Goal: Task Accomplishment & Management: Manage account settings

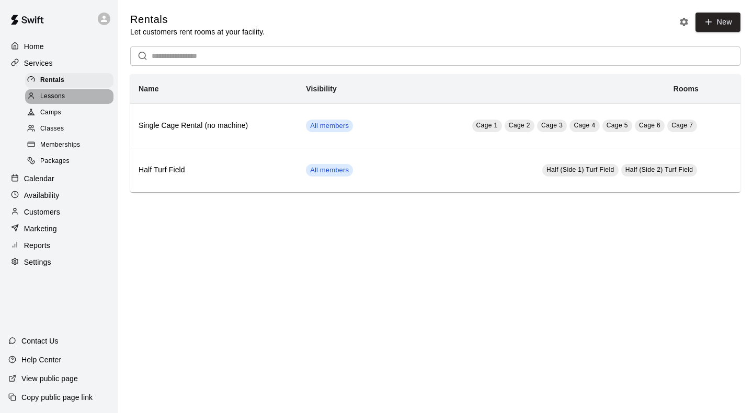
click at [53, 93] on span "Lessons" at bounding box center [52, 96] width 25 height 10
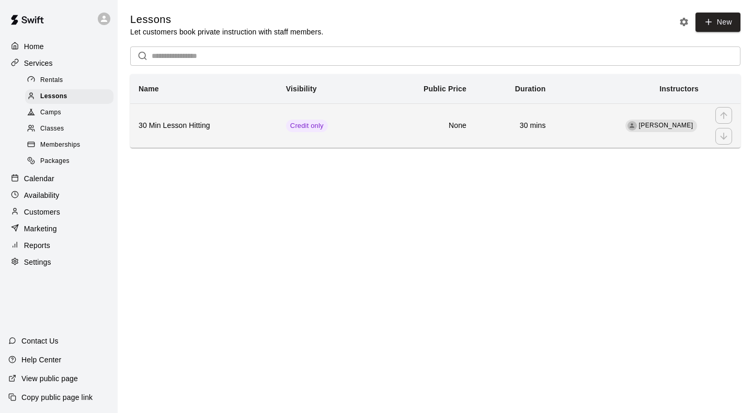
click at [564, 139] on td "[PERSON_NAME]" at bounding box center [630, 125] width 153 height 44
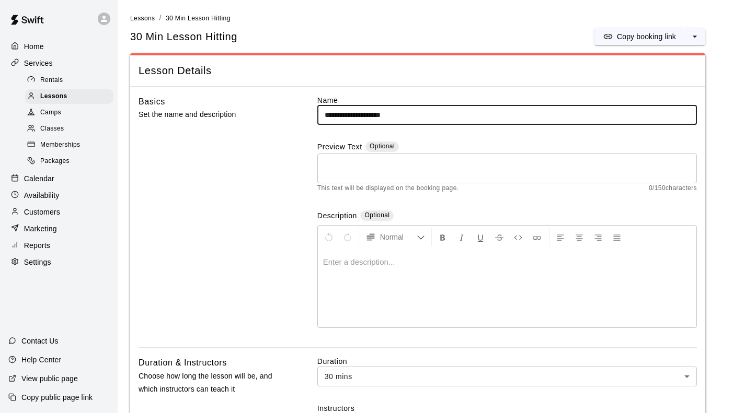
drag, startPoint x: 329, startPoint y: 119, endPoint x: 309, endPoint y: 119, distance: 19.9
click at [309, 119] on div "**********" at bounding box center [417, 221] width 558 height 253
type input "**********"
click at [382, 35] on div "30 Min Lesson Hitting Copy booking link" at bounding box center [417, 36] width 575 height 17
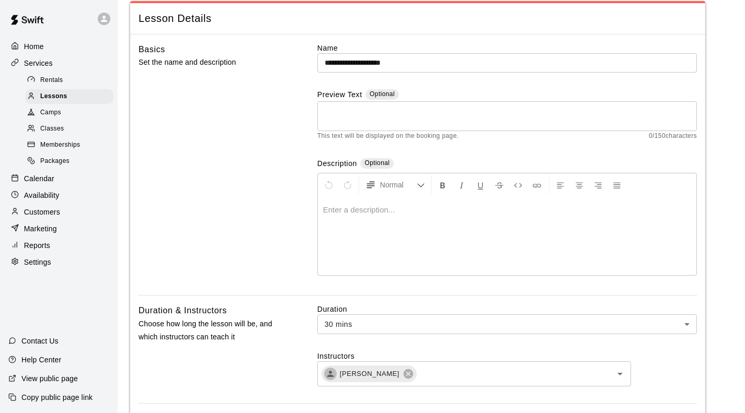
scroll to position [105, 0]
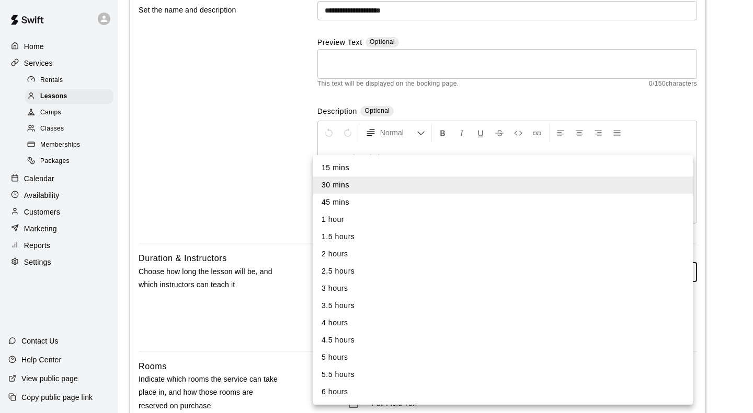
click at [338, 217] on li "1 hour" at bounding box center [502, 219] width 379 height 17
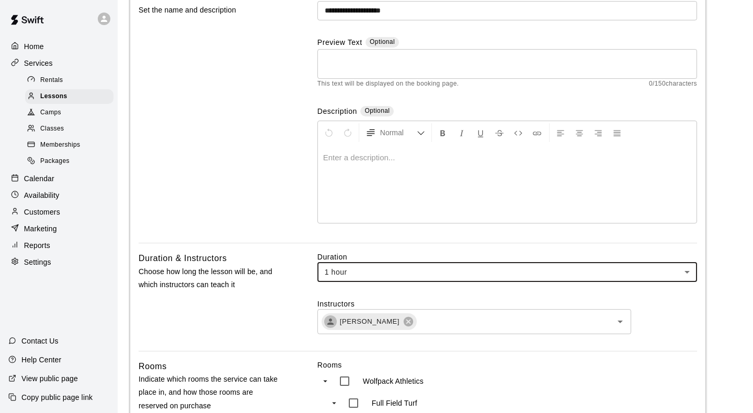
type input "**"
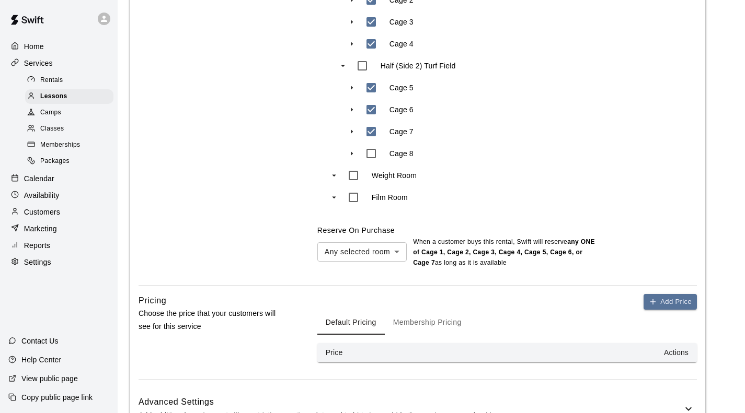
scroll to position [627, 0]
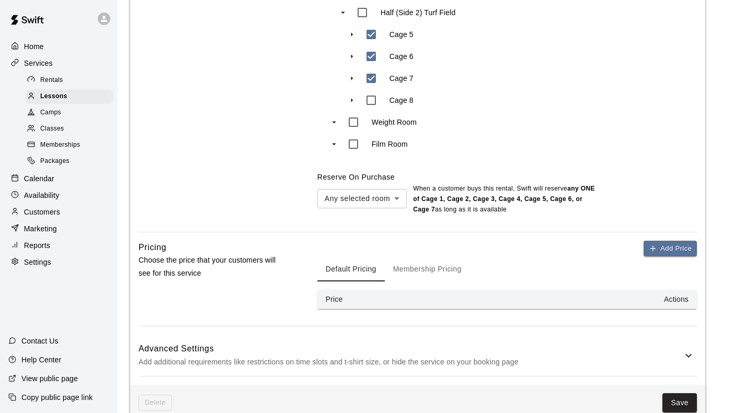
click at [410, 257] on button "Membership Pricing" at bounding box center [427, 269] width 85 height 25
click at [364, 257] on button "Default Pricing" at bounding box center [350, 269] width 67 height 25
click at [461, 257] on button "Membership Pricing" at bounding box center [427, 269] width 85 height 25
click at [331, 257] on button "Default Pricing" at bounding box center [350, 269] width 67 height 25
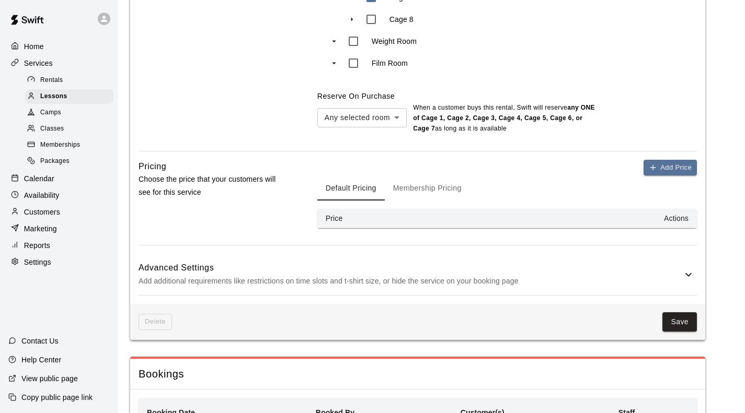
scroll to position [732, 0]
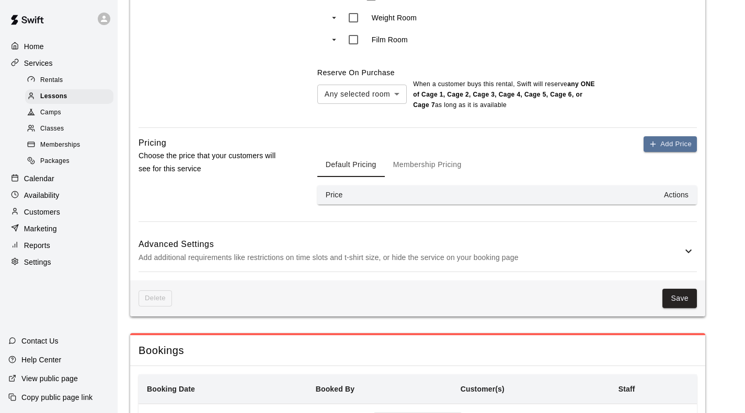
click at [429, 152] on button "Membership Pricing" at bounding box center [427, 164] width 85 height 25
click at [676, 251] on p "Add additional requirements like restrictions on time slots and t-shirt size, o…" at bounding box center [410, 257] width 544 height 13
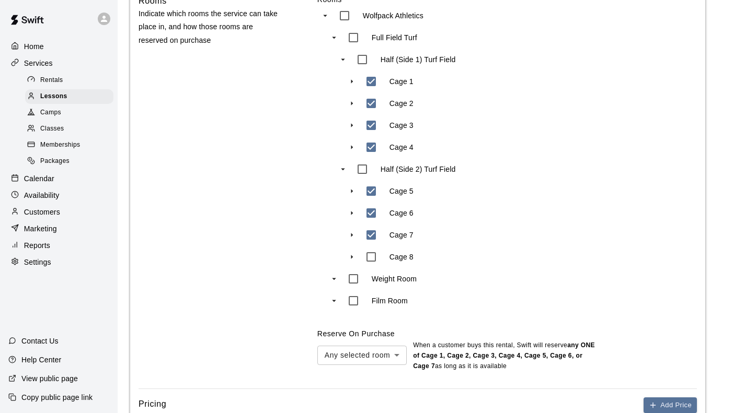
scroll to position [627, 0]
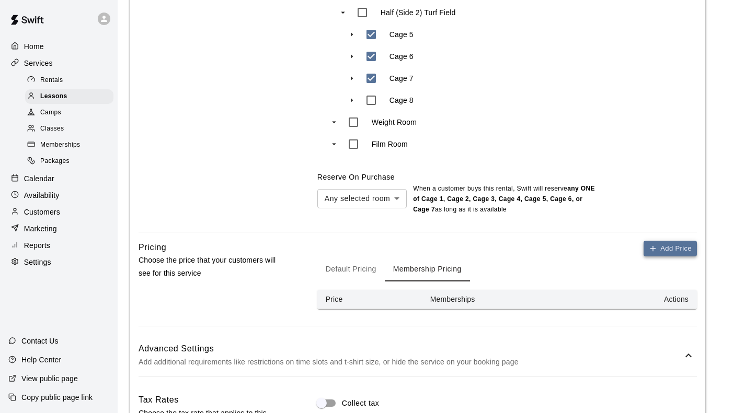
click at [660, 241] on button "Add Price" at bounding box center [669, 249] width 53 height 16
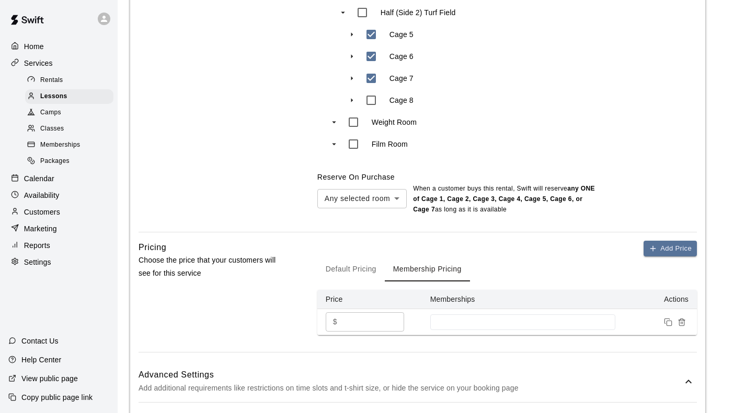
click at [366, 313] on input "*" at bounding box center [372, 322] width 63 height 19
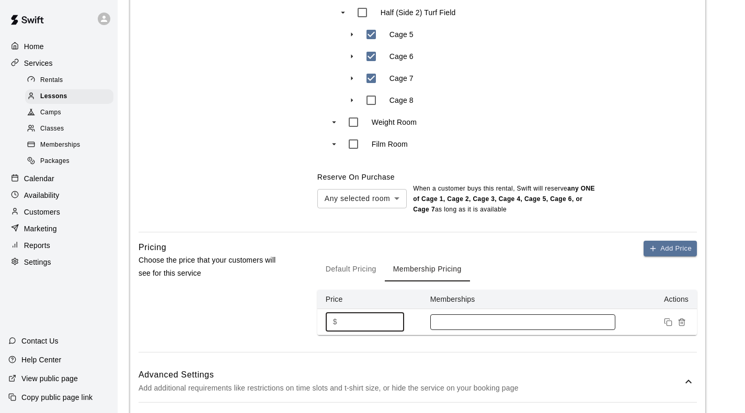
type input "**"
click at [502, 318] on input at bounding box center [522, 322] width 175 height 8
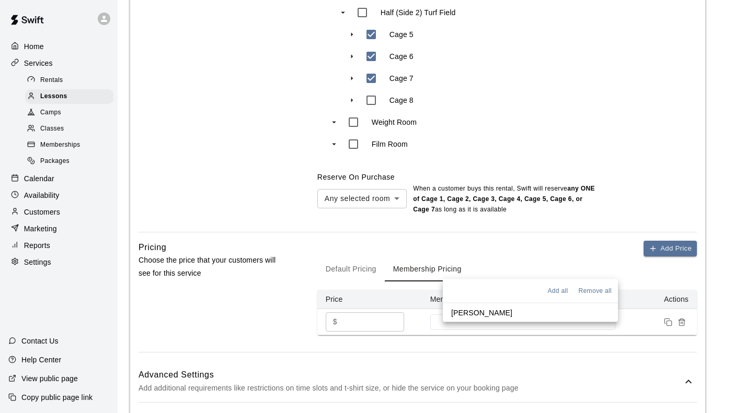
click at [274, 241] on div "Pricing Choose the price that your customers will see for this service" at bounding box center [210, 297] width 145 height 112
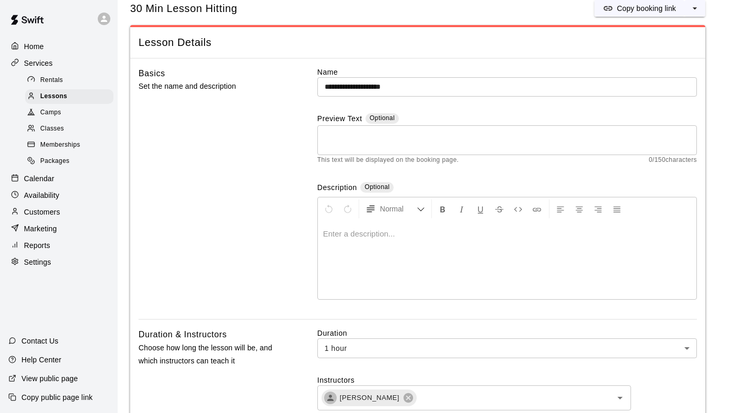
scroll to position [0, 0]
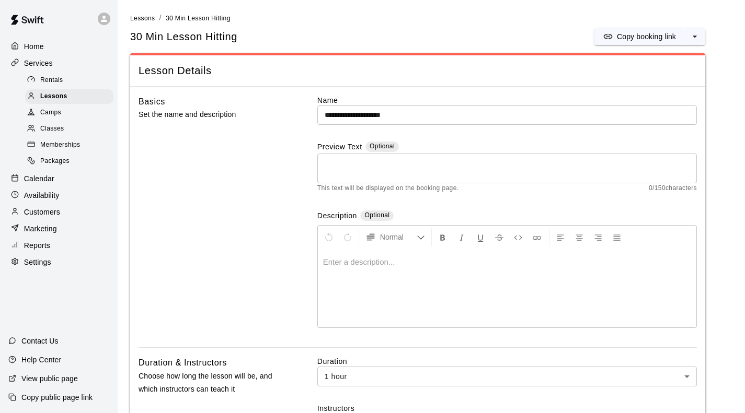
click at [330, 113] on input "**********" at bounding box center [506, 115] width 379 height 19
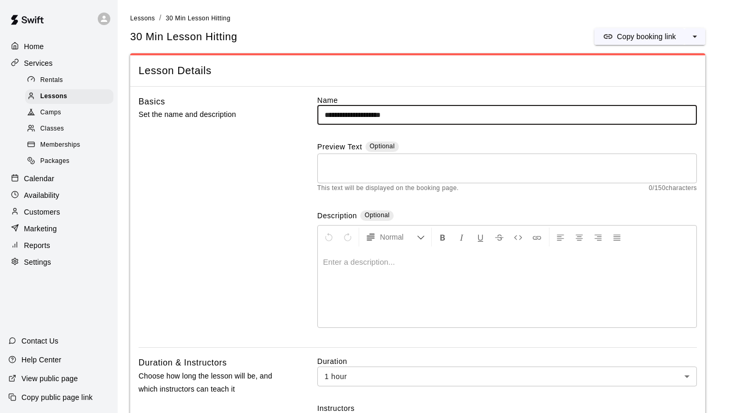
drag, startPoint x: 328, startPoint y: 119, endPoint x: 305, endPoint y: 118, distance: 22.5
click at [305, 118] on div "**********" at bounding box center [417, 221] width 558 height 253
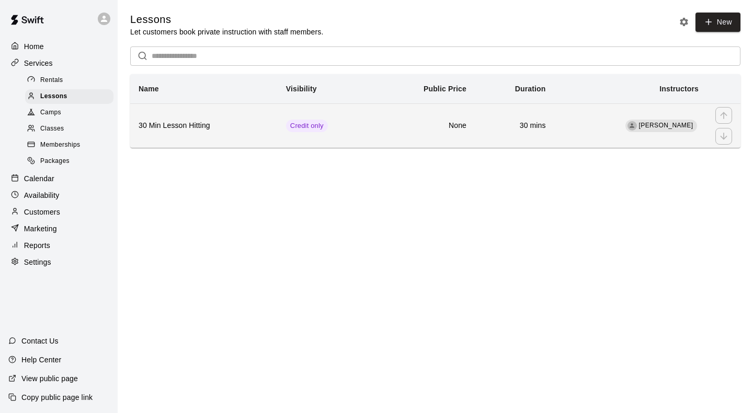
click at [409, 132] on h6 "None" at bounding box center [425, 125] width 83 height 11
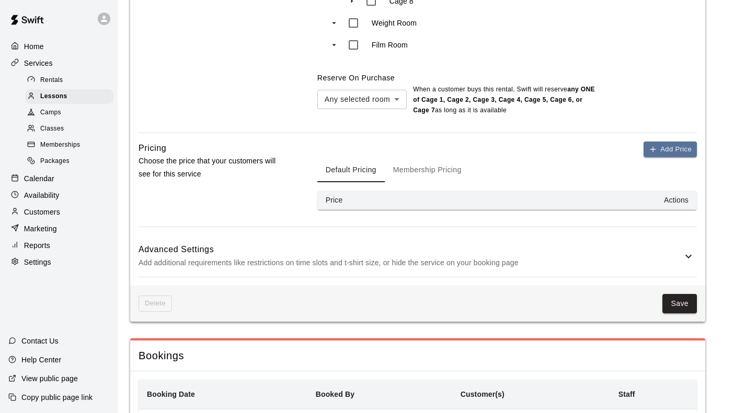
scroll to position [732, 0]
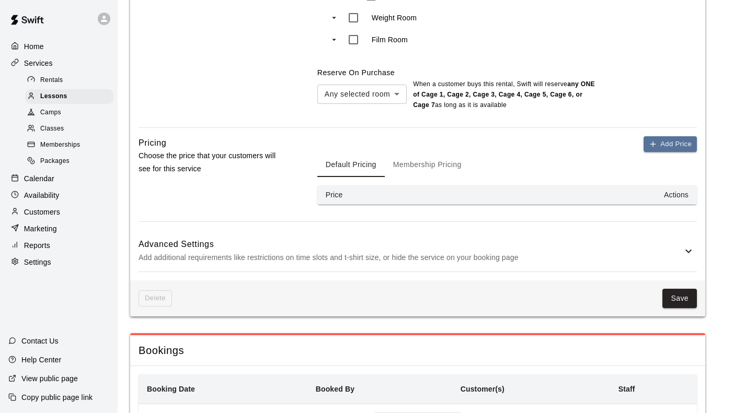
click at [400, 186] on th "Price" at bounding box center [369, 195] width 105 height 19
click at [663, 136] on button "Add Price" at bounding box center [669, 144] width 53 height 16
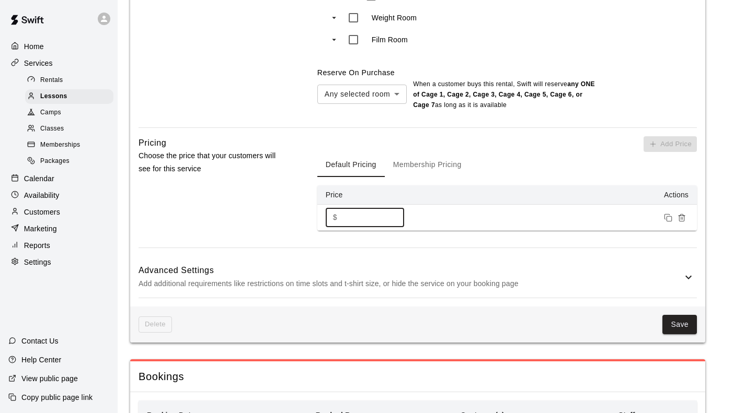
drag, startPoint x: 349, startPoint y: 160, endPoint x: 329, endPoint y: 160, distance: 20.4
click at [329, 208] on div "$ * ​" at bounding box center [365, 217] width 78 height 19
type input "**"
drag, startPoint x: 353, startPoint y: 166, endPoint x: 303, endPoint y: 163, distance: 50.8
click at [303, 163] on div "Pricing Choose the price that your customers will see for this service Add Pric…" at bounding box center [417, 192] width 558 height 112
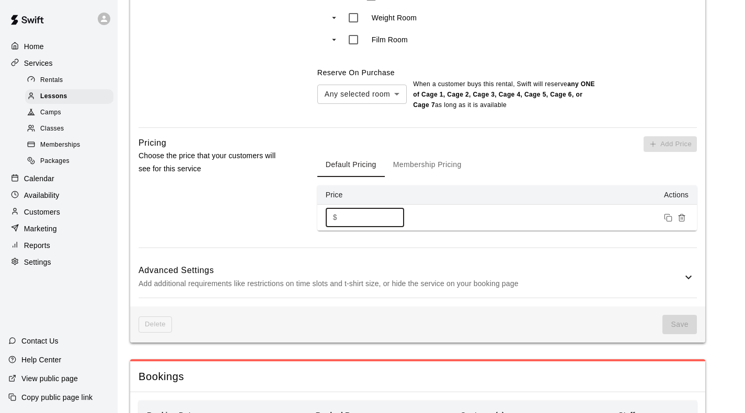
click at [457, 152] on button "Membership Pricing" at bounding box center [427, 164] width 85 height 25
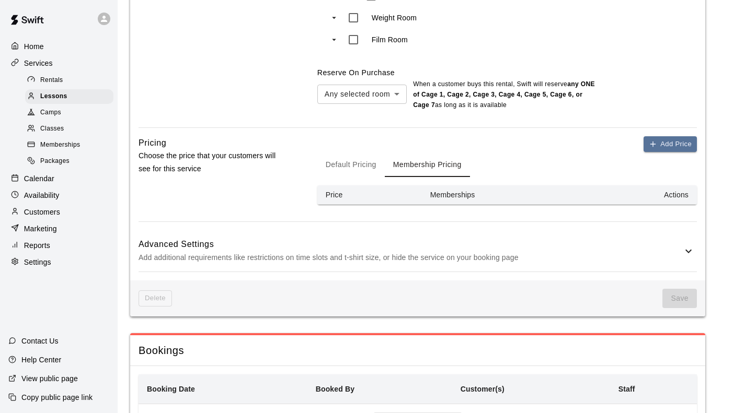
click at [437, 152] on button "Membership Pricing" at bounding box center [427, 164] width 85 height 25
click at [684, 136] on button "Add Price" at bounding box center [669, 144] width 53 height 16
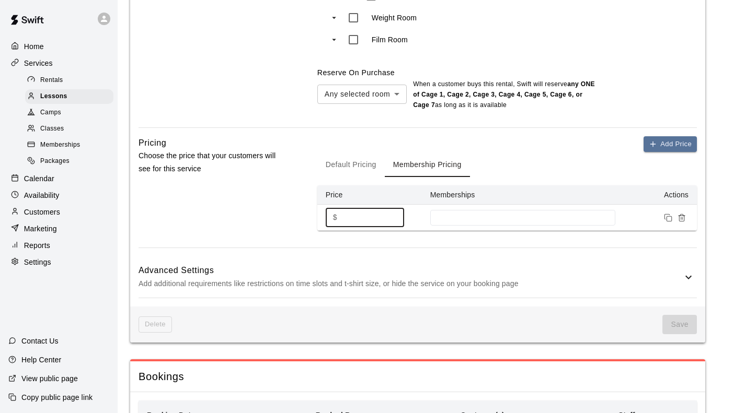
click at [326, 208] on div "$ * ​" at bounding box center [365, 217] width 78 height 19
type input "**"
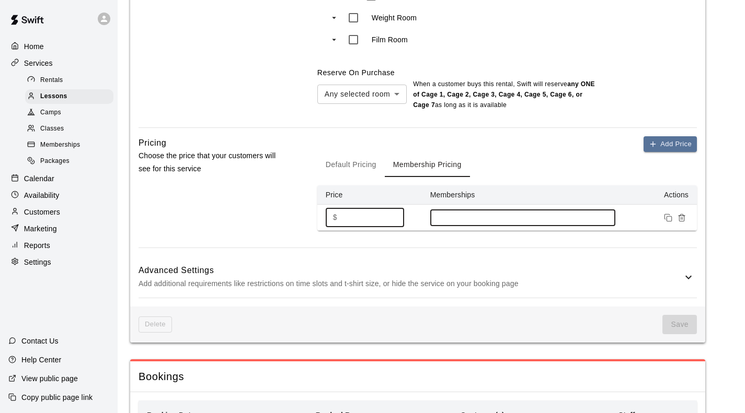
click at [494, 214] on input at bounding box center [522, 218] width 175 height 8
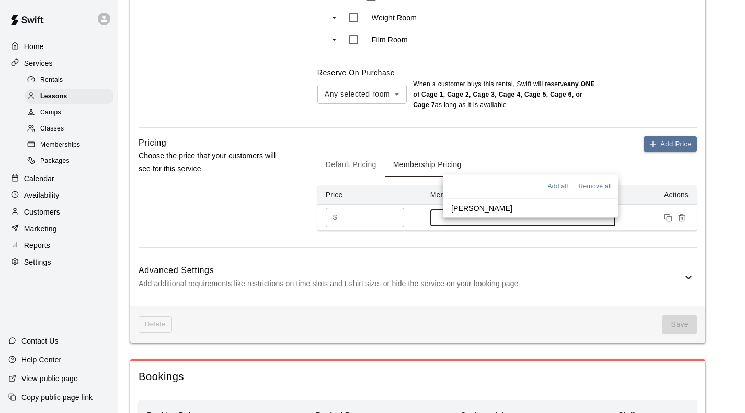
click at [466, 207] on p "[PERSON_NAME]" at bounding box center [481, 208] width 61 height 10
click at [264, 166] on div "Pricing Choose the price that your customers will see for this service" at bounding box center [210, 192] width 145 height 112
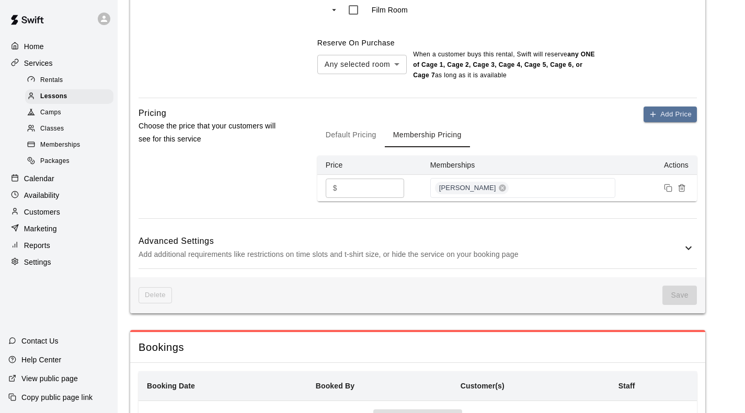
scroll to position [774, 0]
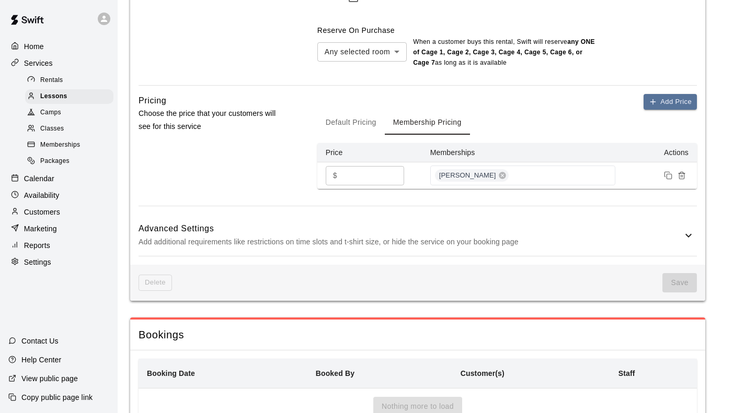
click at [623, 236] on p "Add additional requirements like restrictions on time slots and t-shirt size, o…" at bounding box center [410, 242] width 544 height 13
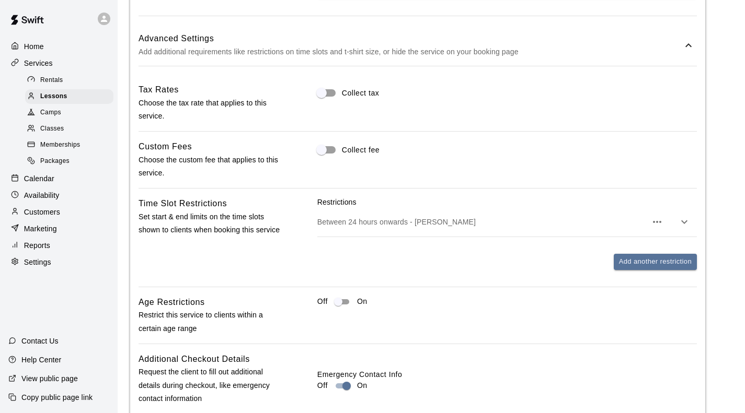
scroll to position [1035, 0]
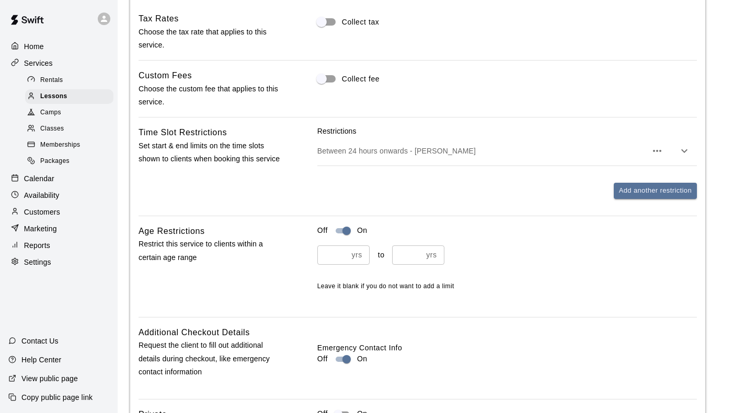
click at [329, 246] on input "number" at bounding box center [332, 255] width 30 height 19
click at [397, 246] on input "number" at bounding box center [407, 255] width 30 height 19
type input "*"
click at [317, 246] on input "*" at bounding box center [332, 255] width 30 height 19
click at [392, 246] on input "number" at bounding box center [407, 255] width 30 height 19
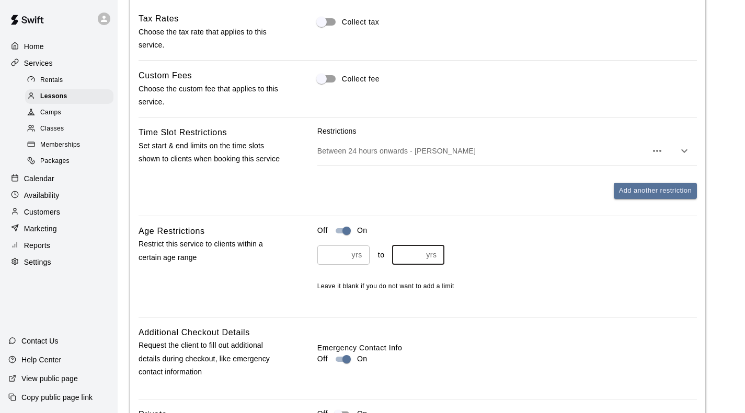
type input "*"
click at [539, 253] on div "Tax Rates Choose the tax rate that applies to this service. Collect tax Custom …" at bounding box center [417, 230] width 558 height 436
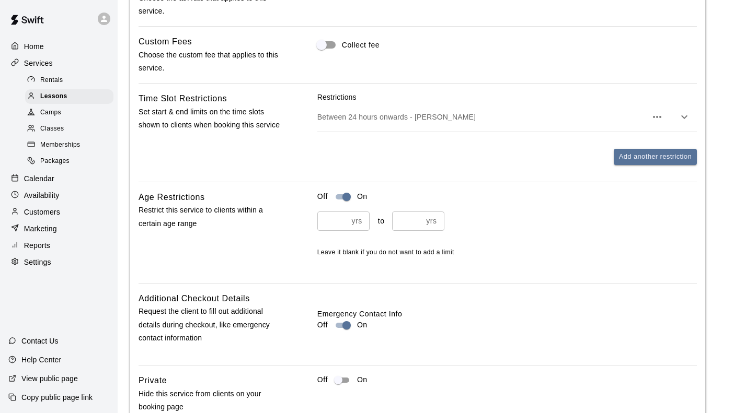
scroll to position [1088, 0]
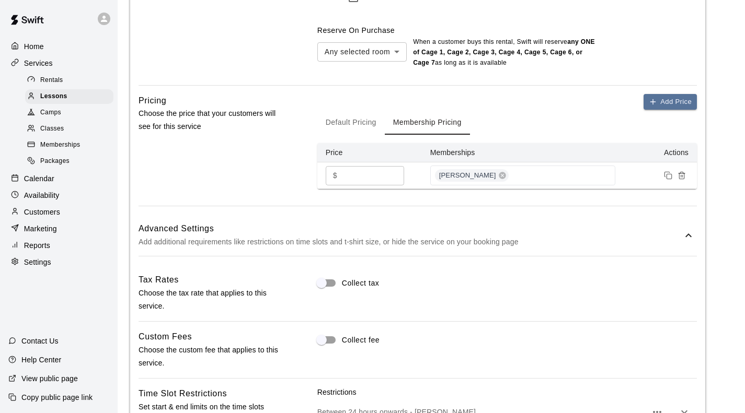
scroll to position [722, 0]
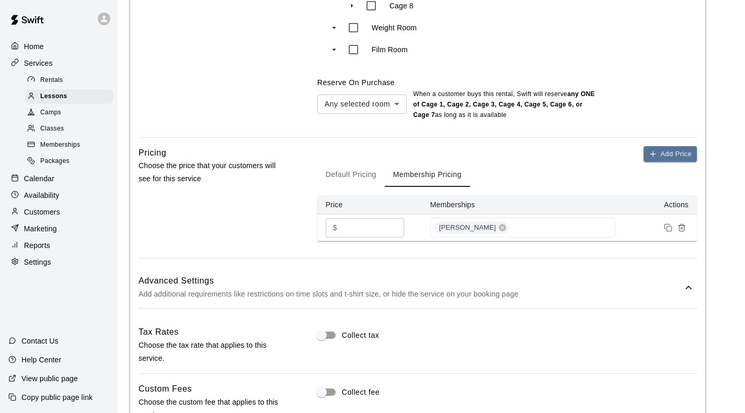
click at [359, 218] on input "**" at bounding box center [372, 227] width 63 height 19
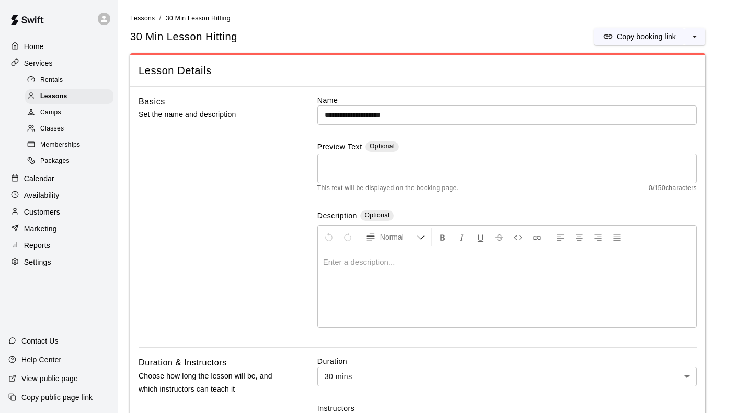
scroll to position [261, 0]
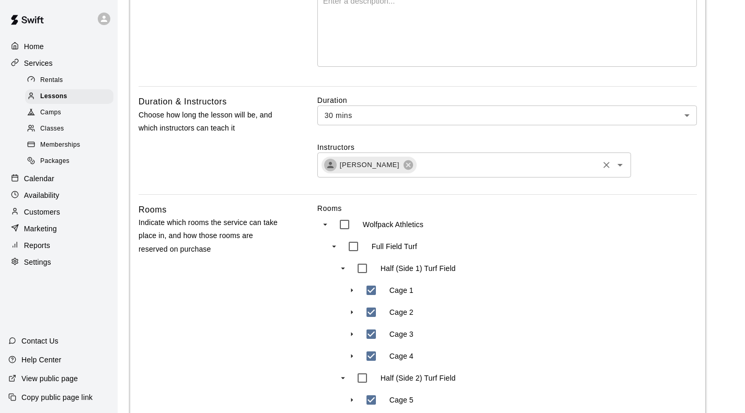
click at [457, 158] on input "text" at bounding box center [507, 164] width 179 height 13
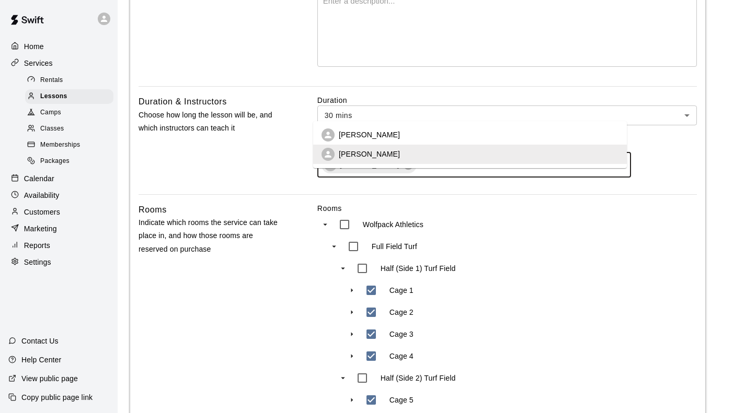
click at [410, 142] on li "[PERSON_NAME]" at bounding box center [470, 134] width 314 height 19
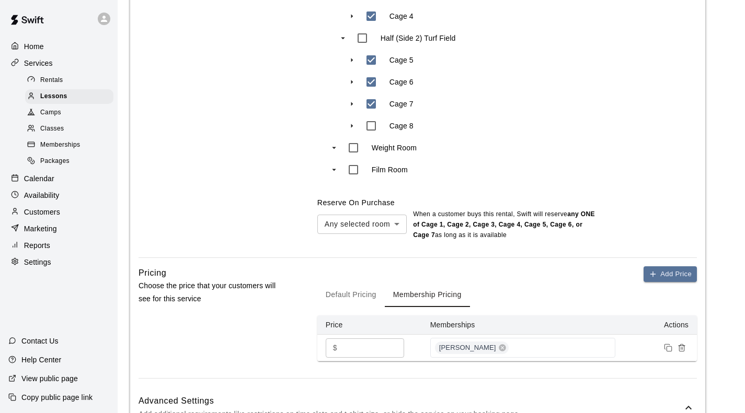
scroll to position [627, 0]
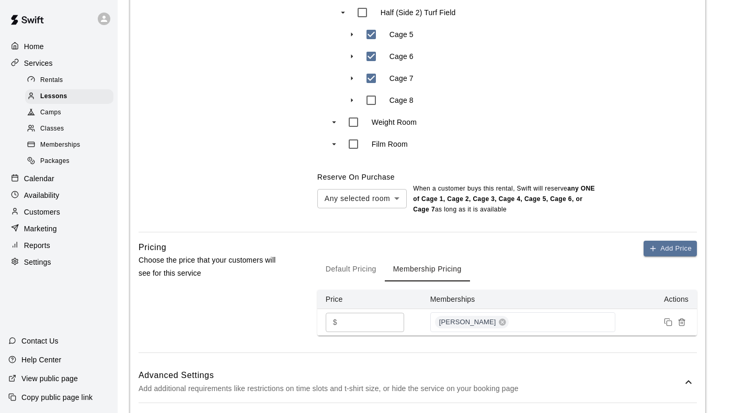
click at [356, 313] on input "**" at bounding box center [372, 322] width 63 height 19
click at [387, 313] on input "**" at bounding box center [372, 322] width 63 height 19
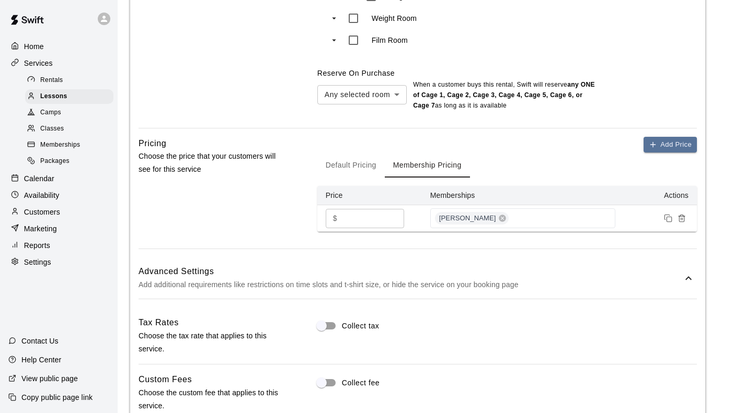
scroll to position [616, 0]
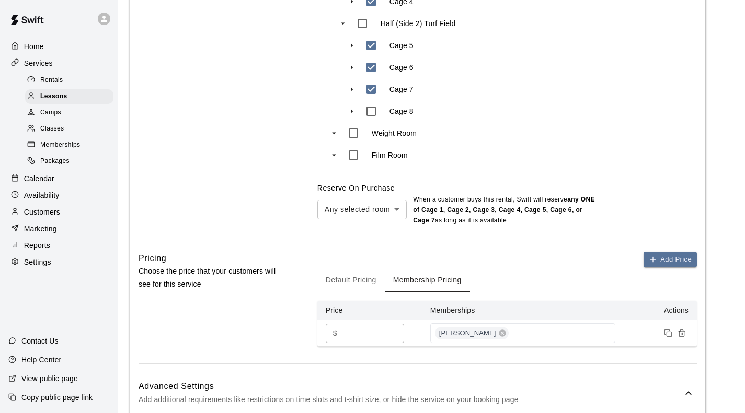
click at [355, 324] on input "**" at bounding box center [372, 333] width 63 height 19
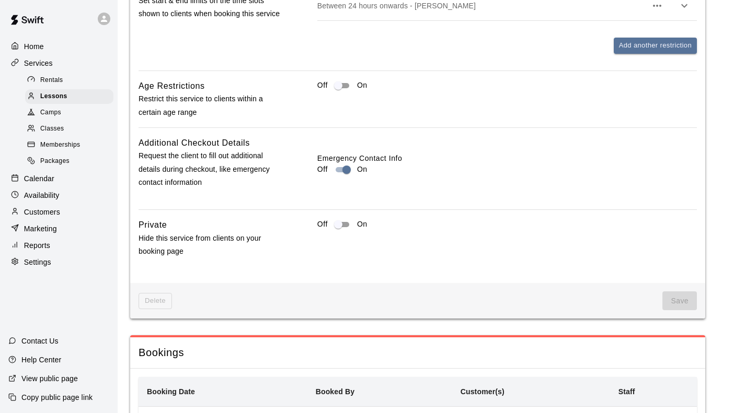
scroll to position [1191, 0]
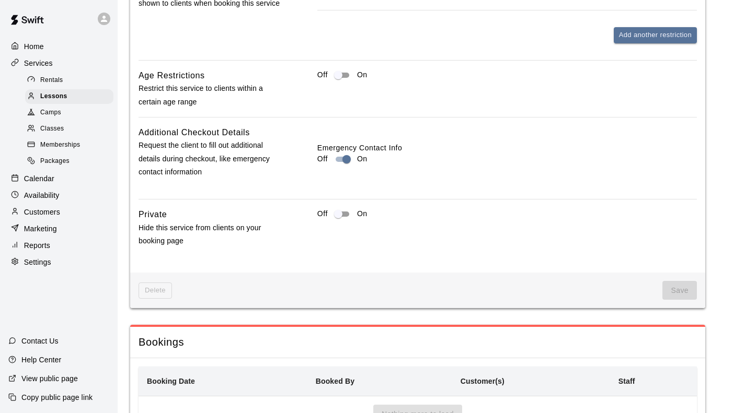
click at [666, 281] on span "Save" at bounding box center [679, 290] width 34 height 19
click at [667, 281] on span "Save" at bounding box center [679, 290] width 34 height 19
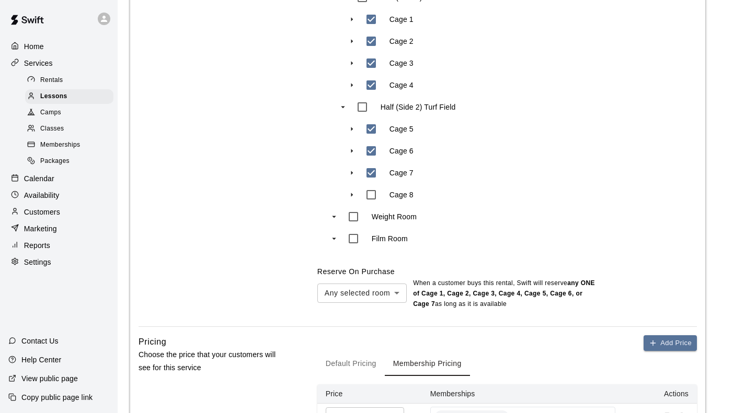
scroll to position [627, 0]
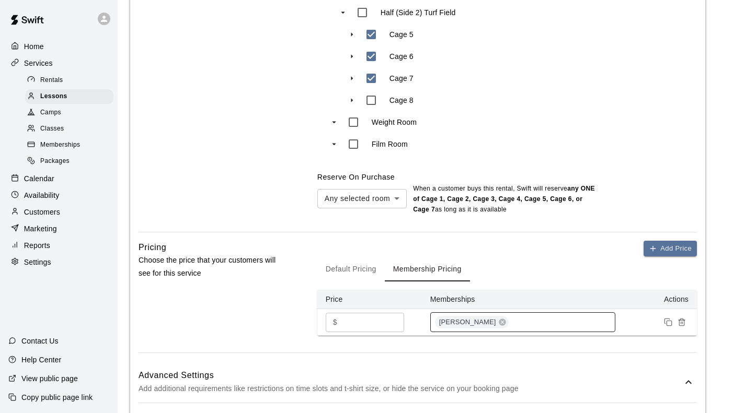
click at [489, 318] on span "[PERSON_NAME]" at bounding box center [467, 323] width 65 height 10
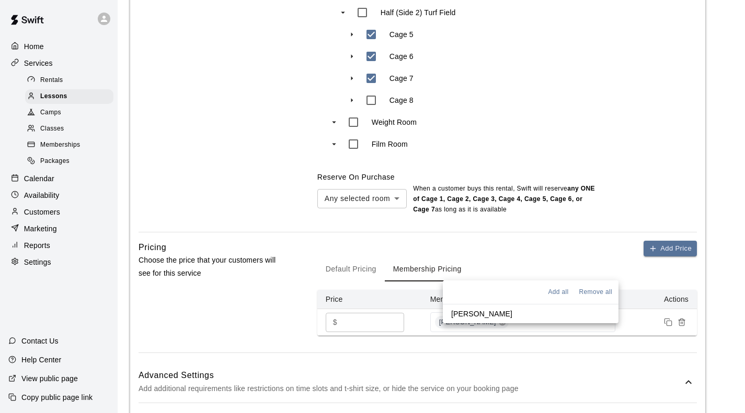
click at [489, 311] on p "[PERSON_NAME]" at bounding box center [481, 314] width 61 height 10
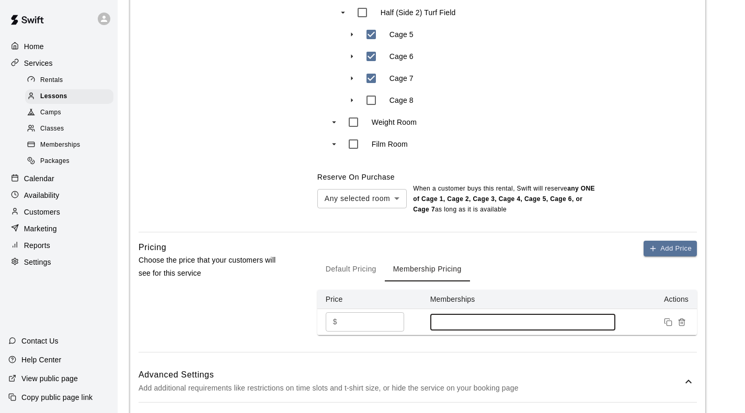
click at [464, 318] on input at bounding box center [522, 322] width 175 height 8
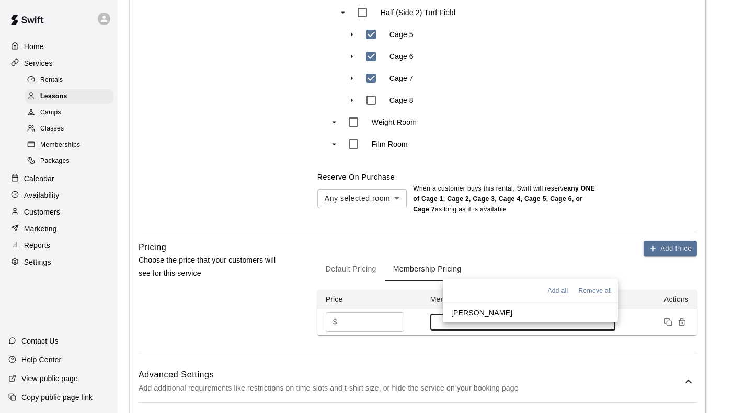
click at [469, 313] on p "[PERSON_NAME]" at bounding box center [481, 313] width 61 height 10
click at [356, 313] on input "**" at bounding box center [372, 322] width 63 height 19
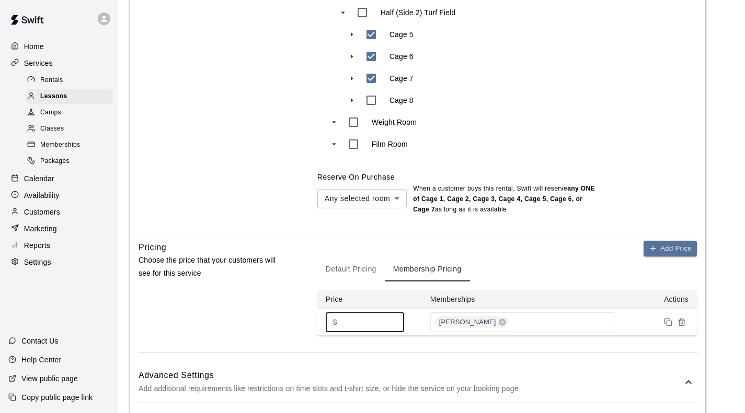
click at [388, 313] on input "**" at bounding box center [372, 322] width 63 height 19
type input "**"
click at [388, 313] on input "**" at bounding box center [372, 322] width 63 height 19
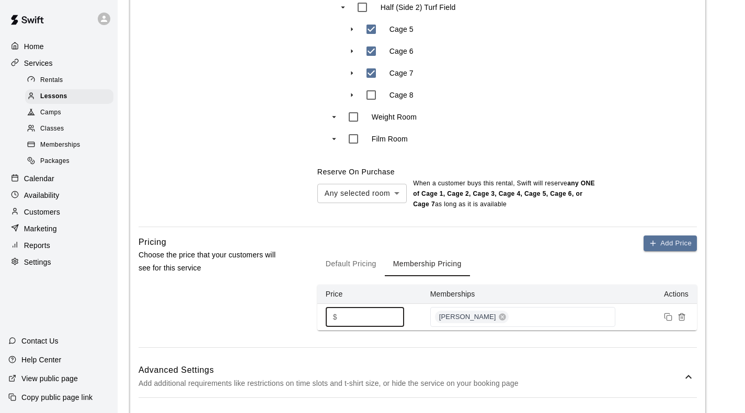
scroll to position [676, 0]
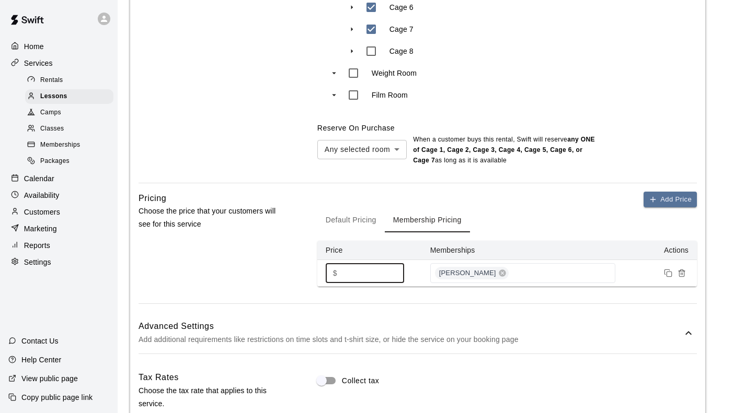
click at [678, 269] on icon "Remove price" at bounding box center [681, 273] width 8 height 8
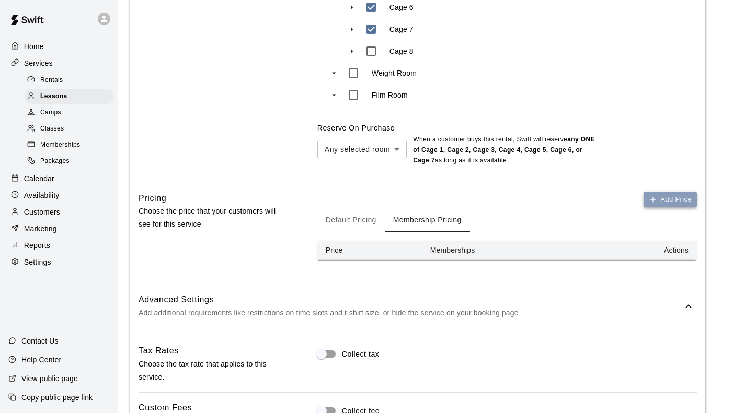
click at [671, 192] on button "Add Price" at bounding box center [669, 200] width 53 height 16
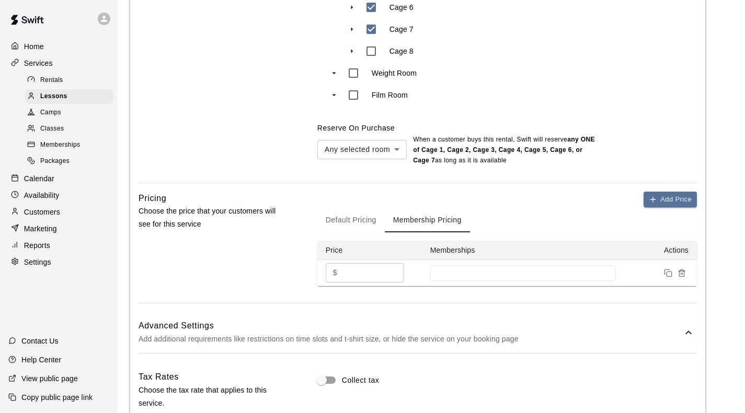
click at [354, 263] on input "*" at bounding box center [372, 272] width 63 height 19
type input "*"
type input "**"
click at [510, 260] on td at bounding box center [523, 273] width 202 height 26
click at [508, 265] on div at bounding box center [522, 273] width 185 height 16
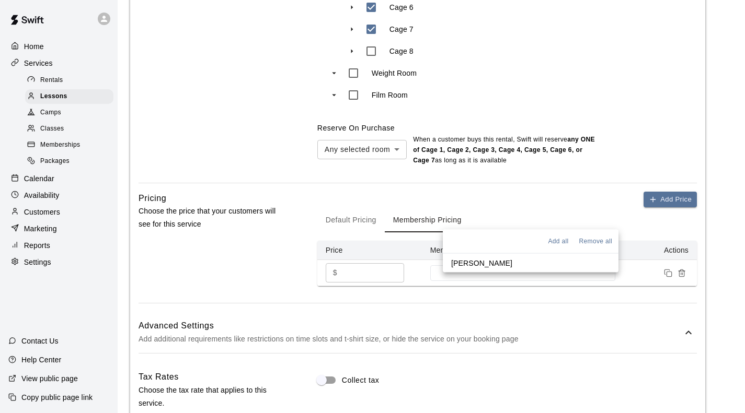
click at [497, 260] on li "[PERSON_NAME]" at bounding box center [531, 263] width 176 height 19
click at [526, 264] on li "[PERSON_NAME]" at bounding box center [531, 265] width 176 height 19
click at [535, 259] on li "[PERSON_NAME]" at bounding box center [531, 263] width 176 height 19
click at [596, 333] on p "Add additional requirements like restrictions on time slots and t-shirt size, o…" at bounding box center [410, 339] width 544 height 13
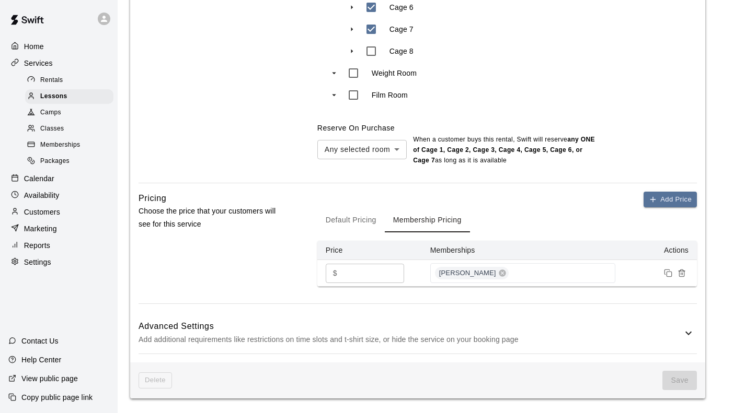
scroll to position [774, 0]
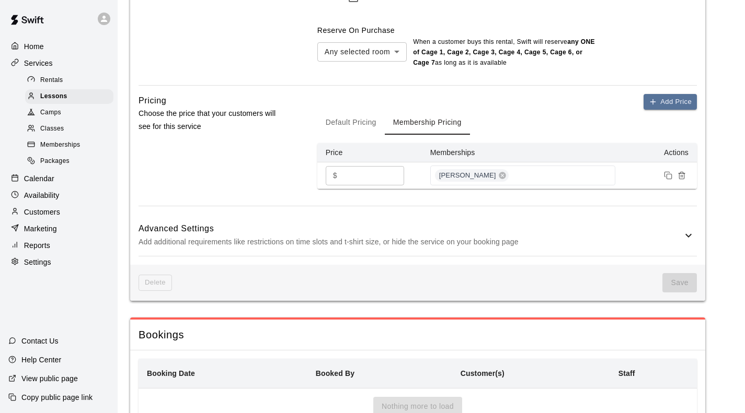
click at [549, 236] on p "Add additional requirements like restrictions on time slots and t-shirt size, o…" at bounding box center [410, 242] width 544 height 13
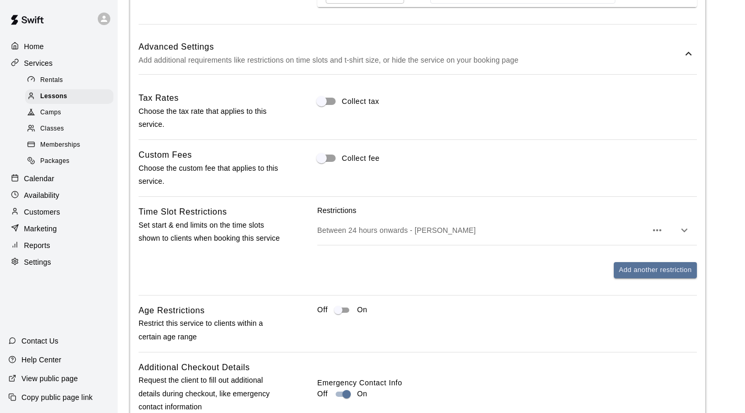
scroll to position [1060, 0]
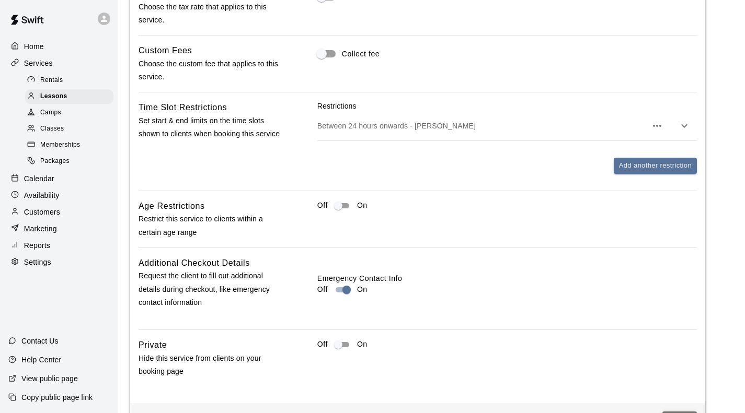
click at [668, 412] on button "Save" at bounding box center [679, 421] width 34 height 19
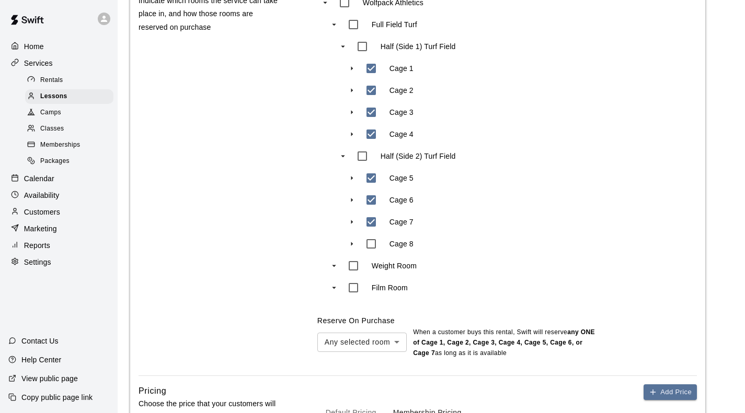
scroll to position [627, 0]
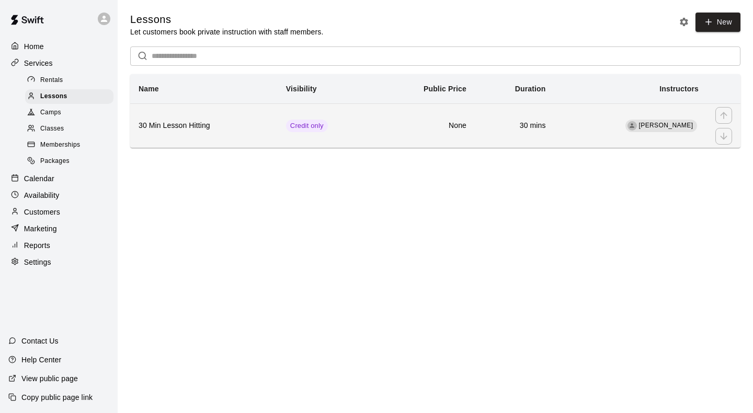
click at [403, 132] on h6 "None" at bounding box center [425, 125] width 83 height 11
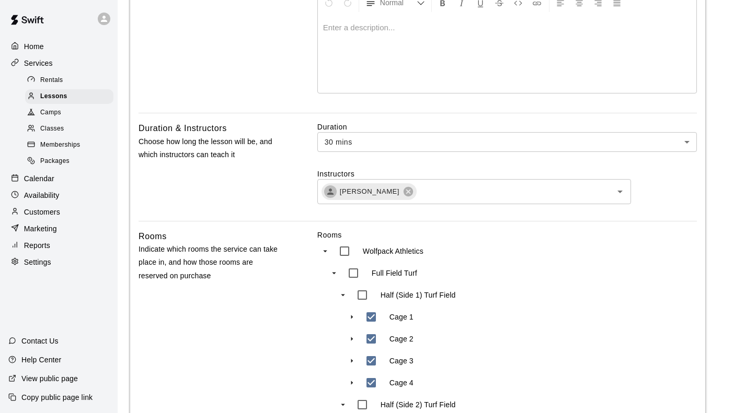
scroll to position [261, 0]
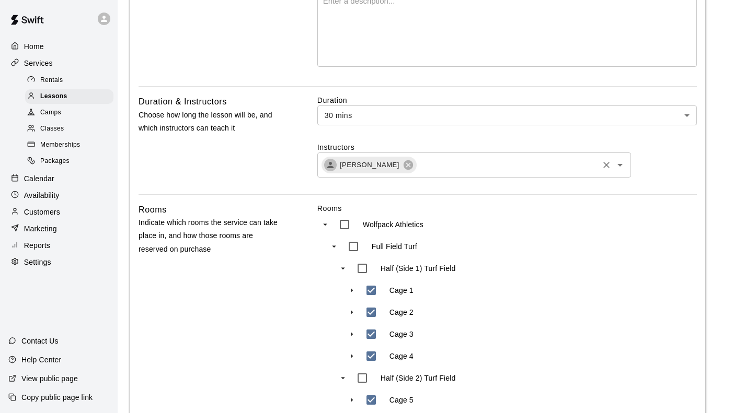
click at [454, 153] on div "[PERSON_NAME] ​" at bounding box center [474, 165] width 314 height 25
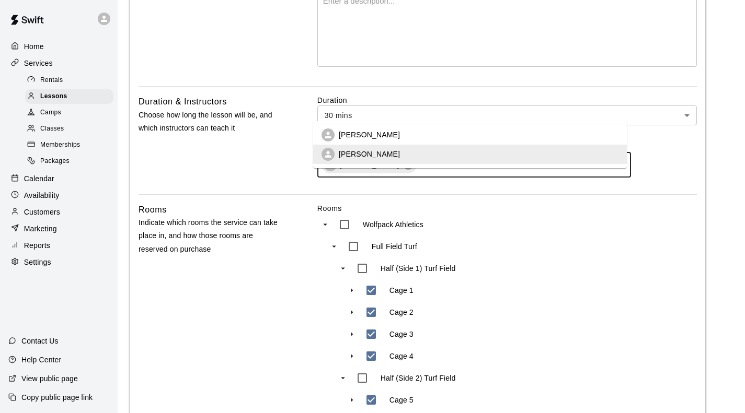
click at [432, 134] on li "[PERSON_NAME]" at bounding box center [470, 134] width 314 height 19
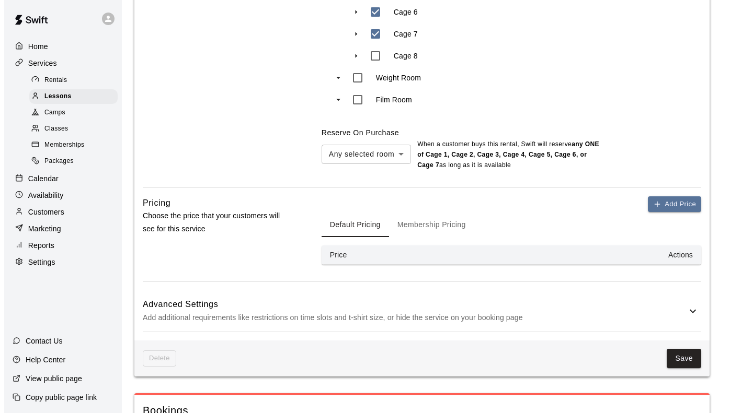
scroll to position [747, 0]
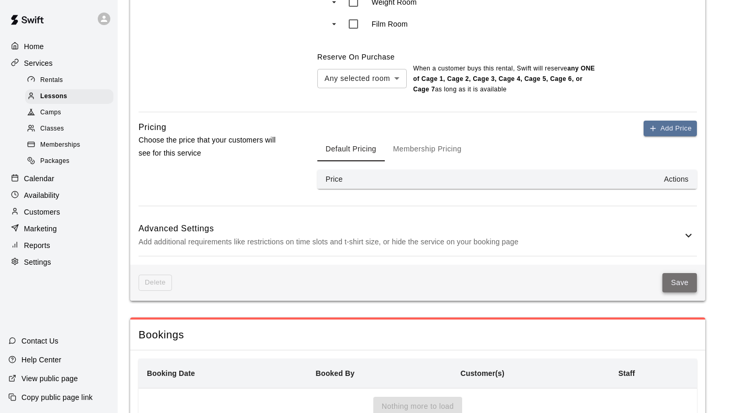
click at [670, 273] on button "Save" at bounding box center [679, 282] width 34 height 19
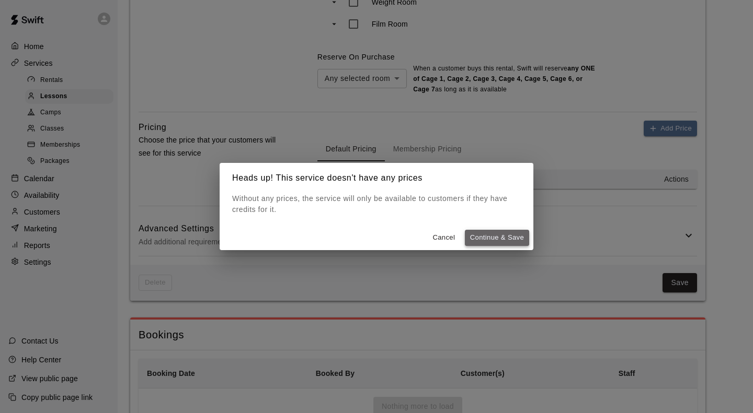
click at [480, 239] on button "Continue & Save" at bounding box center [497, 238] width 64 height 16
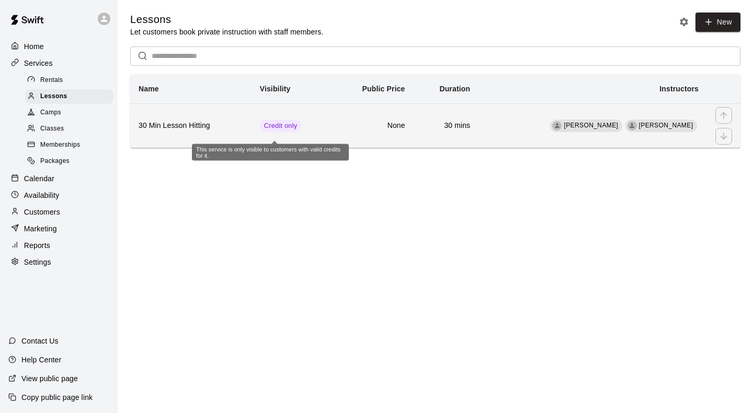
click at [283, 131] on span "Credit only" at bounding box center [281, 126] width 42 height 10
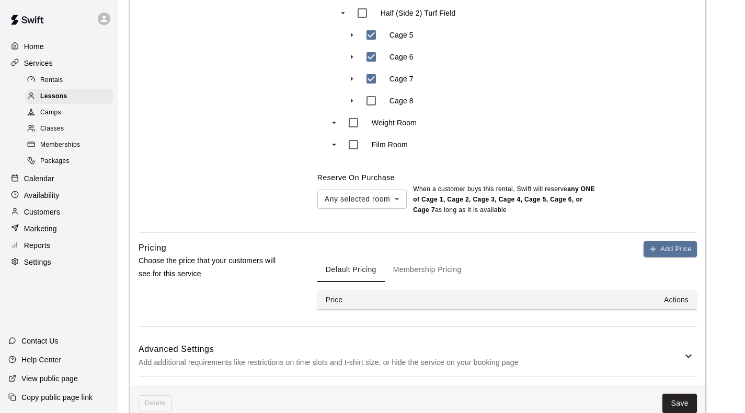
scroll to position [627, 0]
click at [415, 257] on button "Membership Pricing" at bounding box center [427, 269] width 85 height 25
click at [649, 245] on icon "button" at bounding box center [653, 249] width 8 height 8
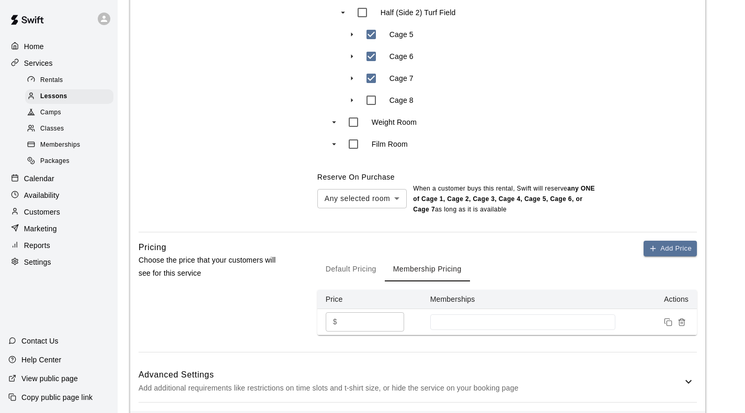
click at [348, 313] on input "*" at bounding box center [372, 322] width 63 height 19
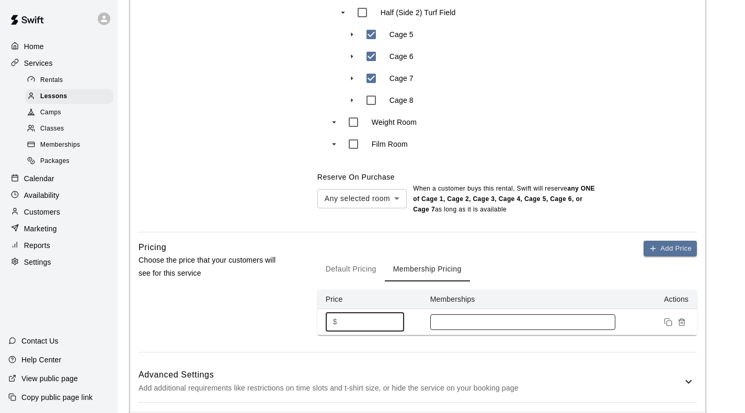
type input "**"
click at [515, 318] on input at bounding box center [522, 322] width 175 height 8
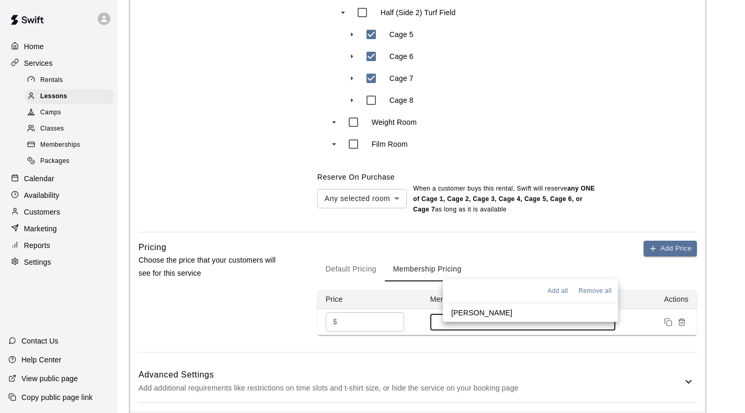
click at [490, 310] on li "[PERSON_NAME]" at bounding box center [530, 313] width 175 height 19
click at [574, 362] on div "Advanced Settings Add additional requirements like restrictions on time slots a…" at bounding box center [417, 382] width 558 height 41
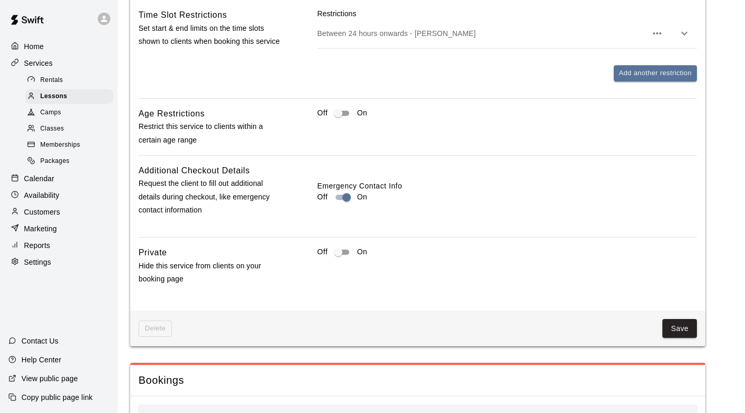
scroll to position [1199, 0]
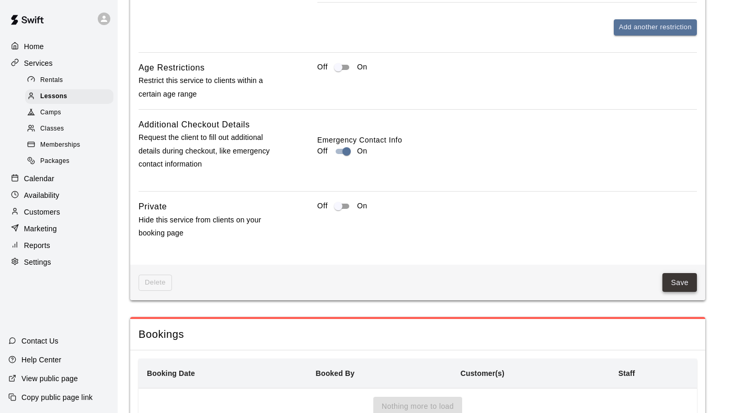
click at [681, 273] on button "Save" at bounding box center [679, 282] width 34 height 19
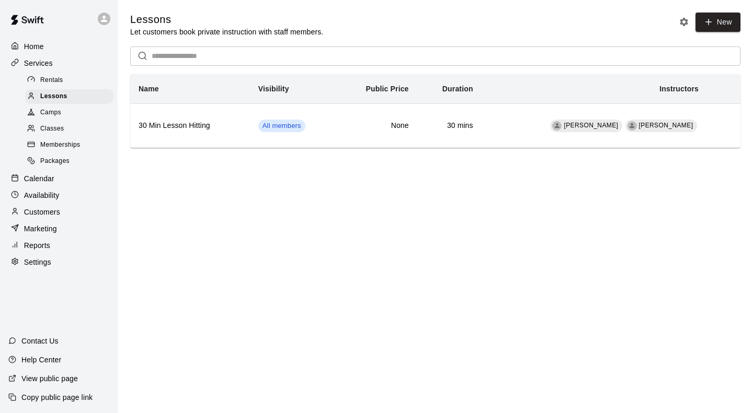
click at [76, 147] on span "Memberships" at bounding box center [60, 145] width 40 height 10
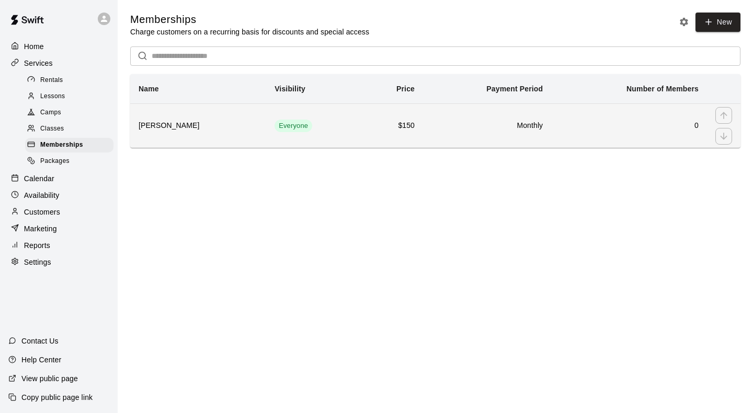
click at [731, 120] on div "simple table" at bounding box center [723, 115] width 17 height 17
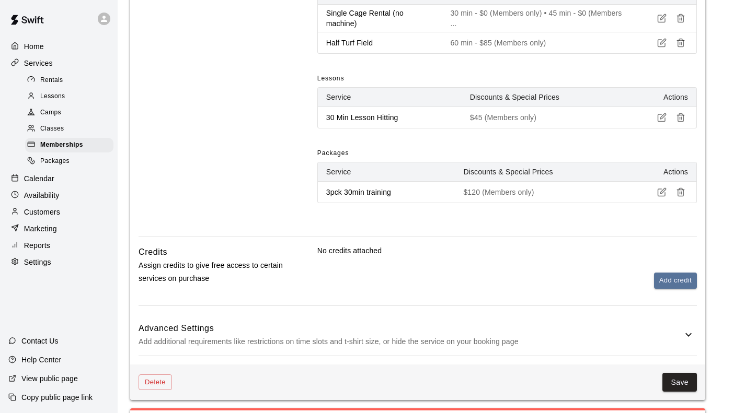
scroll to position [412, 0]
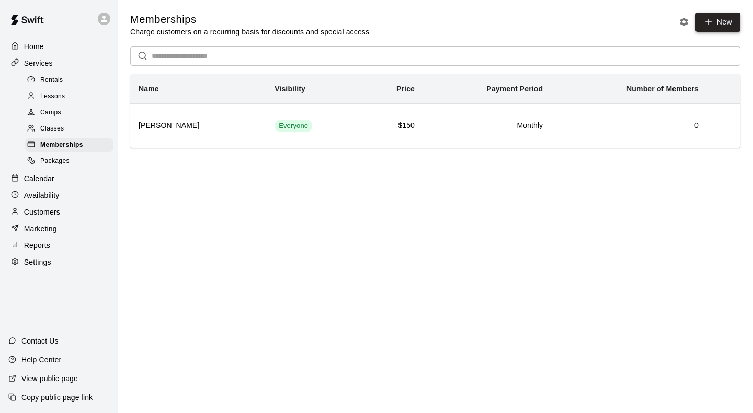
click at [721, 25] on link "New" at bounding box center [717, 22] width 45 height 19
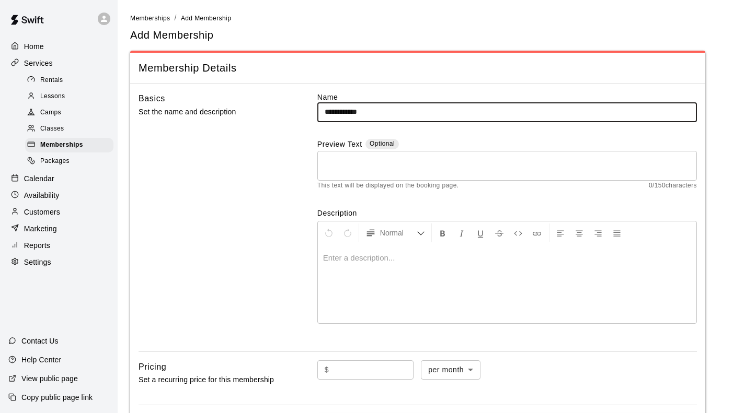
type input "**********"
click at [360, 169] on textarea at bounding box center [507, 165] width 365 height 21
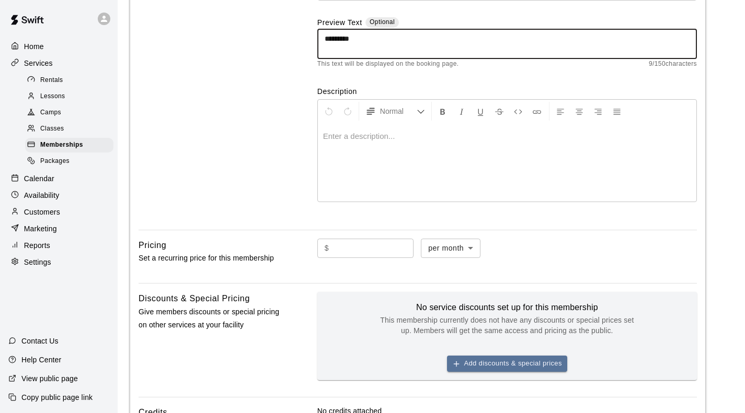
scroll to position [157, 0]
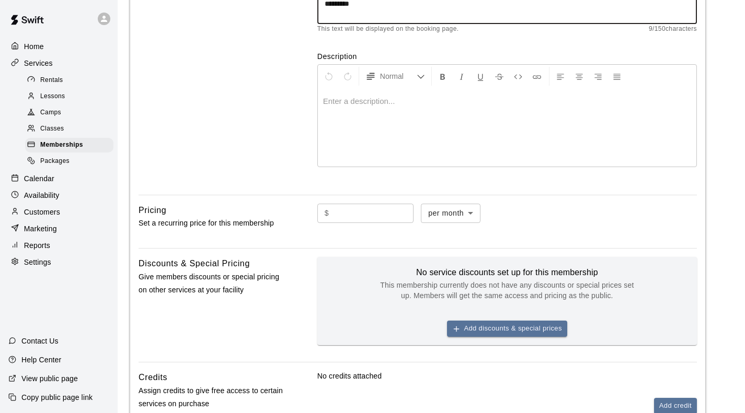
type textarea "*********"
click at [344, 204] on input "text" at bounding box center [373, 213] width 80 height 19
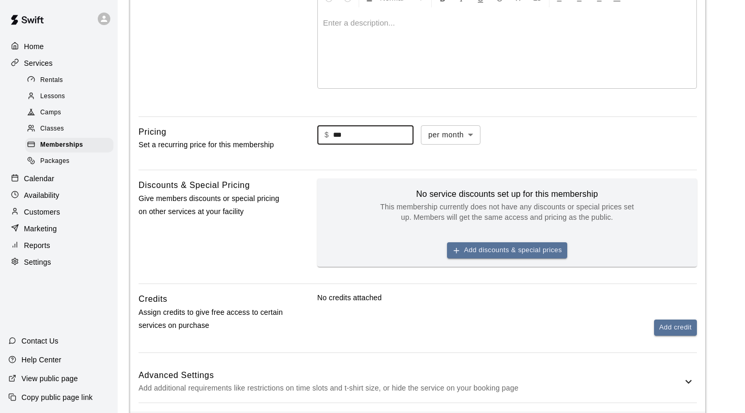
scroll to position [238, 0]
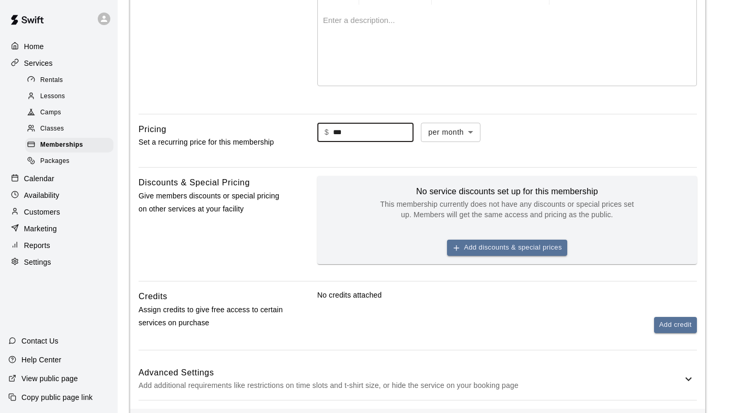
type input "***"
click at [653, 379] on p "Add additional requirements like restrictions on time slots and t-shirt size, o…" at bounding box center [410, 385] width 544 height 13
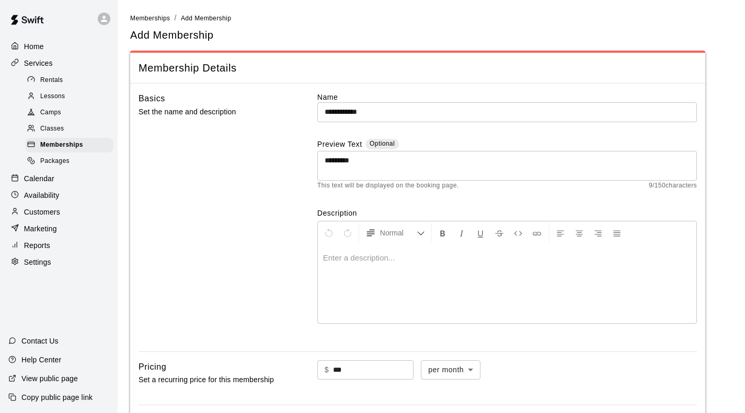
scroll to position [314, 0]
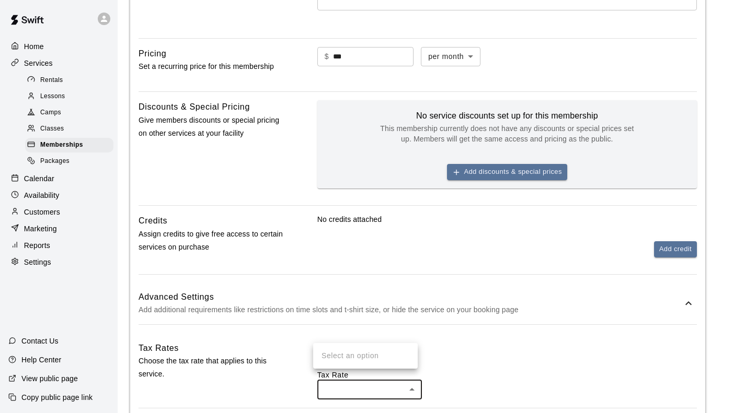
click at [364, 333] on body "**********" at bounding box center [372, 286] width 745 height 1200
click at [362, 325] on div at bounding box center [376, 206] width 753 height 413
click at [378, 338] on body "**********" at bounding box center [372, 286] width 745 height 1200
click at [361, 357] on ul "Select an option" at bounding box center [365, 356] width 105 height 26
click at [343, 326] on div at bounding box center [376, 206] width 753 height 413
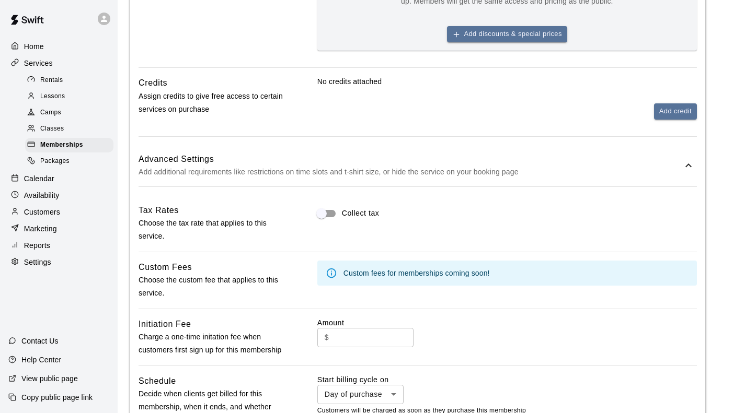
scroll to position [470, 0]
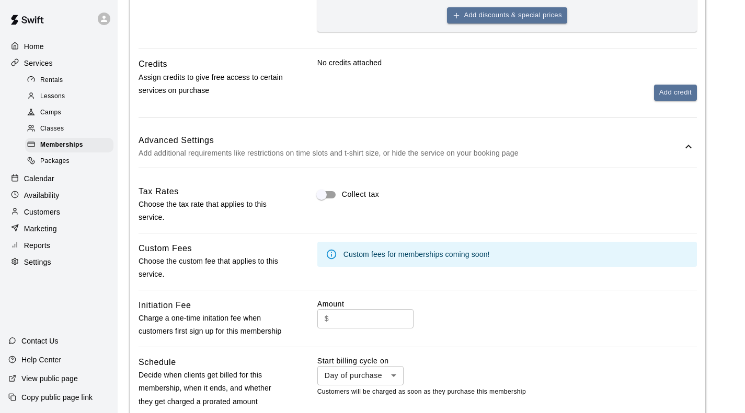
click at [350, 309] on input "text" at bounding box center [373, 318] width 80 height 19
type input "*"
click at [485, 309] on div "$ * ​" at bounding box center [506, 318] width 379 height 19
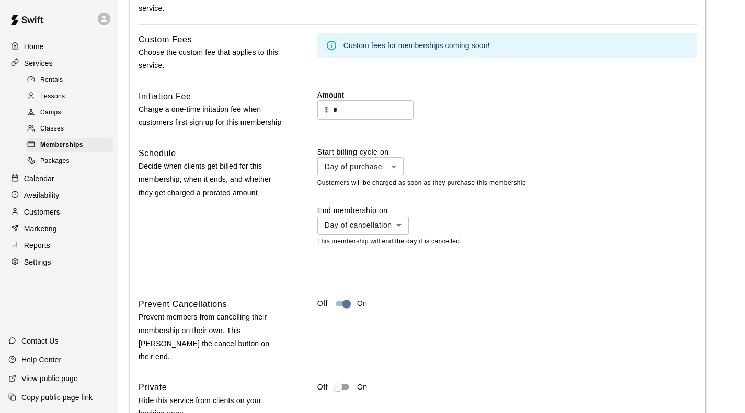
scroll to position [703, 0]
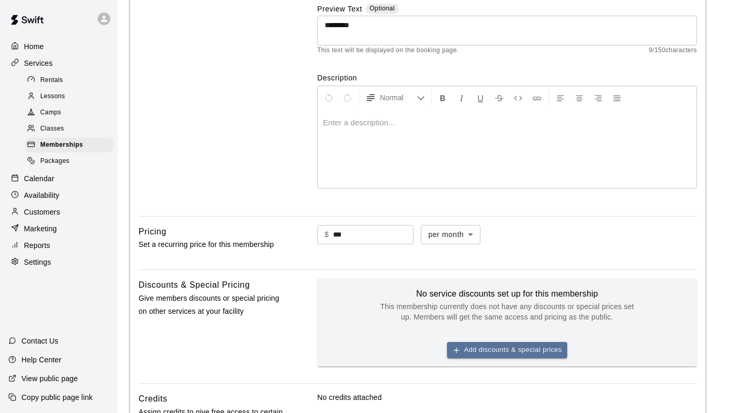
scroll to position [76, 0]
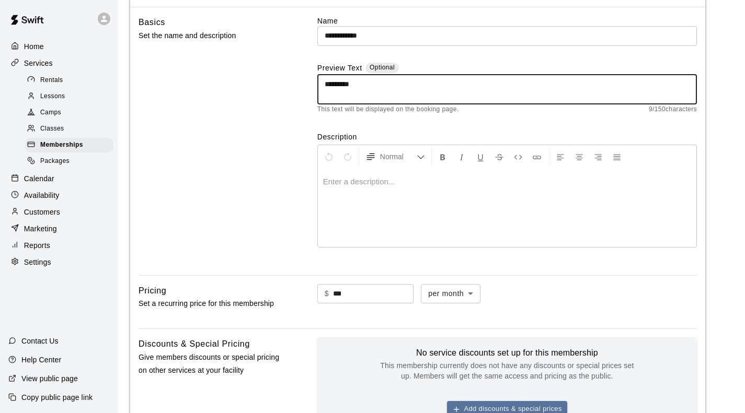
drag, startPoint x: 364, startPoint y: 85, endPoint x: 270, endPoint y: 83, distance: 93.6
click at [269, 80] on div "**********" at bounding box center [417, 141] width 558 height 251
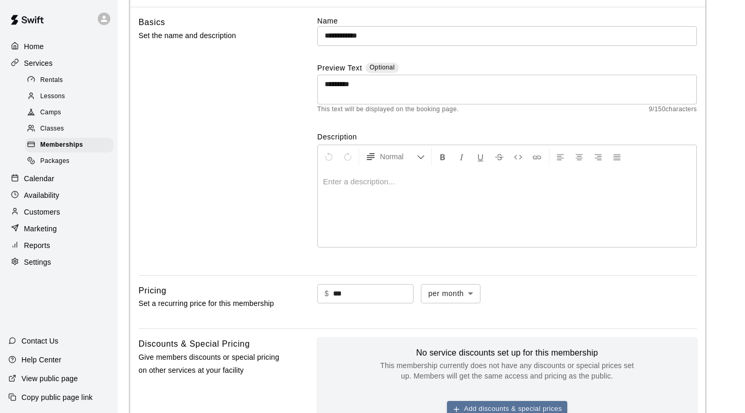
click at [338, 177] on p at bounding box center [507, 182] width 368 height 10
click at [240, 178] on div "Basics Set the name and description" at bounding box center [210, 141] width 145 height 251
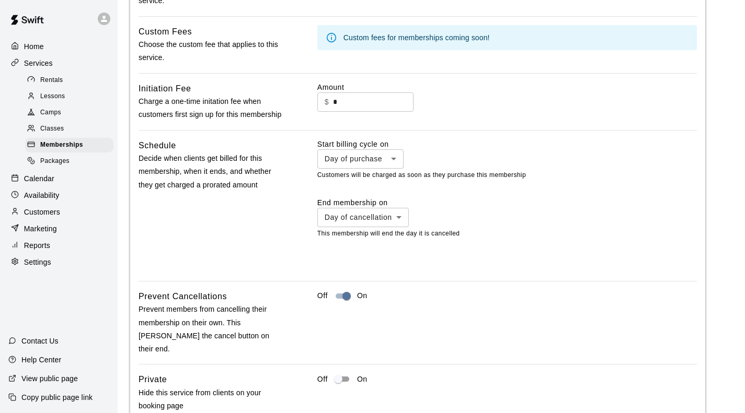
scroll to position [693, 0]
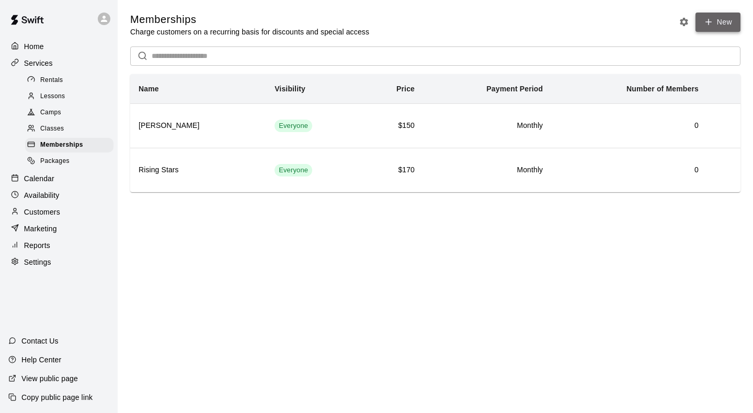
click at [720, 24] on link "New" at bounding box center [717, 22] width 45 height 19
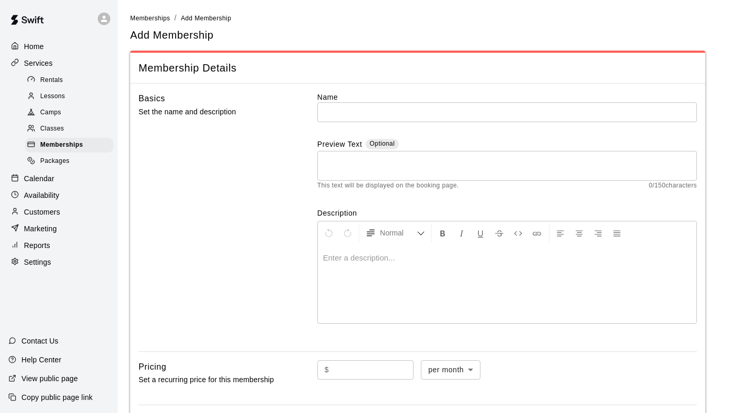
click at [709, 42] on main "Memberships / Add Membership Add Membership Membership Details Basics Set the n…" at bounding box center [431, 348] width 602 height 670
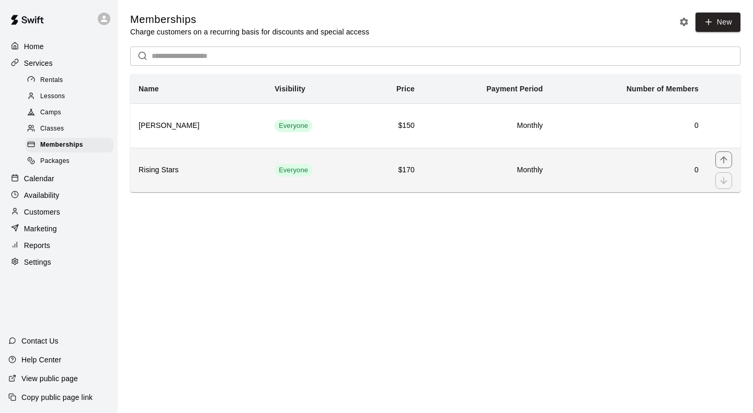
click at [204, 180] on th "Rising Stars" at bounding box center [198, 170] width 136 height 44
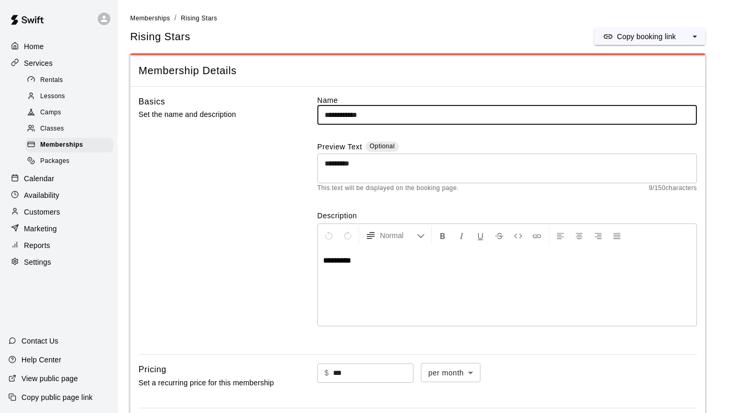
drag, startPoint x: 373, startPoint y: 114, endPoint x: 293, endPoint y: 117, distance: 80.0
click at [293, 117] on div "**********" at bounding box center [417, 220] width 558 height 251
paste input "**"
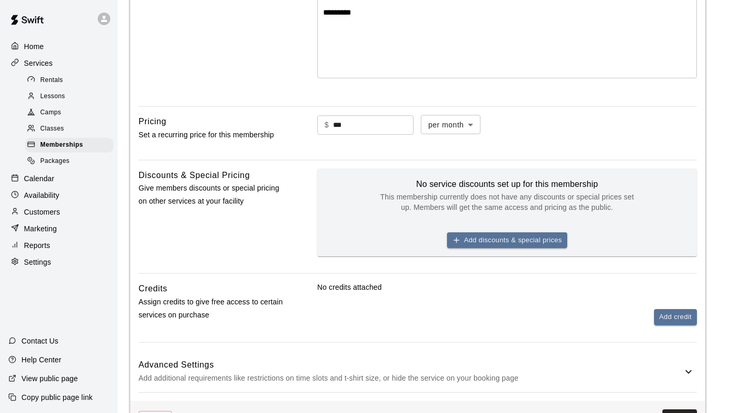
scroll to position [285, 0]
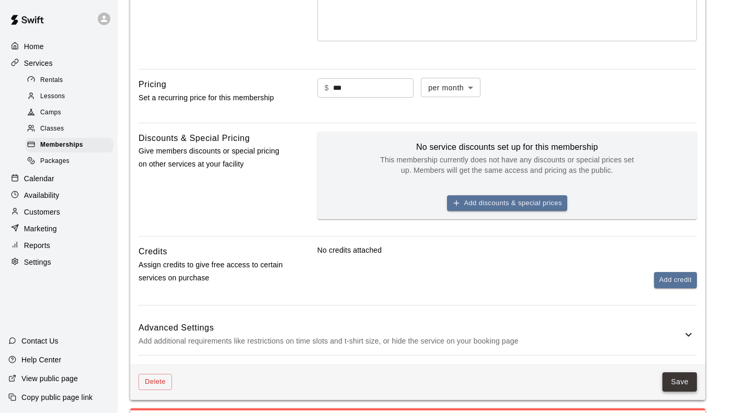
type input "**********"
click at [684, 373] on button "Save" at bounding box center [679, 382] width 34 height 19
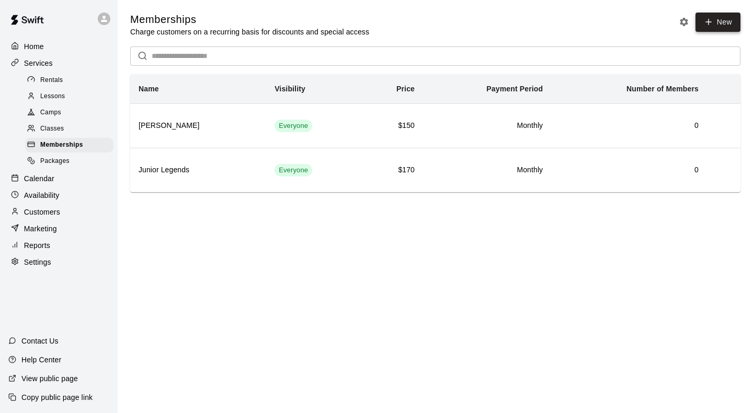
click at [718, 26] on link "New" at bounding box center [717, 22] width 45 height 19
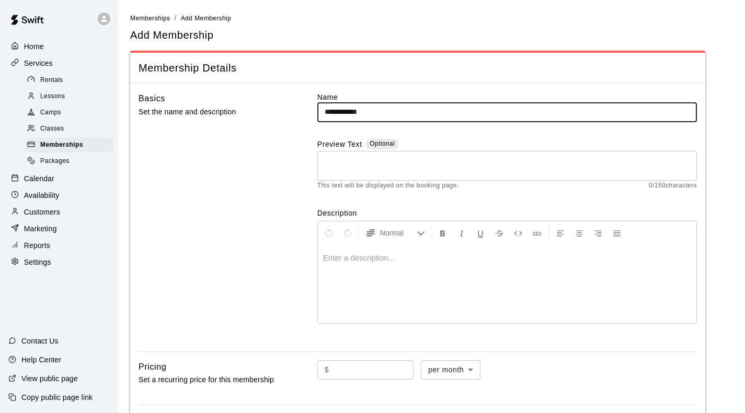
type input "**********"
click at [334, 175] on textarea at bounding box center [507, 165] width 365 height 21
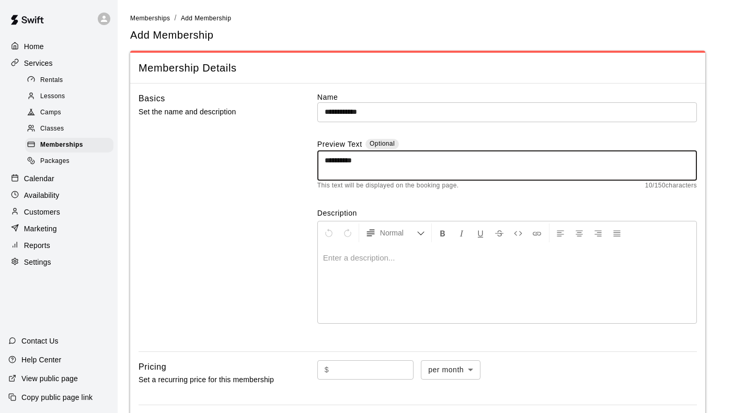
drag, startPoint x: 308, startPoint y: 165, endPoint x: 262, endPoint y: 164, distance: 45.5
click at [262, 164] on div "**********" at bounding box center [417, 217] width 558 height 251
type textarea "**********"
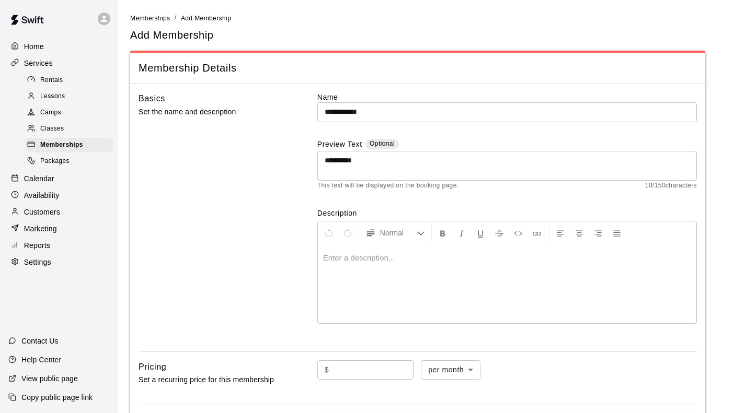
click at [345, 259] on div "Enter a description..." at bounding box center [507, 284] width 378 height 78
click at [335, 253] on p at bounding box center [507, 258] width 368 height 10
click at [340, 361] on input "text" at bounding box center [373, 370] width 80 height 19
click at [341, 361] on input "text" at bounding box center [373, 370] width 80 height 19
type input "***"
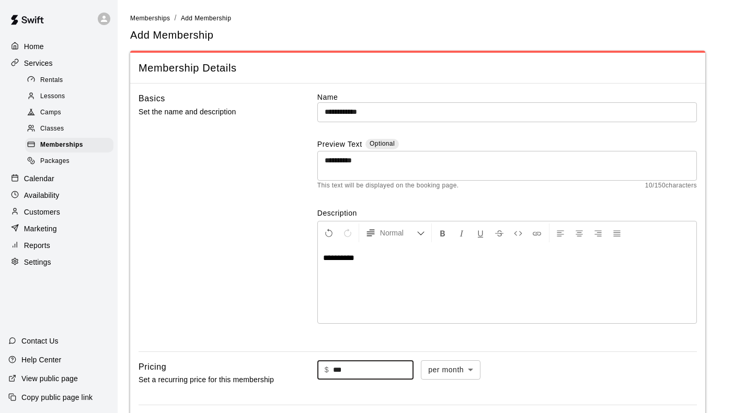
click at [546, 361] on div "$ *** ​ per month ******* ​" at bounding box center [506, 371] width 379 height 20
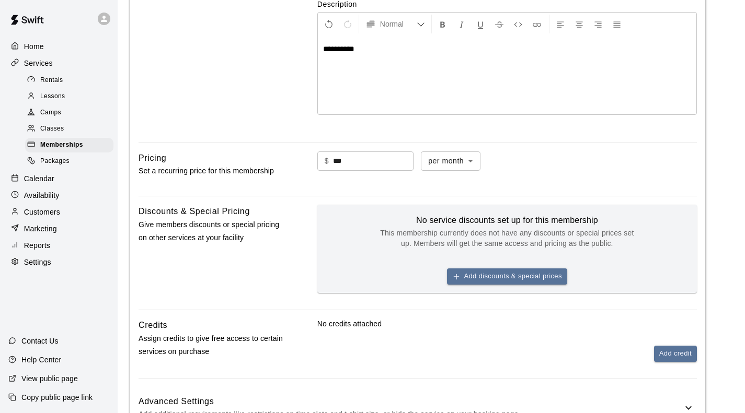
scroll to position [228, 0]
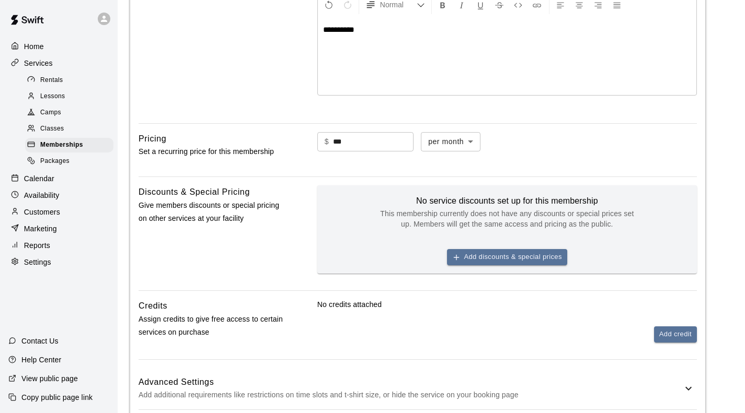
click at [621, 389] on p "Add additional requirements like restrictions on time slots and t-shirt size, o…" at bounding box center [410, 395] width 544 height 13
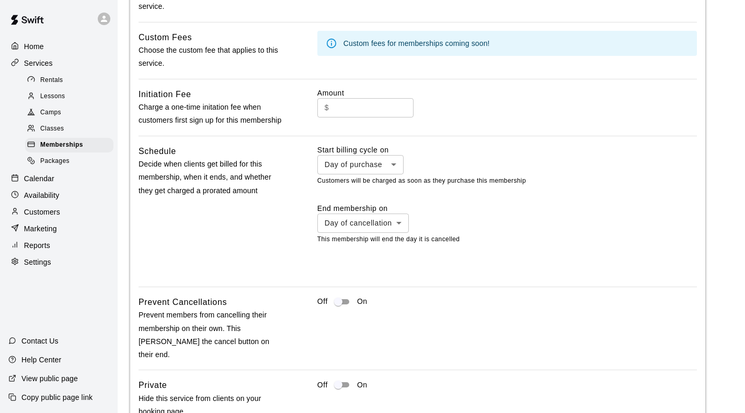
scroll to position [693, 0]
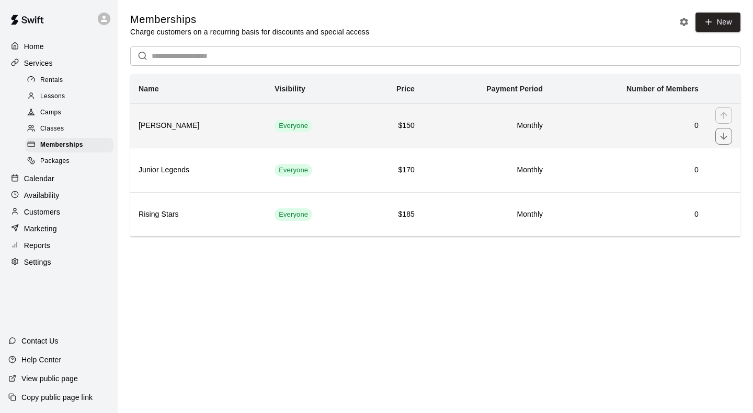
click at [328, 129] on td "Everyone" at bounding box center [313, 125] width 95 height 44
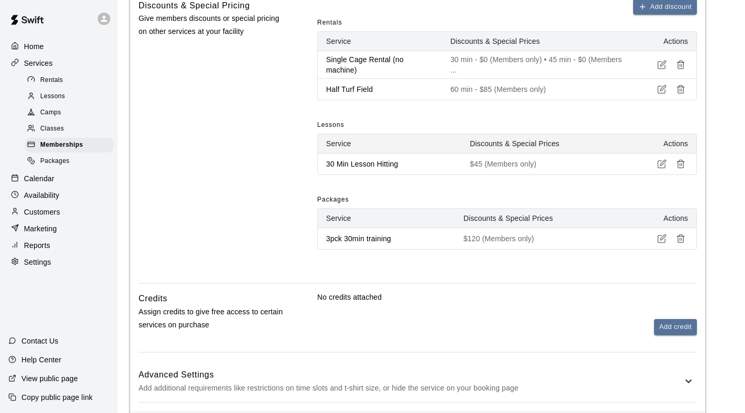
scroll to position [465, 0]
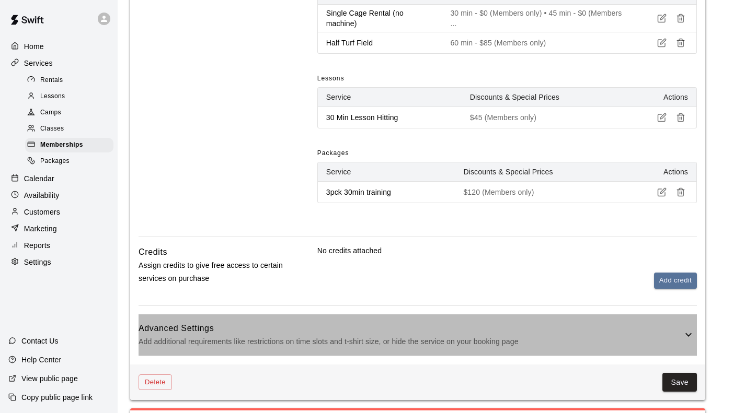
click at [306, 315] on div "Advanced Settings Add additional requirements like restrictions on time slots a…" at bounding box center [417, 335] width 558 height 41
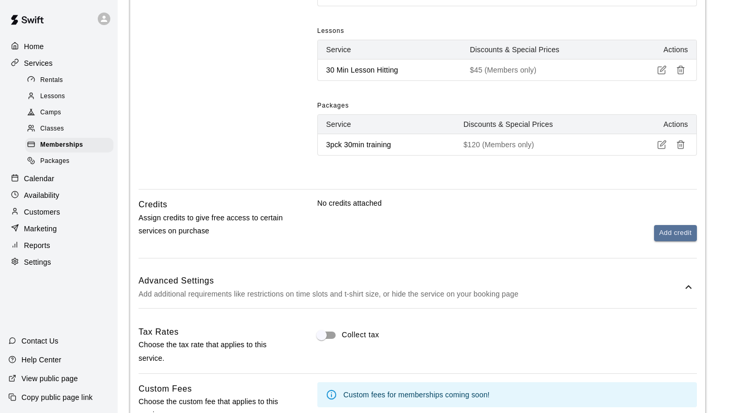
scroll to position [199, 0]
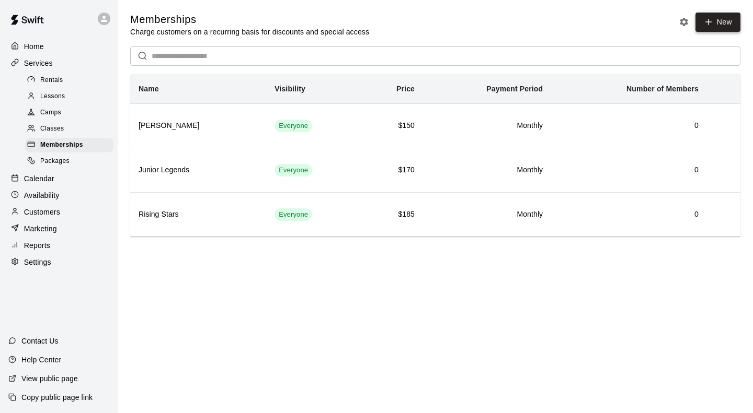
click at [719, 24] on link "New" at bounding box center [717, 22] width 45 height 19
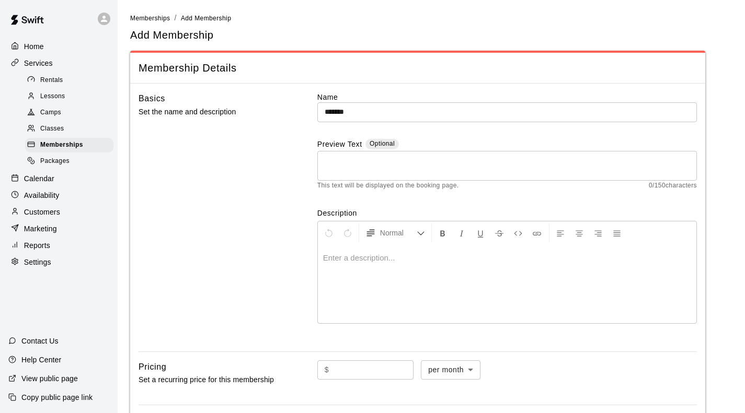
click at [732, 91] on main "Memberships / Add Membership Add Membership Membership Details Basics Set the n…" at bounding box center [431, 348] width 602 height 670
click at [370, 114] on input "*******" at bounding box center [506, 111] width 379 height 19
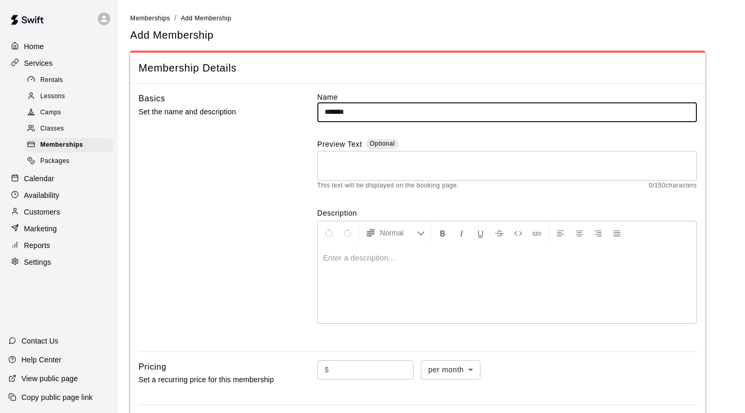
drag, startPoint x: 366, startPoint y: 112, endPoint x: 292, endPoint y: 109, distance: 73.8
click at [292, 109] on div "Basics Set the name and description Name ******* ​ Preview Text Optional * ​ Th…" at bounding box center [417, 217] width 558 height 251
paste input "****"
type input "**********"
click at [336, 175] on textarea at bounding box center [507, 165] width 365 height 21
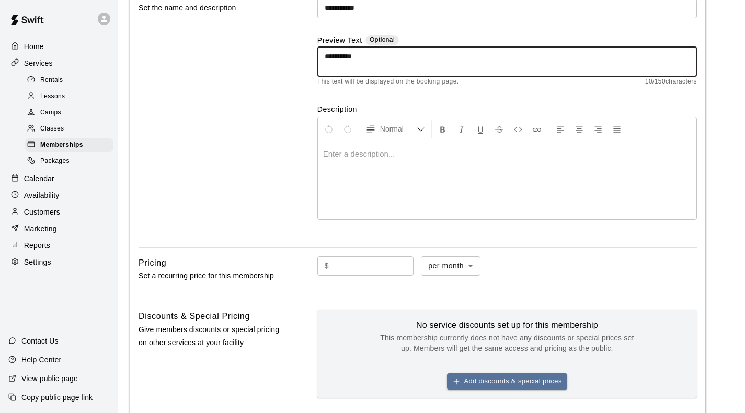
scroll to position [105, 0]
drag, startPoint x: 363, startPoint y: 60, endPoint x: 262, endPoint y: 55, distance: 100.4
click at [262, 55] on div "**********" at bounding box center [417, 112] width 558 height 251
type textarea "**********"
click at [338, 135] on div "Normal Enter a description..." at bounding box center [506, 168] width 379 height 103
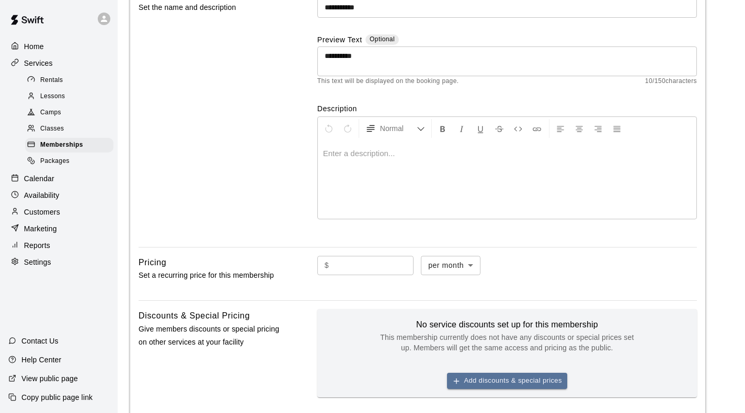
click at [339, 148] on p at bounding box center [507, 153] width 368 height 10
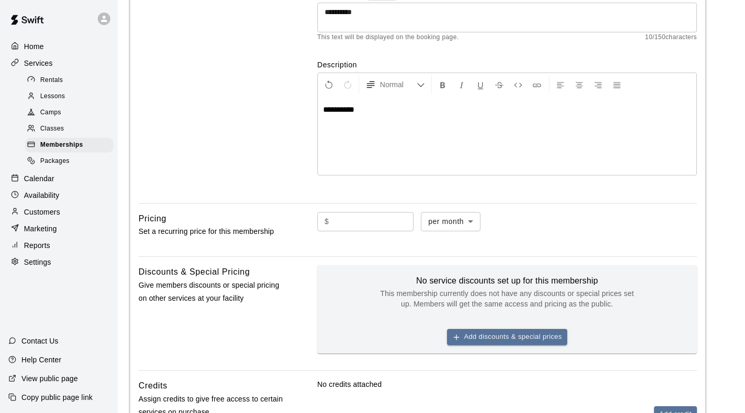
scroll to position [209, 0]
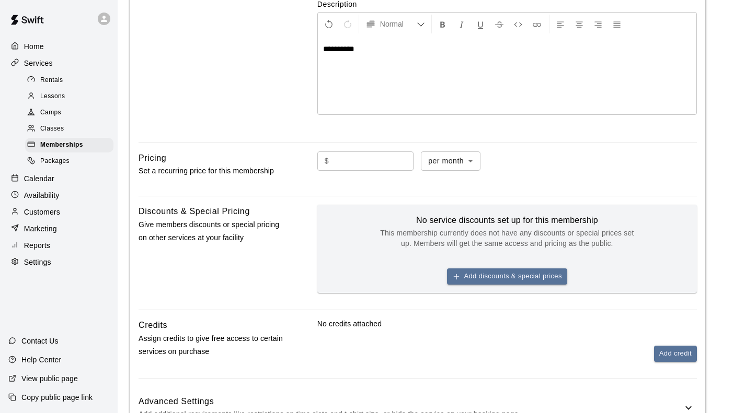
click at [350, 152] on input "text" at bounding box center [373, 161] width 80 height 19
type input "**"
click at [264, 205] on div "Discounts & Special Pricing Give members discounts or special pricing on other …" at bounding box center [210, 257] width 145 height 105
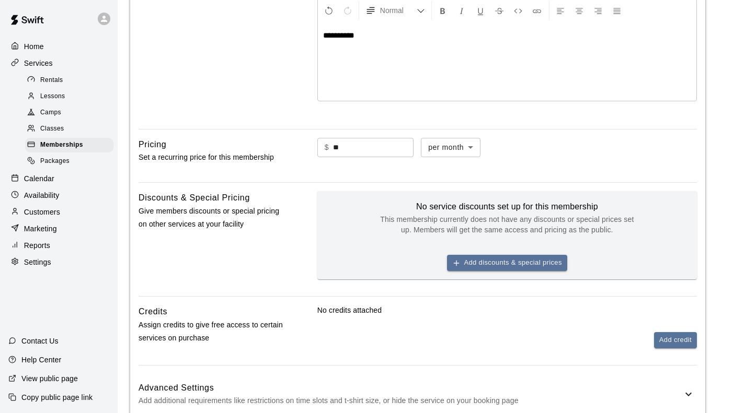
scroll to position [228, 0]
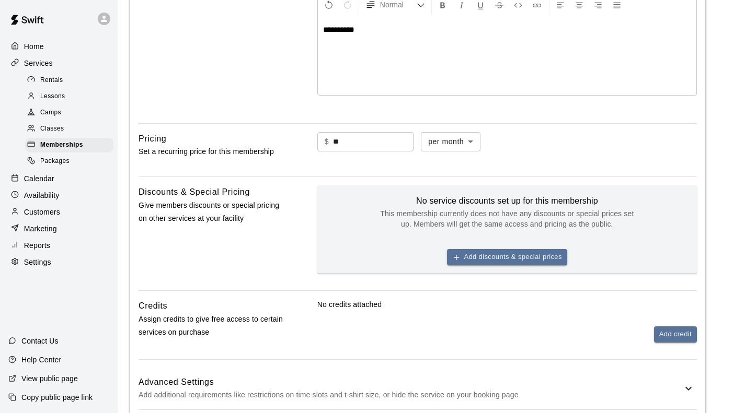
click at [594, 376] on h6 "Advanced Settings" at bounding box center [410, 383] width 544 height 14
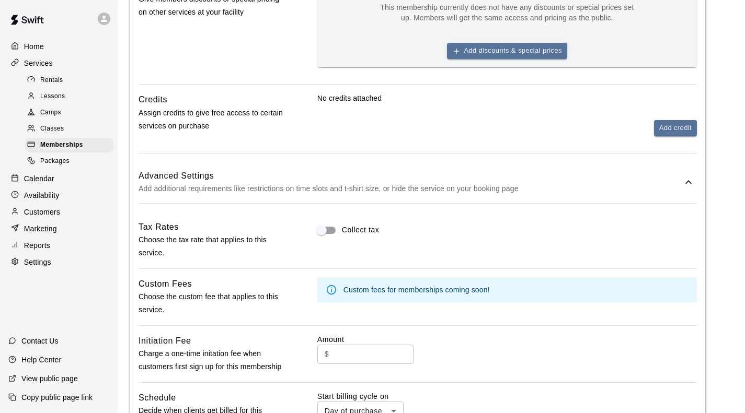
scroll to position [490, 0]
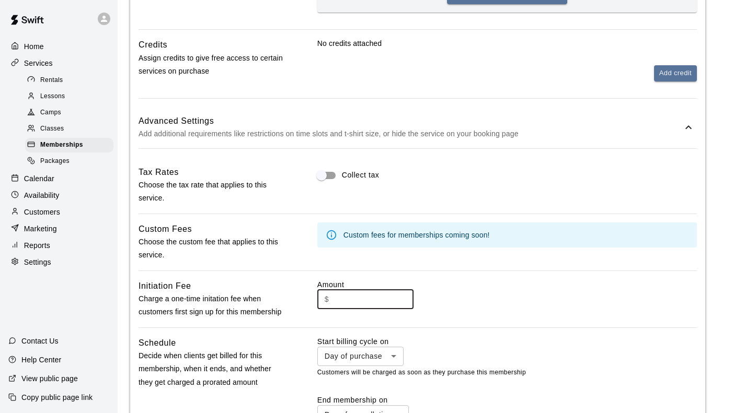
click at [342, 290] on input "text" at bounding box center [373, 299] width 80 height 19
click at [283, 280] on div "Initiation Fee Charge a one-time initation fee when customers first sign up for…" at bounding box center [417, 300] width 558 height 40
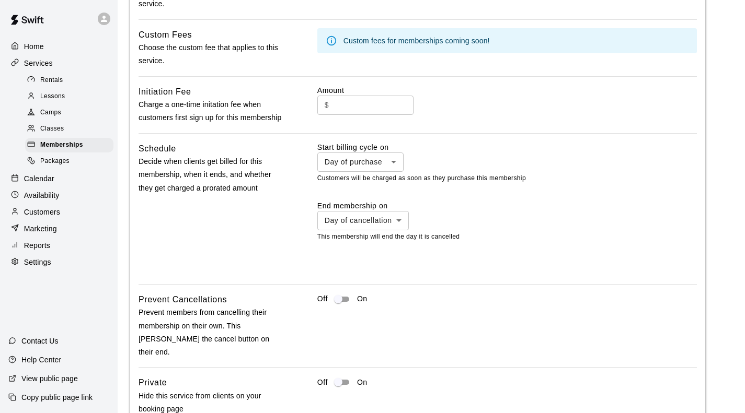
scroll to position [693, 0]
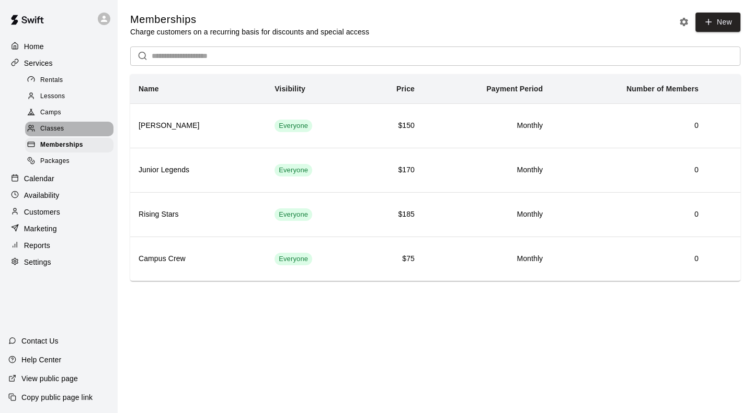
click at [48, 128] on span "Classes" at bounding box center [52, 129] width 24 height 10
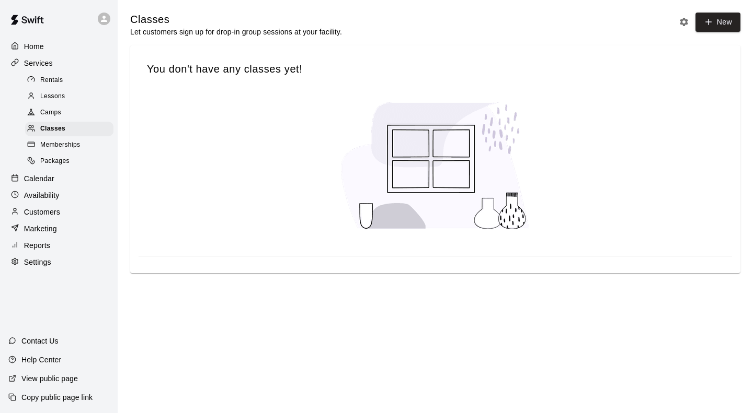
click at [64, 145] on span "Memberships" at bounding box center [60, 145] width 40 height 10
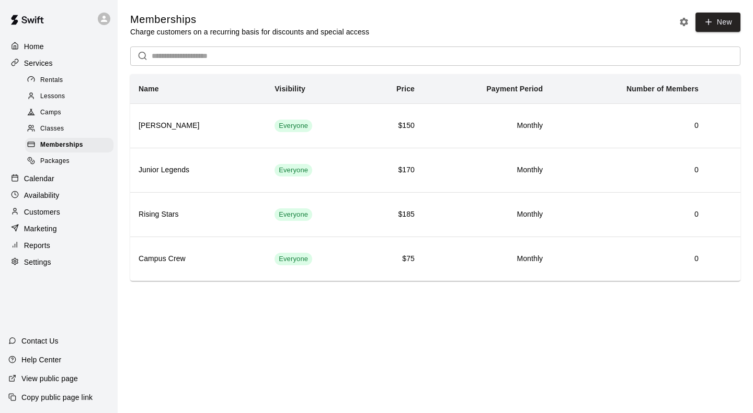
click at [63, 113] on div "Camps" at bounding box center [69, 113] width 88 height 15
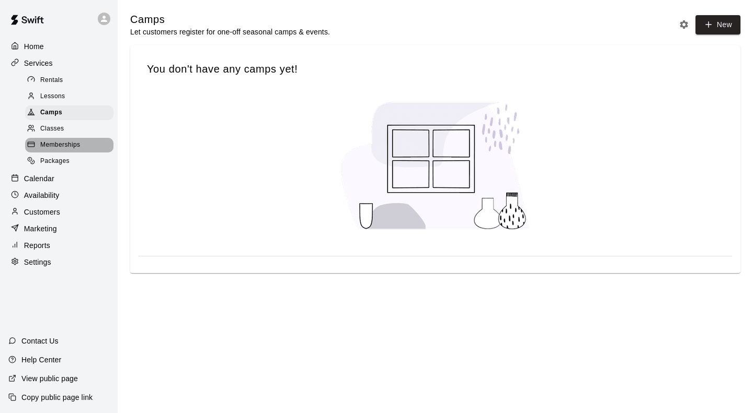
click at [57, 140] on span "Memberships" at bounding box center [60, 145] width 40 height 10
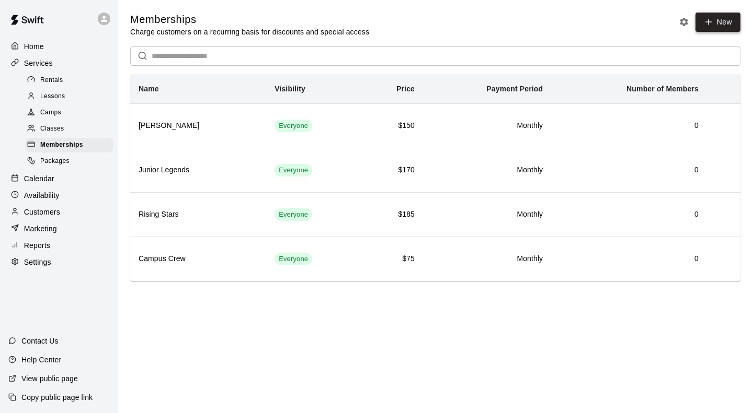
click at [722, 24] on link "New" at bounding box center [717, 22] width 45 height 19
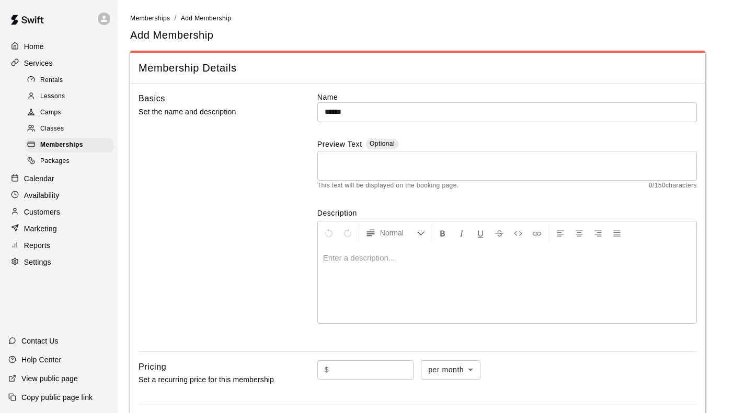
click at [720, 184] on main "Memberships / Add Membership Add Membership Membership Details Basics Set the n…" at bounding box center [431, 348] width 602 height 670
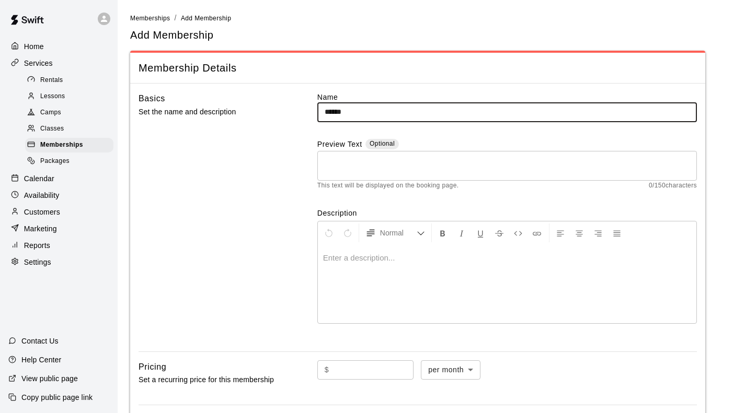
drag, startPoint x: 346, startPoint y: 115, endPoint x: 292, endPoint y: 113, distance: 53.9
click at [292, 113] on div "Basics Set the name and description Name ****** ​ Preview Text Optional * ​ Thi…" at bounding box center [417, 217] width 558 height 251
paste input "*******"
type input "**********"
click at [353, 165] on textarea at bounding box center [507, 165] width 365 height 21
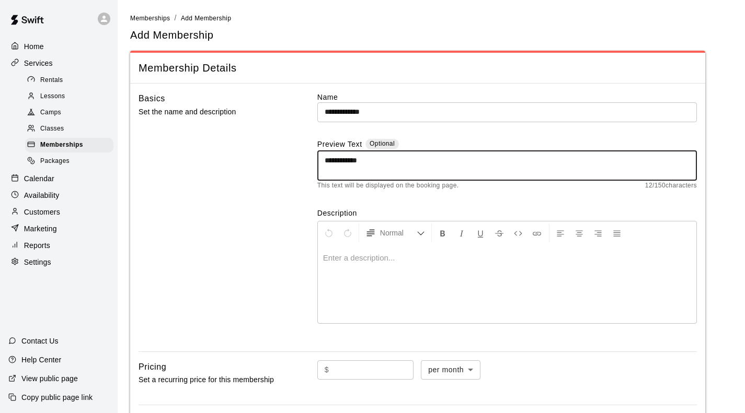
drag, startPoint x: 309, startPoint y: 160, endPoint x: 293, endPoint y: 159, distance: 16.2
click at [293, 160] on div "**********" at bounding box center [417, 217] width 558 height 251
type textarea "**********"
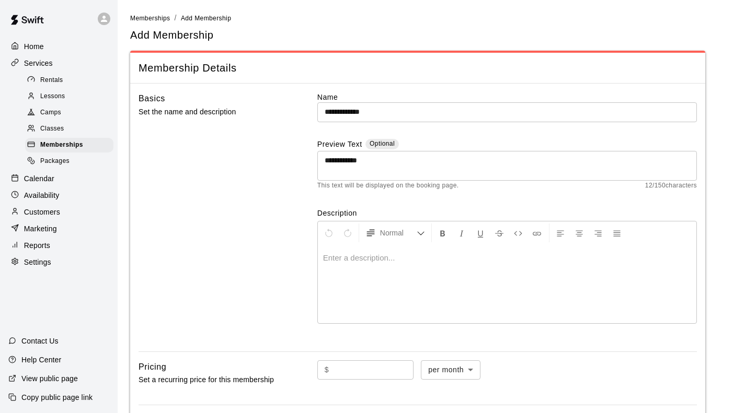
click at [341, 253] on p at bounding box center [507, 258] width 368 height 10
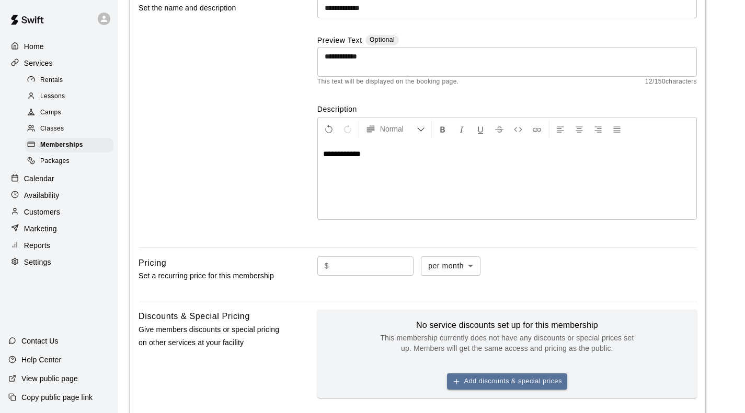
scroll to position [105, 0]
click at [344, 256] on input "text" at bounding box center [373, 265] width 80 height 19
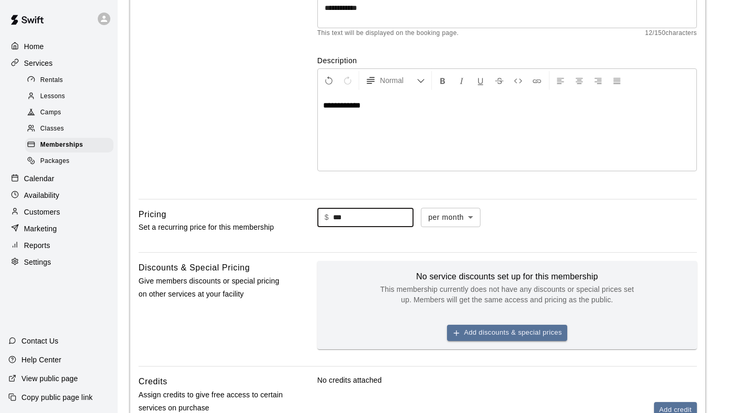
scroll to position [157, 0]
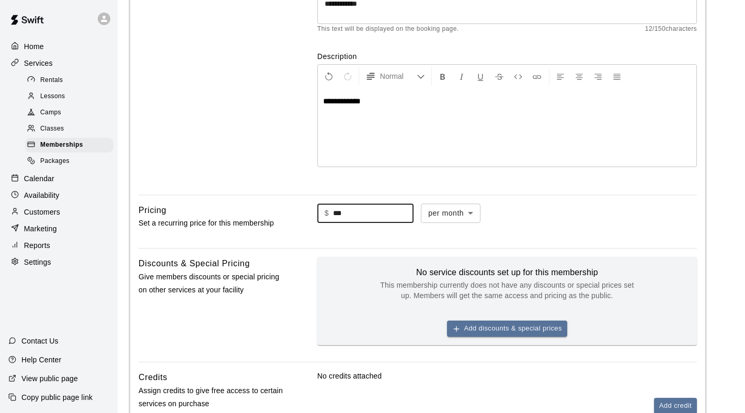
drag, startPoint x: 344, startPoint y: 149, endPoint x: 320, endPoint y: 148, distance: 24.6
click at [320, 204] on div "$ *** ​" at bounding box center [365, 213] width 96 height 19
type input "***"
click at [435, 371] on p "No credits attached" at bounding box center [506, 376] width 379 height 10
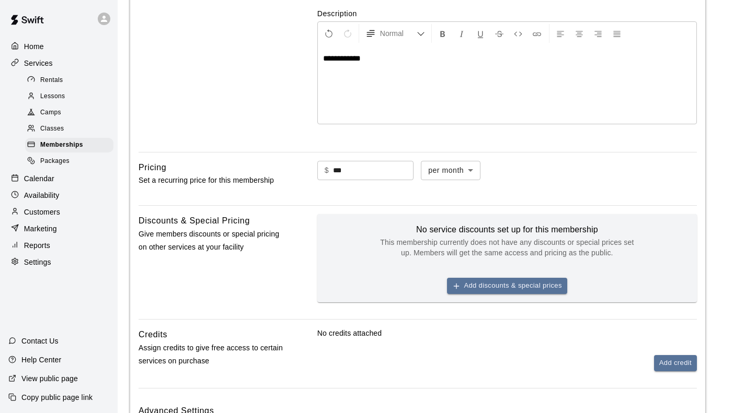
scroll to position [228, 0]
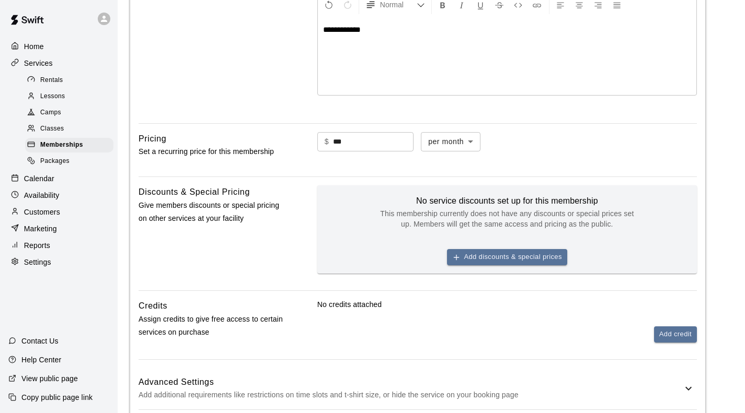
click at [448, 368] on div "Advanced Settings Add additional requirements like restrictions on time slots a…" at bounding box center [417, 388] width 558 height 41
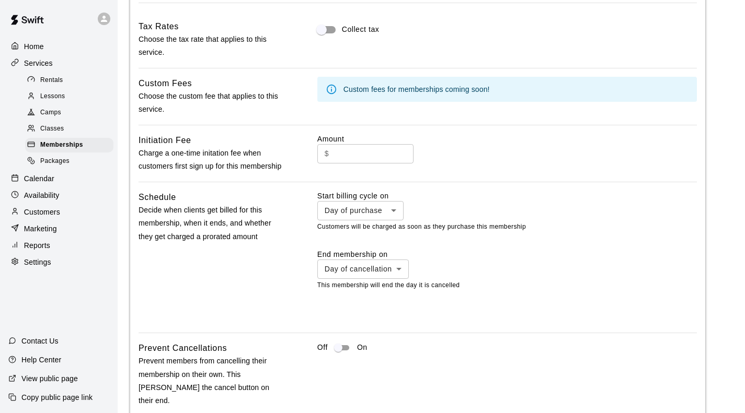
scroll to position [693, 0]
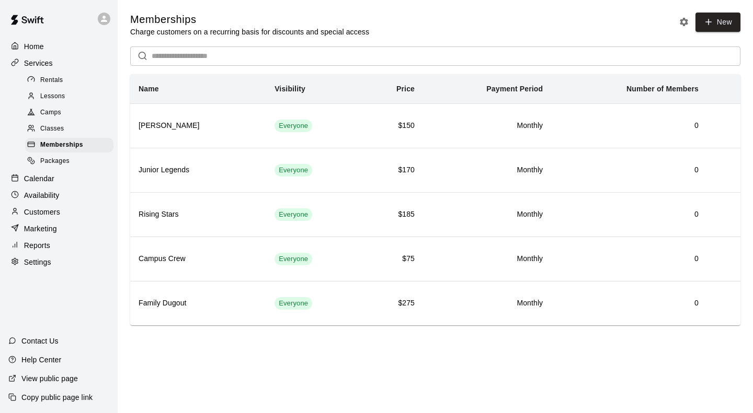
click at [67, 94] on div "Lessons" at bounding box center [69, 96] width 88 height 15
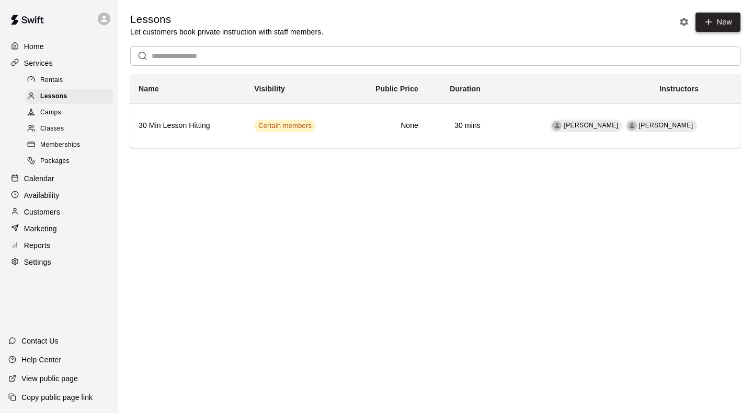
click at [721, 22] on link "New" at bounding box center [717, 22] width 45 height 19
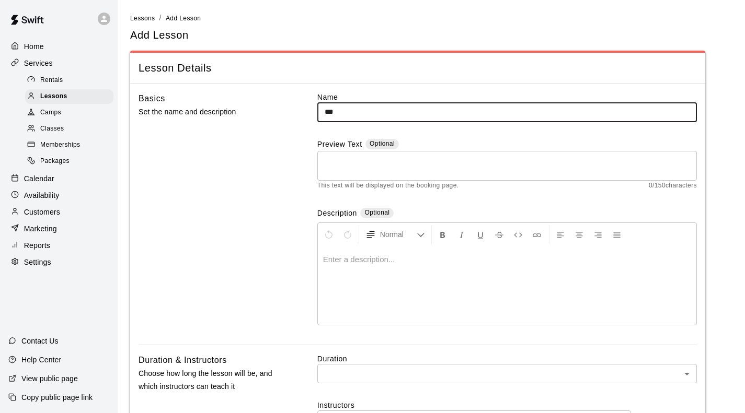
type input "**********"
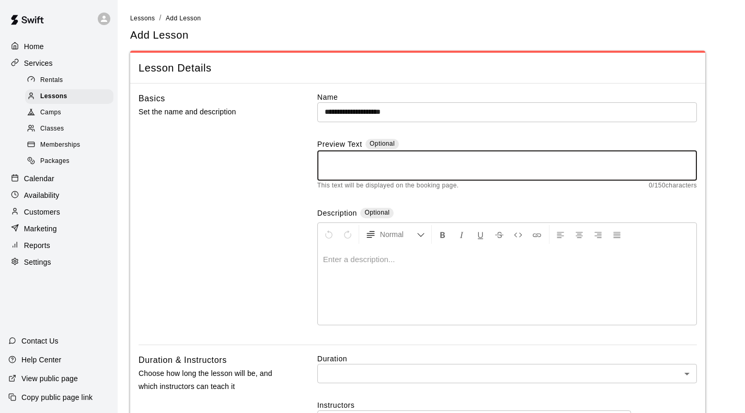
click at [330, 168] on textarea at bounding box center [507, 165] width 365 height 21
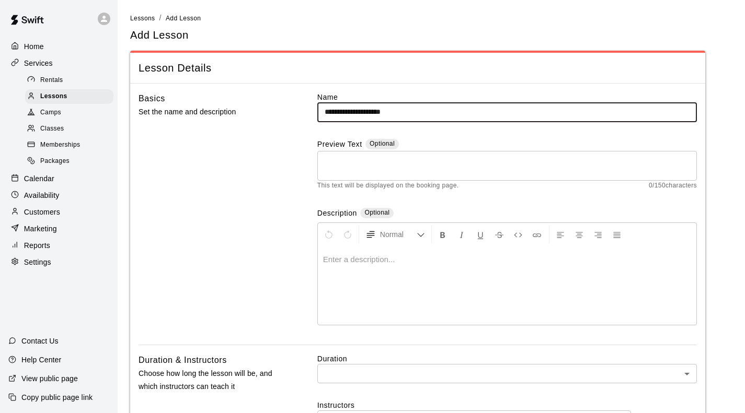
drag, startPoint x: 420, startPoint y: 112, endPoint x: 267, endPoint y: 112, distance: 153.6
click at [267, 112] on div "**********" at bounding box center [417, 218] width 558 height 253
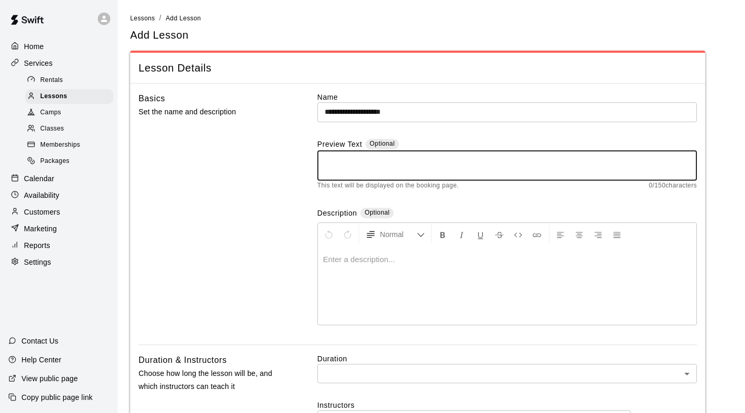
click at [326, 167] on textarea at bounding box center [507, 165] width 365 height 21
paste textarea "**********"
type textarea "**********"
click at [359, 255] on p at bounding box center [507, 260] width 368 height 10
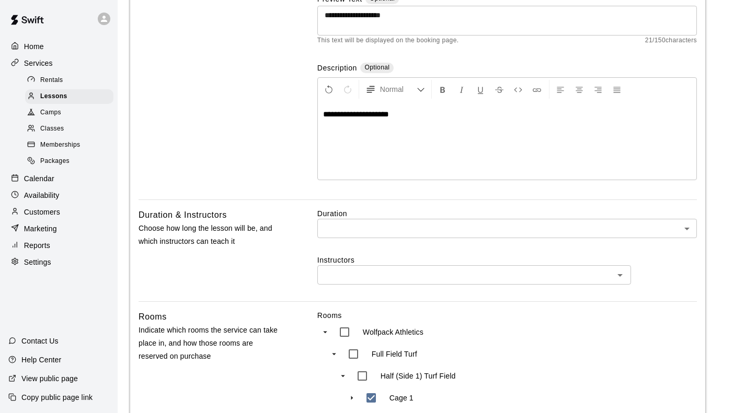
scroll to position [209, 0]
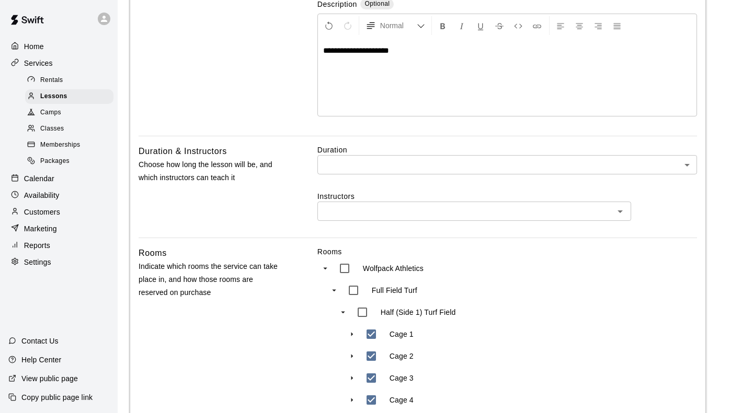
click at [329, 102] on body "**********" at bounding box center [376, 322] width 753 height 1062
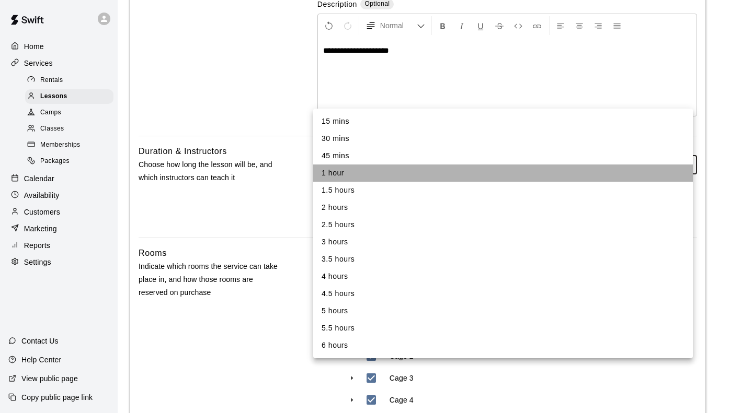
click at [346, 174] on li "1 hour" at bounding box center [502, 173] width 379 height 17
type input "**"
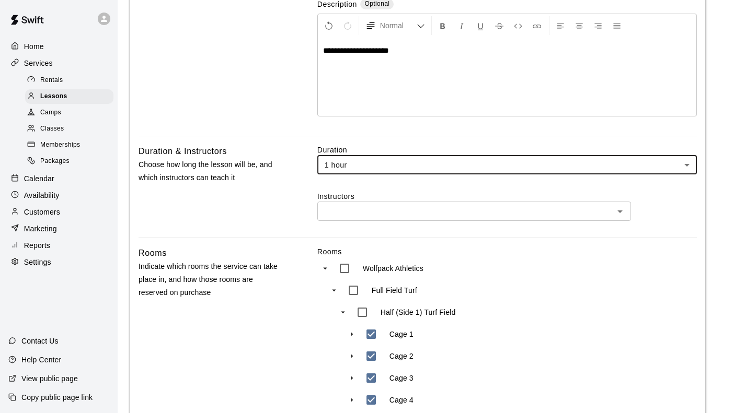
click at [336, 205] on input "text" at bounding box center [465, 211] width 290 height 13
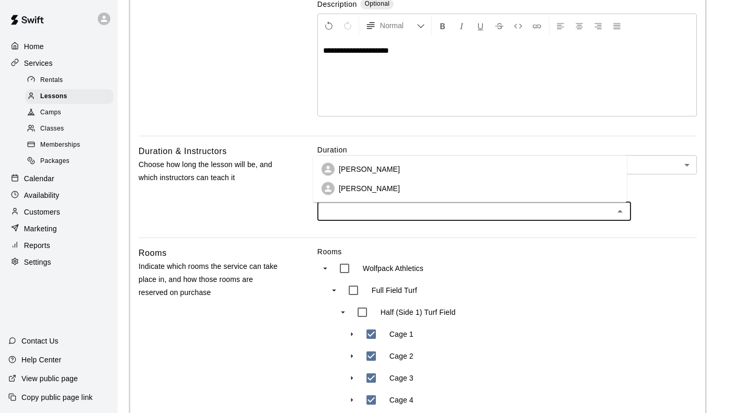
click at [340, 172] on p "[PERSON_NAME]" at bounding box center [369, 169] width 61 height 10
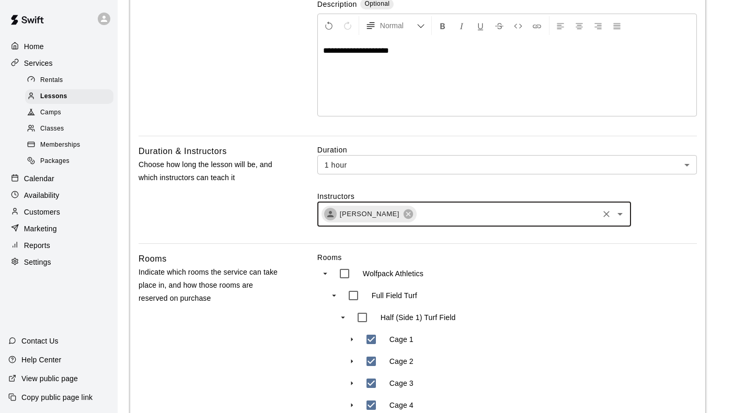
click at [442, 208] on input "text" at bounding box center [507, 214] width 179 height 13
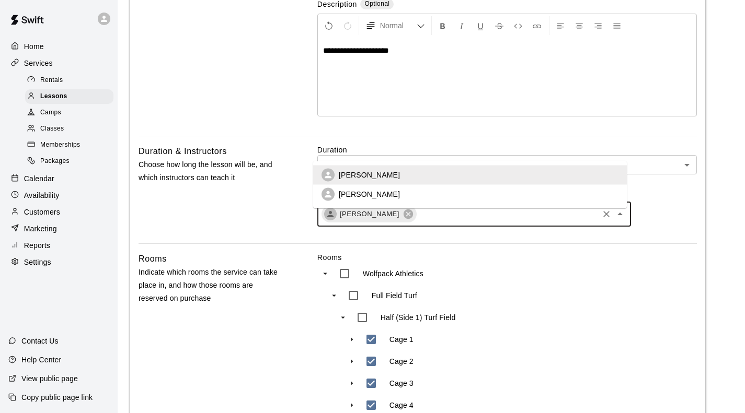
click at [416, 194] on li "[PERSON_NAME]" at bounding box center [470, 194] width 314 height 19
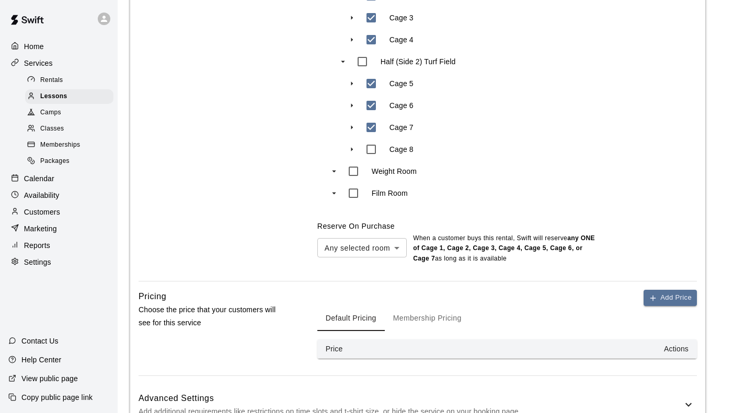
scroll to position [583, 0]
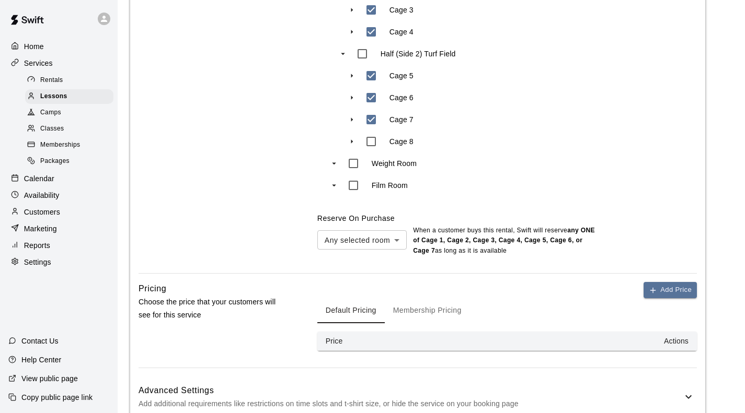
click at [427, 298] on button "Membership Pricing" at bounding box center [427, 310] width 85 height 25
click at [661, 282] on button "Add Price" at bounding box center [669, 290] width 53 height 16
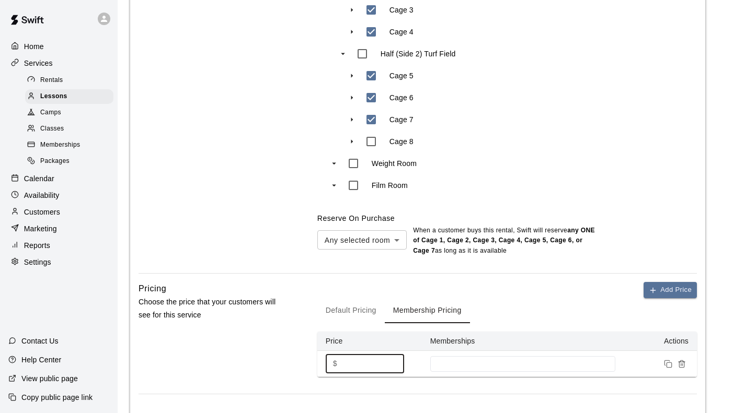
click at [376, 354] on input "*" at bounding box center [372, 363] width 63 height 19
type input "**"
click at [487, 351] on td at bounding box center [523, 364] width 202 height 26
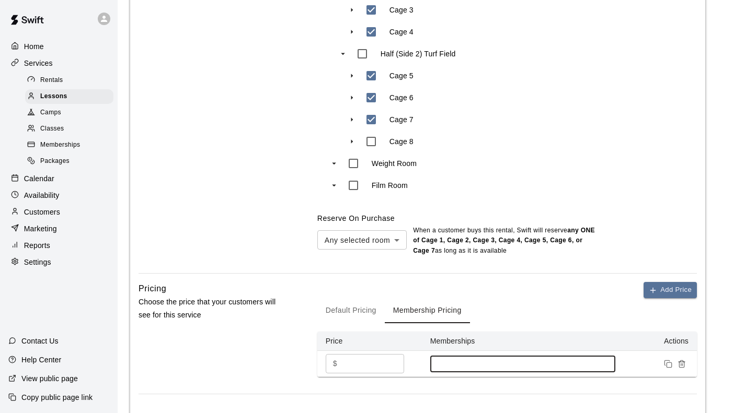
click at [485, 360] on input at bounding box center [522, 364] width 175 height 8
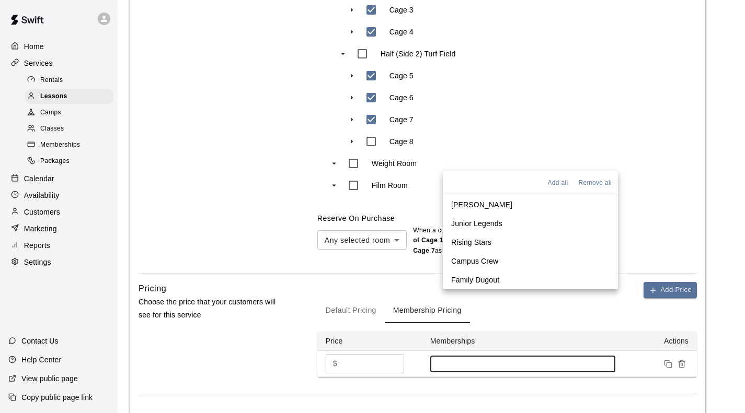
click at [493, 220] on p "Junior Legends" at bounding box center [476, 223] width 51 height 10
click at [482, 238] on p "Rising Stars" at bounding box center [471, 241] width 40 height 10
click at [491, 260] on p "Campus Crew" at bounding box center [474, 260] width 47 height 10
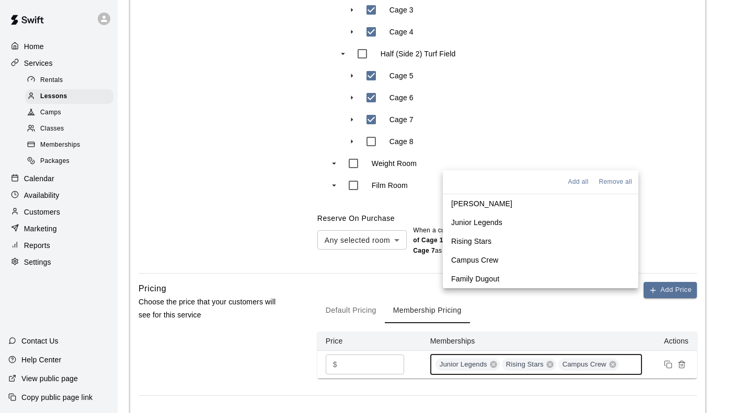
click at [489, 276] on p "Family Dugout" at bounding box center [475, 279] width 48 height 10
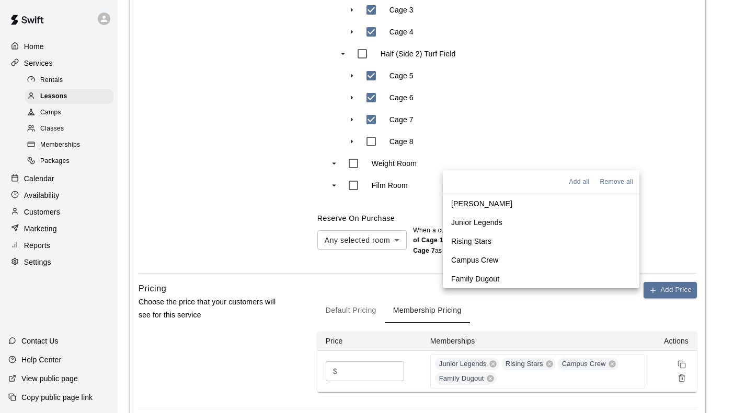
click at [218, 288] on div "Pricing Choose the price that your customers will see for this service" at bounding box center [210, 345] width 145 height 127
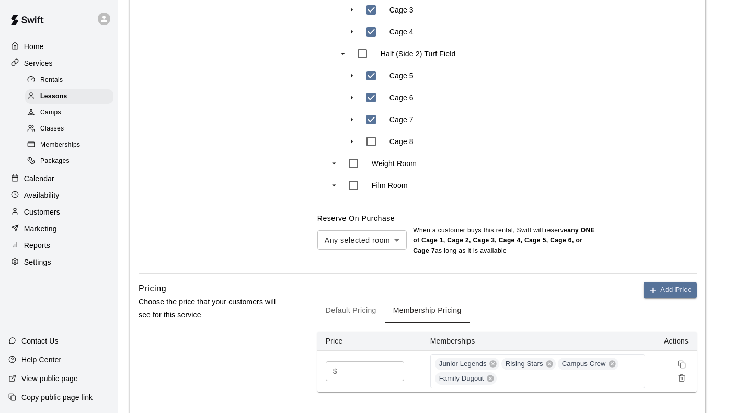
scroll to position [624, 0]
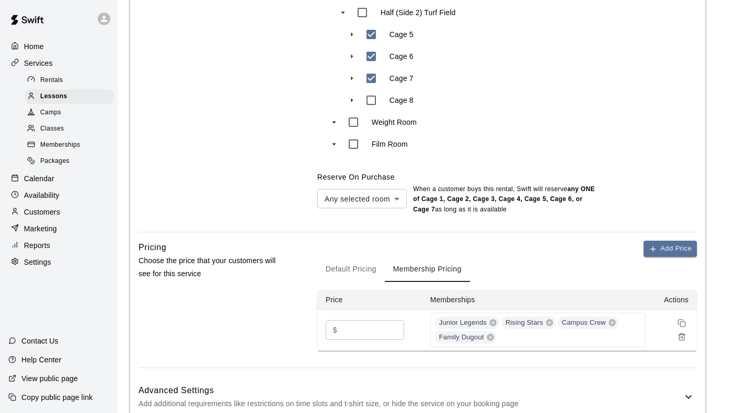
click at [247, 384] on h6 "Advanced Settings" at bounding box center [410, 391] width 544 height 14
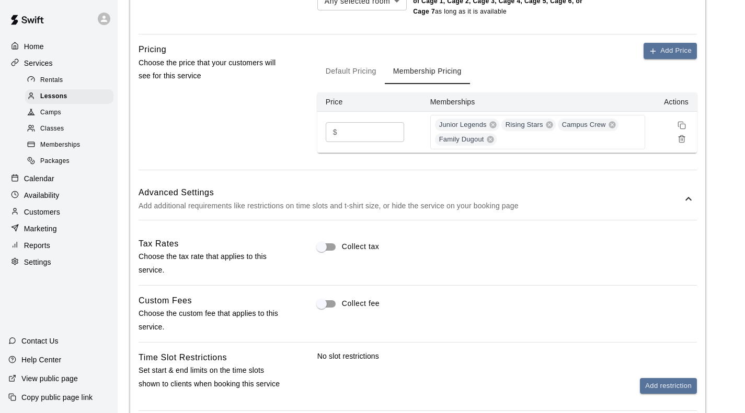
scroll to position [885, 0]
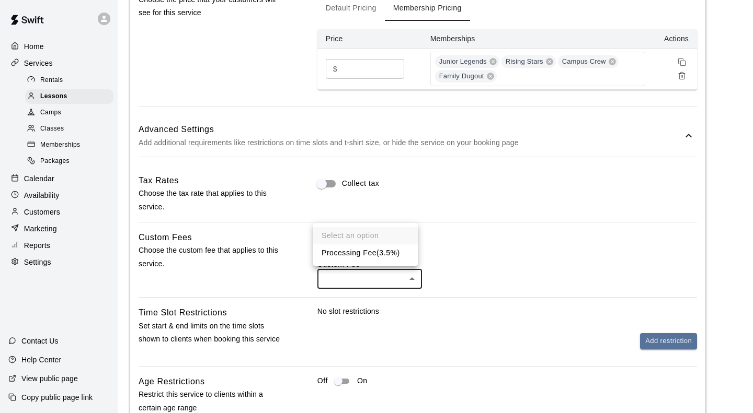
click at [346, 253] on li "Processing Fee ( 3.5% )" at bounding box center [365, 253] width 105 height 17
type input "***"
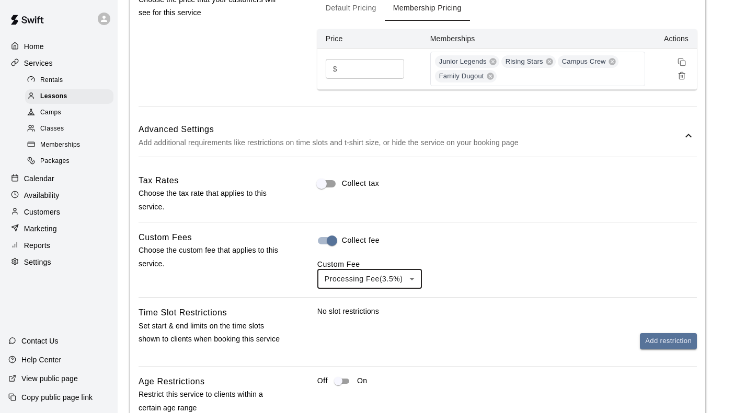
click at [506, 231] on div "Collect fee Custom Fee Processing Fee ( 3.5% ) *** ​" at bounding box center [506, 260] width 379 height 58
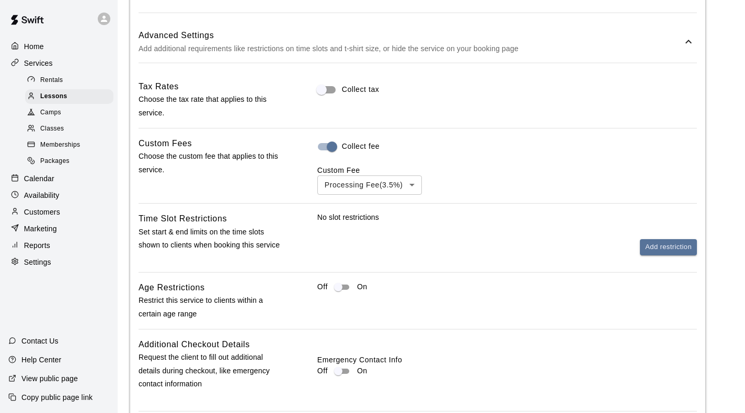
scroll to position [990, 0]
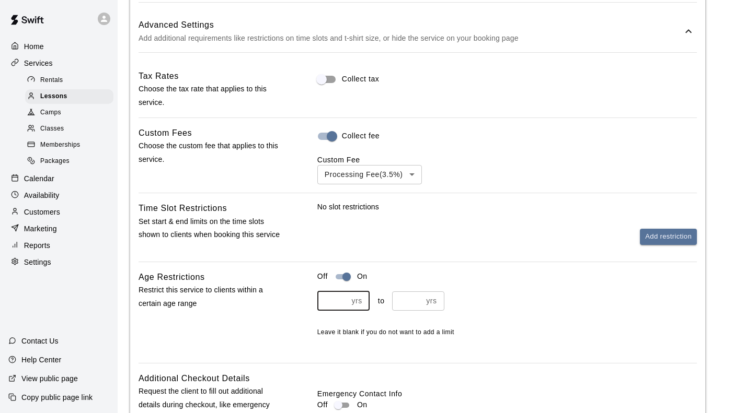
click at [318, 292] on input "number" at bounding box center [332, 301] width 30 height 19
type input "*"
click at [394, 292] on input "number" at bounding box center [407, 301] width 30 height 19
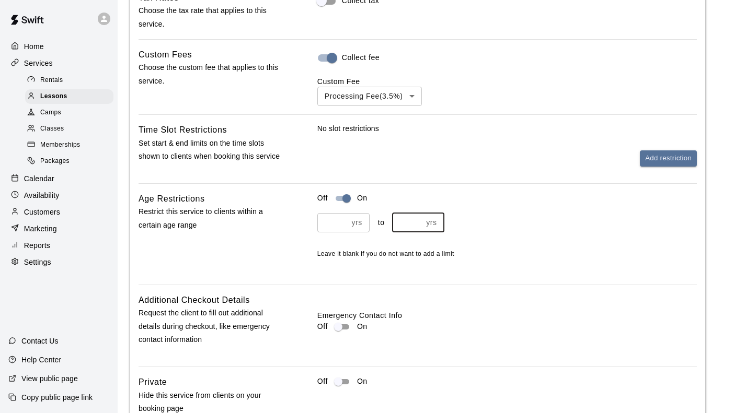
scroll to position [1082, 0]
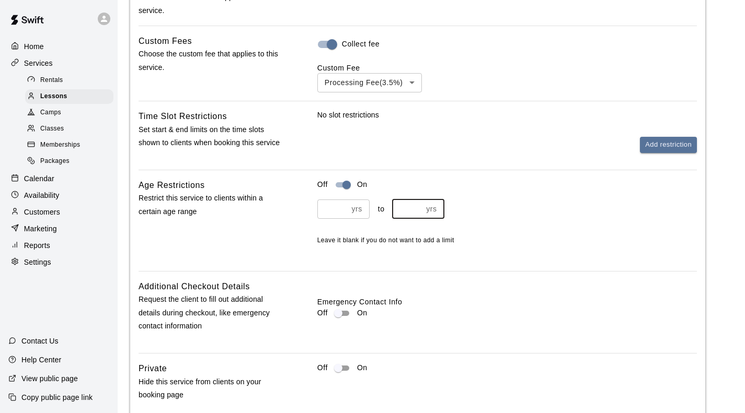
type input "**"
click at [485, 280] on div "Emergency Contact Info Off On" at bounding box center [506, 312] width 379 height 65
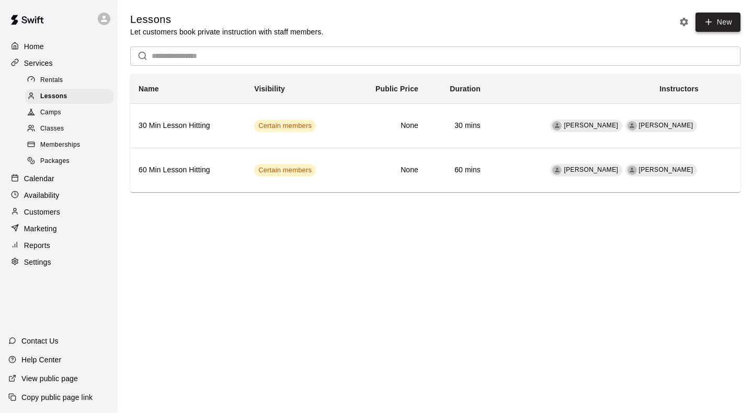
click at [721, 30] on link "New" at bounding box center [717, 22] width 45 height 19
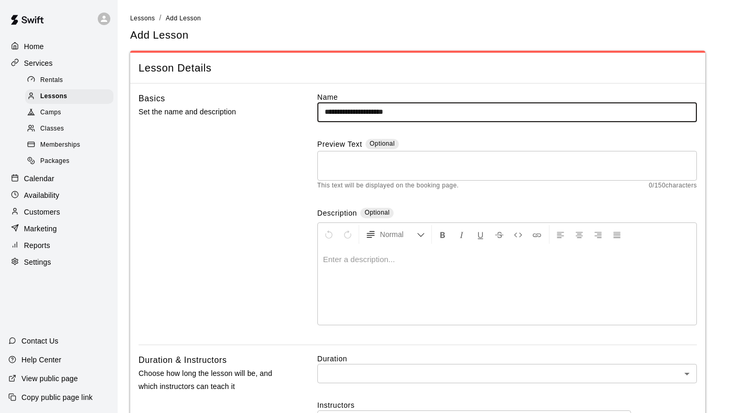
type input "**********"
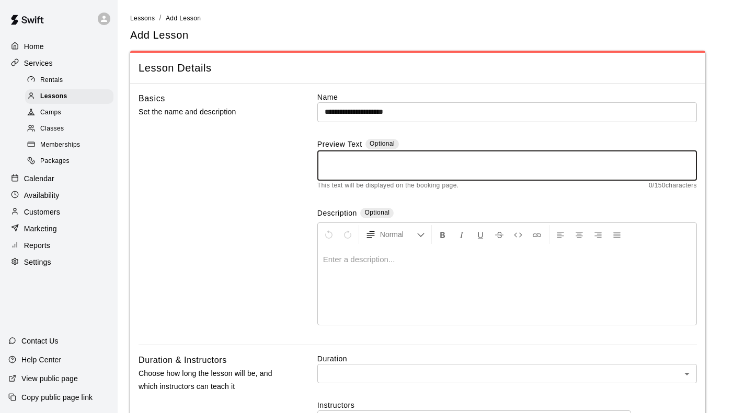
click at [345, 174] on textarea at bounding box center [507, 165] width 365 height 21
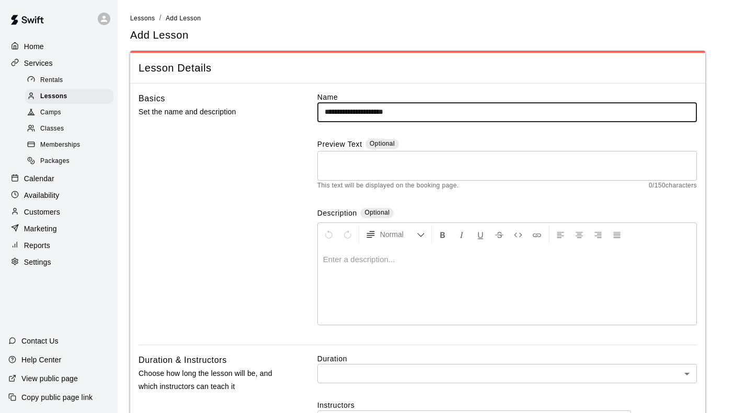
drag, startPoint x: 407, startPoint y: 113, endPoint x: 250, endPoint y: 111, distance: 156.8
click at [242, 111] on div "**********" at bounding box center [417, 218] width 558 height 253
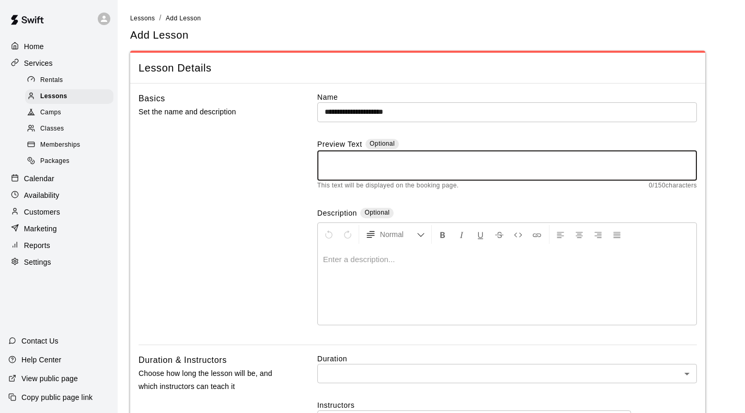
click at [349, 164] on textarea at bounding box center [507, 165] width 365 height 21
paste textarea "**********"
type textarea "**********"
click at [341, 255] on p at bounding box center [507, 260] width 368 height 10
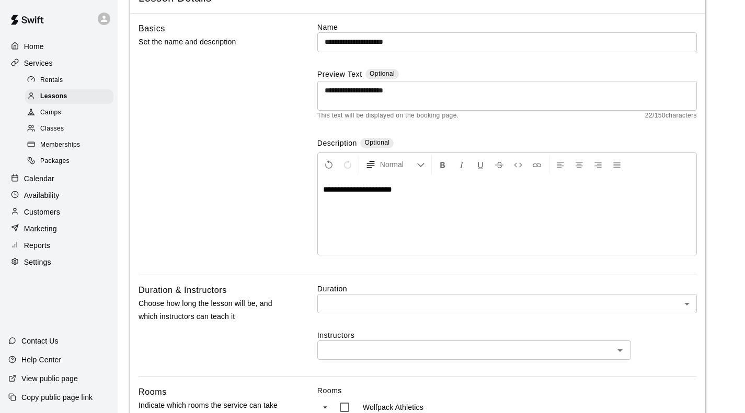
scroll to position [157, 0]
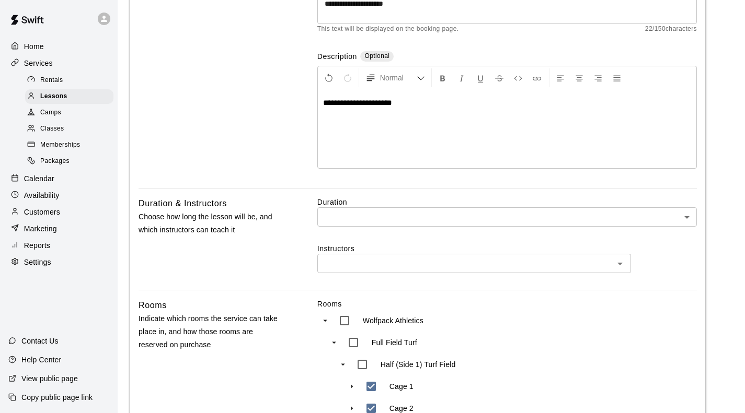
click at [337, 156] on body "**********" at bounding box center [372, 374] width 745 height 1062
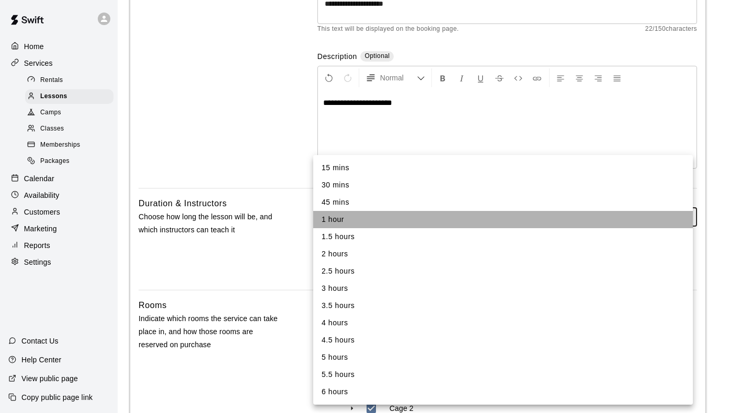
drag, startPoint x: 345, startPoint y: 221, endPoint x: 340, endPoint y: 213, distance: 9.0
click at [345, 220] on li "1 hour" at bounding box center [502, 219] width 379 height 17
type input "**"
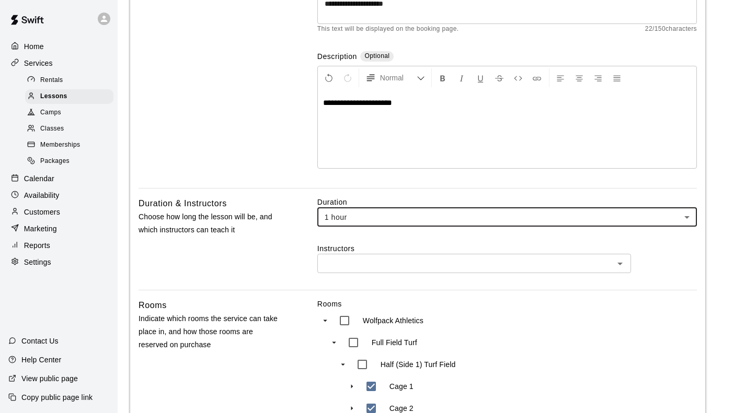
click at [358, 244] on label "Instructors" at bounding box center [506, 249] width 379 height 10
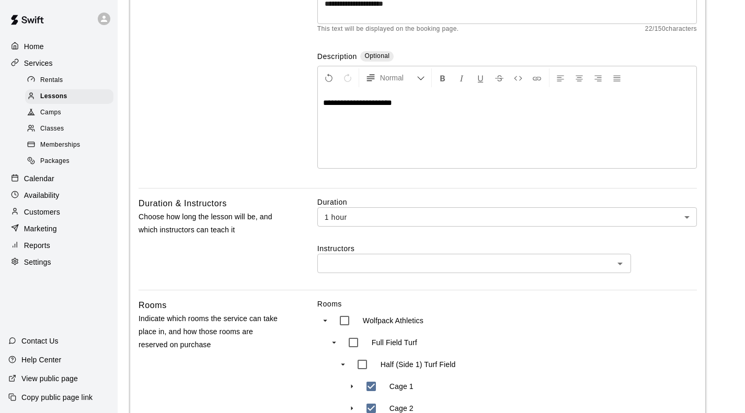
click at [358, 257] on input "text" at bounding box center [465, 263] width 290 height 13
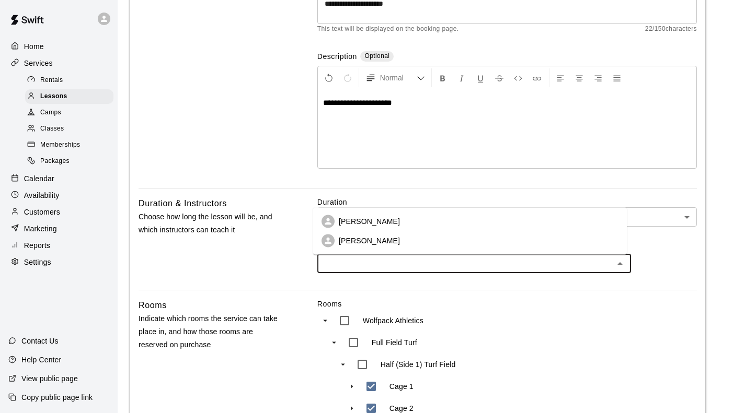
click at [357, 225] on p "[PERSON_NAME]" at bounding box center [369, 221] width 61 height 10
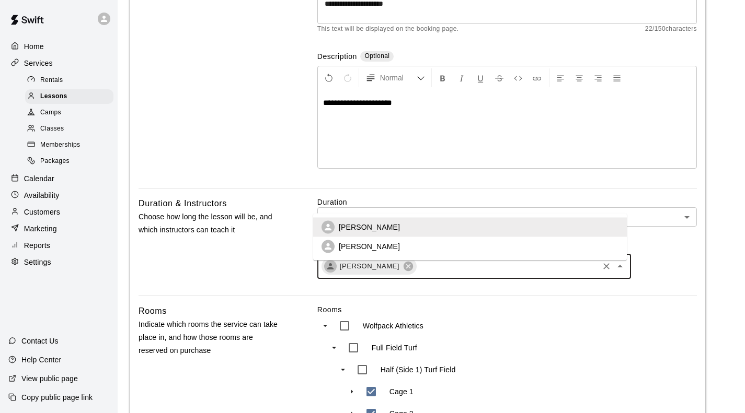
drag, startPoint x: 456, startPoint y: 198, endPoint x: 453, endPoint y: 207, distance: 9.9
click at [456, 260] on input "text" at bounding box center [507, 266] width 179 height 13
click at [409, 251] on li "[PERSON_NAME]" at bounding box center [470, 246] width 314 height 19
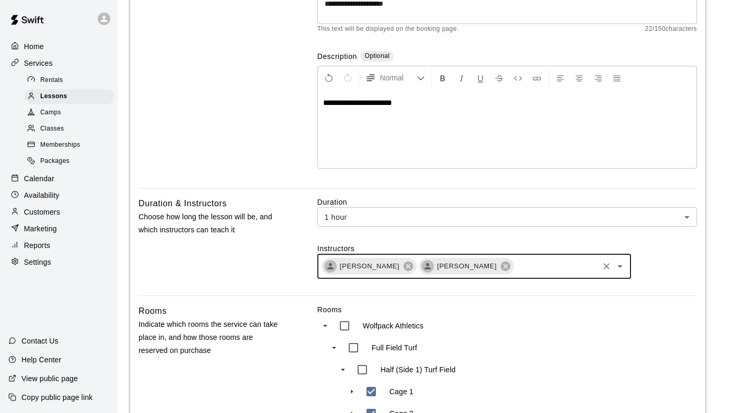
click at [257, 209] on div "Duration & Instructors Choose how long the lesson will be, and which instructor…" at bounding box center [210, 246] width 145 height 99
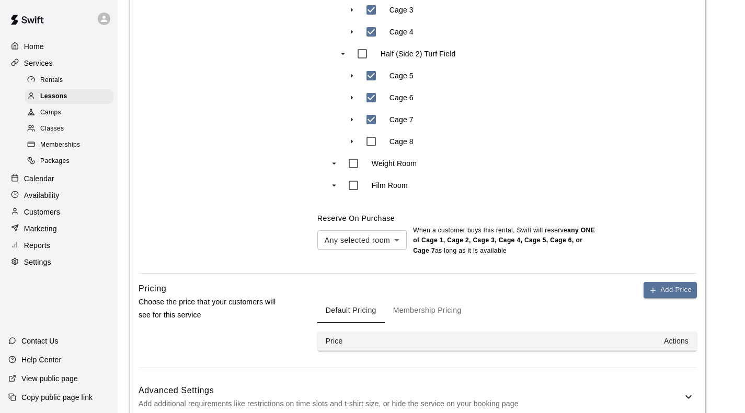
scroll to position [583, 0]
click at [408, 298] on button "Membership Pricing" at bounding box center [427, 310] width 85 height 25
click at [664, 282] on button "Add Price" at bounding box center [669, 290] width 53 height 16
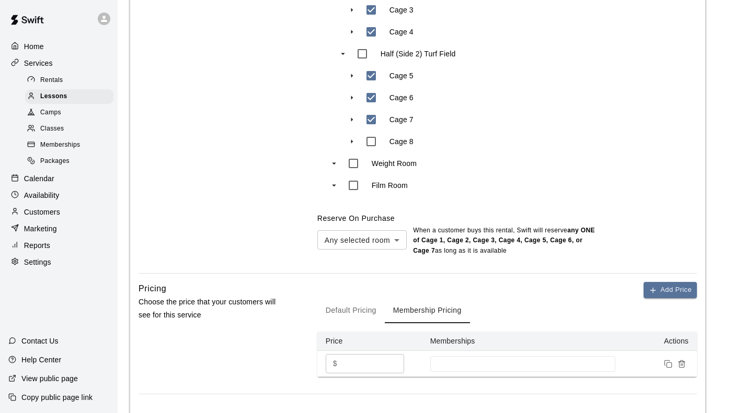
click at [378, 354] on input "*" at bounding box center [372, 363] width 63 height 19
click at [485, 356] on div at bounding box center [522, 364] width 185 height 16
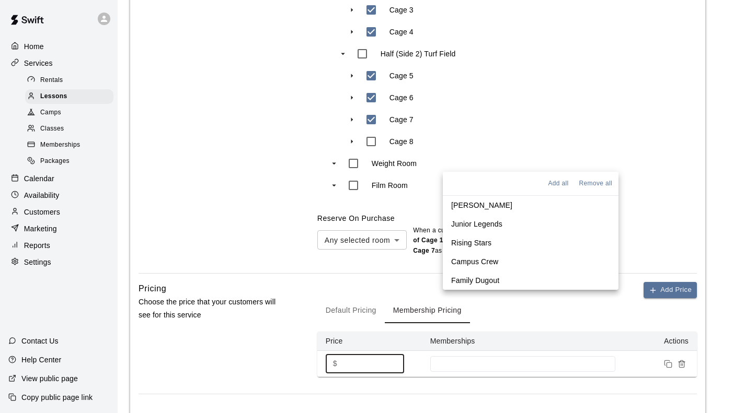
click at [475, 224] on p "Junior Legends" at bounding box center [476, 224] width 51 height 10
drag, startPoint x: 491, startPoint y: 240, endPoint x: 496, endPoint y: 249, distance: 10.1
click at [491, 240] on li "Rising Stars" at bounding box center [531, 241] width 176 height 19
click at [500, 255] on li "Campus Crew" at bounding box center [534, 260] width 182 height 19
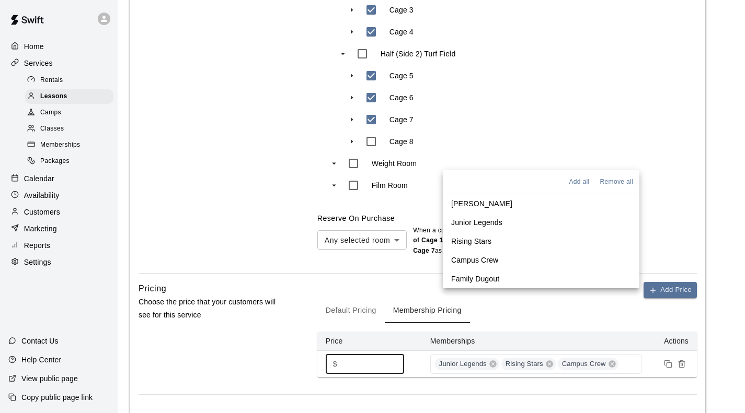
click at [500, 272] on li "Family Dugout" at bounding box center [541, 279] width 196 height 19
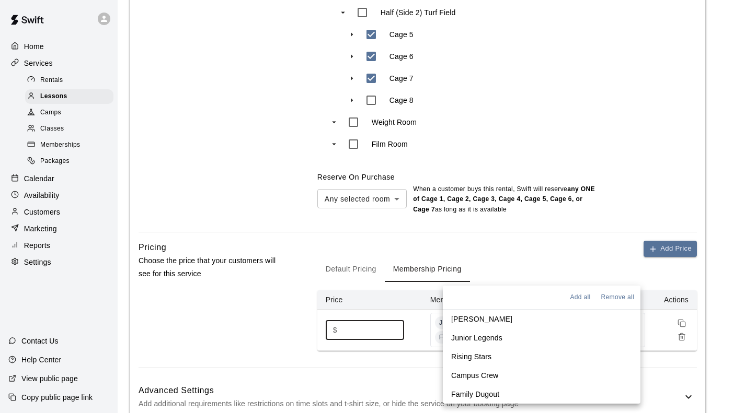
type input "**"
click at [405, 377] on div "Advanced Settings Add additional requirements like restrictions on time slots a…" at bounding box center [417, 397] width 558 height 41
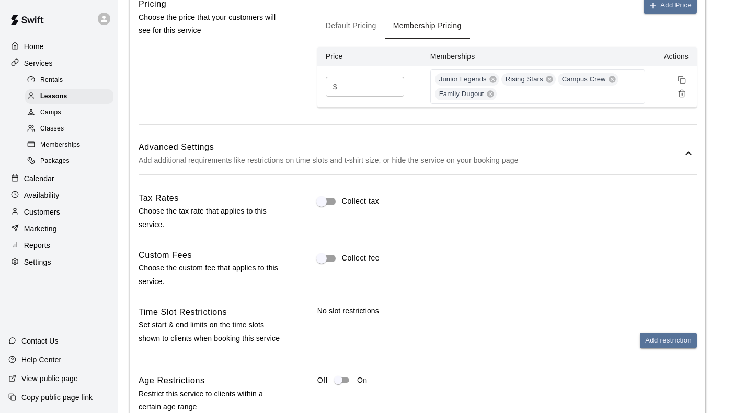
scroll to position [885, 0]
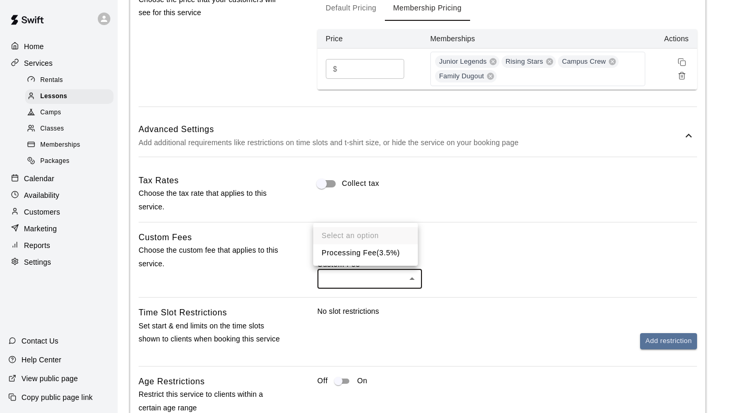
click at [351, 250] on li "Processing Fee ( 3.5% )" at bounding box center [365, 253] width 105 height 17
type input "***"
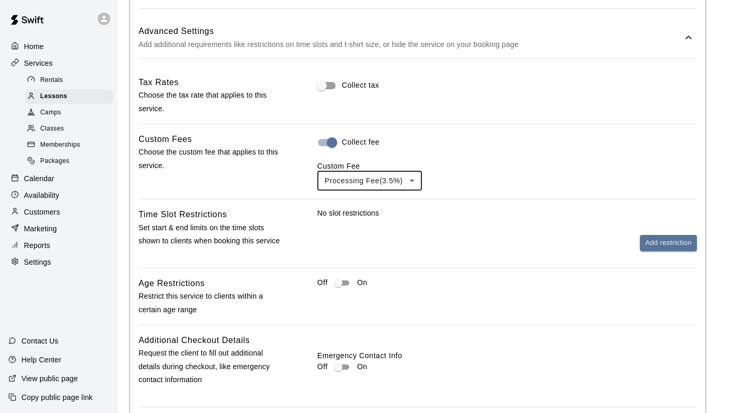
scroll to position [990, 0]
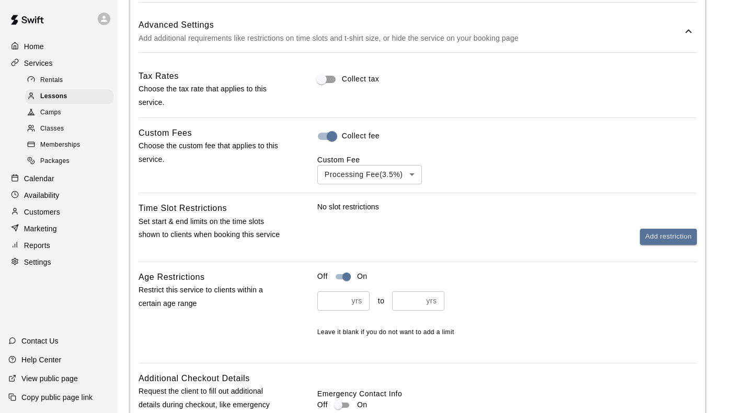
click at [336, 292] on input "number" at bounding box center [332, 301] width 30 height 19
type input "*"
click at [405, 292] on input "number" at bounding box center [407, 301] width 30 height 19
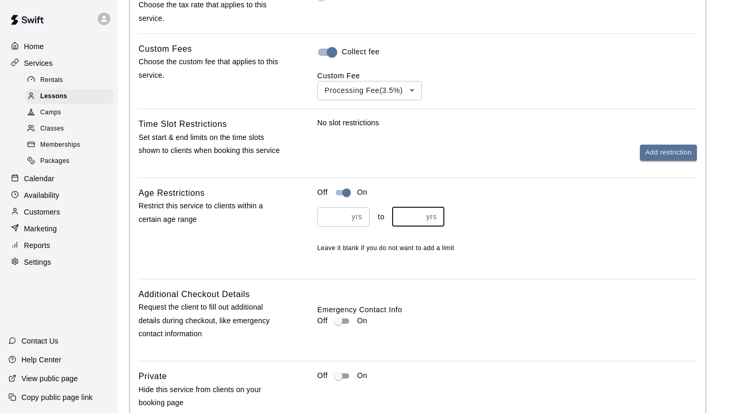
scroll to position [1082, 0]
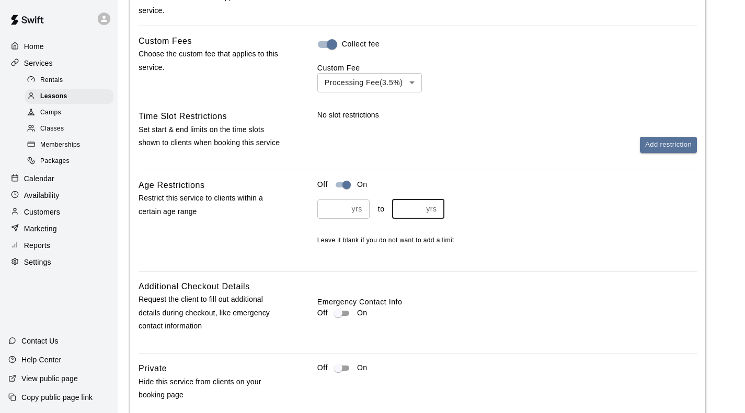
type input "**"
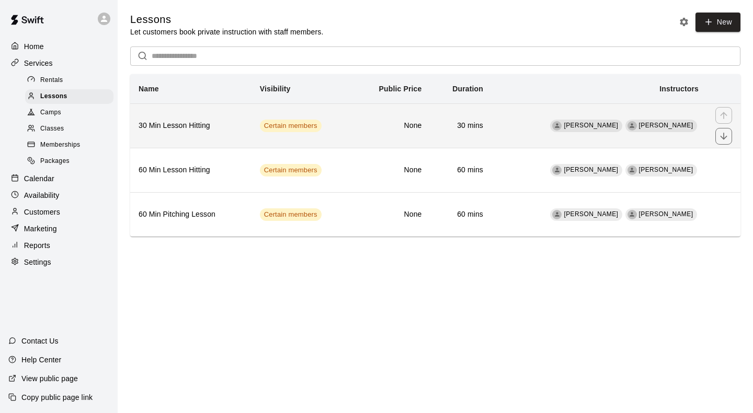
click at [342, 137] on td "Certain members" at bounding box center [301, 125] width 101 height 44
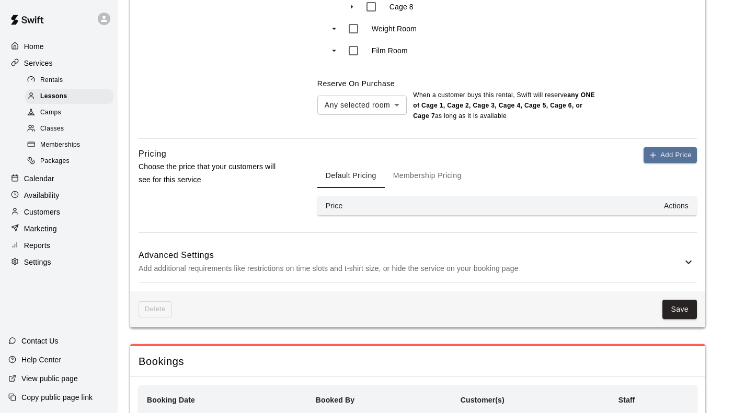
scroll to position [747, 0]
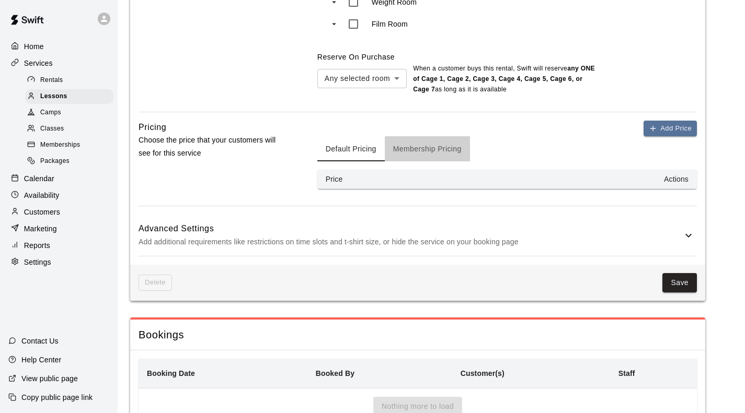
click at [399, 136] on button "Membership Pricing" at bounding box center [427, 148] width 85 height 25
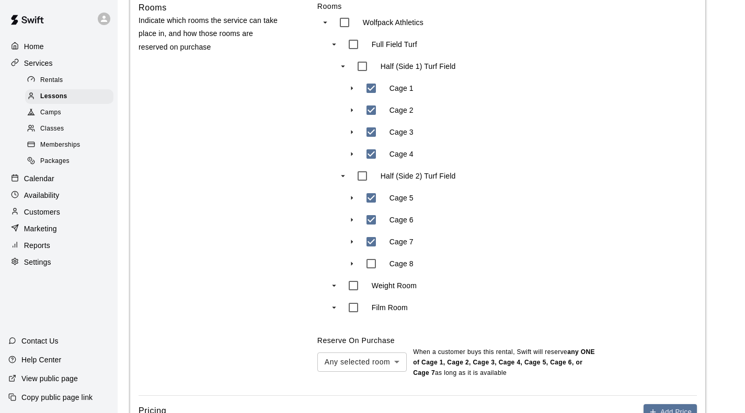
scroll to position [460, 0]
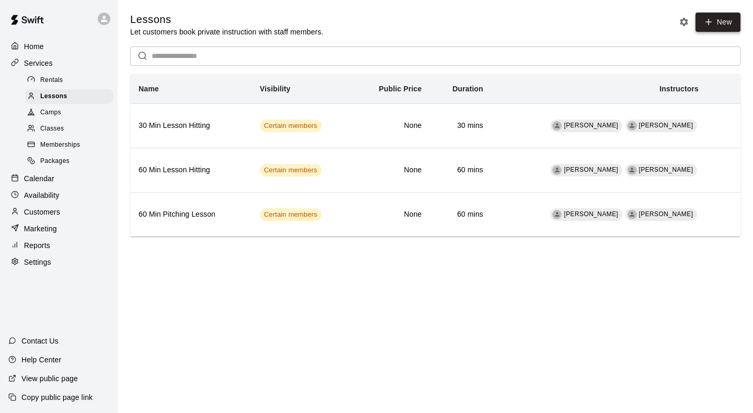
click at [730, 27] on link "New" at bounding box center [717, 22] width 45 height 19
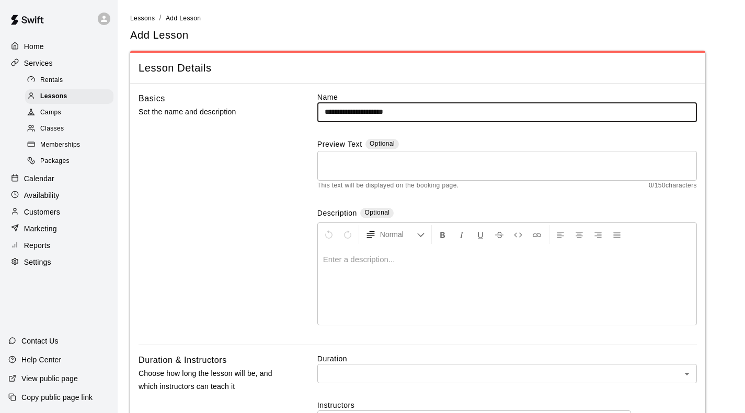
drag, startPoint x: 397, startPoint y: 112, endPoint x: 298, endPoint y: 113, distance: 98.8
click at [298, 113] on div "**********" at bounding box center [417, 218] width 558 height 253
type input "**********"
click at [355, 166] on textarea at bounding box center [507, 165] width 365 height 21
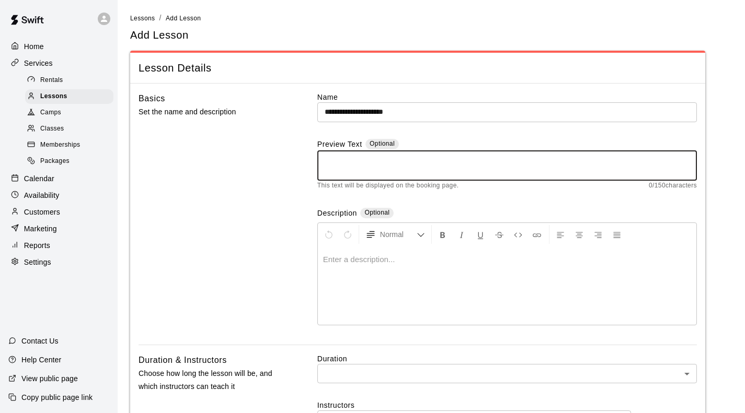
paste textarea "**********"
type textarea "**********"
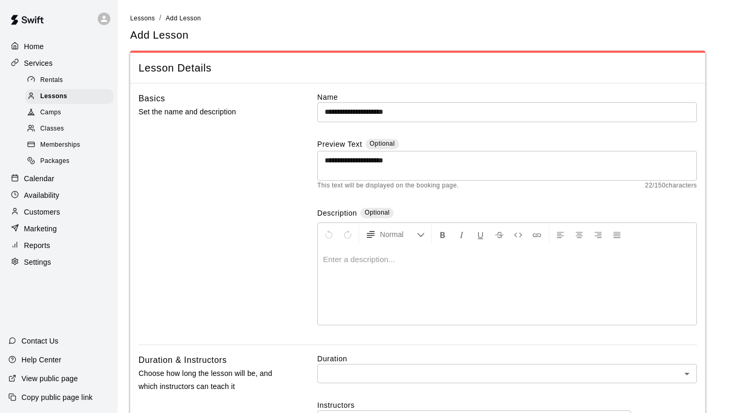
click at [326, 255] on p at bounding box center [507, 260] width 368 height 10
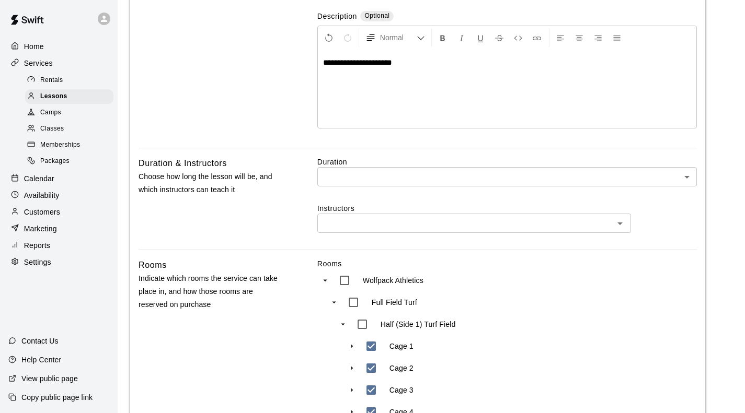
scroll to position [209, 0]
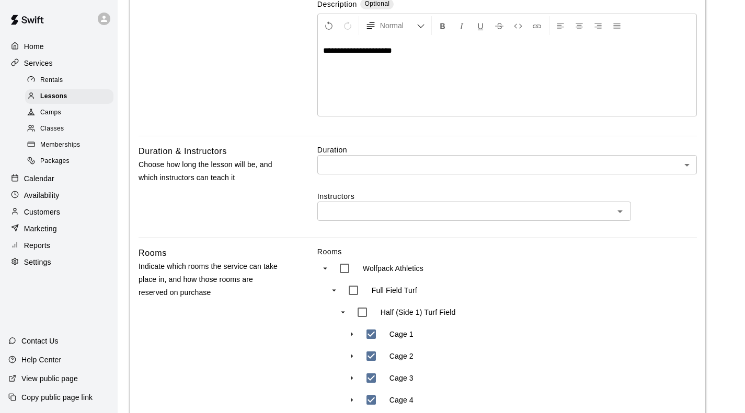
click at [336, 99] on body "**********" at bounding box center [372, 322] width 745 height 1062
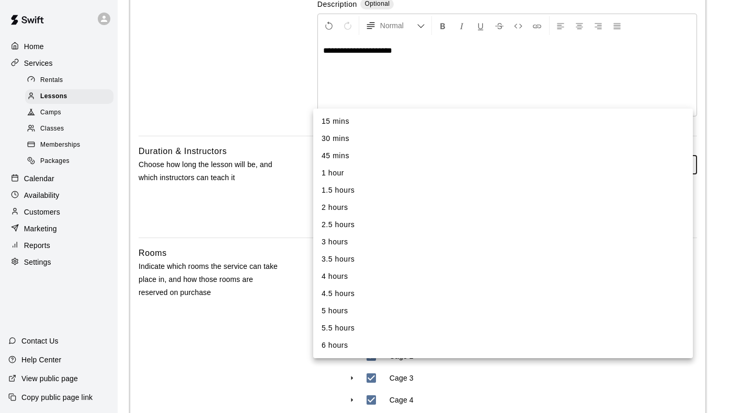
click at [339, 142] on li "30 mins" at bounding box center [502, 138] width 379 height 17
type input "**"
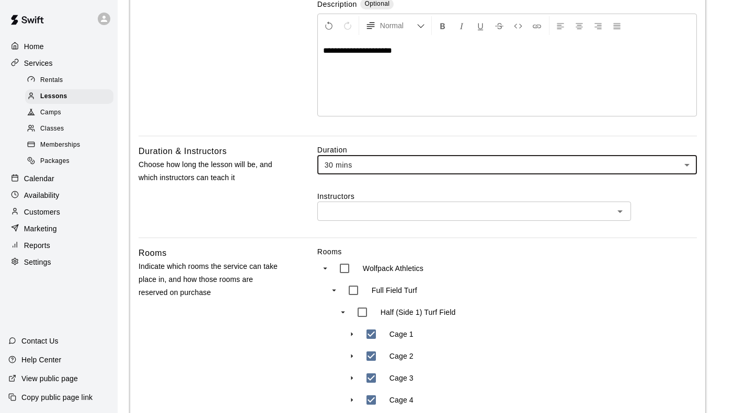
click at [344, 205] on input "text" at bounding box center [465, 211] width 290 height 13
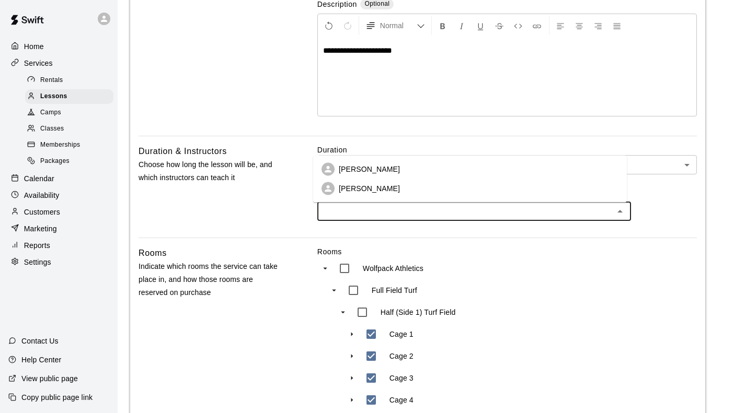
click at [345, 170] on p "[PERSON_NAME]" at bounding box center [369, 169] width 61 height 10
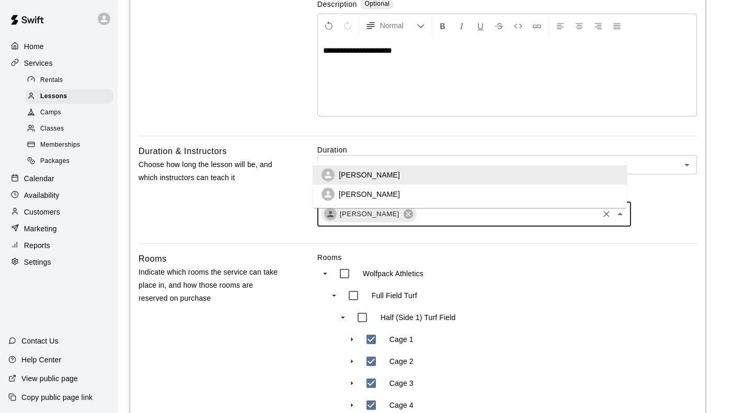
click at [443, 208] on input "text" at bounding box center [507, 214] width 179 height 13
click at [403, 194] on li "[PERSON_NAME]" at bounding box center [470, 194] width 314 height 19
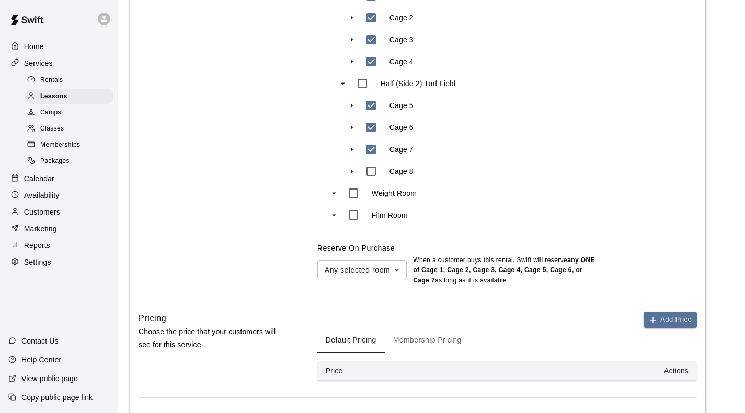
scroll to position [583, 0]
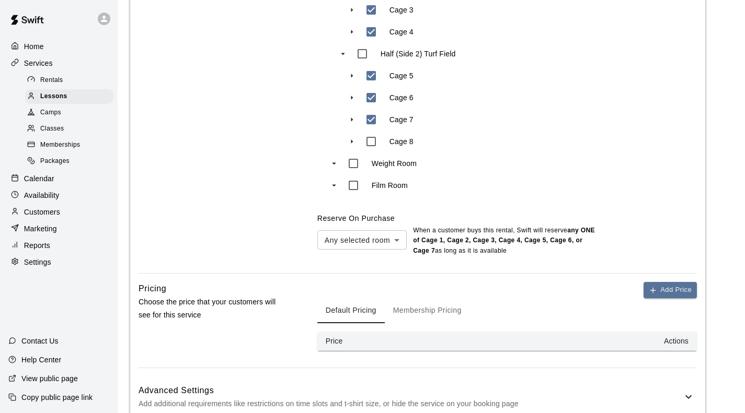
click at [414, 298] on button "Membership Pricing" at bounding box center [427, 310] width 85 height 25
click at [665, 282] on button "Add Price" at bounding box center [669, 290] width 53 height 16
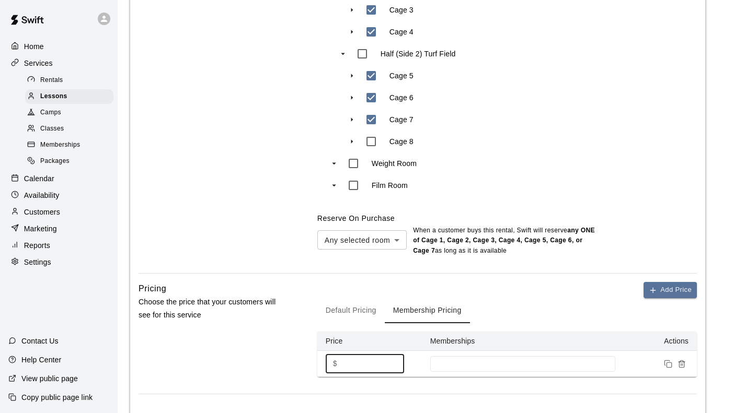
drag, startPoint x: 353, startPoint y: 299, endPoint x: 315, endPoint y: 297, distance: 38.2
click at [317, 351] on td "$ * ​" at bounding box center [369, 364] width 105 height 26
type input "**"
click at [496, 360] on input at bounding box center [522, 364] width 175 height 8
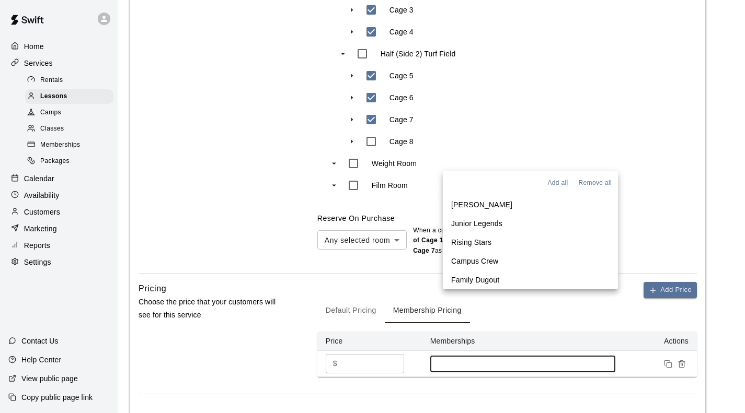
click at [476, 203] on p "[PERSON_NAME]" at bounding box center [481, 205] width 61 height 10
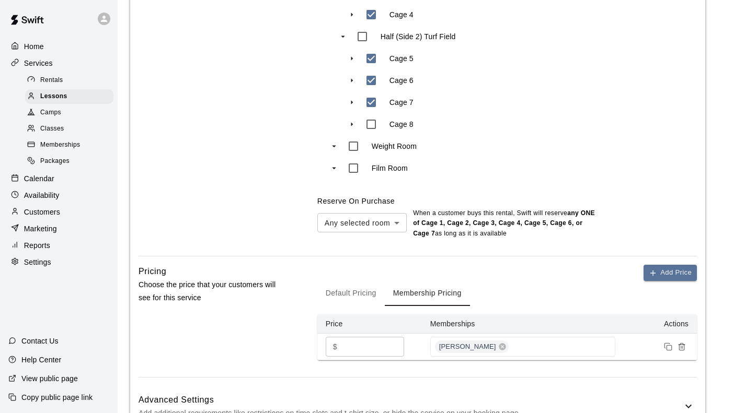
scroll to position [609, 0]
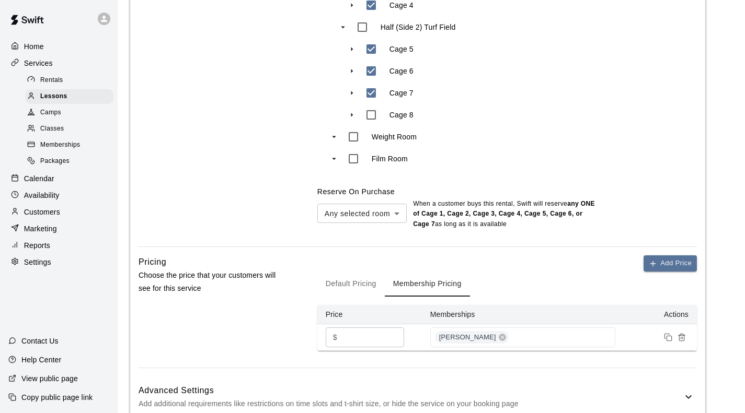
click at [429, 377] on div "Advanced Settings Add additional requirements like restrictions on time slots a…" at bounding box center [417, 397] width 558 height 41
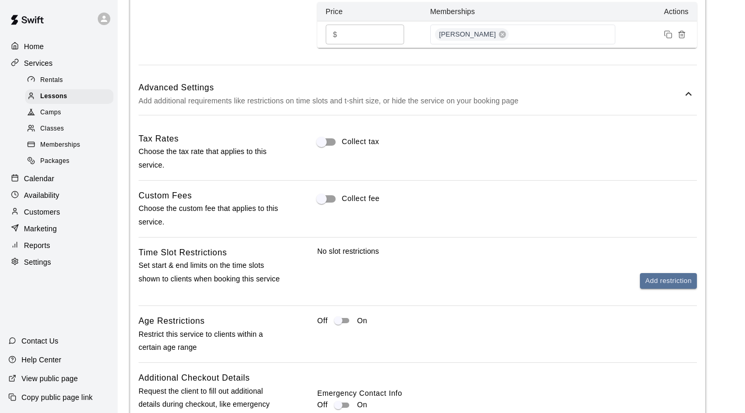
scroll to position [923, 0]
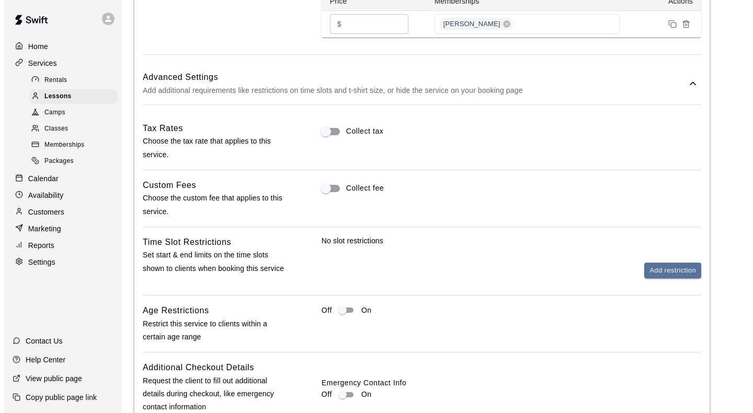
click li "Processing Fee ( 3.5% )"
type input "***"
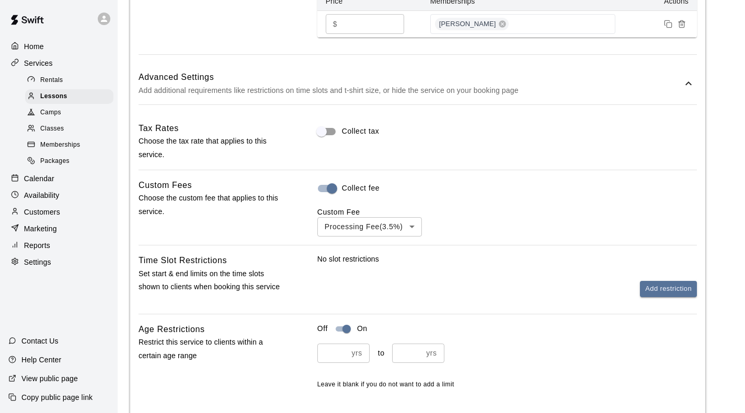
click at [335, 344] on input "number" at bounding box center [332, 353] width 30 height 19
type input "*"
click at [396, 344] on input "number" at bounding box center [407, 353] width 30 height 19
type input "*"
click at [514, 380] on p "Leave it blank if you do not want to add a limit" at bounding box center [506, 385] width 379 height 10
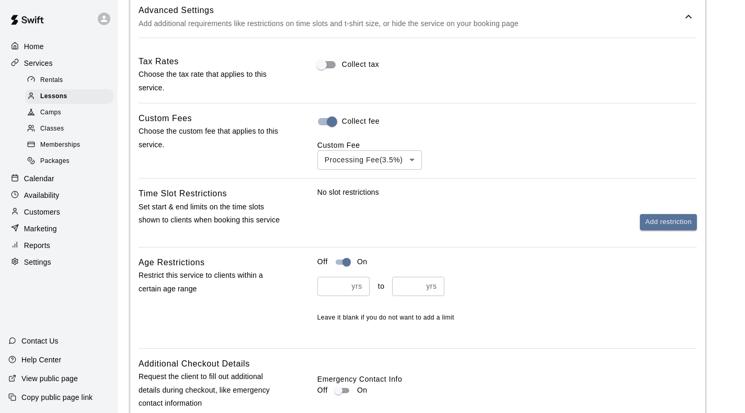
scroll to position [1067, 0]
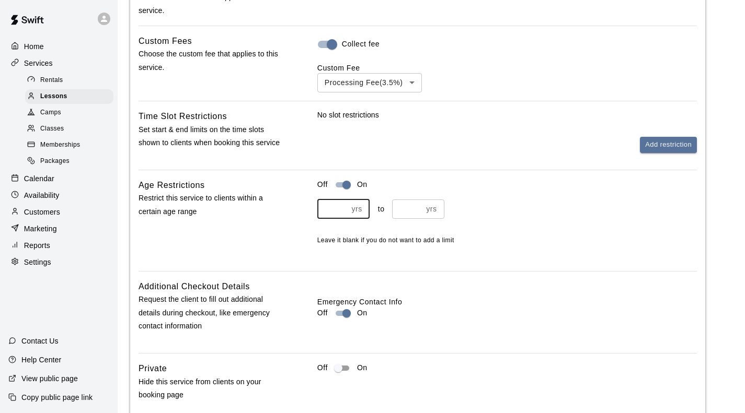
drag, startPoint x: 326, startPoint y: 142, endPoint x: 317, endPoint y: 143, distance: 9.4
click at [317, 200] on input "*" at bounding box center [332, 209] width 30 height 19
click at [472, 280] on div "Emergency Contact Info Off On" at bounding box center [506, 312] width 379 height 65
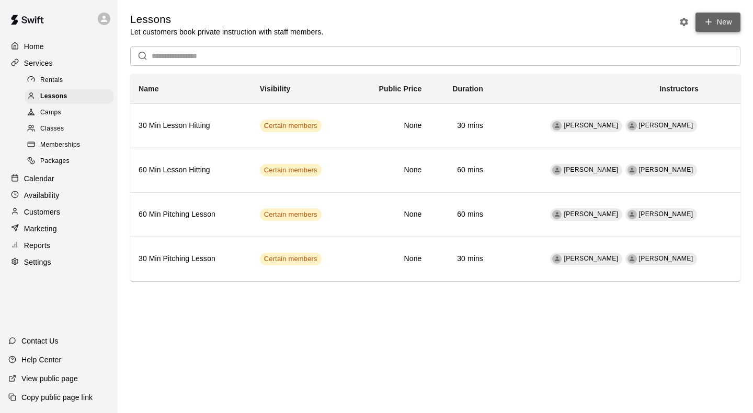
click at [713, 27] on icon at bounding box center [707, 21] width 9 height 9
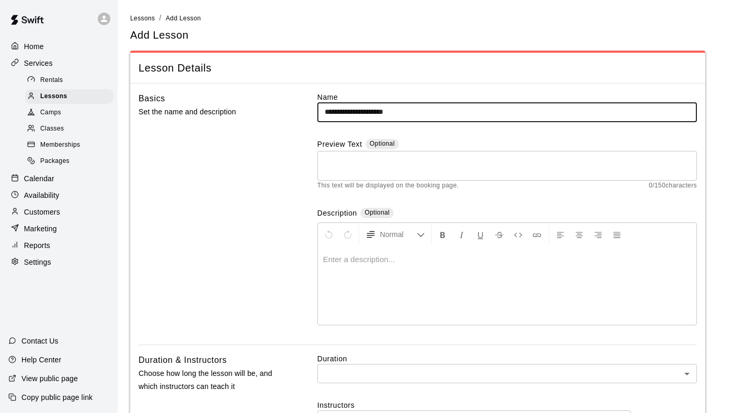
drag, startPoint x: 417, startPoint y: 114, endPoint x: 310, endPoint y: 110, distance: 107.2
click at [310, 110] on div "**********" at bounding box center [417, 218] width 558 height 253
type input "**********"
click at [356, 167] on textarea at bounding box center [507, 165] width 365 height 21
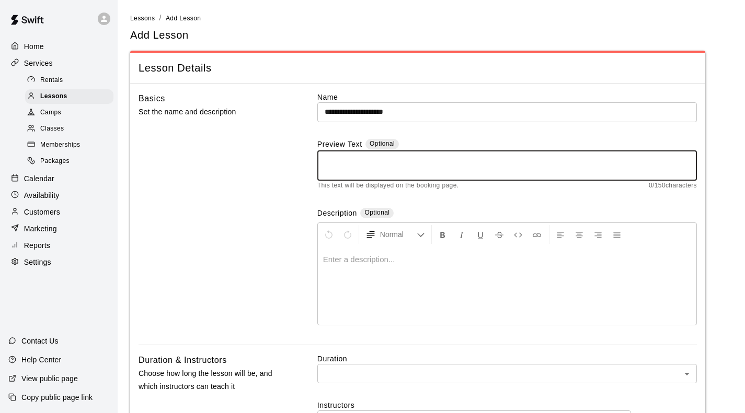
paste textarea "**********"
type textarea "**********"
click at [344, 254] on div "Enter a description..." at bounding box center [507, 286] width 378 height 78
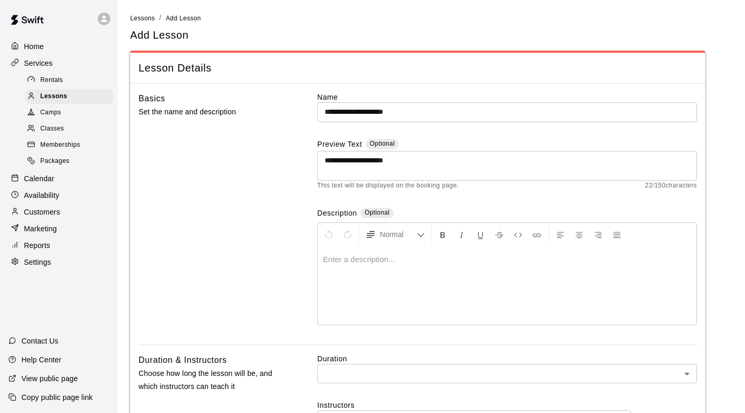
click at [340, 255] on p at bounding box center [507, 260] width 368 height 10
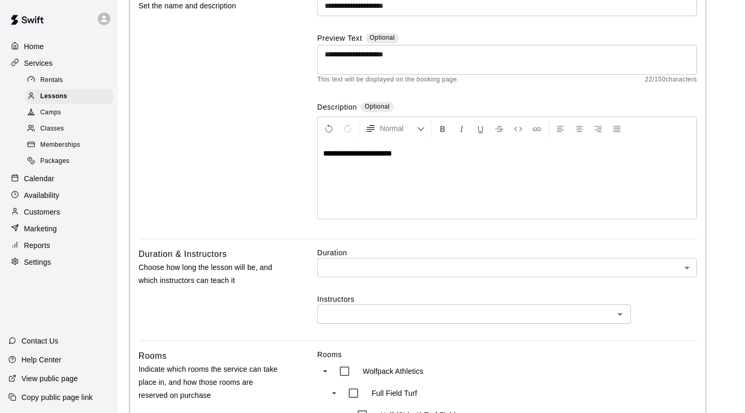
scroll to position [209, 0]
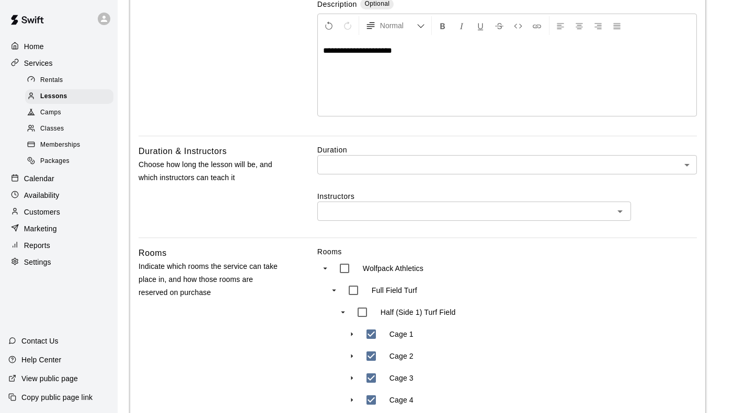
click at [329, 105] on body "**********" at bounding box center [372, 322] width 745 height 1062
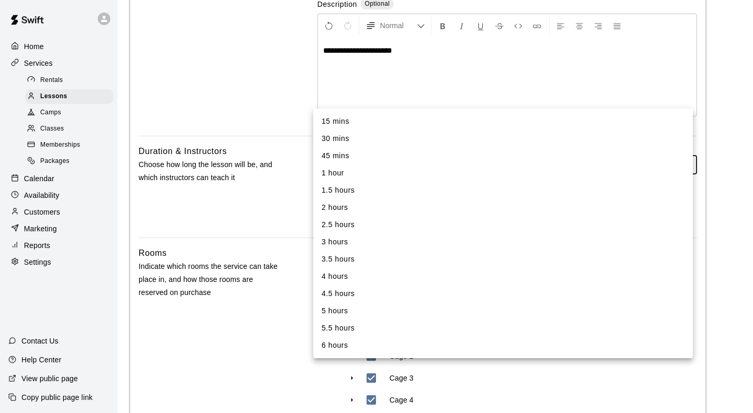
click at [341, 138] on li "30 mins" at bounding box center [502, 138] width 379 height 17
type input "**"
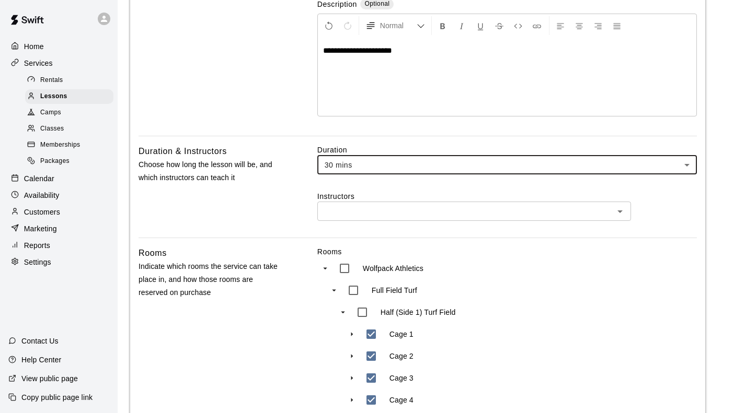
click at [339, 205] on input "text" at bounding box center [465, 211] width 290 height 13
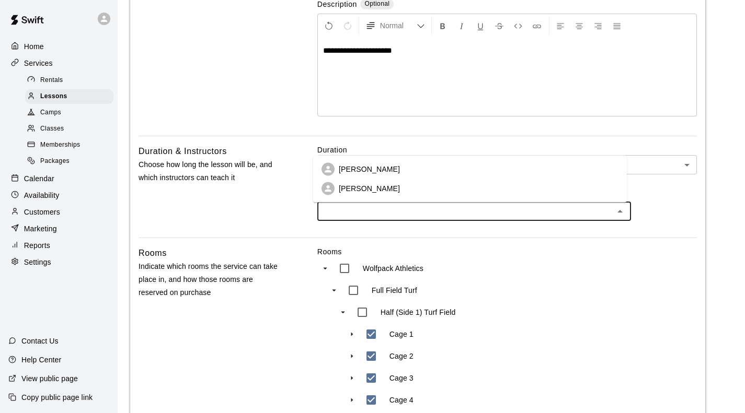
click at [344, 172] on p "[PERSON_NAME]" at bounding box center [369, 169] width 61 height 10
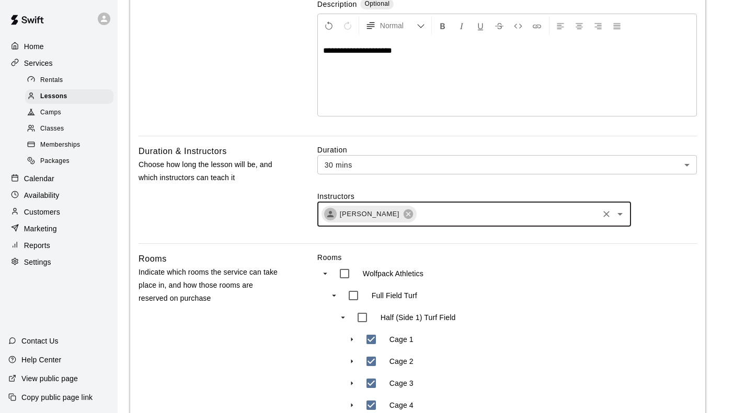
click at [450, 208] on input "text" at bounding box center [507, 214] width 179 height 13
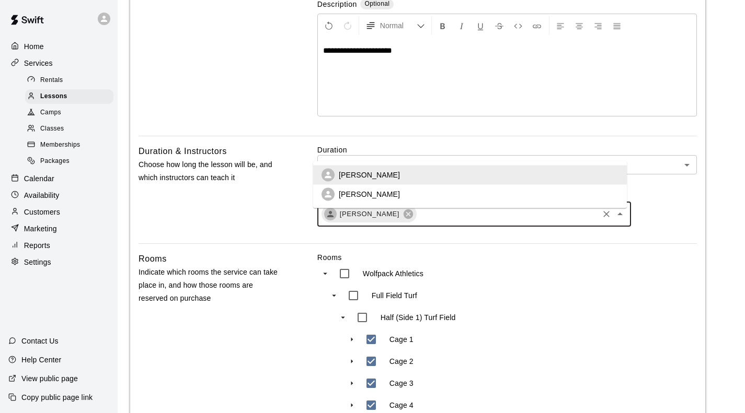
click at [423, 192] on li "[PERSON_NAME]" at bounding box center [470, 194] width 314 height 19
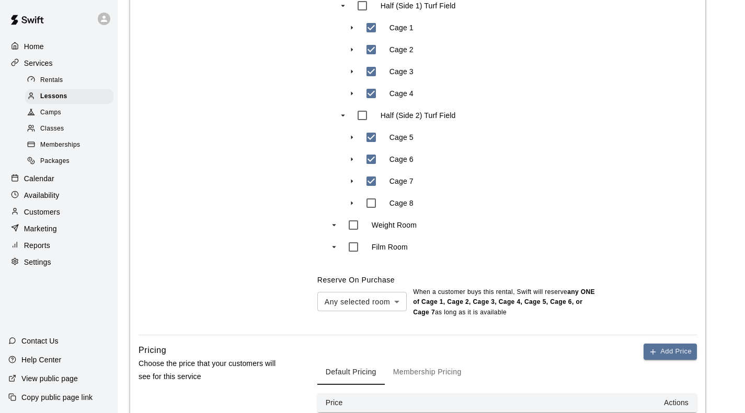
scroll to position [523, 0]
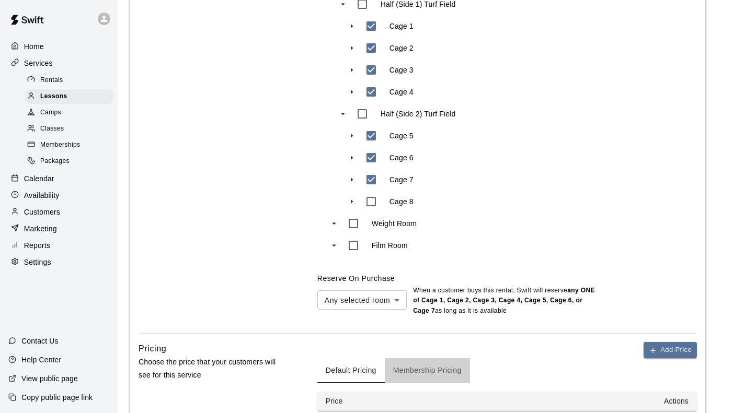
click at [419, 359] on button "Membership Pricing" at bounding box center [427, 371] width 85 height 25
click at [356, 392] on th "Price" at bounding box center [369, 401] width 105 height 19
click at [669, 359] on div "Default Pricing Membership Pricing" at bounding box center [506, 371] width 379 height 25
click at [658, 342] on button "Add Price" at bounding box center [669, 350] width 53 height 16
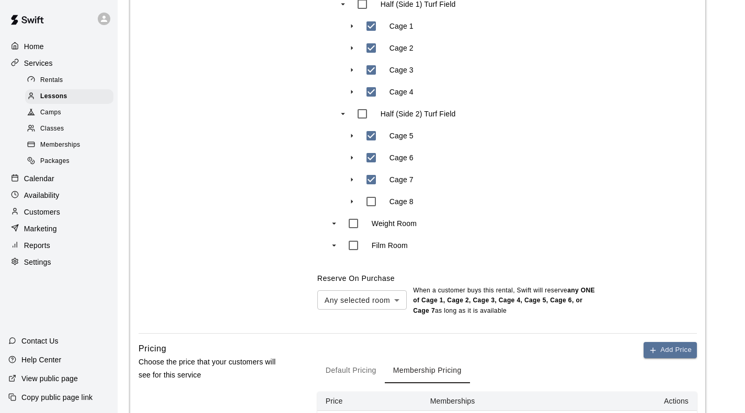
drag, startPoint x: 342, startPoint y: 357, endPoint x: 322, endPoint y: 358, distance: 19.3
type input "**"
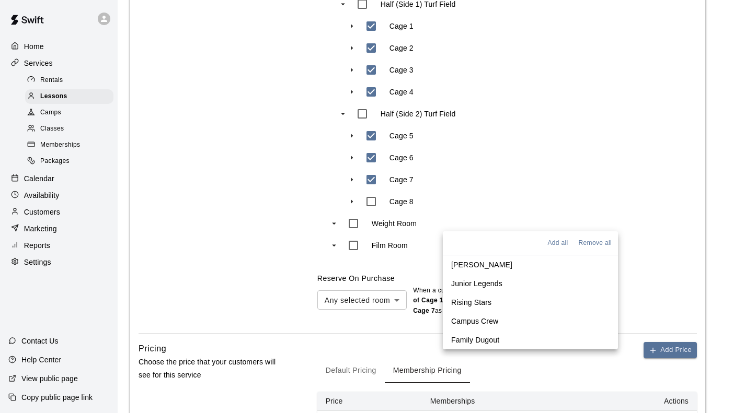
click at [472, 267] on p "[PERSON_NAME]" at bounding box center [481, 265] width 61 height 10
click at [652, 194] on div "Rooms Wolfpack Athletics Full Field Turf Half (Side 1) Turf Field Cage 1 Cage 2…" at bounding box center [506, 128] width 379 height 378
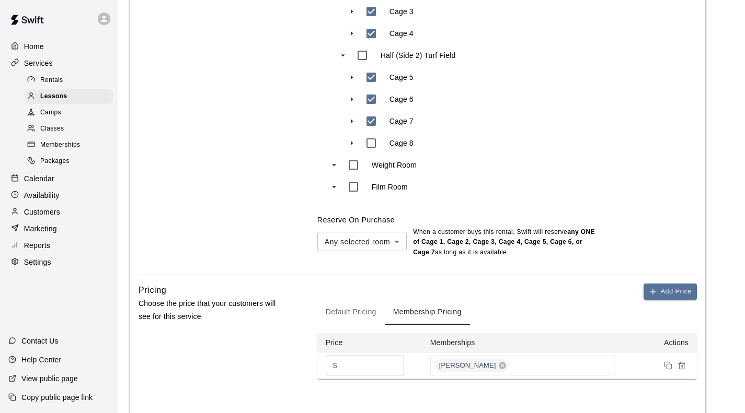
scroll to position [609, 0]
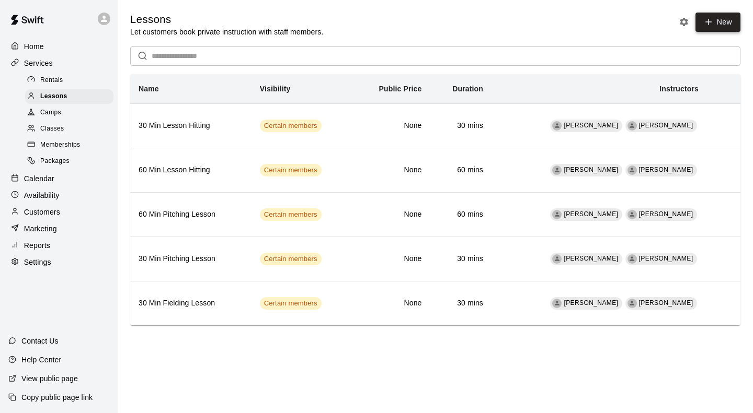
click at [722, 27] on link "New" at bounding box center [717, 22] width 45 height 19
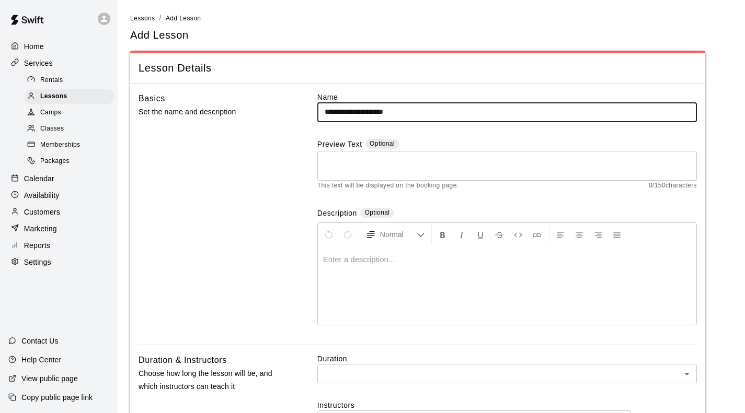
drag, startPoint x: 416, startPoint y: 114, endPoint x: 227, endPoint y: 117, distance: 189.2
click at [227, 117] on div "**********" at bounding box center [417, 218] width 558 height 253
type input "**********"
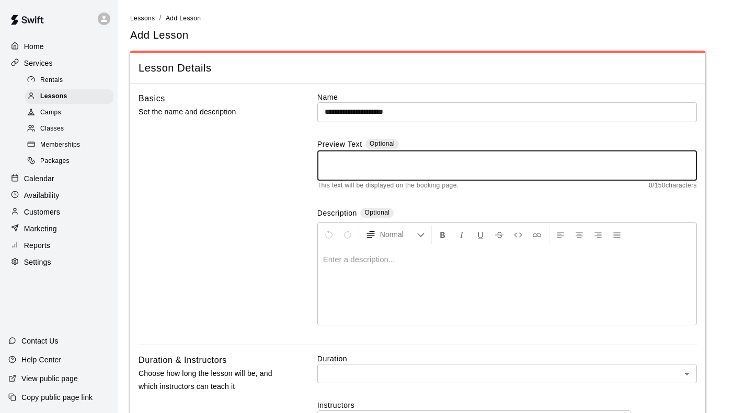
click at [348, 171] on textarea at bounding box center [507, 165] width 365 height 21
paste textarea "**********"
type textarea "**********"
click at [339, 242] on div "Normal Enter a description..." at bounding box center [506, 274] width 379 height 103
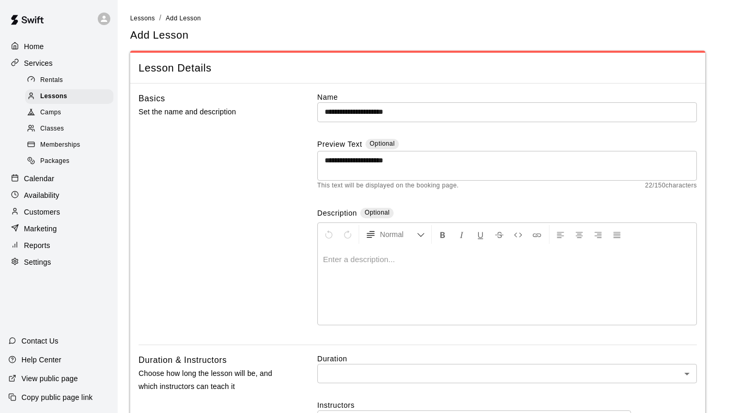
click at [338, 255] on p at bounding box center [507, 260] width 368 height 10
click at [330, 255] on p at bounding box center [507, 260] width 368 height 10
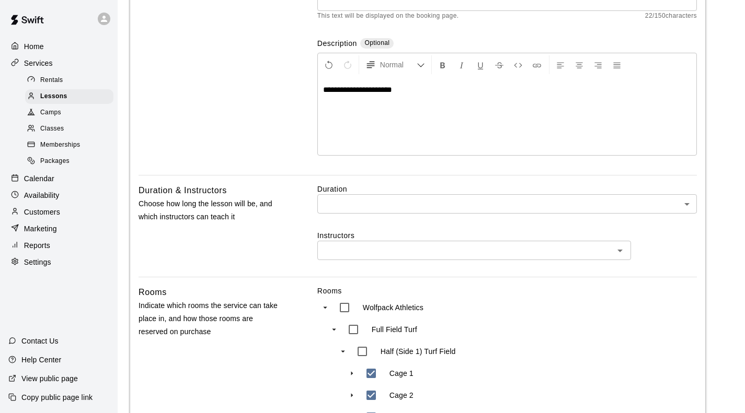
scroll to position [209, 0]
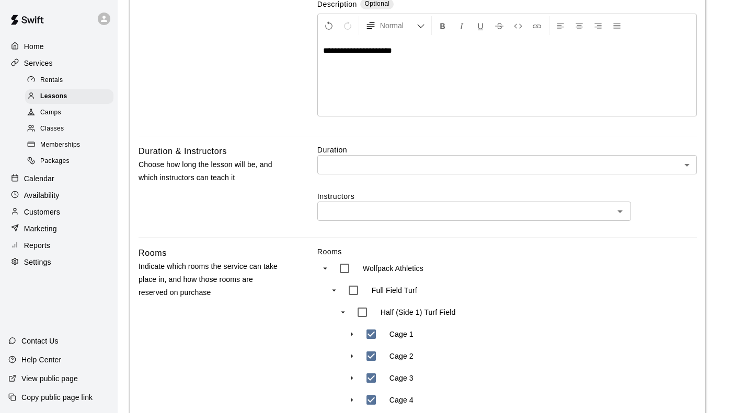
click at [334, 102] on body "**********" at bounding box center [372, 322] width 745 height 1062
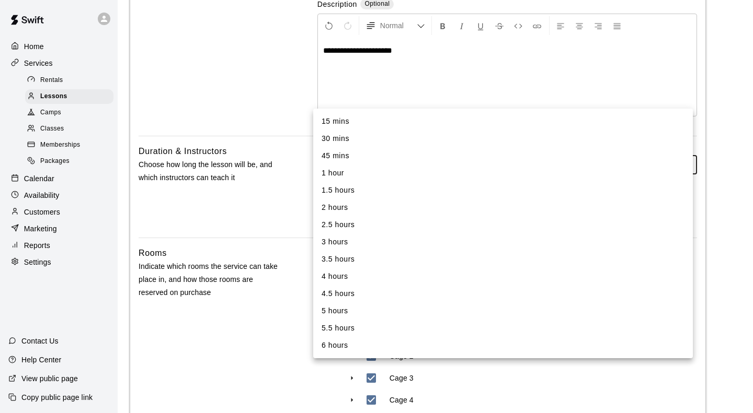
click at [332, 142] on li "30 mins" at bounding box center [502, 138] width 379 height 17
type input "**"
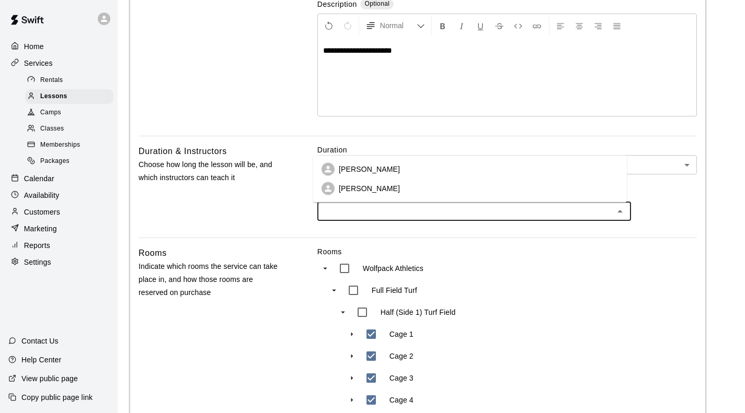
click at [344, 205] on input "text" at bounding box center [465, 211] width 290 height 13
click at [344, 169] on p "[PERSON_NAME]" at bounding box center [369, 169] width 61 height 10
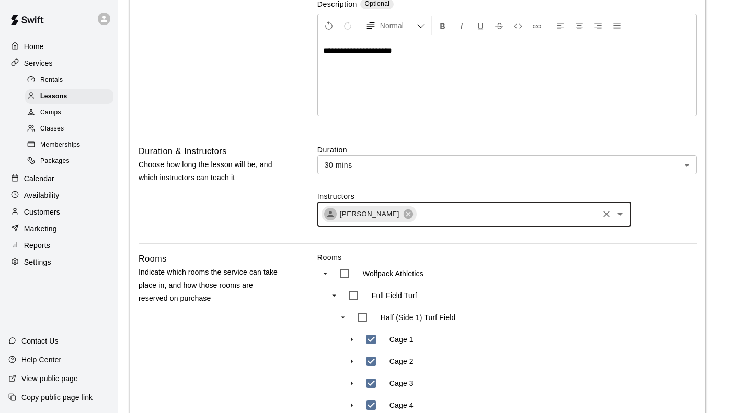
click at [463, 208] on input "text" at bounding box center [507, 214] width 179 height 13
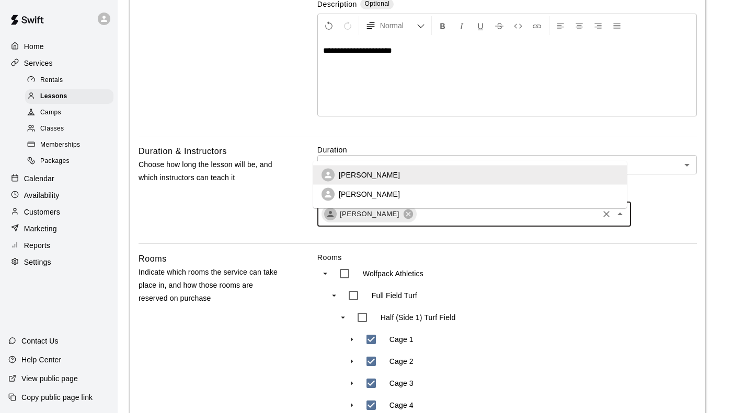
click at [404, 196] on li "[PERSON_NAME]" at bounding box center [470, 194] width 314 height 19
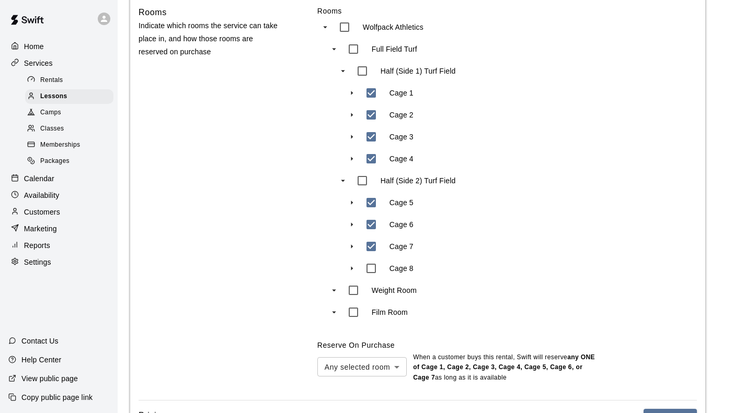
scroll to position [575, 0]
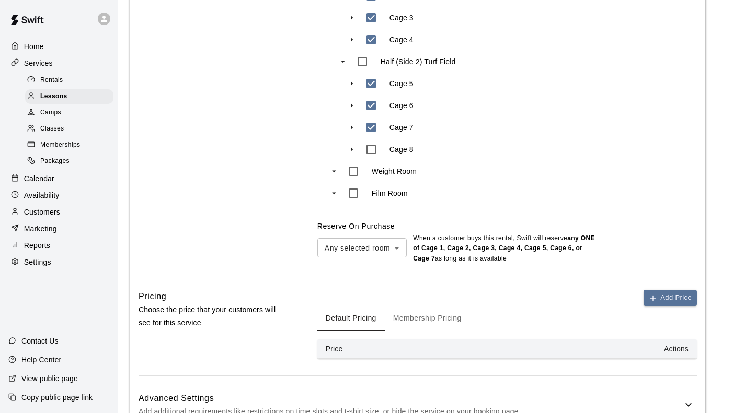
click at [434, 306] on button "Membership Pricing" at bounding box center [427, 318] width 85 height 25
click at [680, 290] on button "Add Price" at bounding box center [669, 298] width 53 height 16
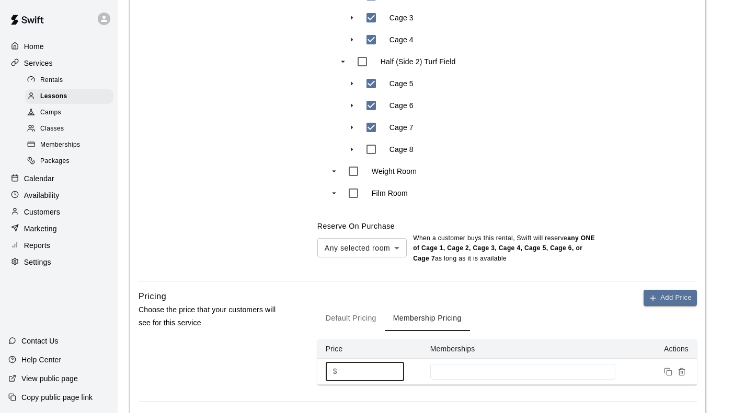
drag, startPoint x: 345, startPoint y: 306, endPoint x: 321, endPoint y: 307, distance: 23.5
click at [326, 362] on div "$ * ​" at bounding box center [365, 371] width 78 height 19
type input "**"
click at [489, 368] on input at bounding box center [522, 372] width 175 height 8
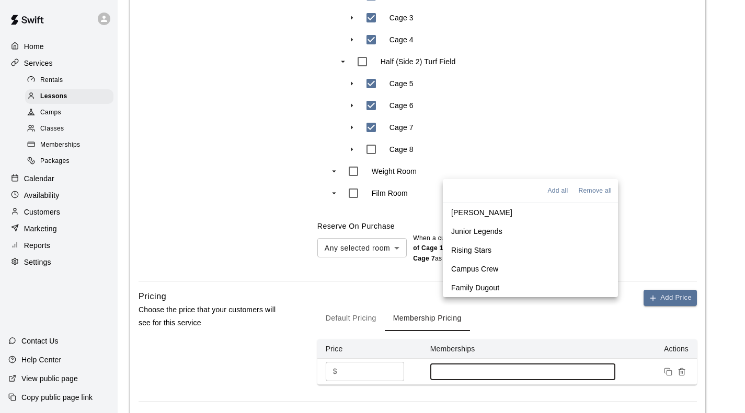
click at [468, 212] on p "[PERSON_NAME]" at bounding box center [481, 212] width 61 height 10
click at [661, 306] on div "Default Pricing Membership Pricing" at bounding box center [506, 318] width 379 height 25
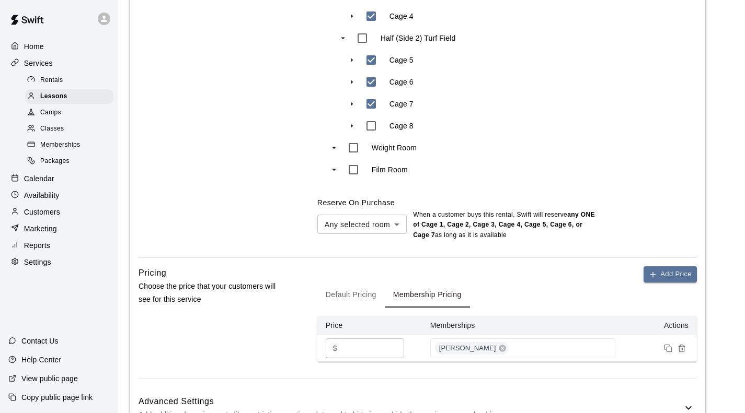
scroll to position [609, 0]
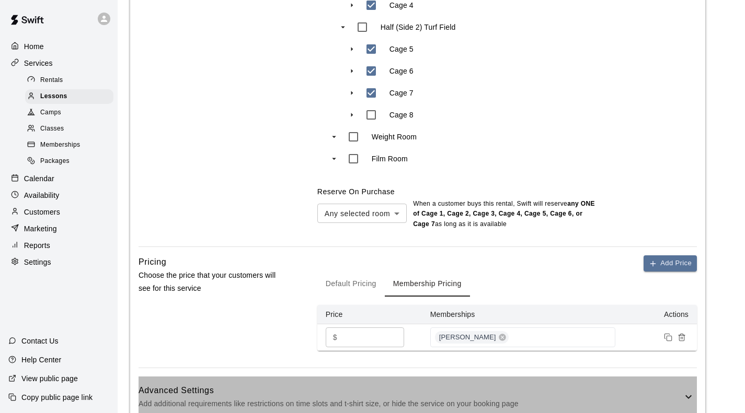
click at [669, 384] on h6 "Advanced Settings" at bounding box center [410, 391] width 544 height 14
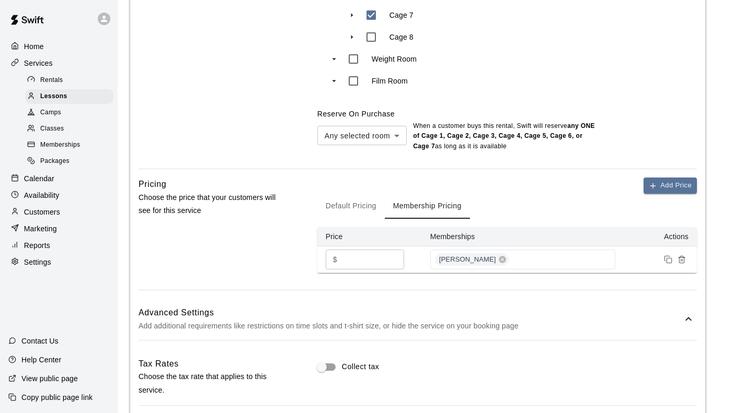
scroll to position [871, 0]
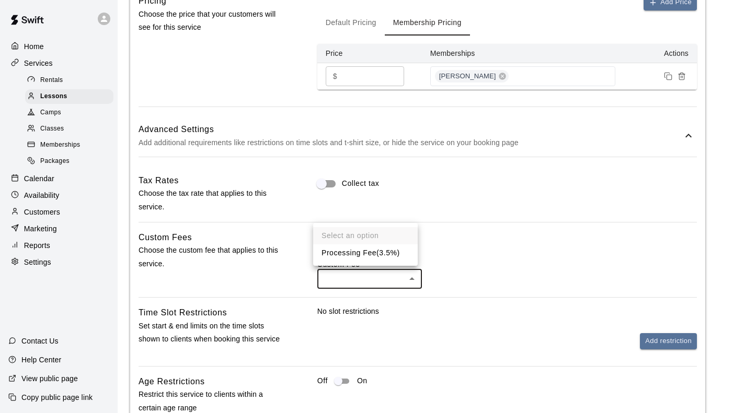
click at [350, 256] on li "Processing Fee ( 3.5% )" at bounding box center [365, 253] width 105 height 17
type input "***"
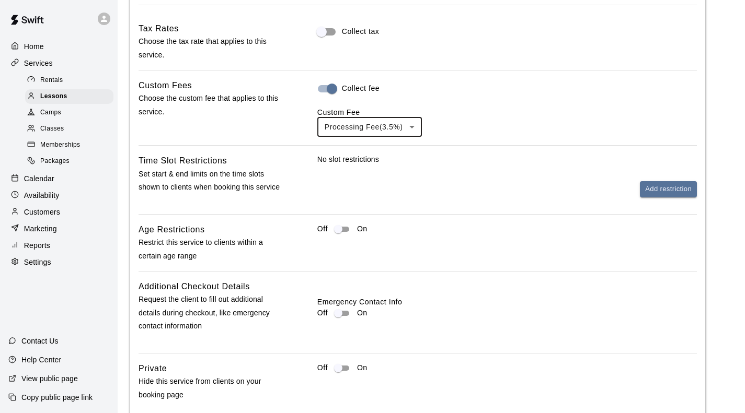
scroll to position [1023, 0]
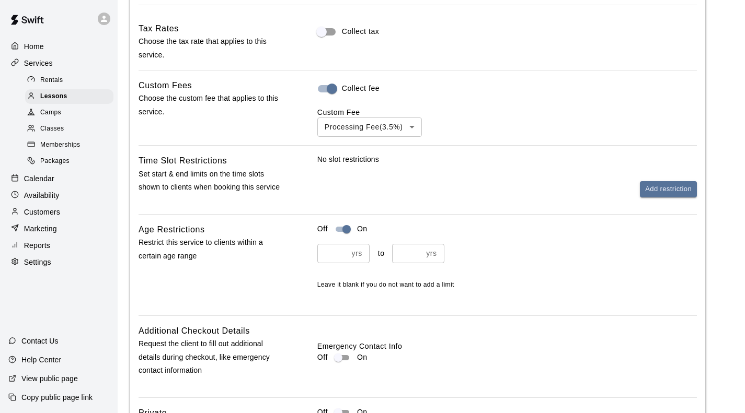
click at [331, 244] on input "number" at bounding box center [332, 253] width 30 height 19
type input "*"
click at [399, 244] on input "number" at bounding box center [407, 253] width 30 height 19
type input "*"
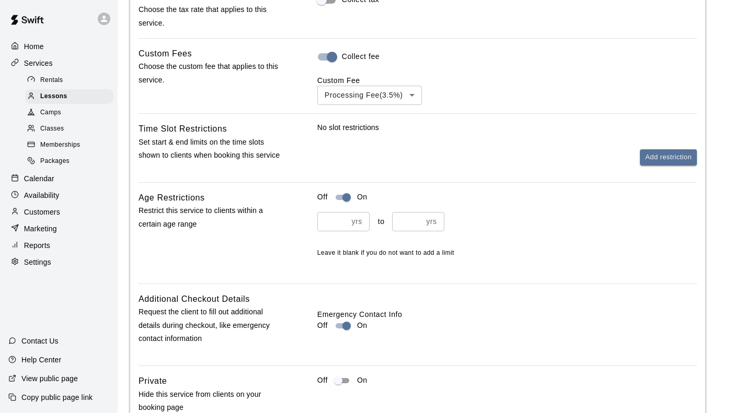
scroll to position [1067, 0]
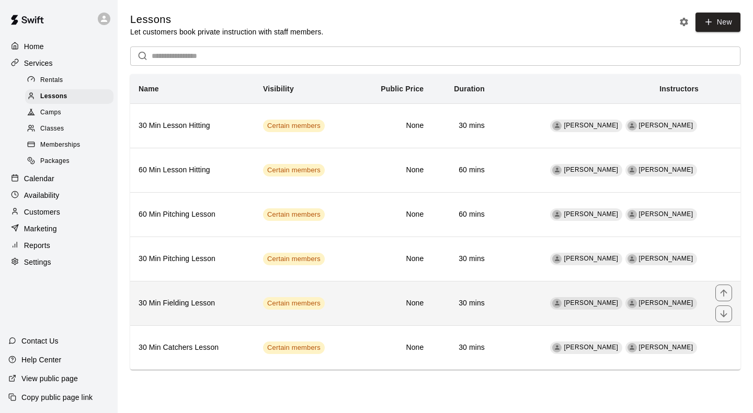
click at [233, 301] on th "30 Min Fielding Lesson" at bounding box center [192, 303] width 124 height 44
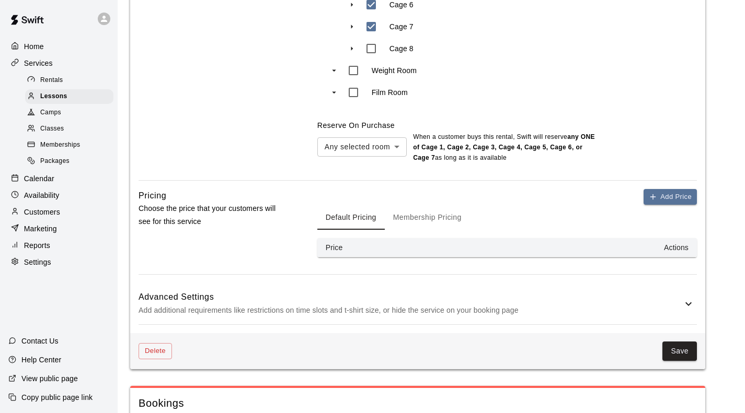
scroll to position [679, 0]
click at [424, 204] on button "Membership Pricing" at bounding box center [427, 216] width 85 height 25
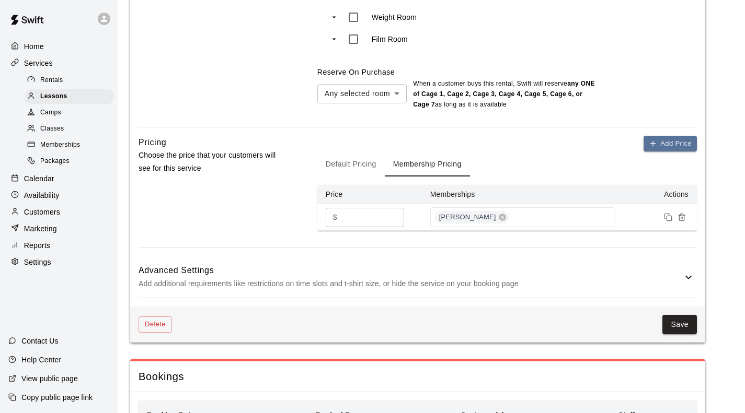
scroll to position [765, 0]
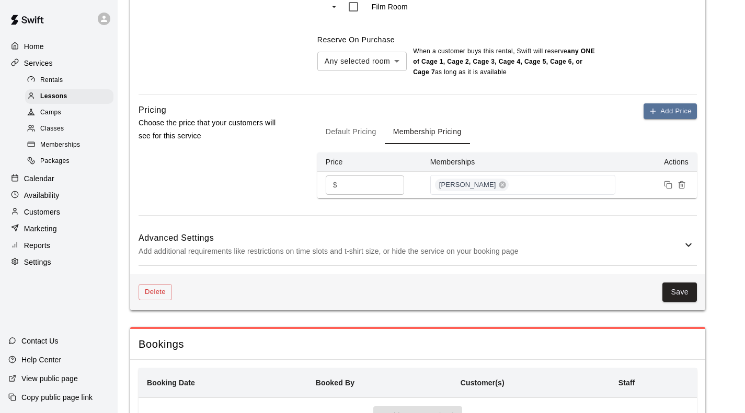
click at [260, 232] on h6 "Advanced Settings" at bounding box center [410, 239] width 544 height 14
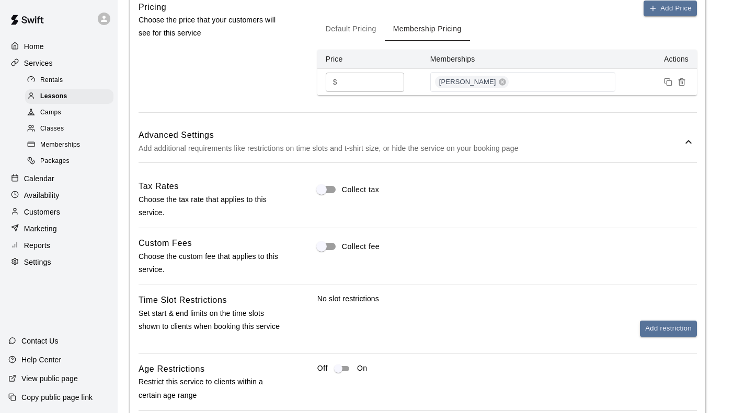
scroll to position [869, 0]
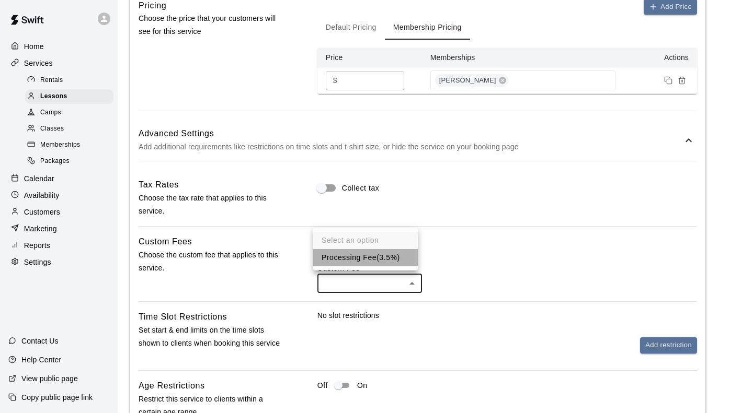
click at [362, 259] on li "Processing Fee ( 3.5% )" at bounding box center [365, 257] width 105 height 17
type input "***"
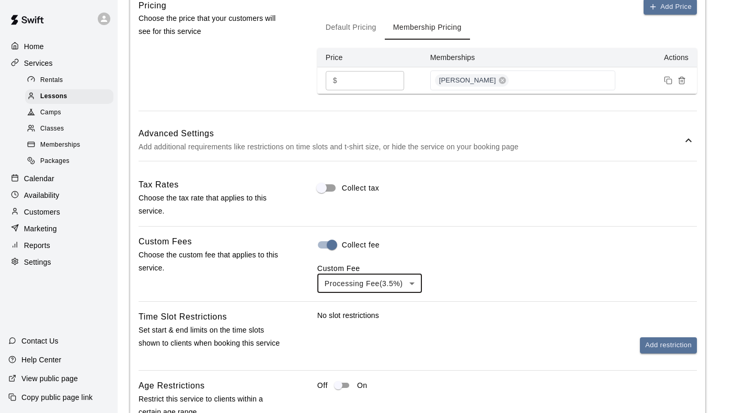
scroll to position [1026, 0]
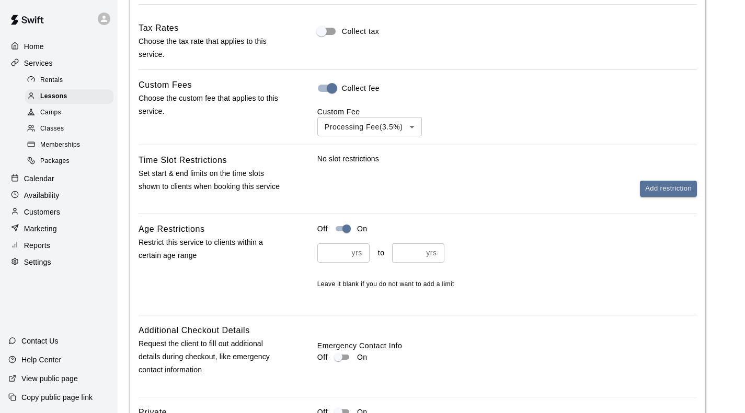
click at [330, 244] on input "number" at bounding box center [332, 253] width 30 height 19
type input "*"
click at [410, 244] on input "*" at bounding box center [407, 253] width 30 height 19
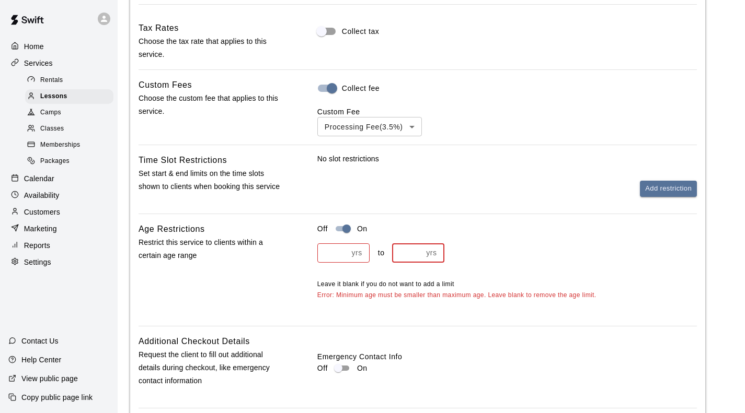
drag, startPoint x: 399, startPoint y: 186, endPoint x: 389, endPoint y: 190, distance: 10.6
click at [392, 244] on input "*" at bounding box center [407, 253] width 30 height 19
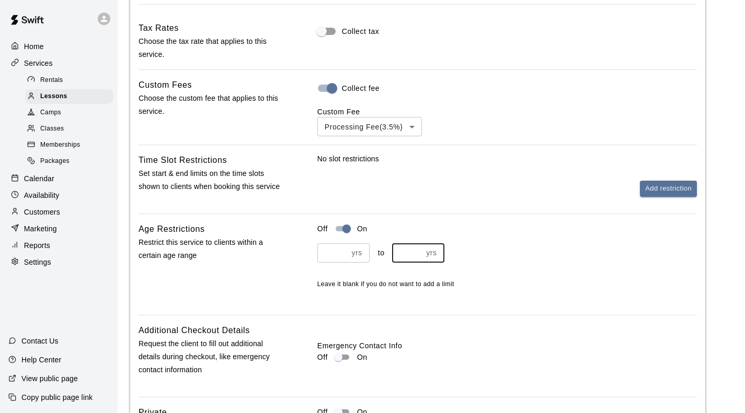
type input "*"
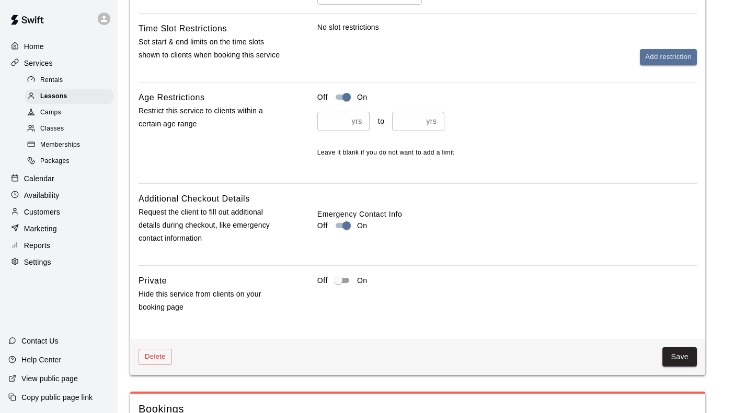
scroll to position [1222, 0]
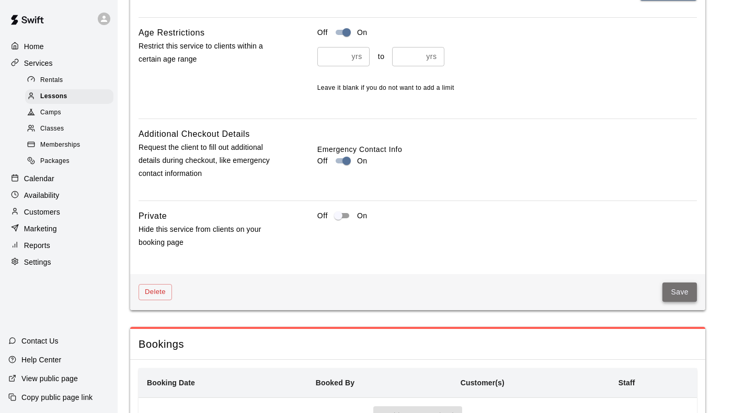
click at [672, 283] on button "Save" at bounding box center [679, 292] width 34 height 19
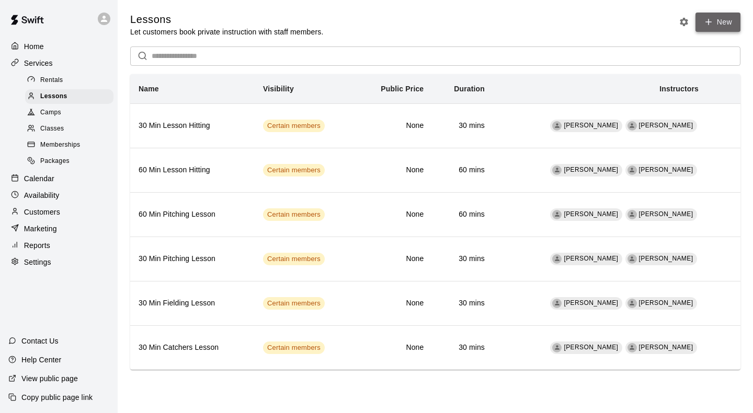
click at [724, 26] on link "New" at bounding box center [717, 22] width 45 height 19
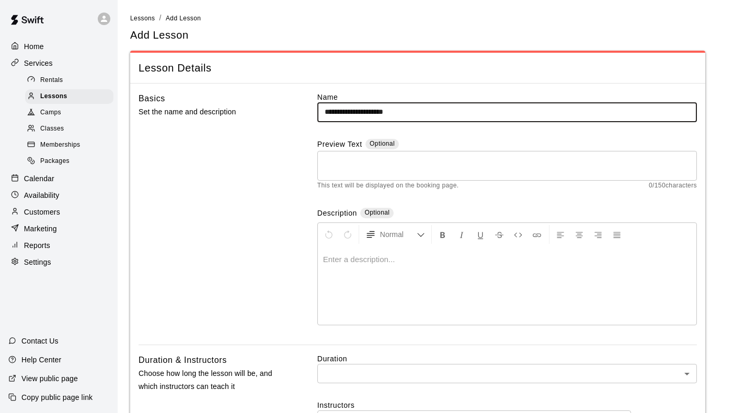
drag, startPoint x: 369, startPoint y: 119, endPoint x: 316, endPoint y: 113, distance: 53.6
click at [317, 113] on input "**********" at bounding box center [506, 111] width 379 height 19
type input "**********"
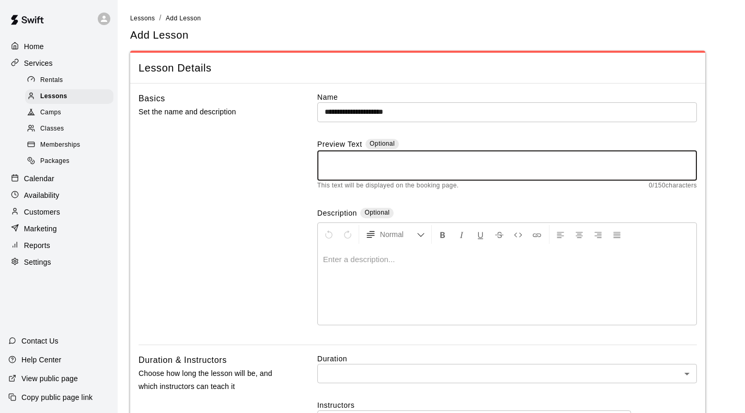
click at [380, 163] on textarea at bounding box center [507, 165] width 365 height 21
paste textarea "**********"
type textarea "**********"
click at [341, 255] on div "Enter a description..." at bounding box center [507, 286] width 378 height 78
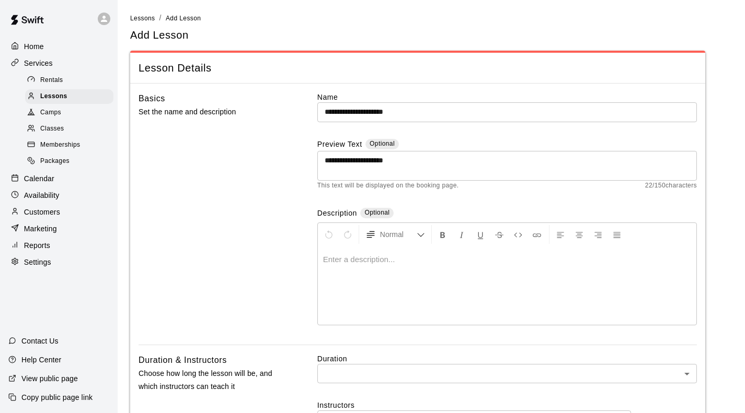
click at [334, 255] on p at bounding box center [507, 260] width 368 height 10
click at [333, 255] on p at bounding box center [507, 260] width 368 height 10
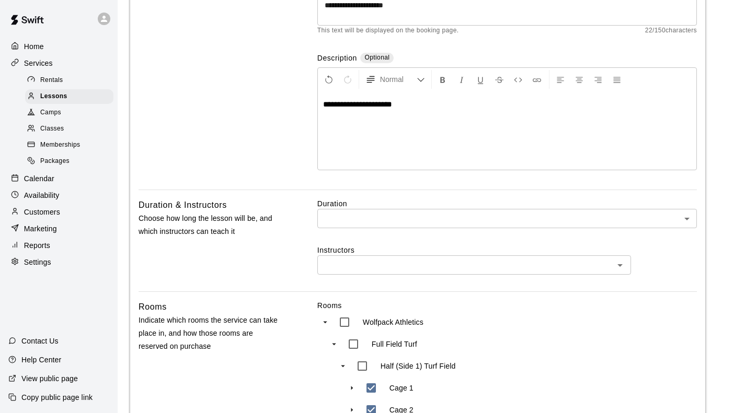
scroll to position [157, 0]
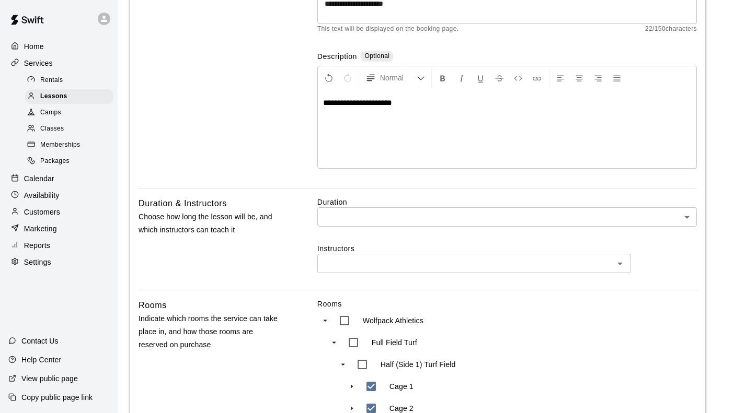
click at [337, 145] on body "**********" at bounding box center [372, 374] width 745 height 1062
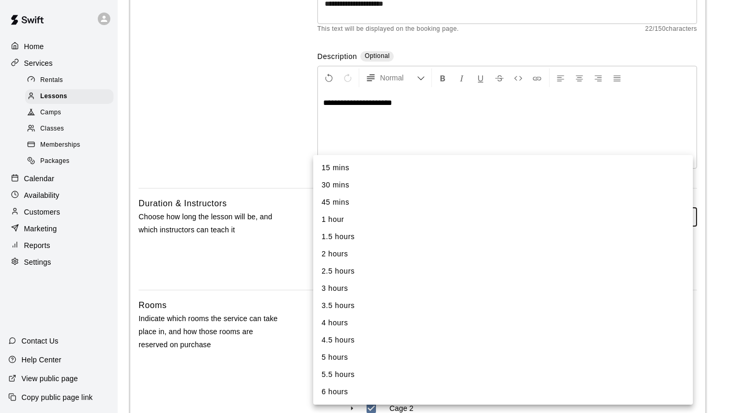
click at [340, 221] on li "1 hour" at bounding box center [502, 219] width 379 height 17
type input "**"
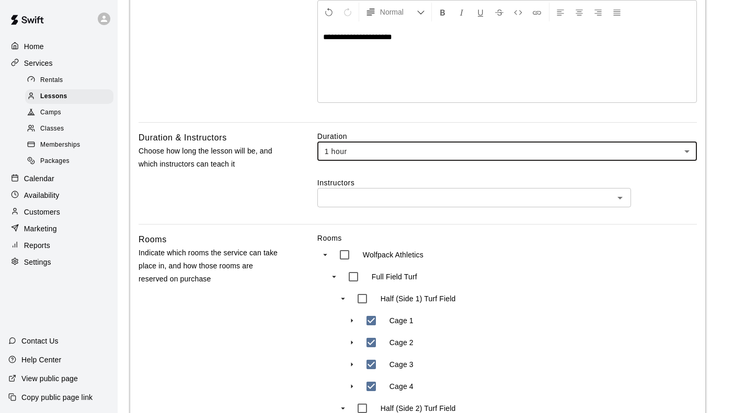
scroll to position [261, 0]
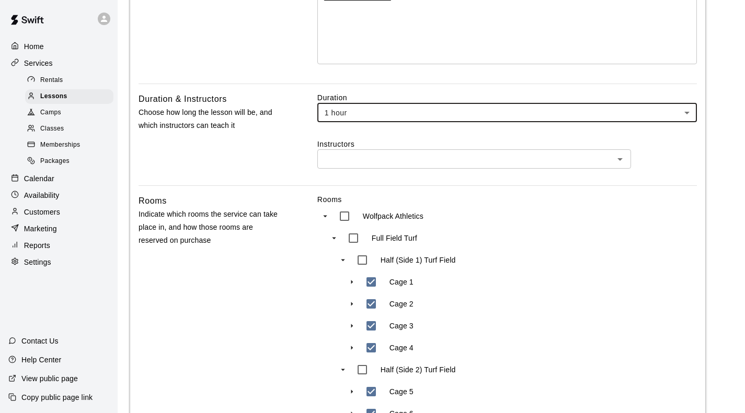
click at [372, 149] on div "​" at bounding box center [474, 158] width 314 height 19
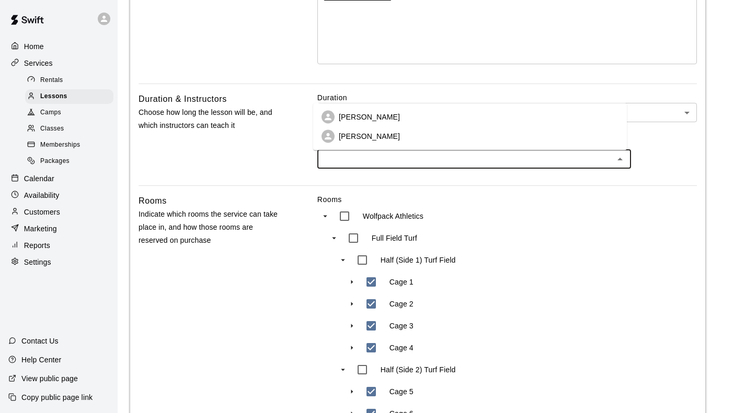
click at [365, 124] on li "[PERSON_NAME]" at bounding box center [470, 117] width 314 height 19
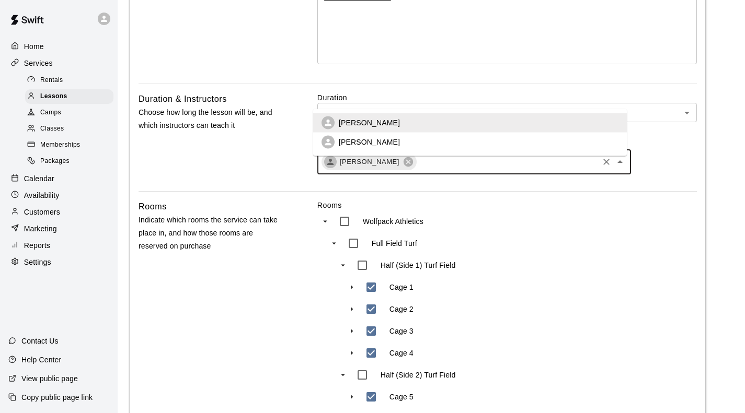
click at [498, 156] on input "text" at bounding box center [507, 162] width 179 height 13
click at [436, 142] on li "[PERSON_NAME]" at bounding box center [470, 142] width 314 height 19
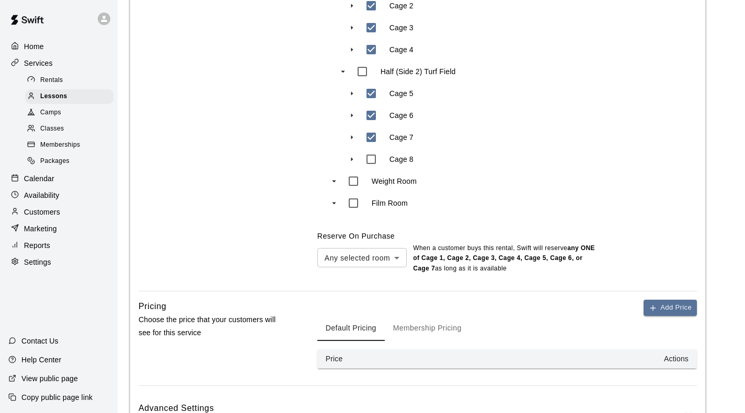
scroll to position [583, 0]
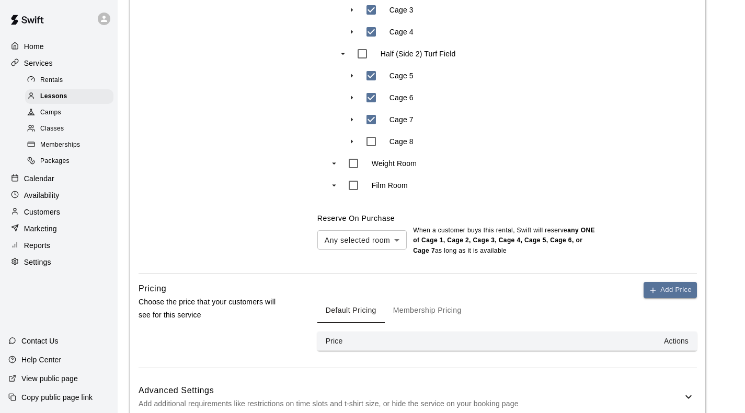
click at [420, 298] on button "Membership Pricing" at bounding box center [427, 310] width 85 height 25
click at [666, 282] on button "Add Price" at bounding box center [669, 290] width 53 height 16
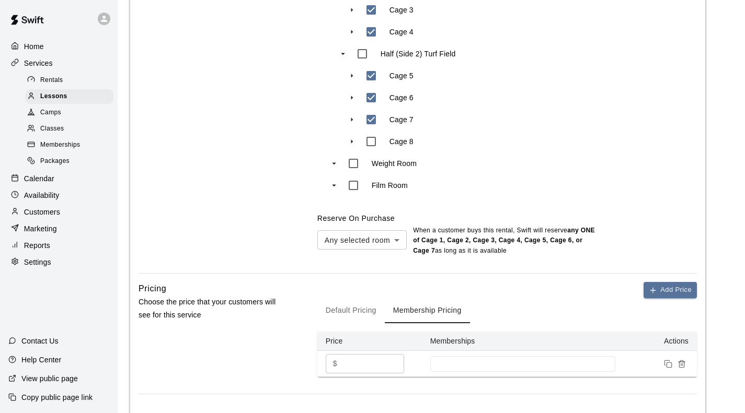
click at [351, 354] on input "*" at bounding box center [372, 363] width 63 height 19
click at [477, 356] on div at bounding box center [522, 364] width 185 height 16
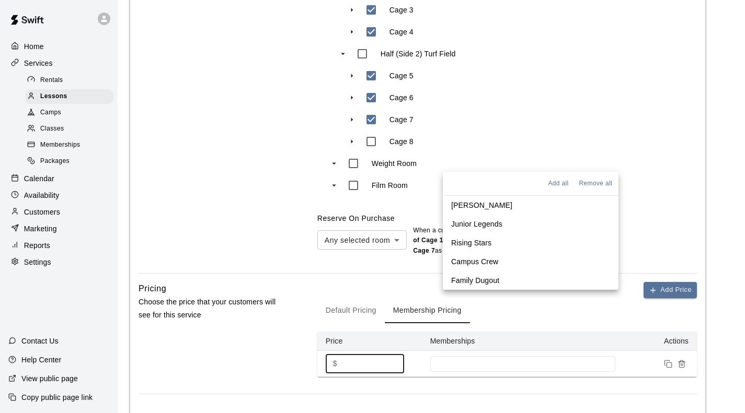
click at [487, 219] on p "Junior Legends" at bounding box center [476, 224] width 51 height 10
click at [489, 239] on p "Rising Stars" at bounding box center [471, 241] width 40 height 10
click at [494, 259] on p "Campus Crew" at bounding box center [474, 260] width 47 height 10
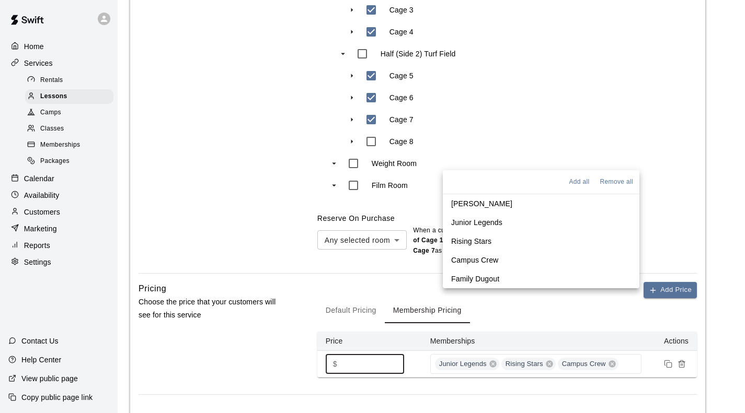
click at [487, 279] on p "Family Dugout" at bounding box center [475, 279] width 48 height 10
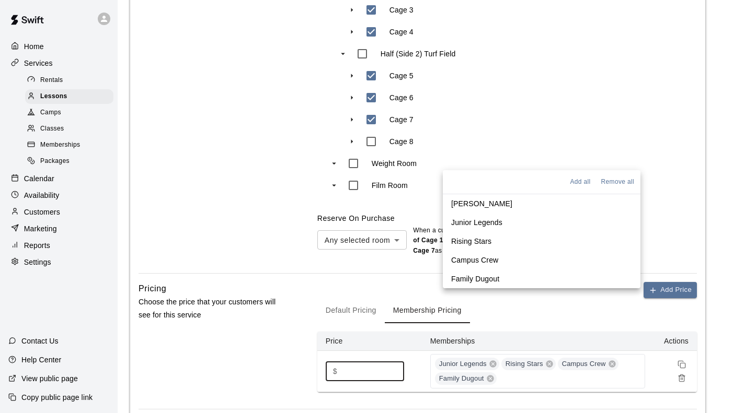
type input "**"
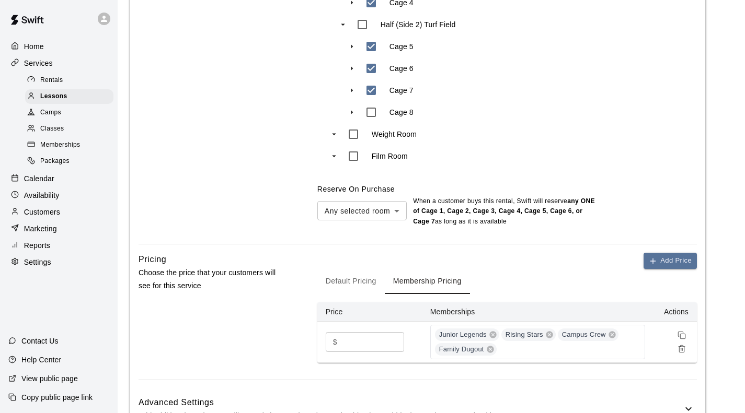
scroll to position [624, 0]
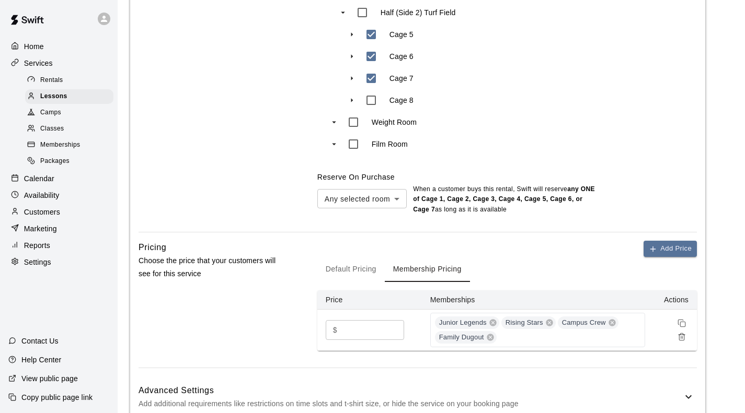
click at [345, 384] on h6 "Advanced Settings" at bounding box center [410, 391] width 544 height 14
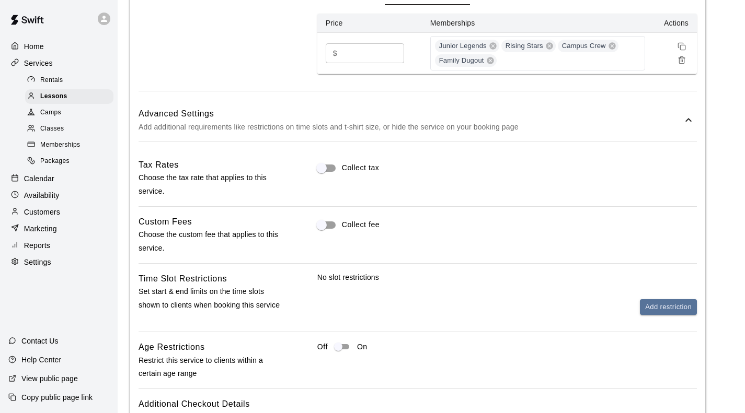
scroll to position [938, 0]
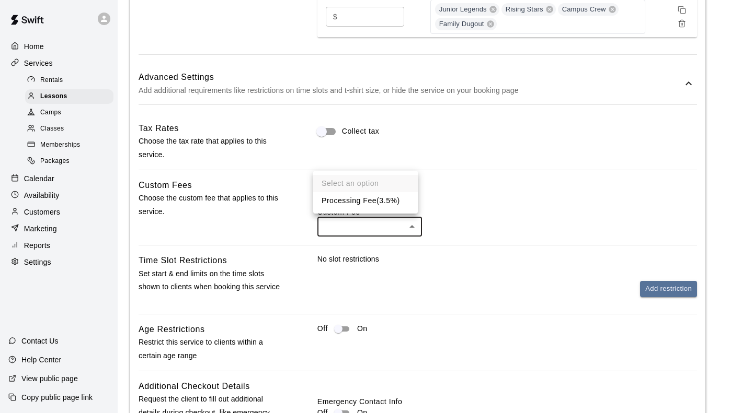
click at [373, 201] on li "Processing Fee ( 3.5% )" at bounding box center [365, 200] width 105 height 17
type input "***"
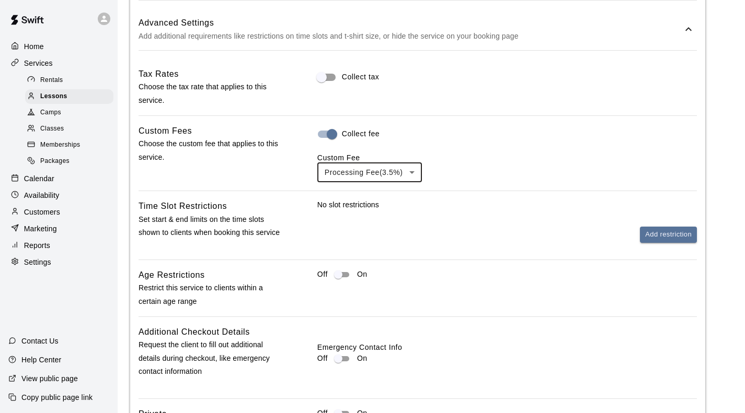
scroll to position [1037, 0]
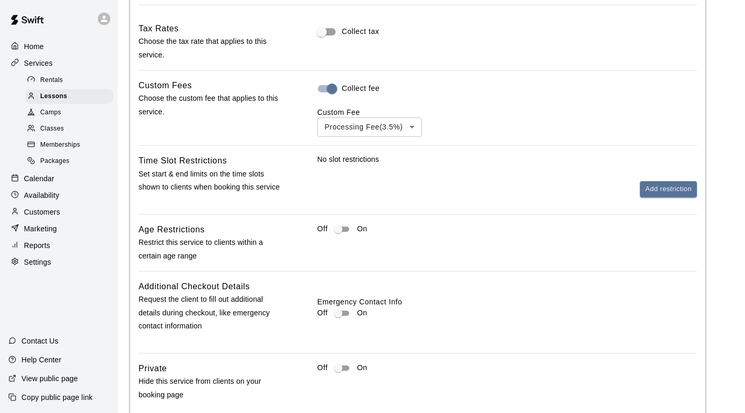
click at [334, 297] on div "Emergency Contact Info Off On" at bounding box center [506, 312] width 379 height 31
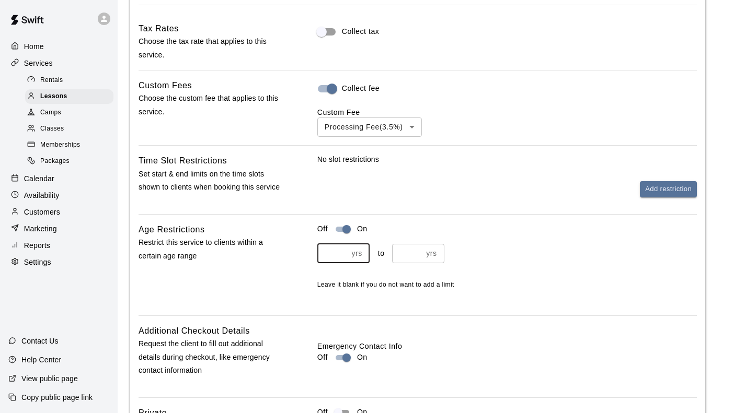
click at [332, 244] on input "number" at bounding box center [332, 253] width 30 height 19
type input "*"
click at [393, 244] on input "number" at bounding box center [407, 253] width 30 height 19
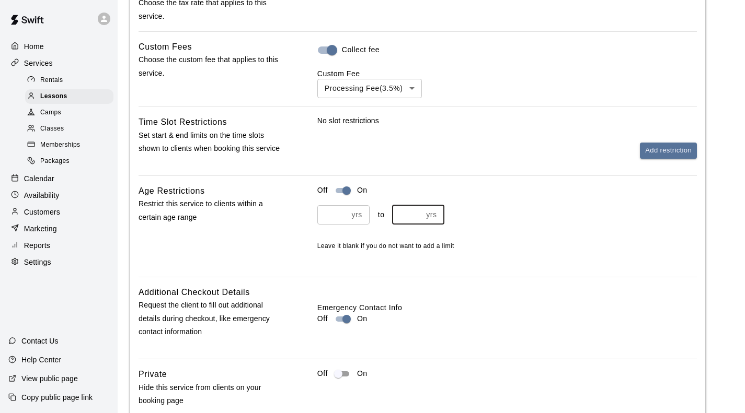
scroll to position [1082, 0]
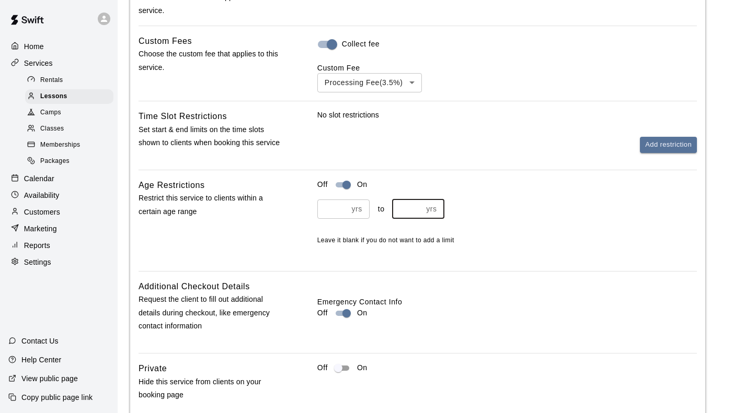
type input "**"
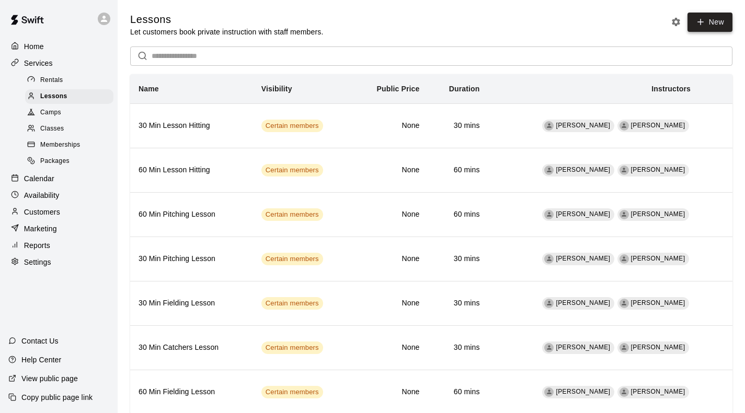
click at [705, 23] on icon at bounding box center [700, 21] width 9 height 9
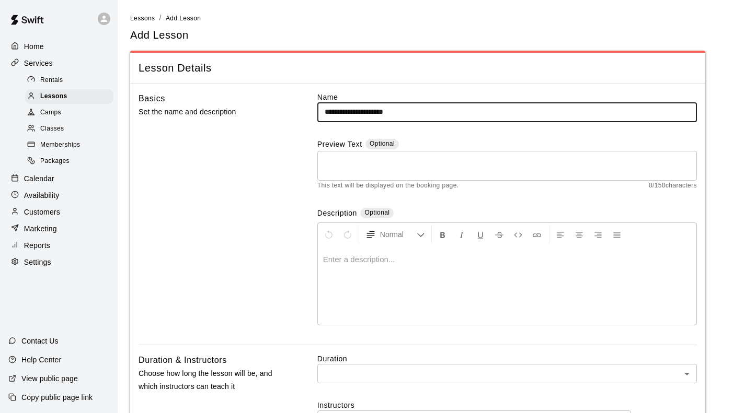
drag, startPoint x: 366, startPoint y: 113, endPoint x: 287, endPoint y: 109, distance: 79.5
click at [287, 110] on div "**********" at bounding box center [417, 218] width 558 height 253
type input "**********"
click at [381, 166] on textarea at bounding box center [507, 165] width 365 height 21
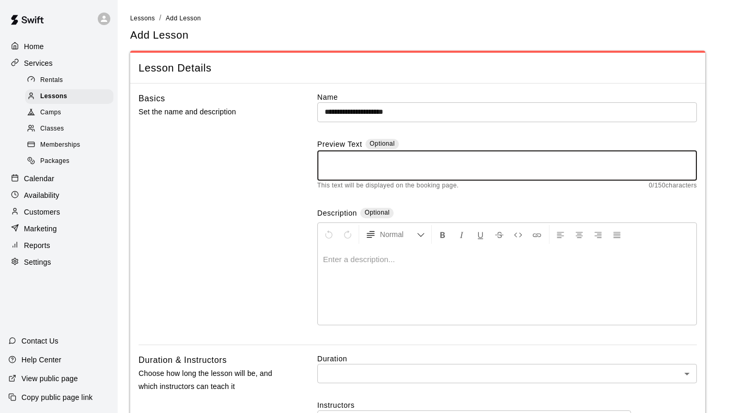
paste textarea "**********"
type textarea "**********"
click at [350, 255] on p at bounding box center [507, 260] width 368 height 10
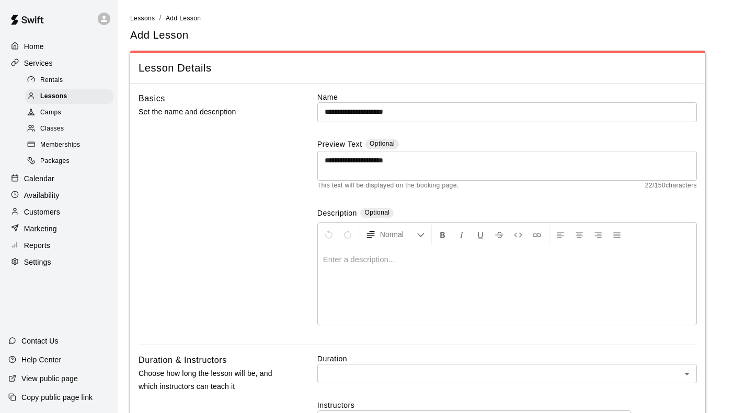
click at [347, 255] on p at bounding box center [507, 260] width 368 height 10
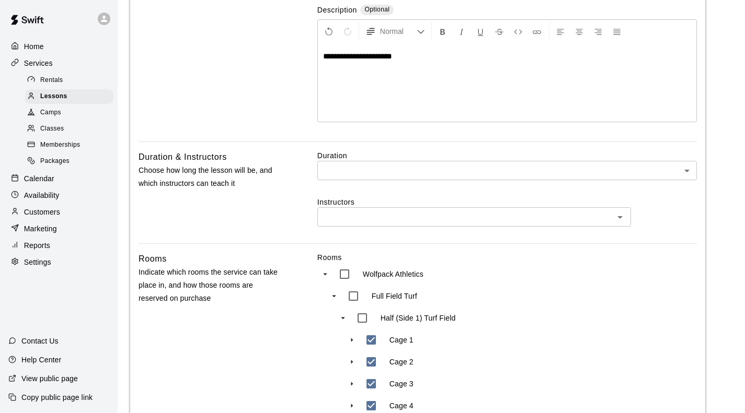
scroll to position [209, 0]
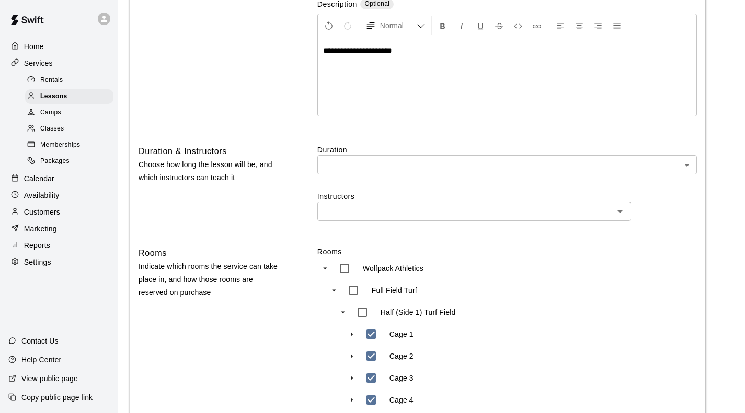
click at [343, 101] on body "**********" at bounding box center [372, 322] width 745 height 1062
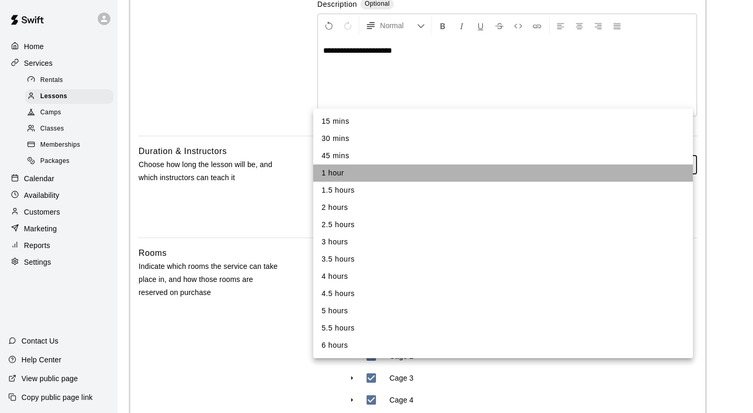
click at [344, 170] on li "1 hour" at bounding box center [502, 173] width 379 height 17
type input "**"
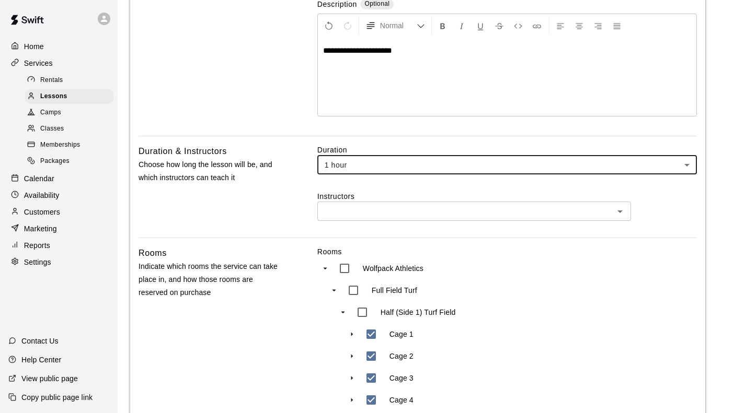
click at [356, 205] on input "text" at bounding box center [465, 211] width 290 height 13
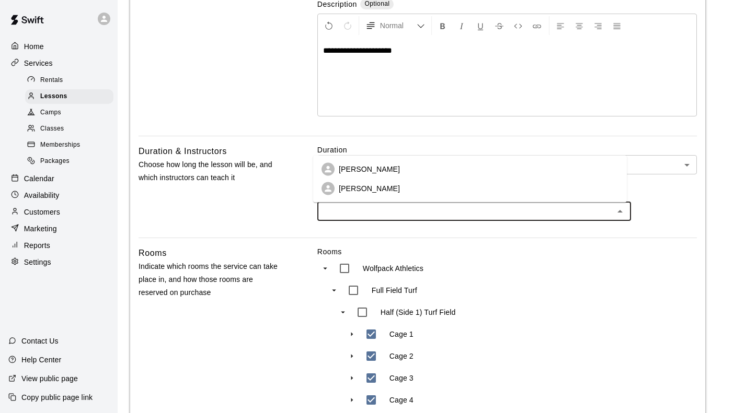
click at [353, 171] on p "[PERSON_NAME]" at bounding box center [369, 169] width 61 height 10
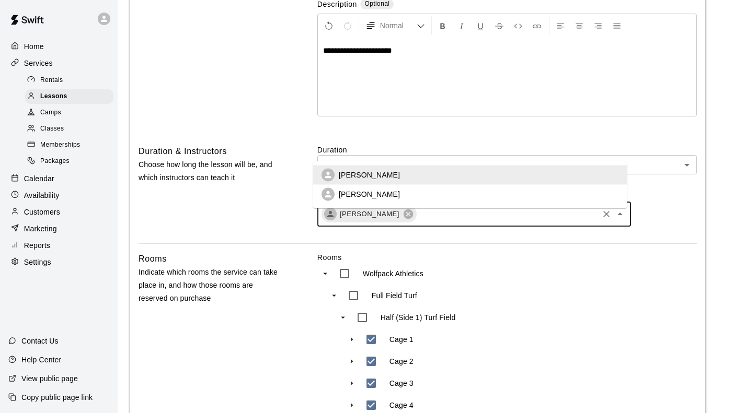
click at [450, 208] on input "text" at bounding box center [507, 214] width 179 height 13
click at [408, 189] on li "[PERSON_NAME]" at bounding box center [470, 194] width 314 height 19
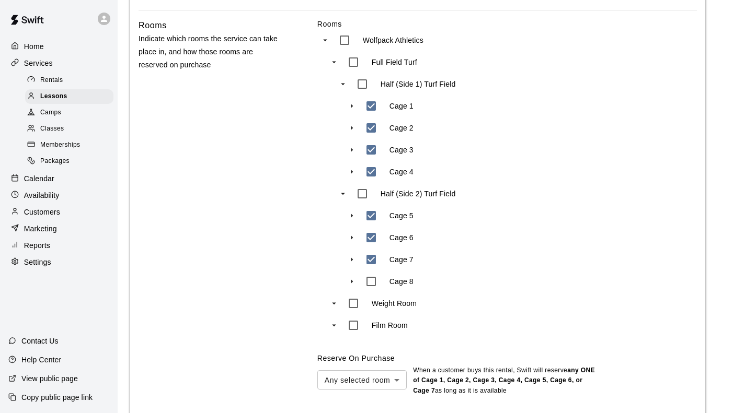
scroll to position [575, 0]
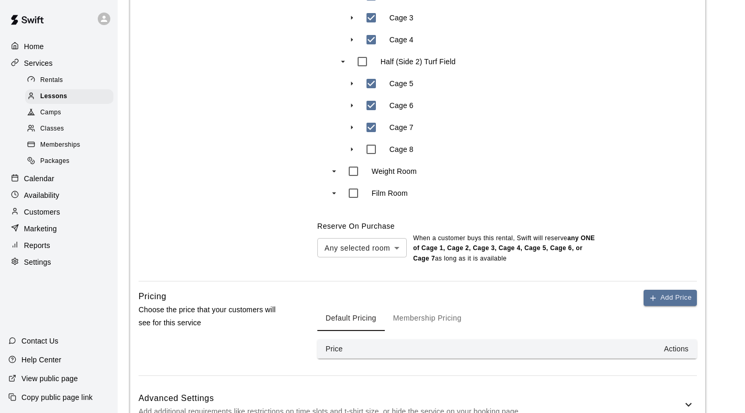
click at [415, 306] on button "Membership Pricing" at bounding box center [427, 318] width 85 height 25
click at [660, 290] on button "Add Price" at bounding box center [669, 298] width 53 height 16
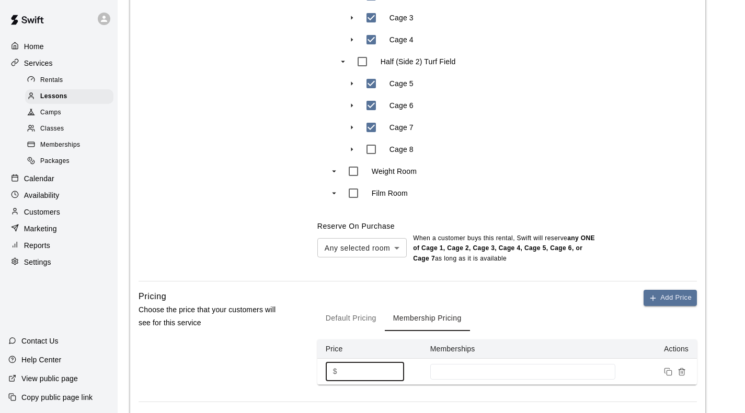
drag, startPoint x: 366, startPoint y: 310, endPoint x: 321, endPoint y: 305, distance: 45.8
click at [326, 362] on div "$ * ​" at bounding box center [365, 371] width 78 height 19
type input "**"
click at [475, 368] on input at bounding box center [522, 372] width 175 height 8
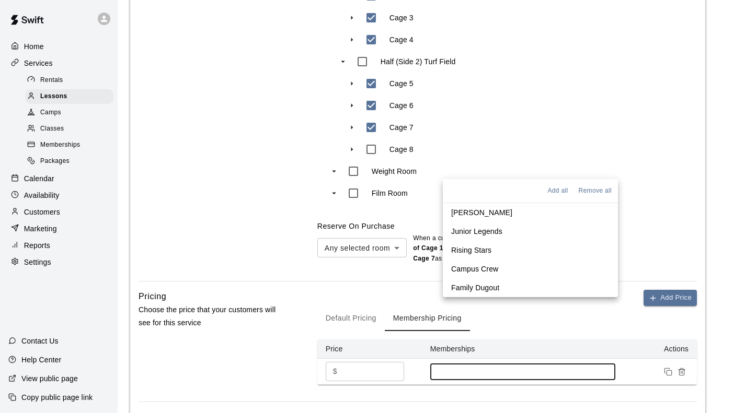
click at [491, 234] on p "Junior Legends" at bounding box center [476, 231] width 51 height 10
click at [488, 249] on p "Rising Stars" at bounding box center [471, 249] width 40 height 10
click at [487, 266] on p "Campus Crew" at bounding box center [474, 268] width 47 height 10
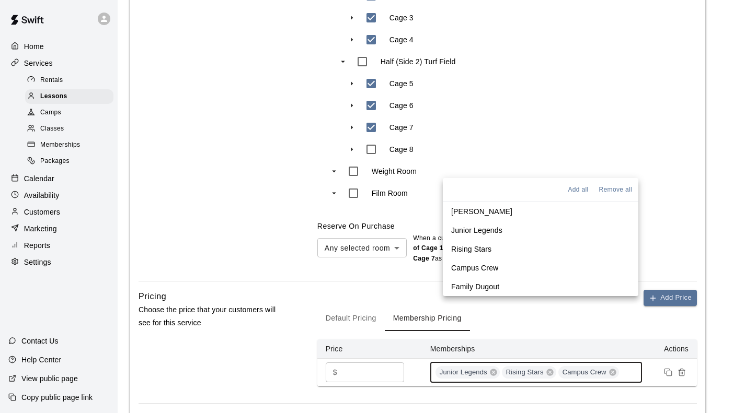
click at [481, 286] on p "Family Dugout" at bounding box center [475, 287] width 48 height 10
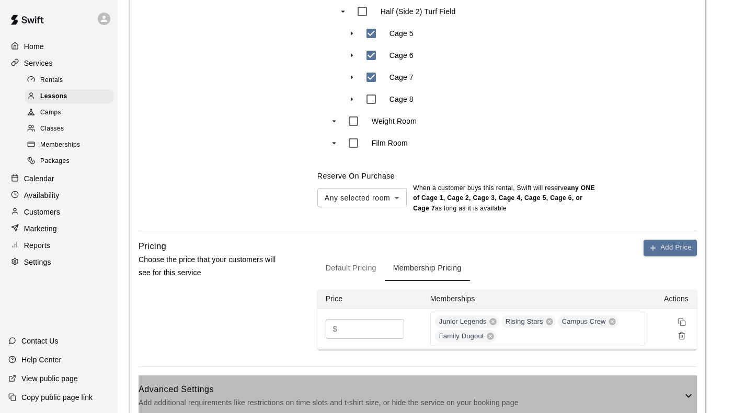
click at [309, 397] on p "Add additional requirements like restrictions on time slots and t-shirt size, o…" at bounding box center [410, 403] width 544 height 13
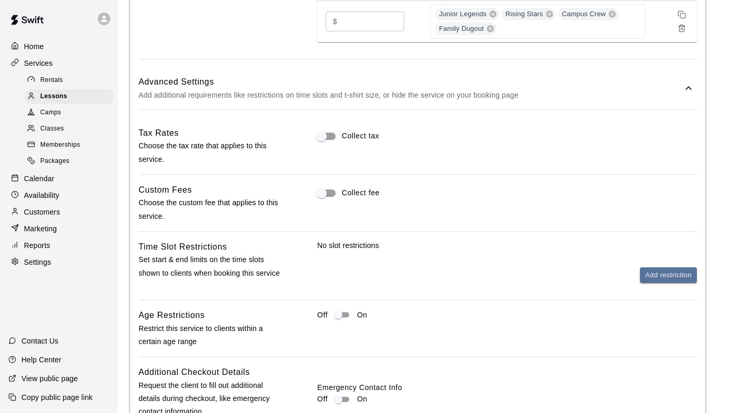
scroll to position [938, 0]
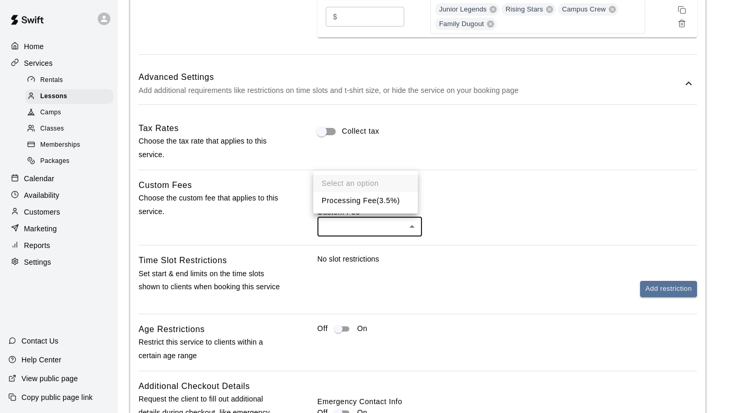
click at [350, 201] on li "Processing Fee ( 3.5% )" at bounding box center [365, 200] width 105 height 17
type input "***"
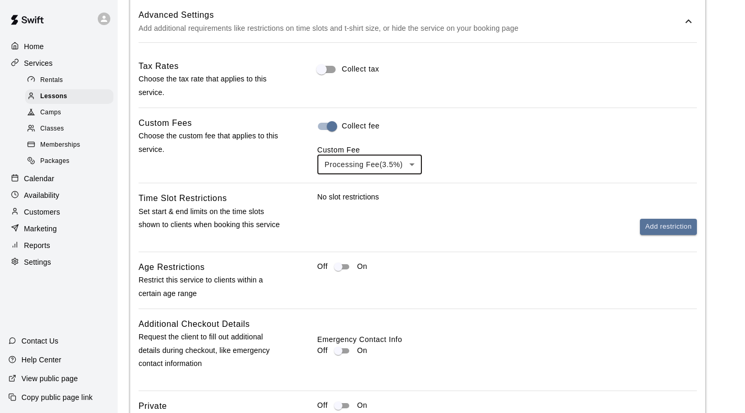
scroll to position [1037, 0]
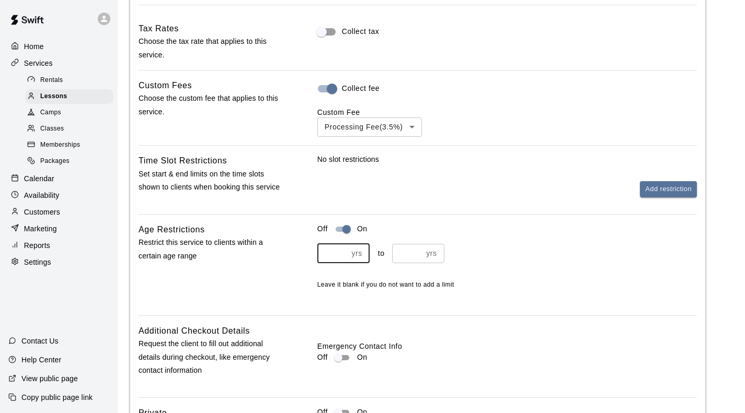
click at [321, 244] on input "number" at bounding box center [332, 253] width 30 height 19
type input "*"
click at [407, 244] on input "number" at bounding box center [407, 253] width 30 height 19
type input "**"
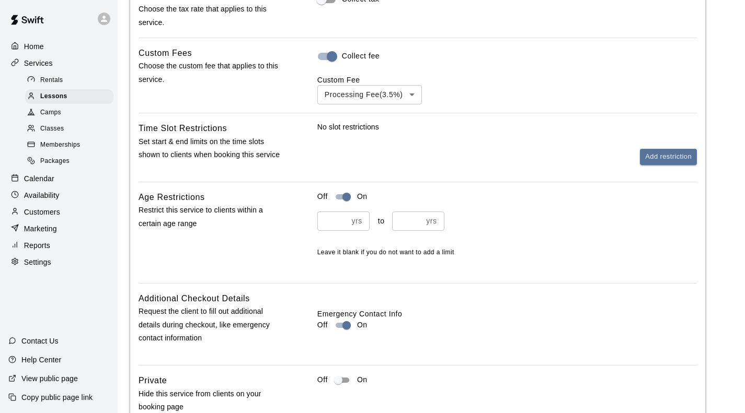
scroll to position [1082, 0]
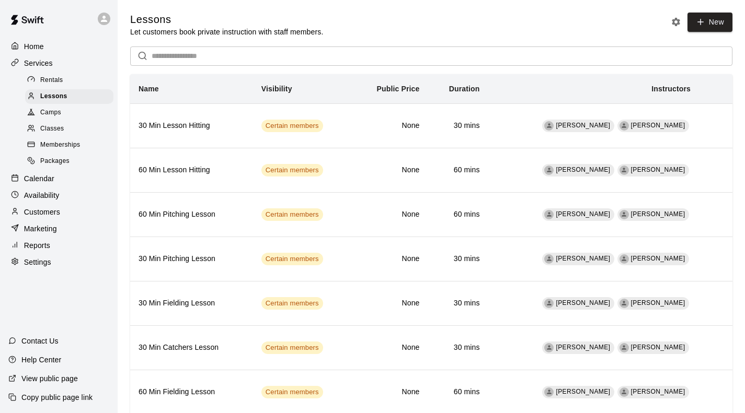
click at [50, 164] on span "Packages" at bounding box center [54, 161] width 29 height 10
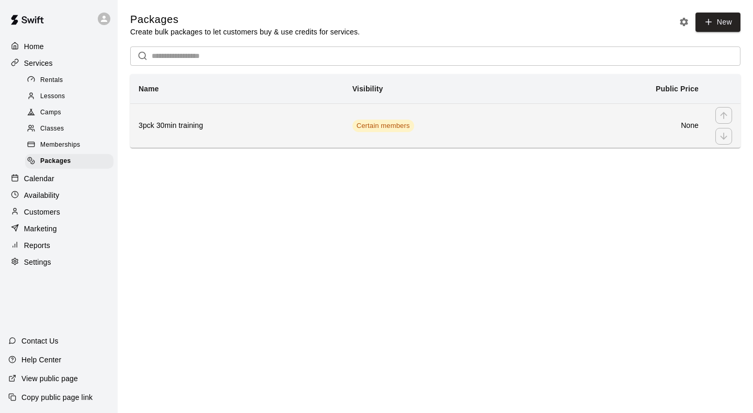
click at [262, 127] on h6 "3pck 30min training" at bounding box center [236, 125] width 197 height 11
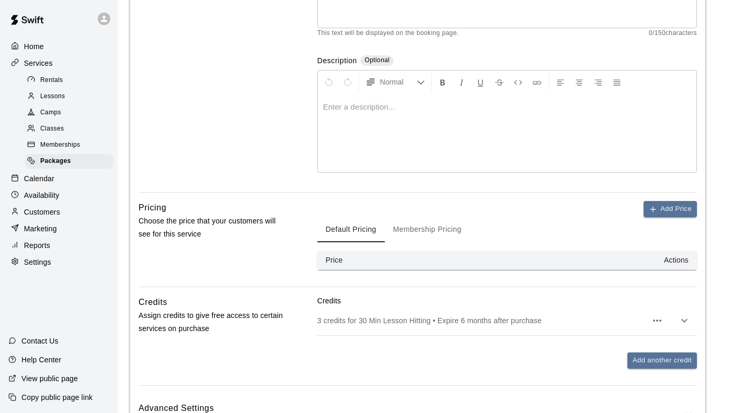
scroll to position [215, 0]
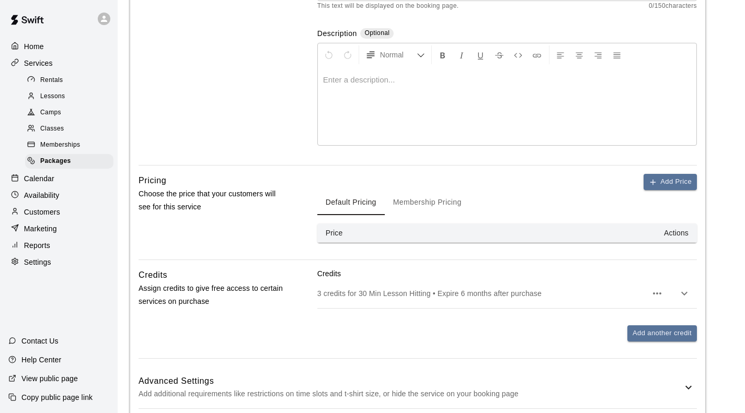
click at [432, 190] on button "Membership Pricing" at bounding box center [427, 202] width 85 height 25
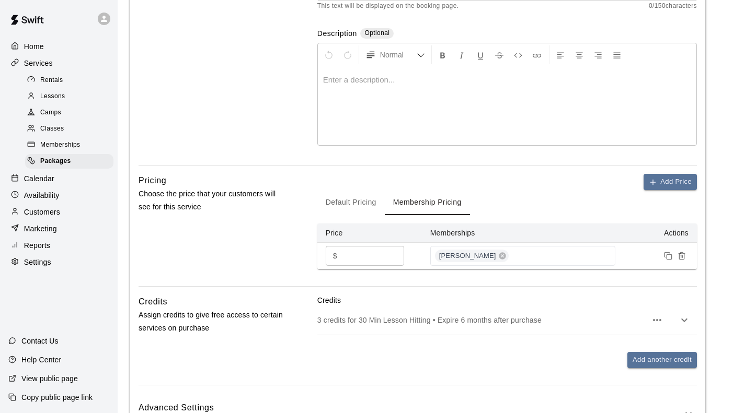
click at [335, 190] on button "Default Pricing" at bounding box center [350, 202] width 67 height 25
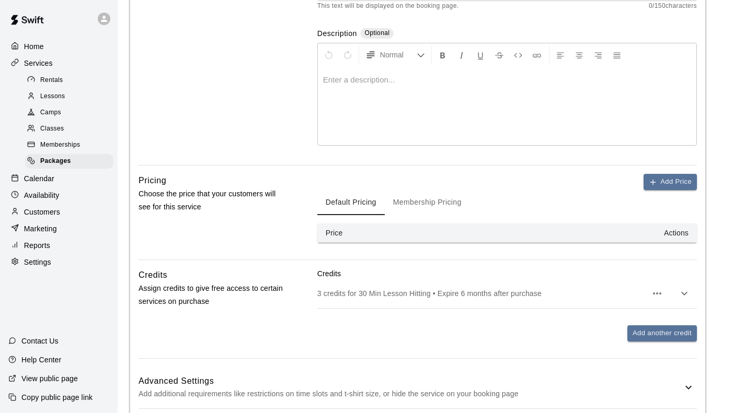
click at [422, 190] on button "Membership Pricing" at bounding box center [427, 202] width 85 height 25
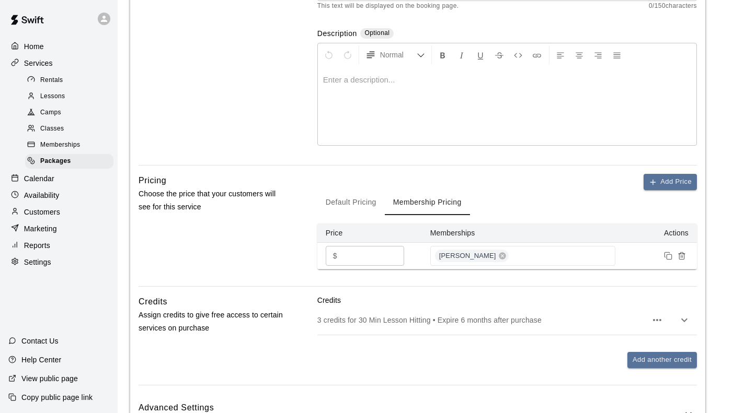
click at [351, 190] on button "Default Pricing" at bounding box center [350, 202] width 67 height 25
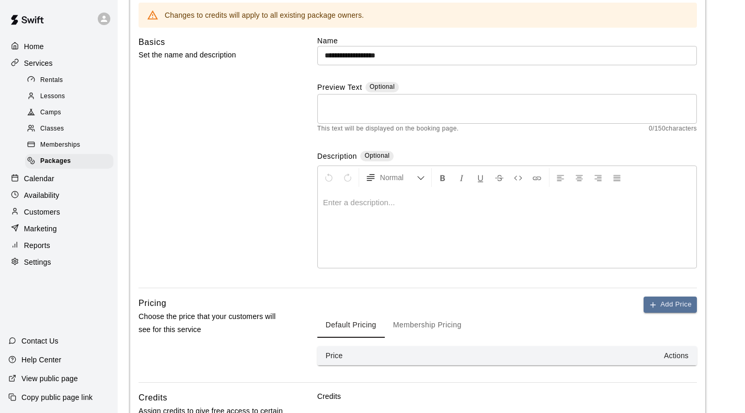
scroll to position [52, 0]
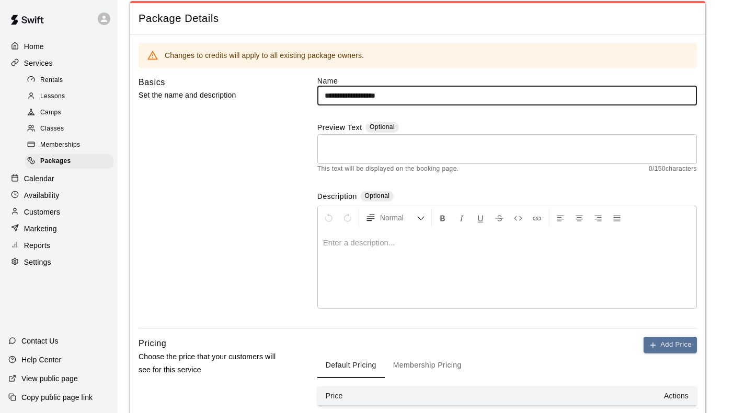
drag, startPoint x: 409, startPoint y: 101, endPoint x: 290, endPoint y: 103, distance: 119.2
click at [290, 103] on div "**********" at bounding box center [417, 202] width 558 height 253
click at [356, 238] on p at bounding box center [507, 243] width 368 height 10
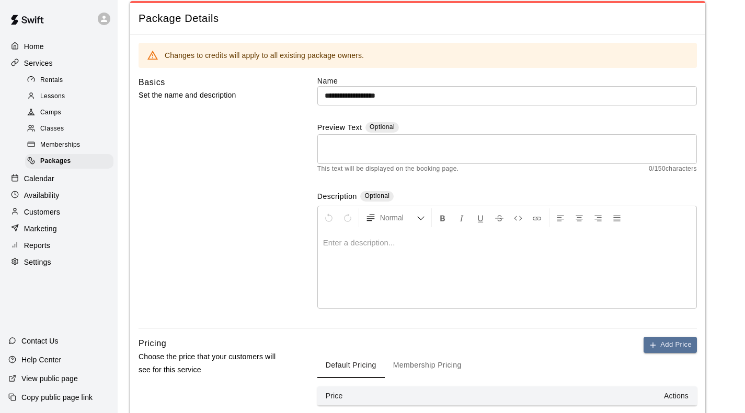
click at [344, 238] on p at bounding box center [507, 243] width 368 height 10
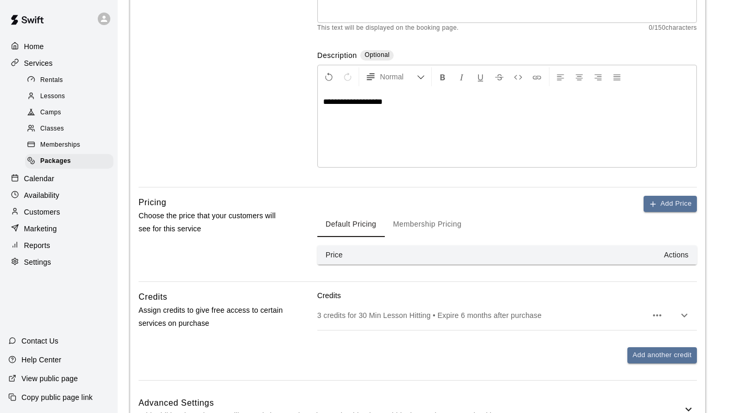
scroll to position [206, 0]
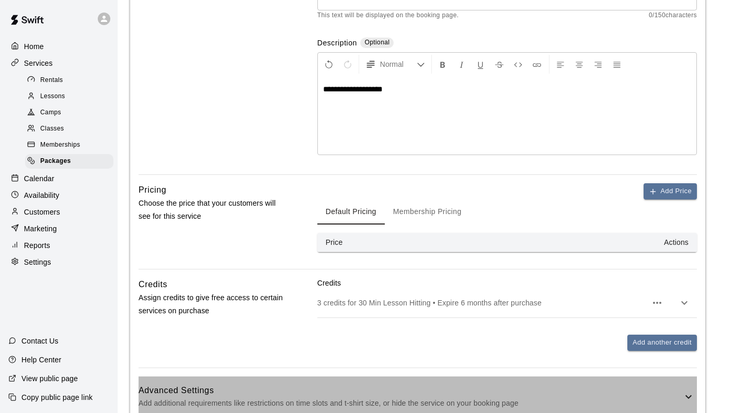
click at [669, 397] on p "Add additional requirements like restrictions on time slots and t-shirt size, o…" at bounding box center [410, 403] width 544 height 13
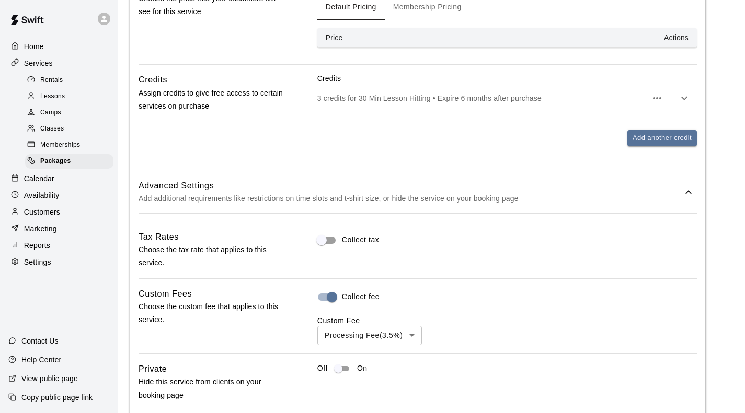
scroll to position [411, 0]
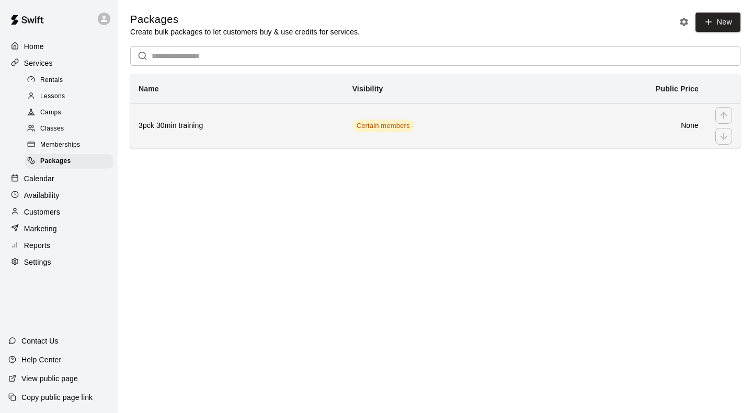
click at [604, 115] on td "None" at bounding box center [628, 125] width 157 height 44
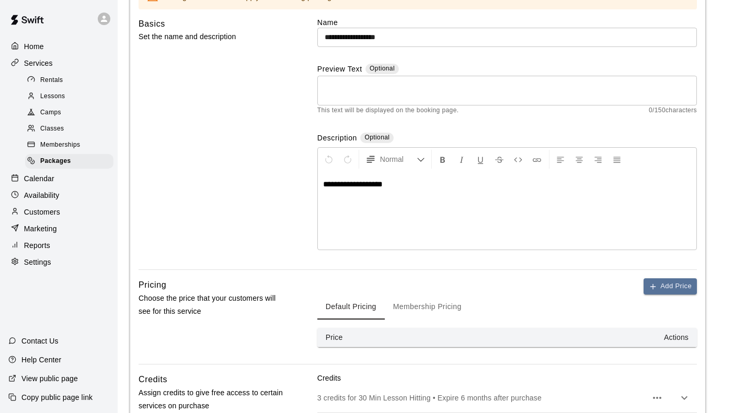
scroll to position [206, 0]
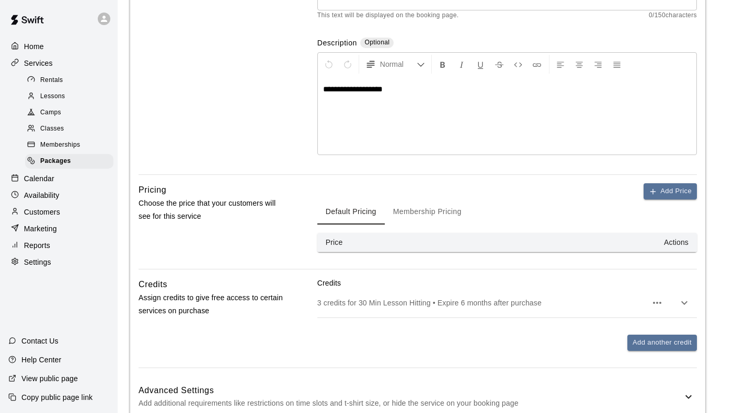
click at [430, 200] on button "Membership Pricing" at bounding box center [427, 212] width 85 height 25
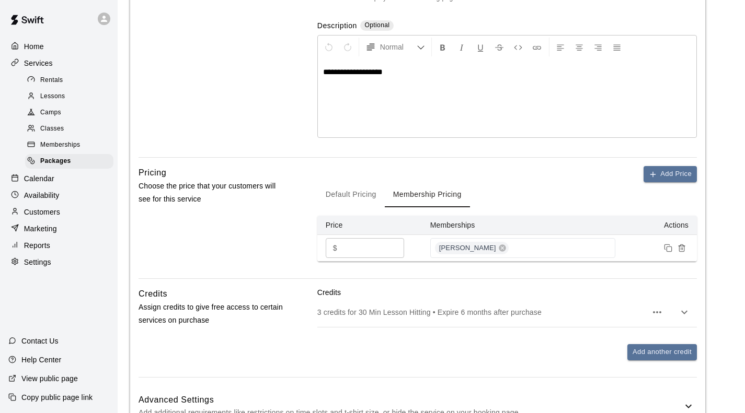
scroll to position [233, 0]
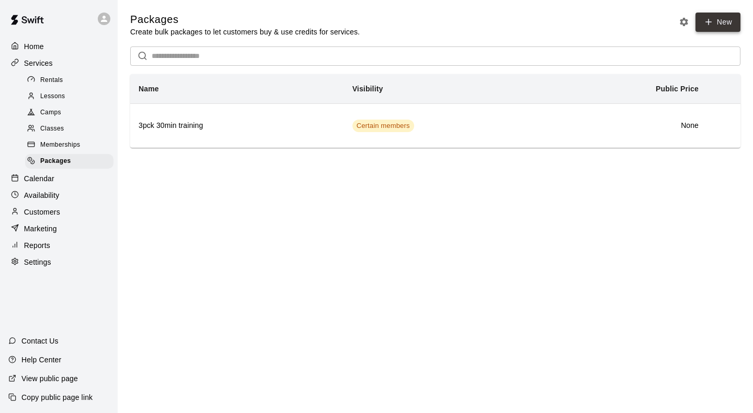
click at [732, 19] on link "New" at bounding box center [717, 22] width 45 height 19
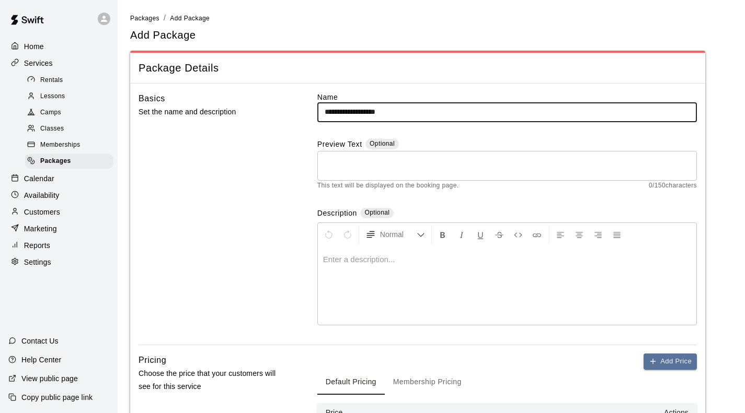
drag, startPoint x: 399, startPoint y: 110, endPoint x: 302, endPoint y: 111, distance: 97.2
click at [302, 111] on div "**********" at bounding box center [417, 218] width 558 height 253
type input "**********"
click at [347, 166] on textarea at bounding box center [507, 165] width 365 height 21
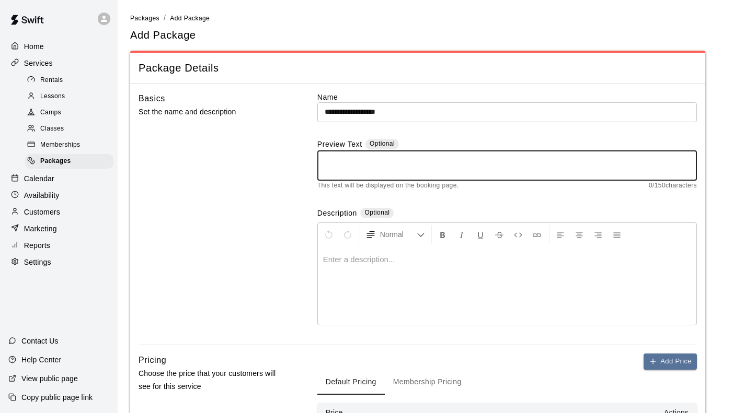
paste textarea "**********"
type textarea "**********"
click at [346, 257] on div "Enter a description..." at bounding box center [507, 286] width 378 height 78
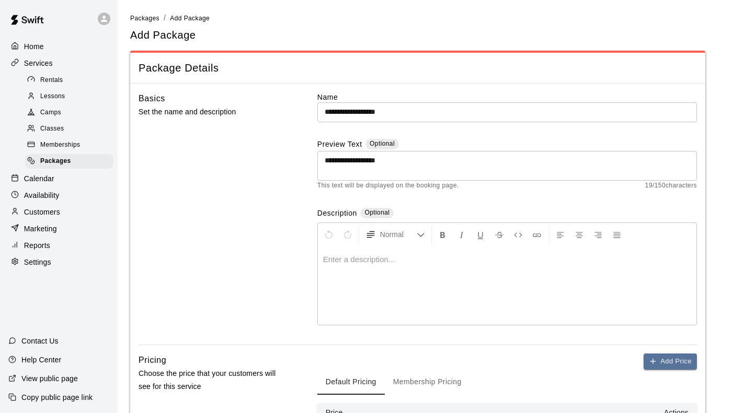
click at [336, 255] on p at bounding box center [507, 260] width 368 height 10
click at [330, 255] on p at bounding box center [507, 260] width 368 height 10
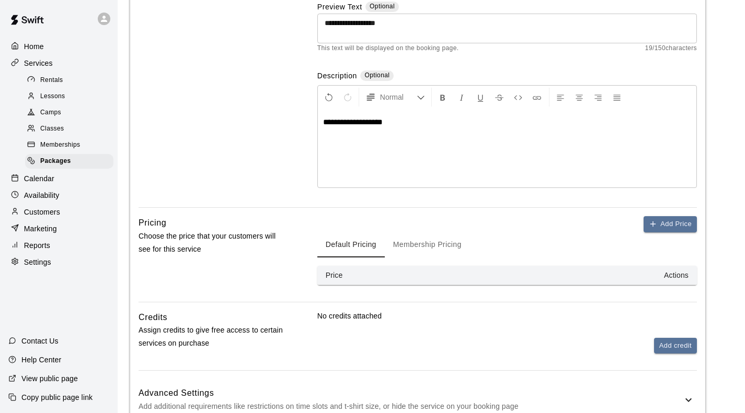
scroll to position [141, 0]
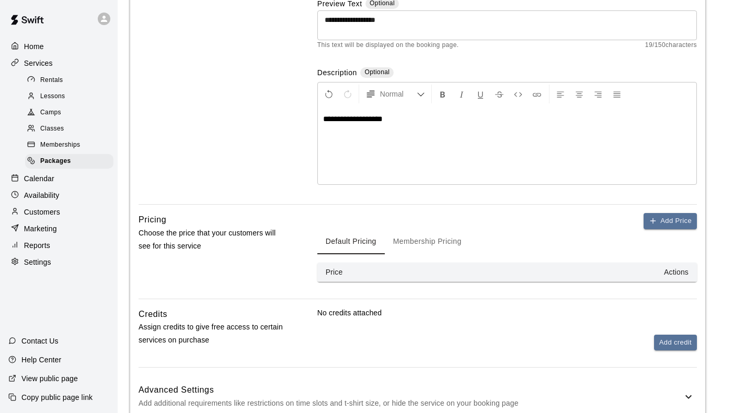
click at [423, 229] on button "Membership Pricing" at bounding box center [427, 241] width 85 height 25
click at [655, 213] on button "Add Price" at bounding box center [669, 221] width 53 height 16
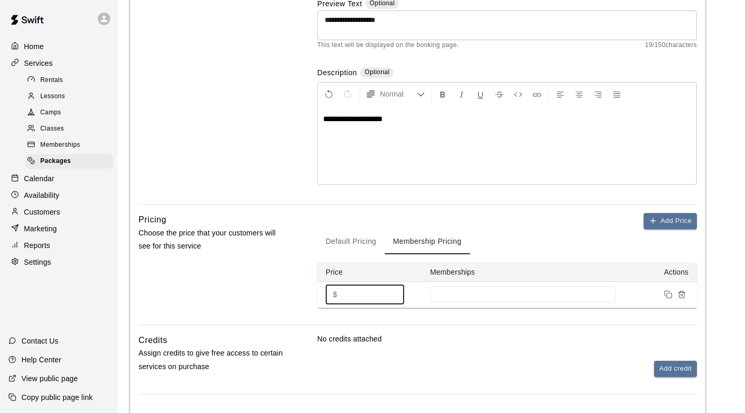
drag, startPoint x: 358, startPoint y: 229, endPoint x: 325, endPoint y: 228, distance: 33.5
click at [326, 285] on div "$ * ​" at bounding box center [365, 294] width 78 height 19
type input "***"
click at [480, 291] on input at bounding box center [522, 295] width 175 height 8
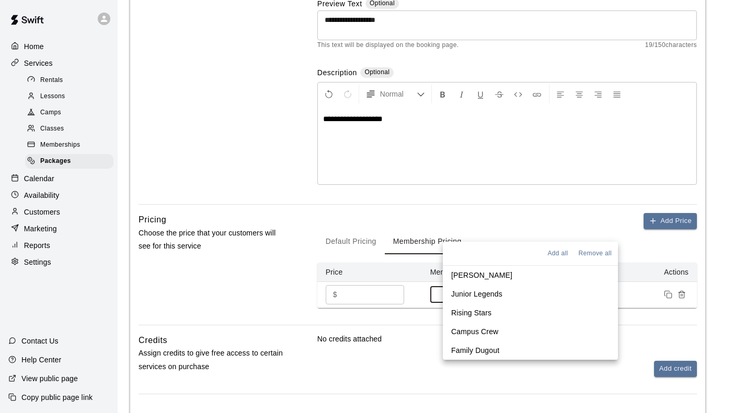
click at [478, 293] on p "Junior Legends" at bounding box center [476, 294] width 51 height 10
click at [479, 313] on p "Rising Stars" at bounding box center [471, 315] width 40 height 10
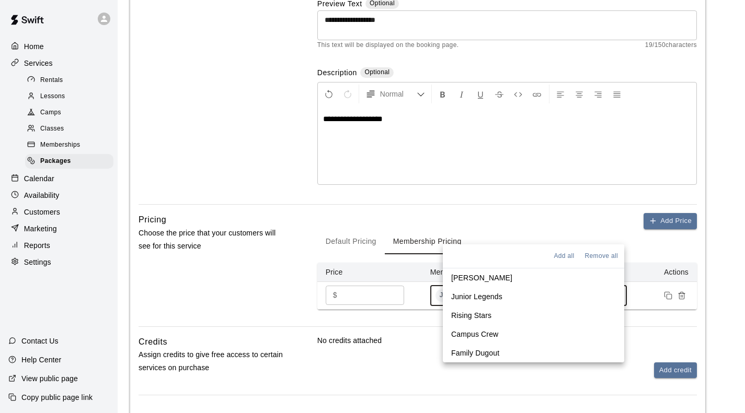
click at [480, 336] on p "Campus Crew" at bounding box center [474, 334] width 47 height 10
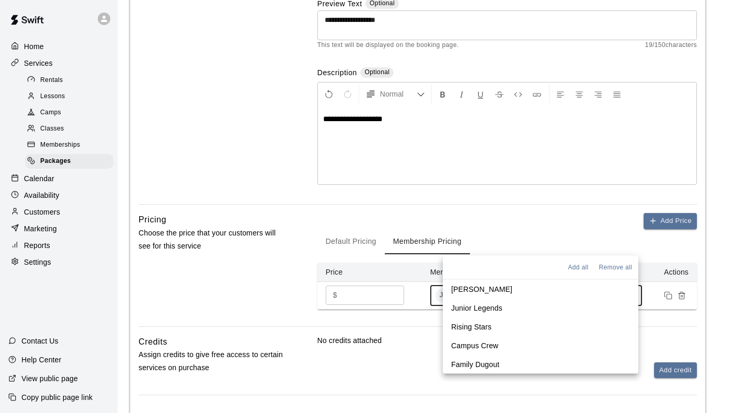
drag, startPoint x: 477, startPoint y: 363, endPoint x: 431, endPoint y: 343, distance: 50.6
click at [477, 363] on p "Family Dugout" at bounding box center [475, 365] width 48 height 10
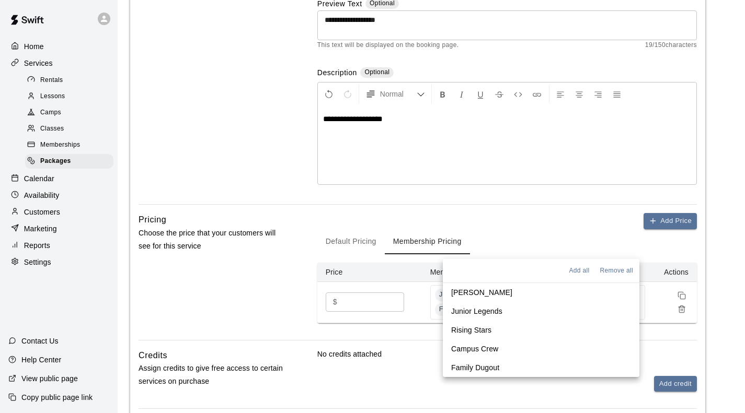
click at [239, 214] on div "Pricing Choose the price that your customers will see for this service" at bounding box center [210, 276] width 145 height 127
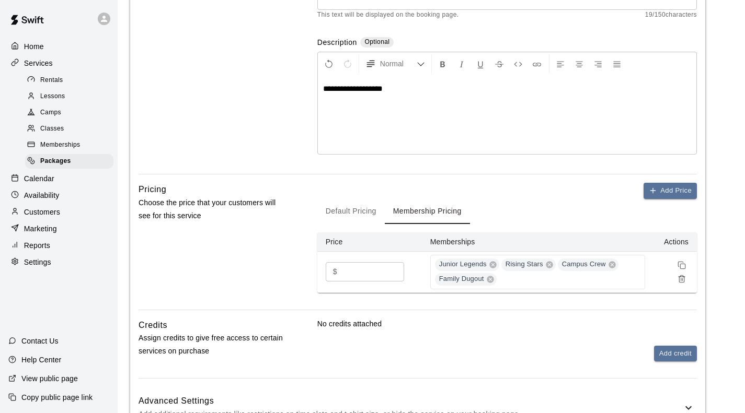
scroll to position [182, 0]
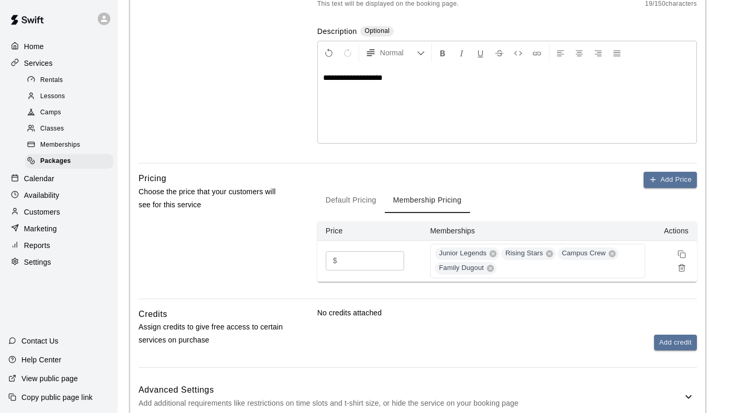
click at [609, 397] on p "Add additional requirements like restrictions on time slots and t-shirt size, o…" at bounding box center [410, 403] width 544 height 13
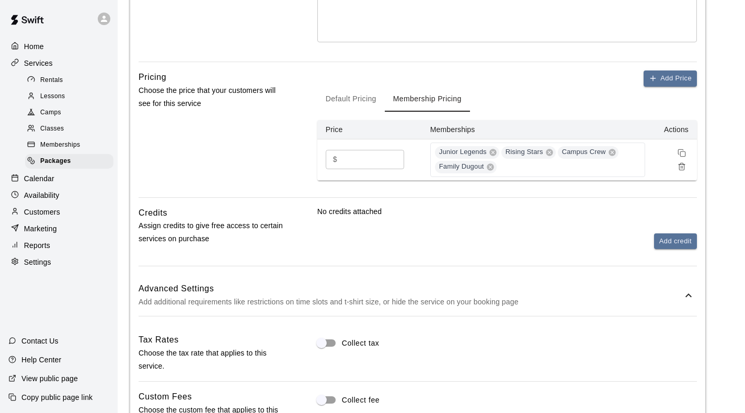
scroll to position [369, 0]
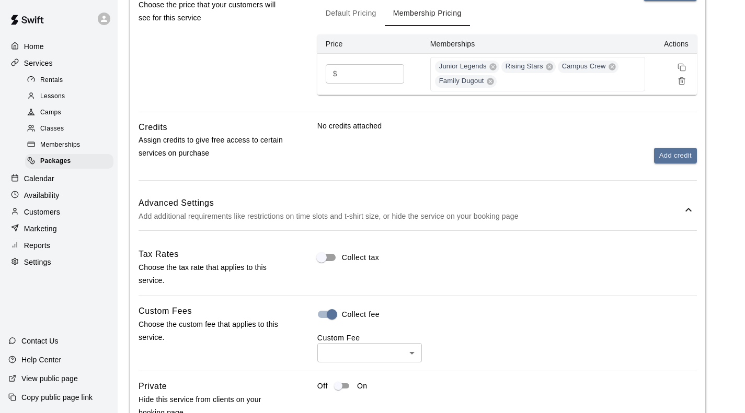
click at [386, 284] on body "**********" at bounding box center [372, 62] width 745 height 862
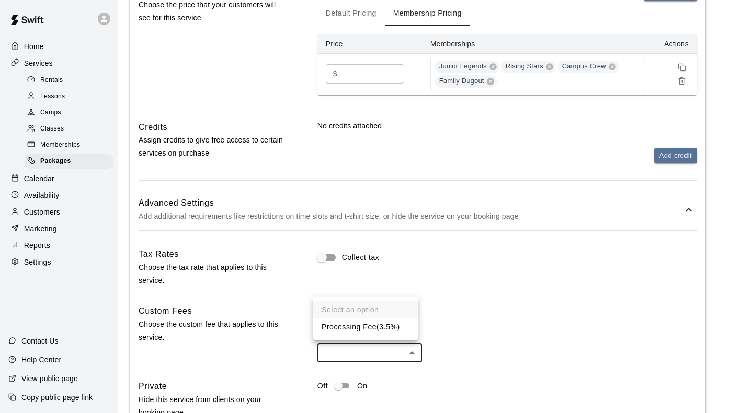
click at [362, 330] on li "Processing Fee ( 3.5% )" at bounding box center [365, 327] width 105 height 17
type input "***"
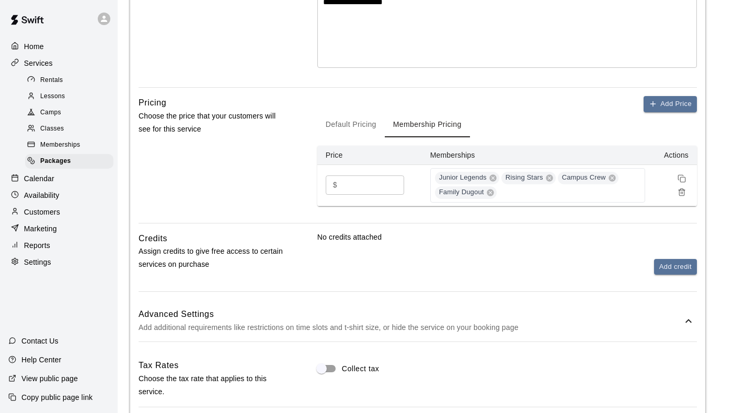
scroll to position [314, 0]
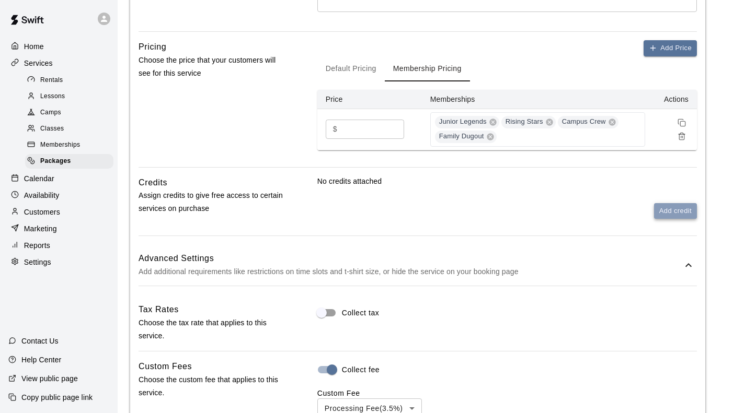
click at [681, 203] on button "Add credit" at bounding box center [675, 211] width 43 height 16
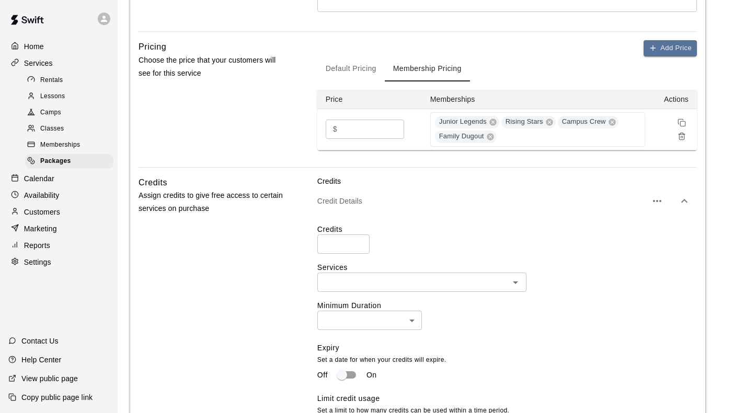
click at [349, 235] on input "number" at bounding box center [343, 244] width 52 height 19
click at [353, 235] on input "*" at bounding box center [343, 244] width 52 height 19
click at [354, 235] on input "*" at bounding box center [343, 244] width 52 height 19
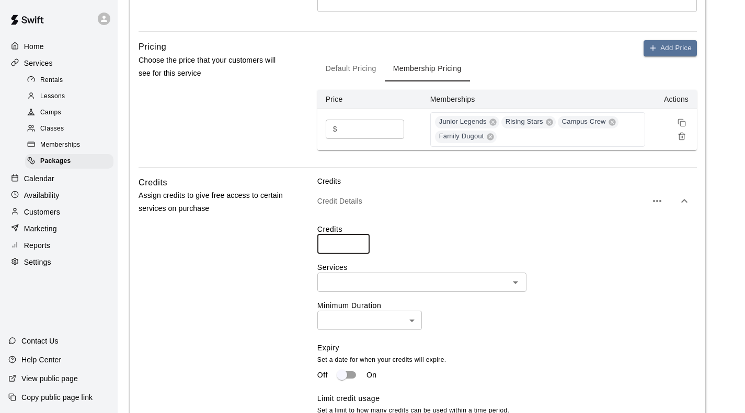
click at [354, 235] on input "*" at bounding box center [343, 244] width 52 height 19
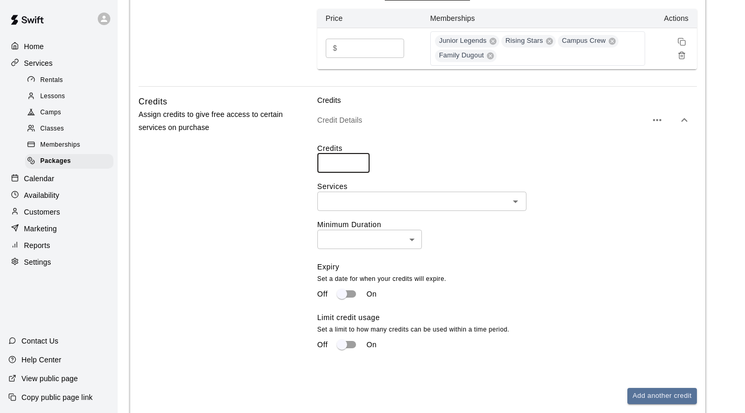
scroll to position [340, 0]
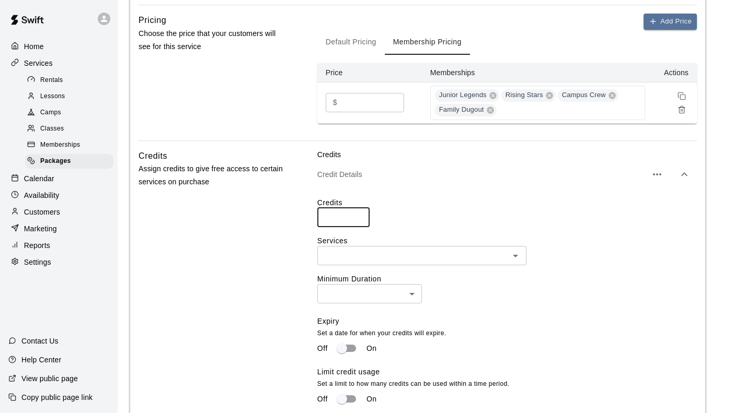
drag, startPoint x: 328, startPoint y: 152, endPoint x: 291, endPoint y: 152, distance: 36.6
click at [291, 152] on div "Credits Assign credits to give free access to certain services on purchase Cred…" at bounding box center [417, 312] width 558 height 327
type input "*"
click at [467, 198] on div "Credits * ​" at bounding box center [506, 213] width 379 height 30
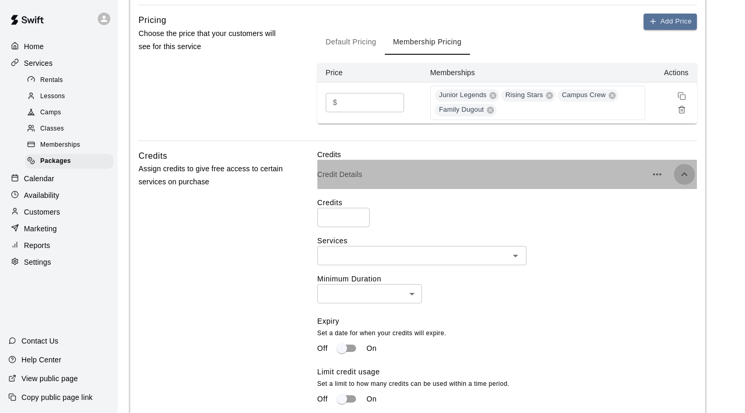
click at [678, 168] on icon "button" at bounding box center [684, 174] width 13 height 13
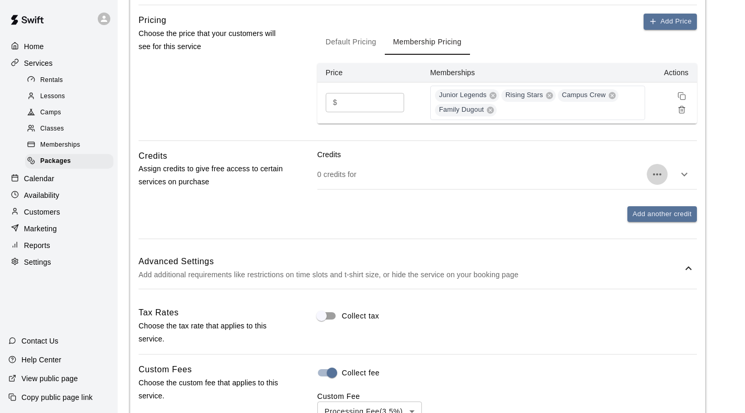
click at [657, 168] on icon "button" at bounding box center [657, 174] width 13 height 13
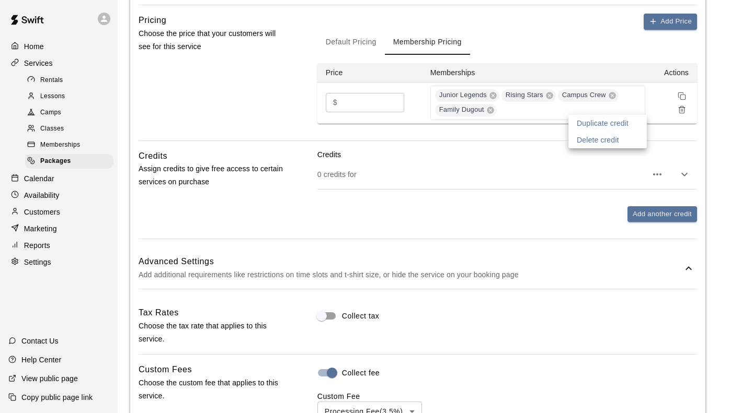
click at [604, 139] on p "Delete credit" at bounding box center [597, 140] width 42 height 10
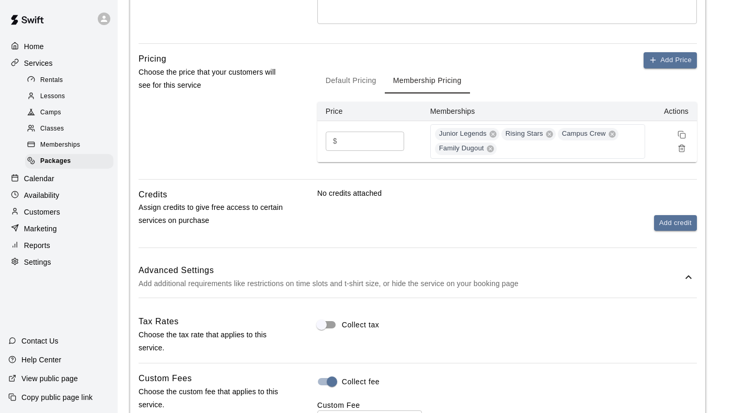
scroll to position [230, 0]
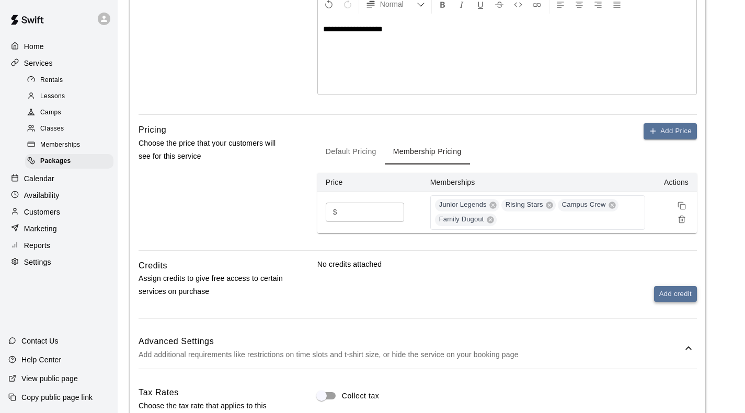
click at [678, 286] on button "Add credit" at bounding box center [675, 294] width 43 height 16
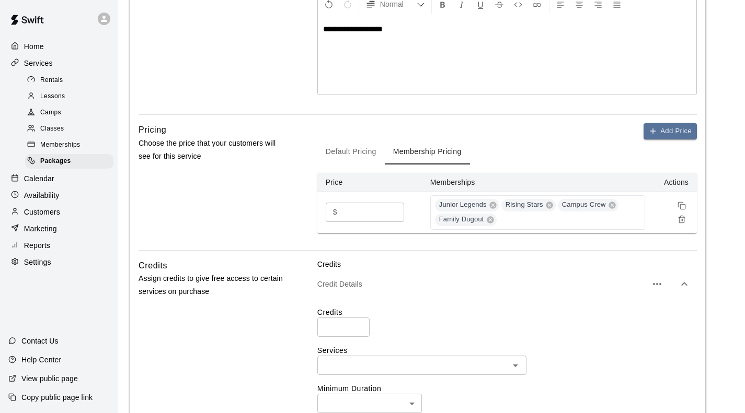
click at [337, 318] on input "number" at bounding box center [343, 327] width 52 height 19
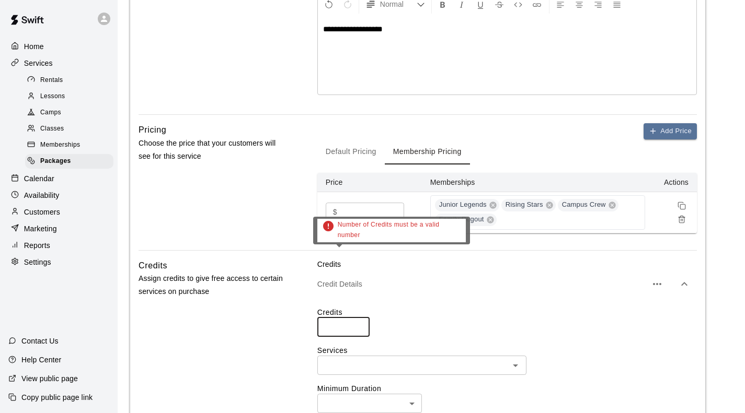
type input "*"
click at [353, 318] on input "*" at bounding box center [343, 327] width 52 height 19
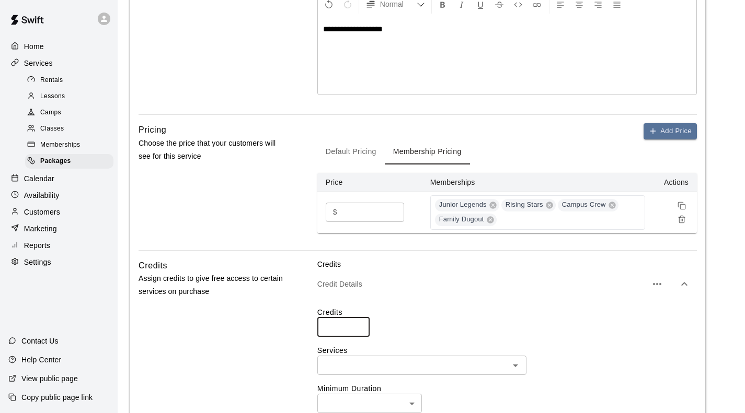
click at [390, 359] on input "text" at bounding box center [413, 365] width 186 height 13
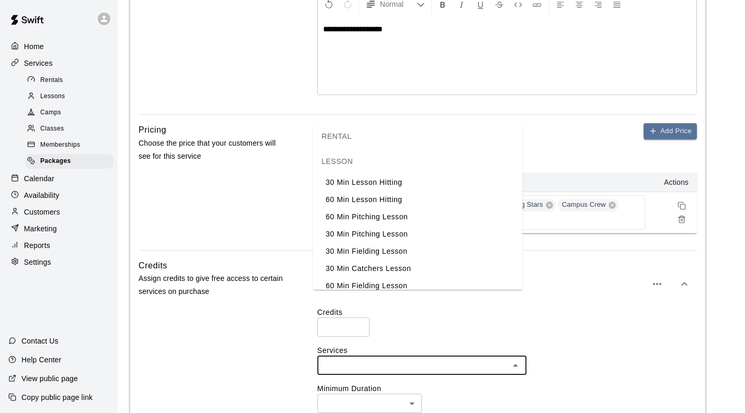
scroll to position [57, 0]
click at [584, 307] on div "Credits * ​" at bounding box center [506, 322] width 379 height 30
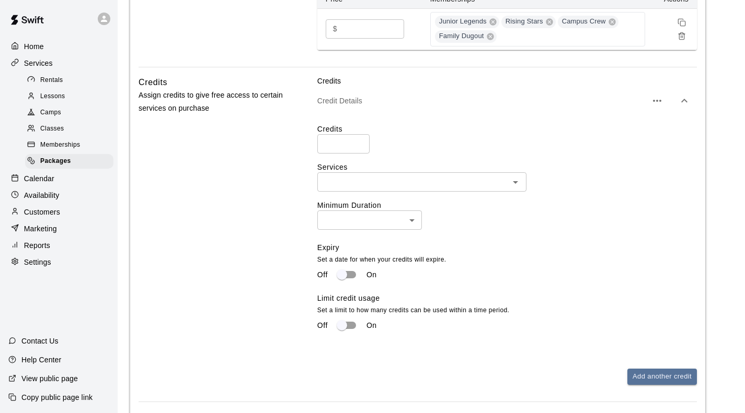
scroll to position [440, 0]
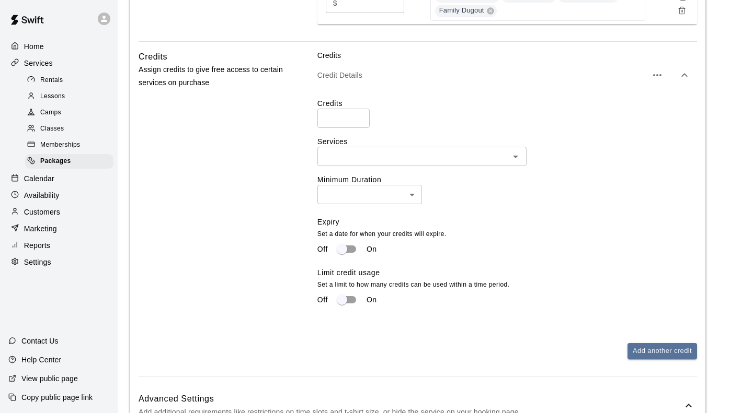
click at [392, 137] on body "**********" at bounding box center [376, 124] width 753 height 1129
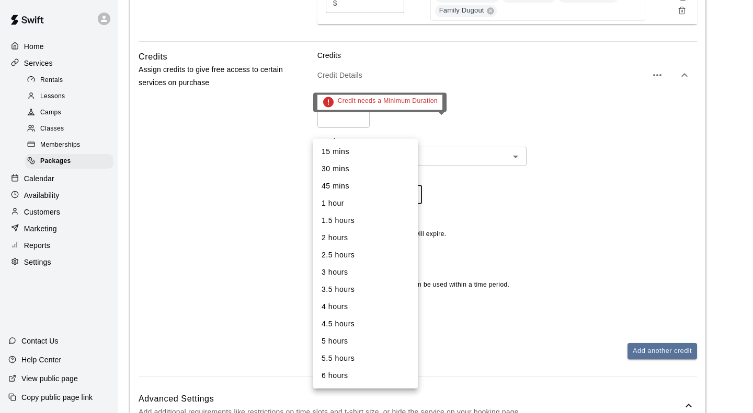
click at [345, 201] on li "1 hour" at bounding box center [365, 203] width 105 height 17
type input "**"
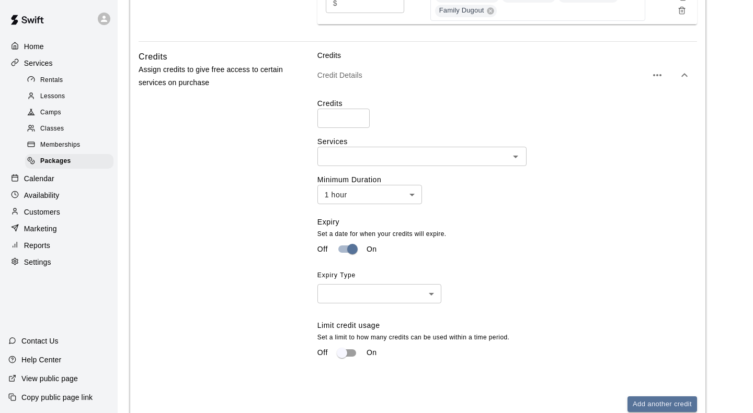
click at [358, 227] on body "**********" at bounding box center [376, 151] width 753 height 1182
click at [369, 270] on li "Time Period" at bounding box center [375, 268] width 124 height 17
type input "******"
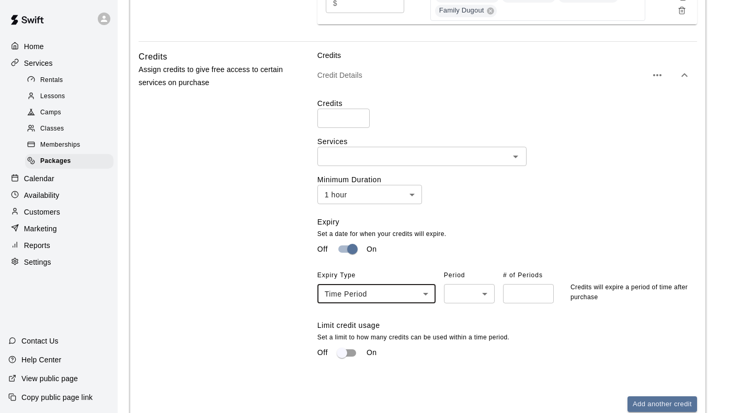
click at [462, 227] on body "**********" at bounding box center [376, 151] width 753 height 1182
click at [461, 272] on li "Month" at bounding box center [465, 268] width 51 height 17
type input "*****"
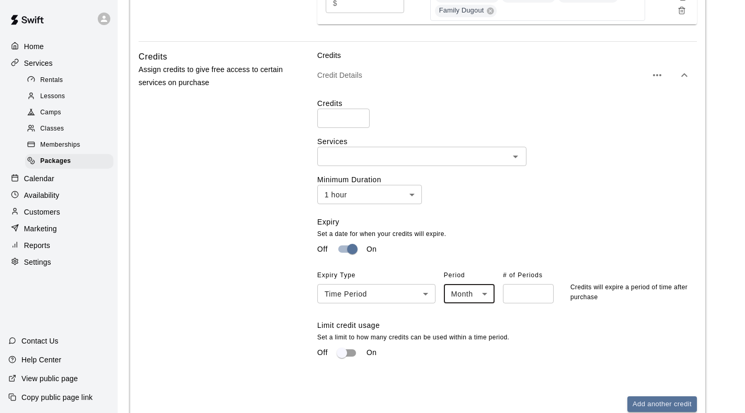
click at [528, 268] on span "# of Periods" at bounding box center [528, 276] width 51 height 17
click at [529, 284] on input "number" at bounding box center [528, 293] width 51 height 19
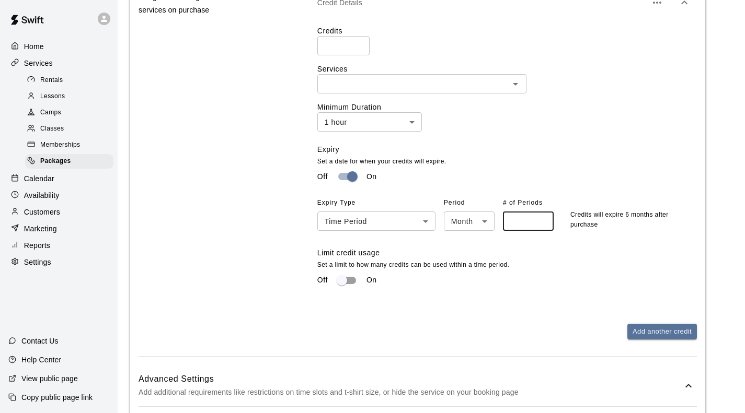
scroll to position [544, 0]
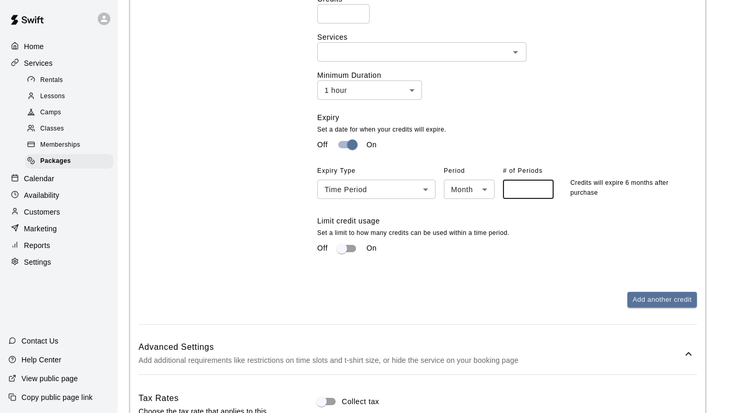
type input "*"
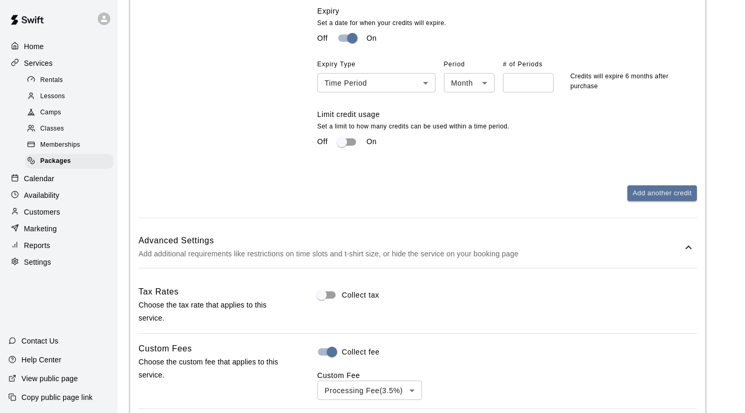
scroll to position [707, 0]
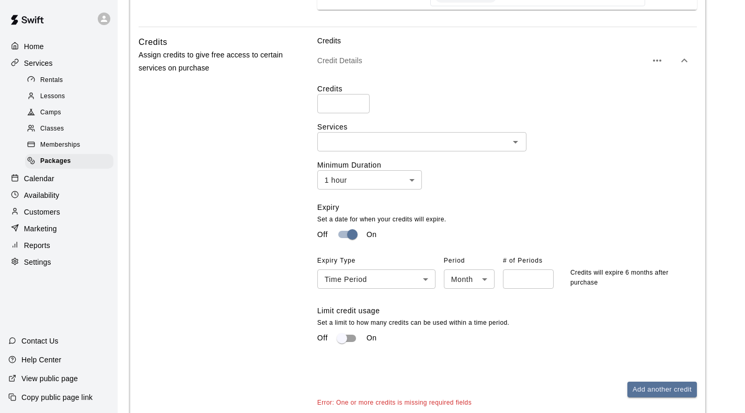
scroll to position [445, 0]
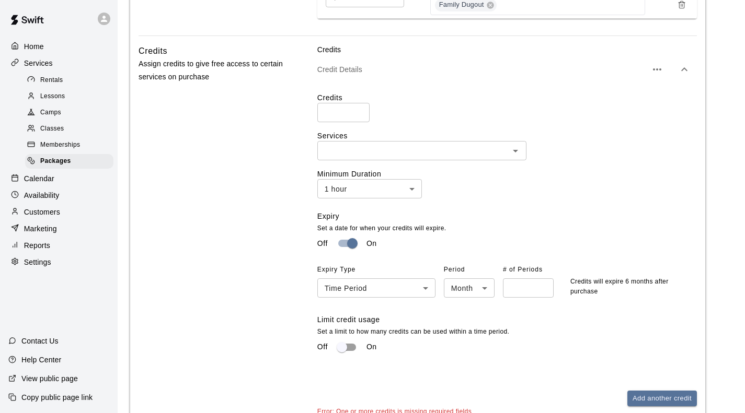
click at [352, 144] on input "text" at bounding box center [413, 150] width 186 height 13
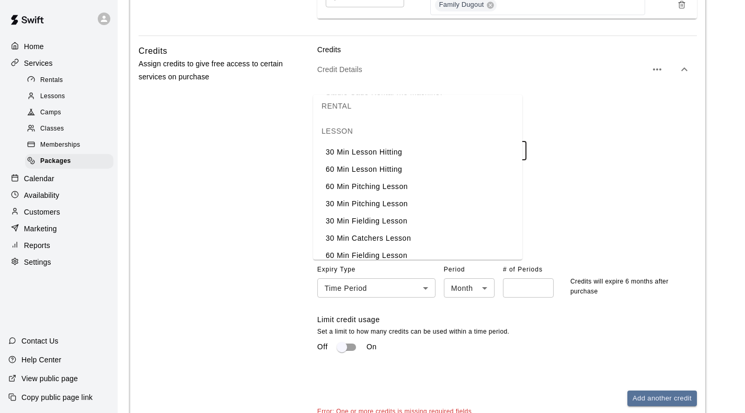
scroll to position [57, 0]
click at [363, 153] on li "60 Min Lesson Hitting" at bounding box center [417, 152] width 209 height 17
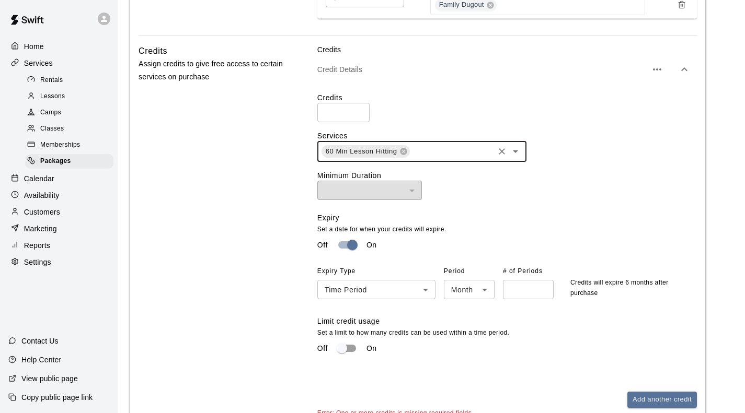
click at [441, 141] on div "60 Min Lesson Hitting ​" at bounding box center [421, 151] width 209 height 21
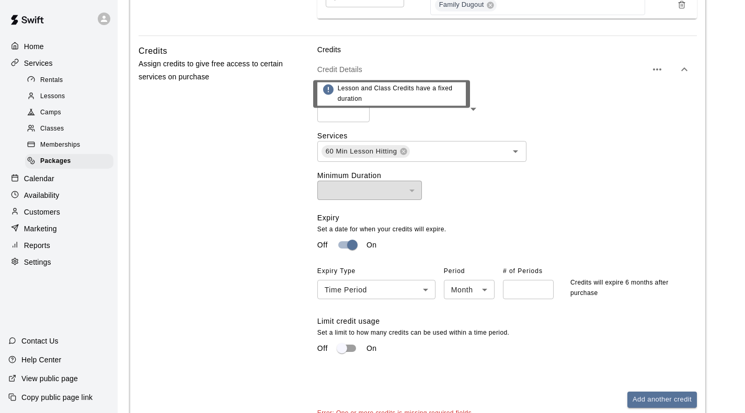
click at [411, 97] on span "Lesson and Class Credits have a fixed duration" at bounding box center [400, 94] width 124 height 21
click at [502, 181] on div "​ ​" at bounding box center [506, 190] width 379 height 19
click at [403, 181] on div "​" at bounding box center [369, 190] width 105 height 19
click at [508, 181] on div "​ ​" at bounding box center [506, 190] width 379 height 19
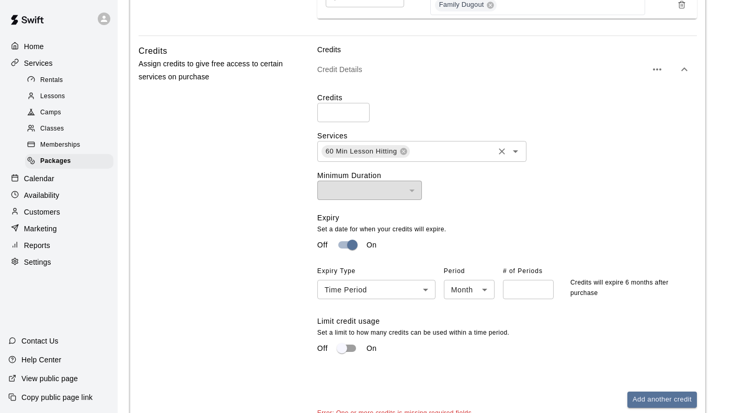
click at [450, 145] on input "text" at bounding box center [452, 151] width 82 height 13
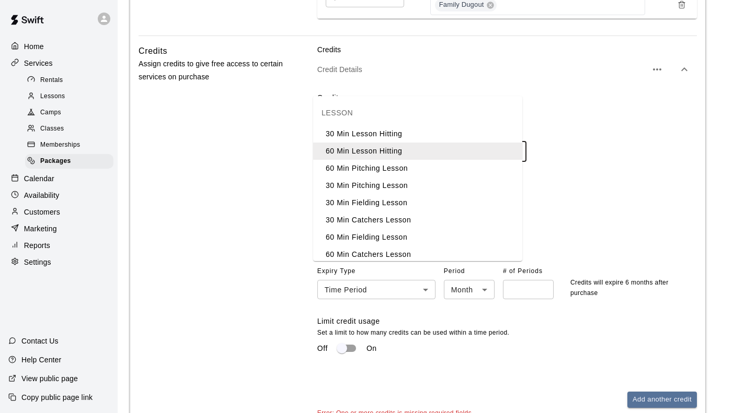
click at [400, 148] on icon at bounding box center [403, 151] width 7 height 7
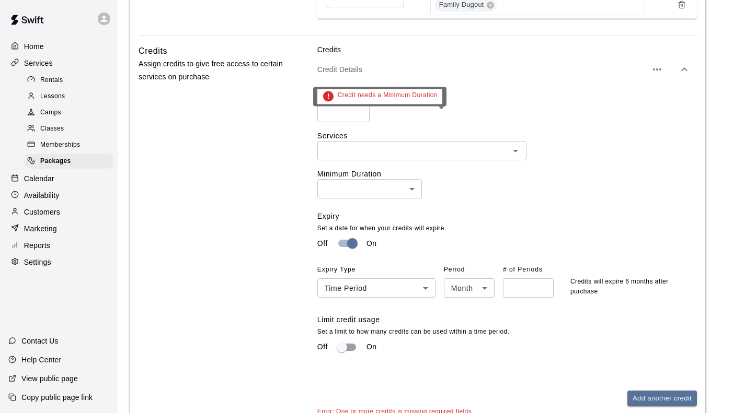
click at [569, 179] on div "​ ​" at bounding box center [506, 188] width 379 height 19
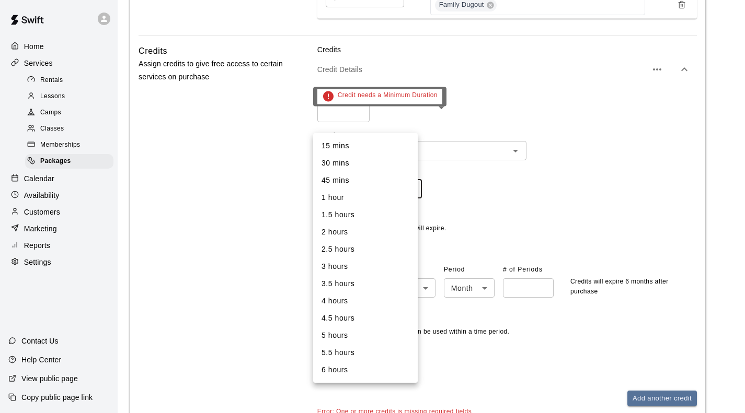
click at [402, 120] on body "**********" at bounding box center [372, 151] width 745 height 1193
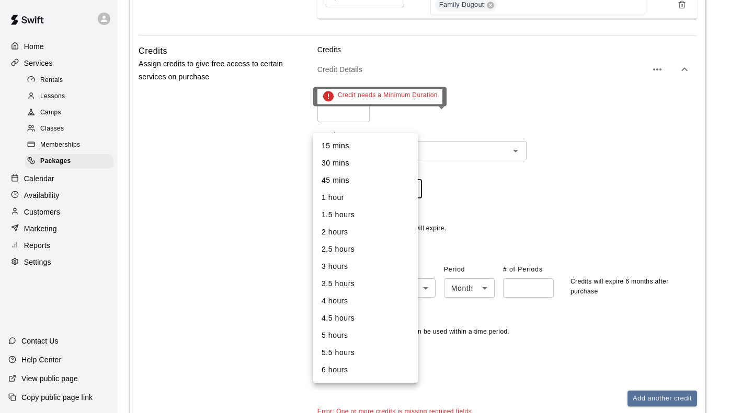
click at [332, 196] on li "1 hour" at bounding box center [365, 197] width 105 height 17
type input "**"
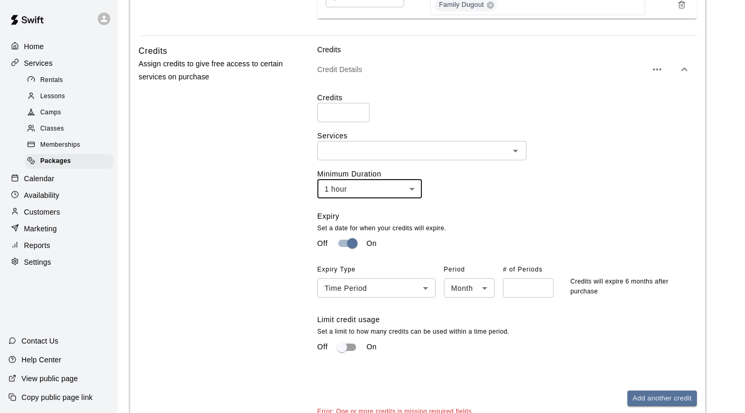
click at [523, 179] on div "1 hour ** ​" at bounding box center [506, 188] width 379 height 19
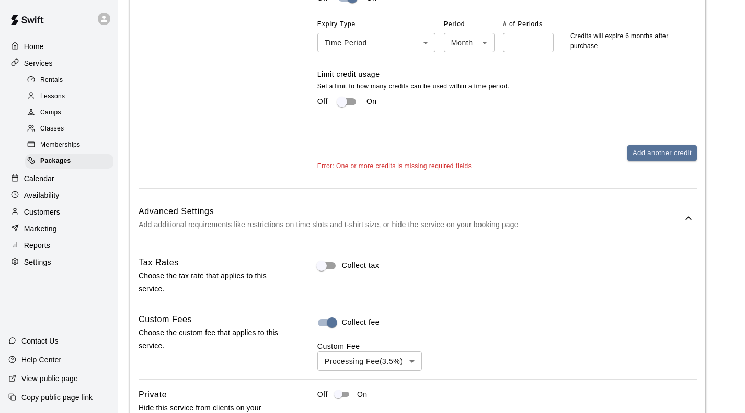
scroll to position [717, 0]
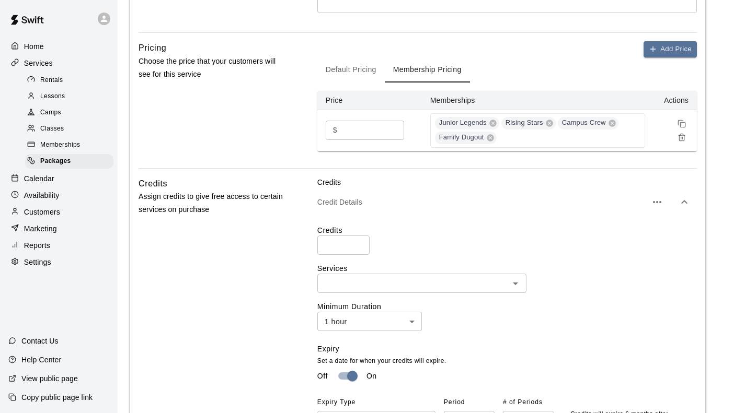
scroll to position [314, 0]
click at [398, 276] on input "text" at bounding box center [413, 282] width 186 height 13
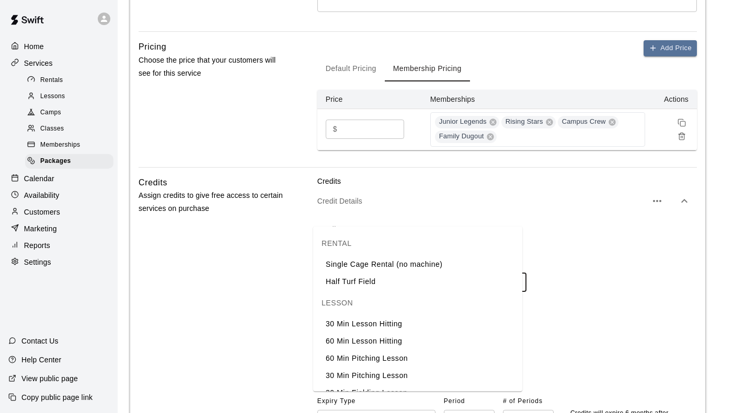
click at [379, 265] on li "Single Cage Rental (no machine)" at bounding box center [417, 264] width 209 height 17
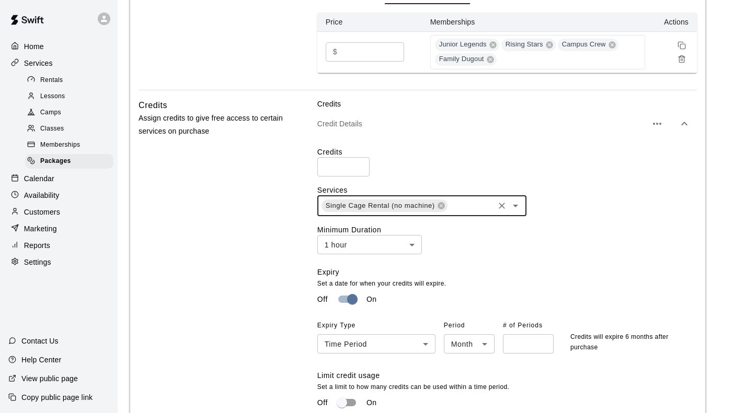
scroll to position [470, 0]
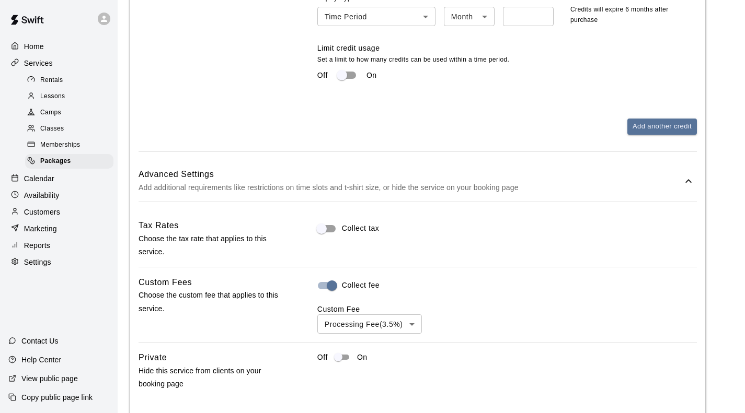
scroll to position [708, 0]
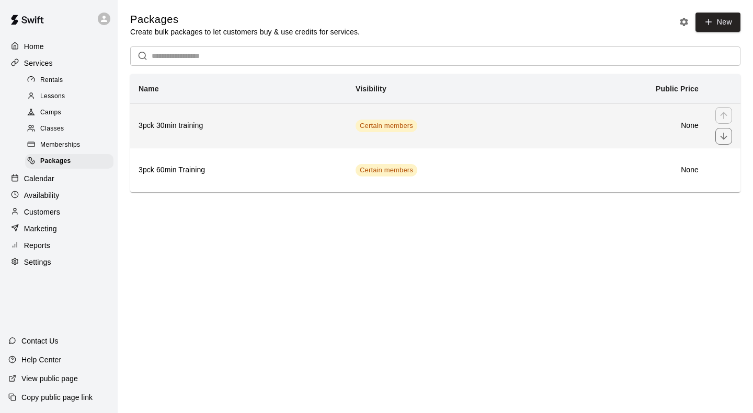
click at [462, 133] on td "Certain members" at bounding box center [449, 125] width 204 height 44
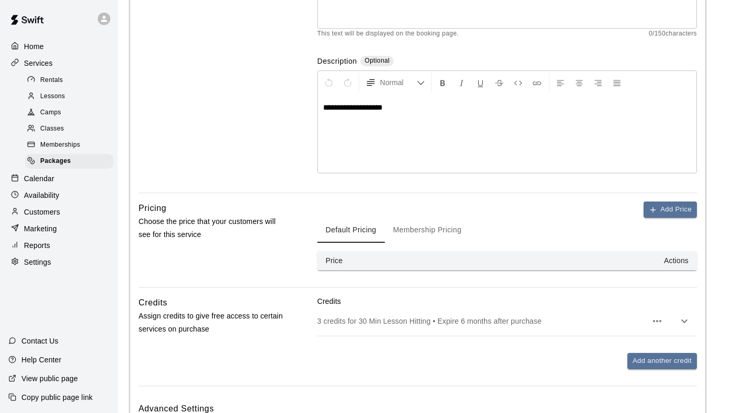
scroll to position [206, 0]
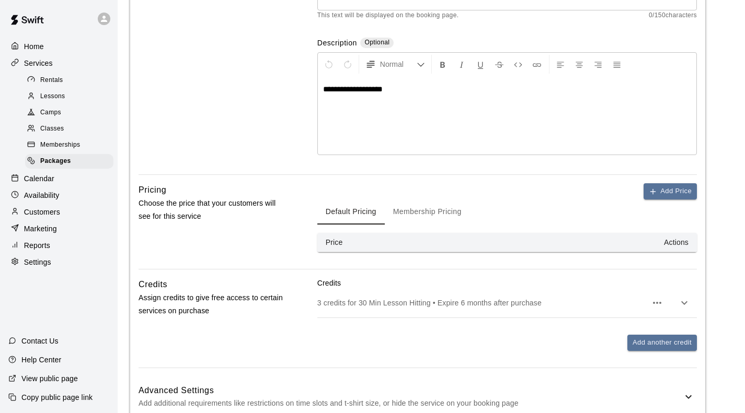
click at [424, 200] on button "Membership Pricing" at bounding box center [427, 212] width 85 height 25
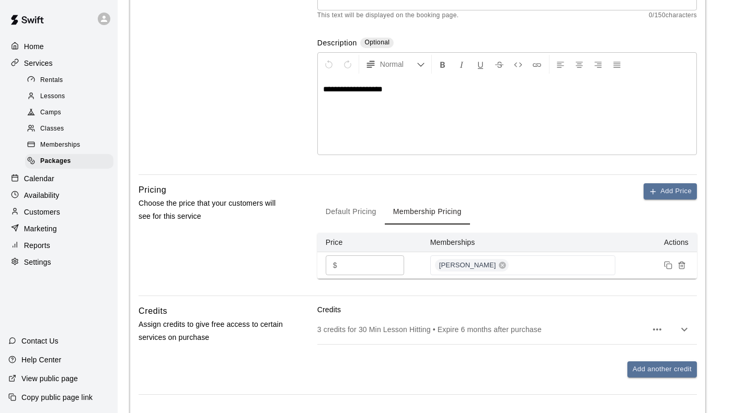
click at [343, 200] on button "Default Pricing" at bounding box center [350, 212] width 67 height 25
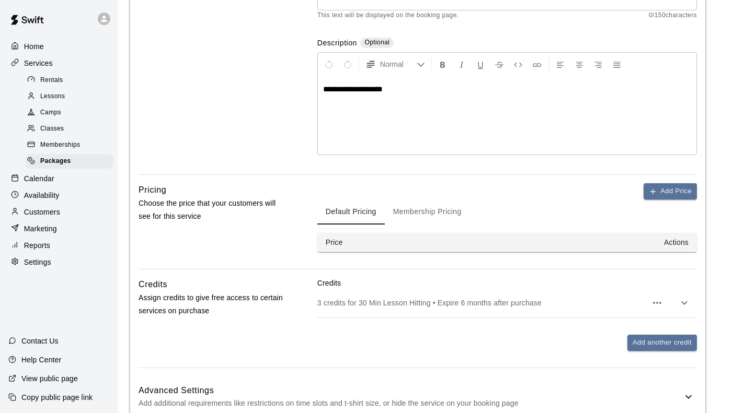
click at [505, 210] on div "**********" at bounding box center [417, 154] width 575 height 546
click at [583, 278] on p "Credits" at bounding box center [506, 283] width 379 height 10
click at [681, 302] on icon "button" at bounding box center [684, 304] width 6 height 4
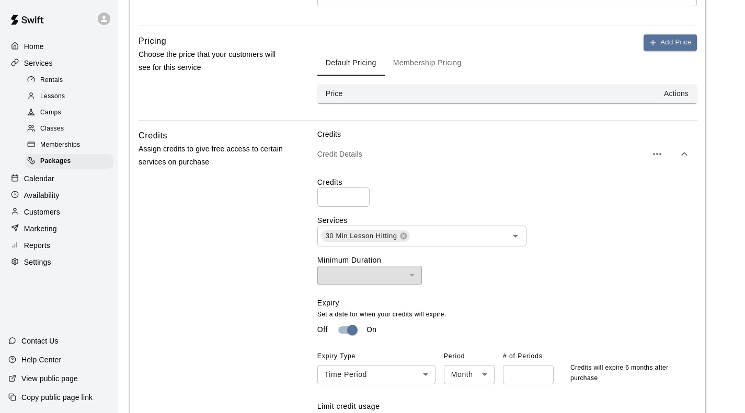
scroll to position [310, 0]
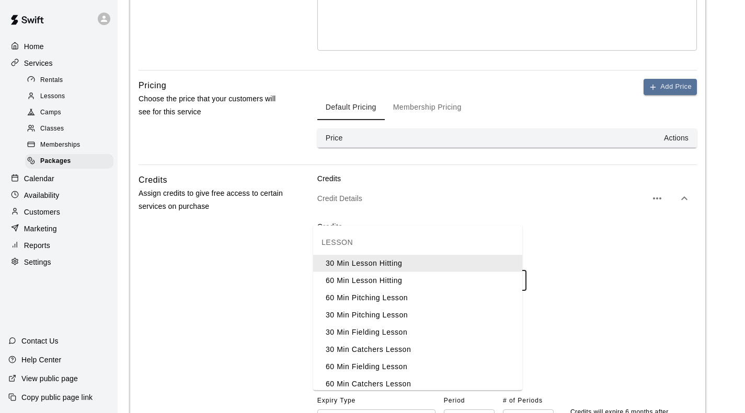
click at [449, 274] on input "text" at bounding box center [452, 280] width 82 height 13
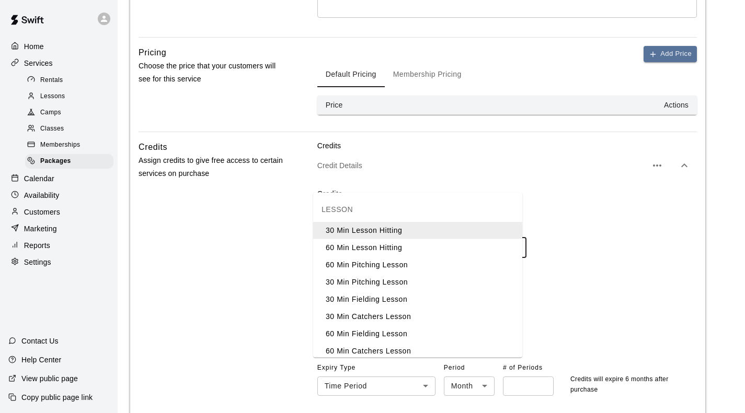
scroll to position [340, 0]
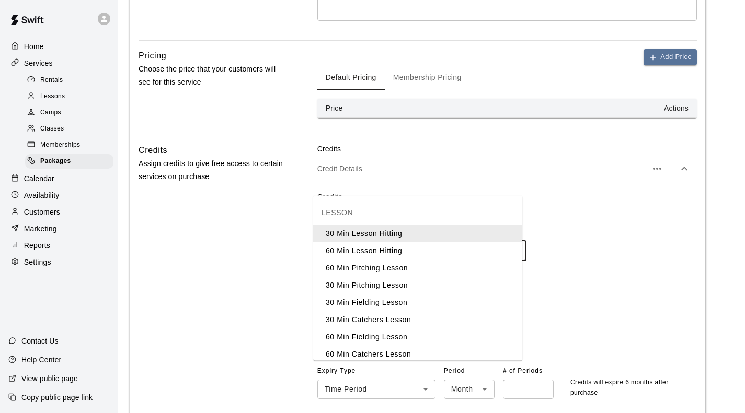
click at [435, 245] on input "text" at bounding box center [452, 251] width 82 height 13
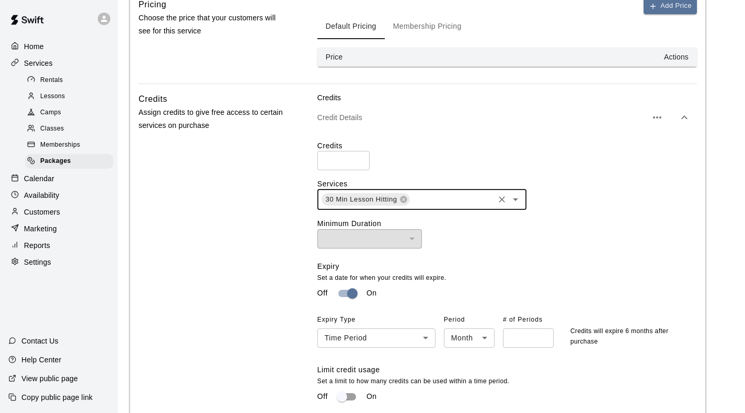
scroll to position [392, 0]
click at [453, 192] on input "text" at bounding box center [452, 198] width 82 height 13
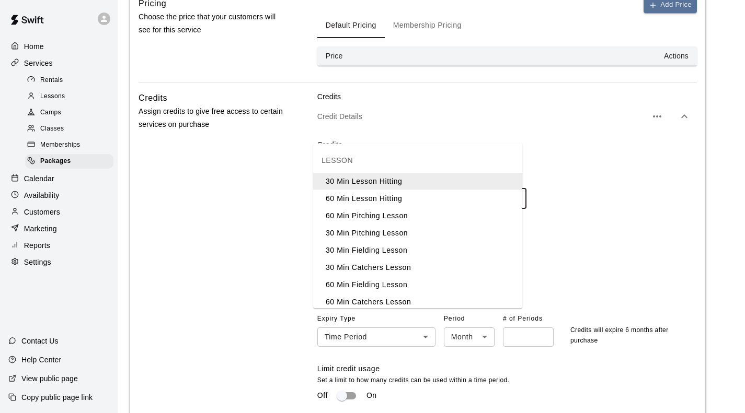
click at [387, 197] on li "60 Min Lesson Hitting" at bounding box center [417, 198] width 209 height 17
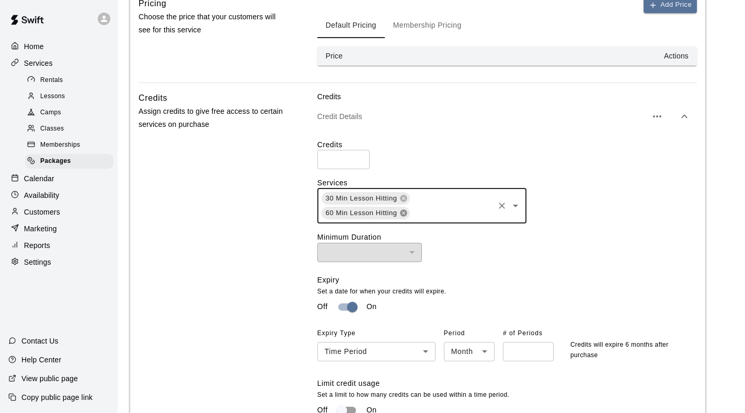
click at [400, 210] on icon at bounding box center [403, 213] width 7 height 7
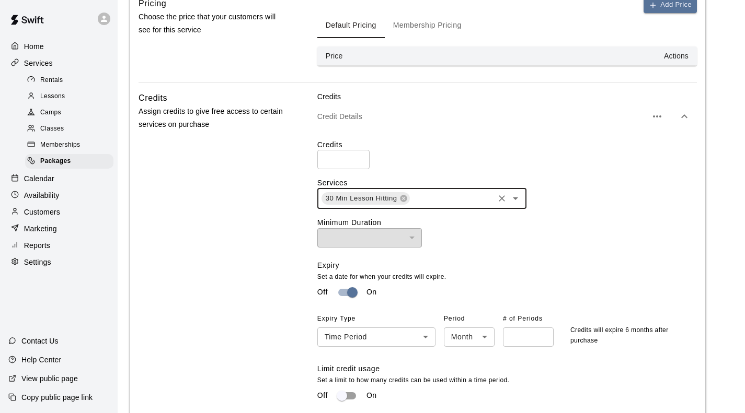
click at [425, 192] on input "text" at bounding box center [452, 198] width 82 height 13
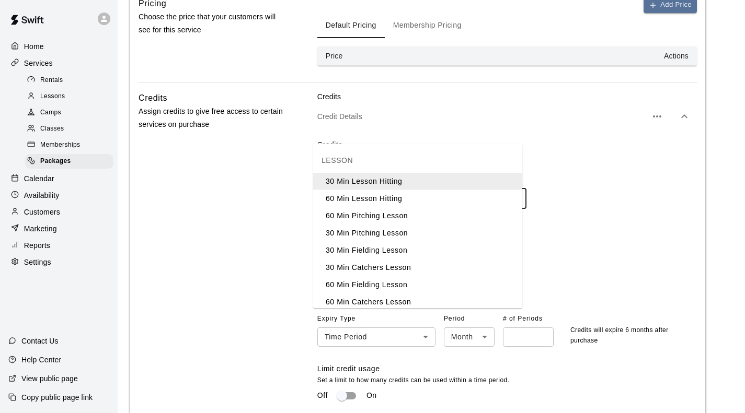
click at [348, 233] on li "30 Min Pitching Lesson" at bounding box center [417, 233] width 209 height 17
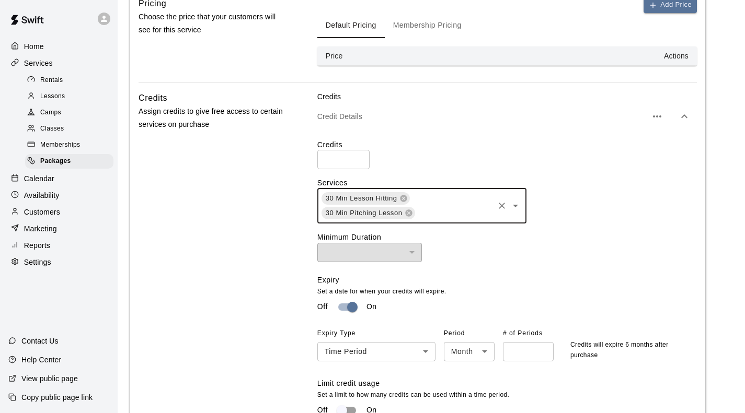
click at [435, 207] on input "text" at bounding box center [454, 213] width 76 height 13
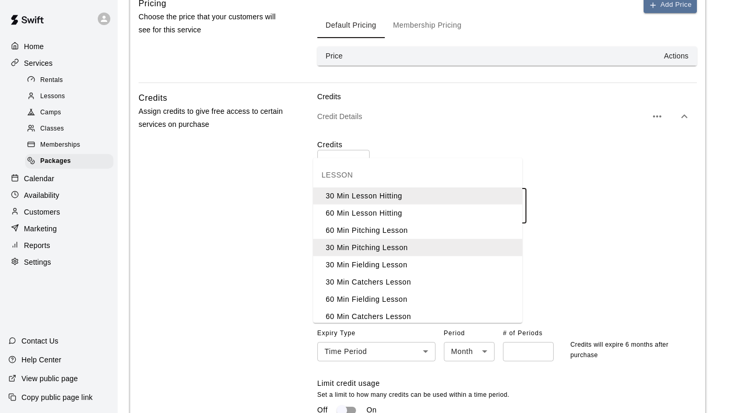
click at [371, 263] on li "30 Min Fielding Lesson" at bounding box center [417, 265] width 209 height 17
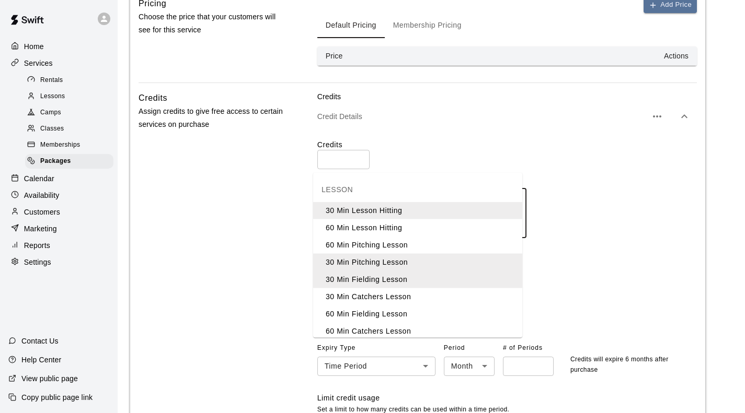
click at [432, 222] on input "text" at bounding box center [453, 228] width 77 height 13
click at [358, 298] on li "30 Min Catchers Lesson" at bounding box center [417, 296] width 209 height 17
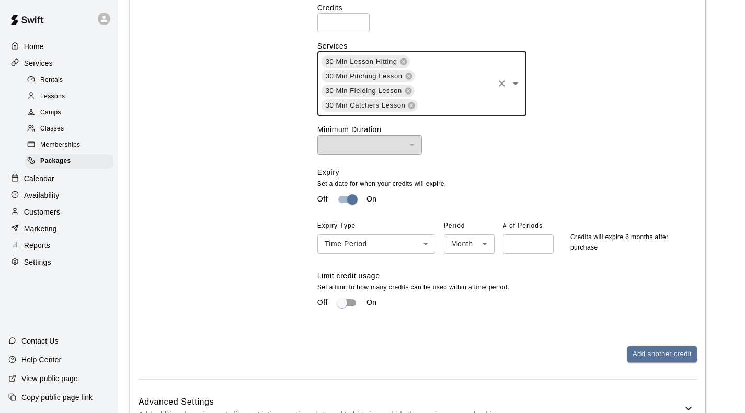
scroll to position [541, 0]
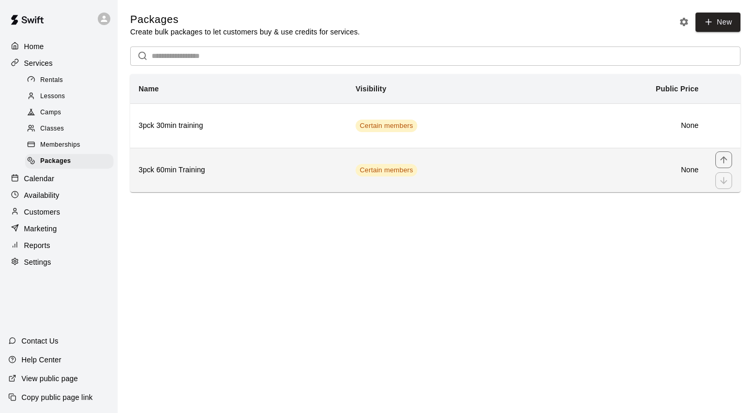
click at [236, 174] on h6 "3pck 60min Training" at bounding box center [238, 170] width 200 height 11
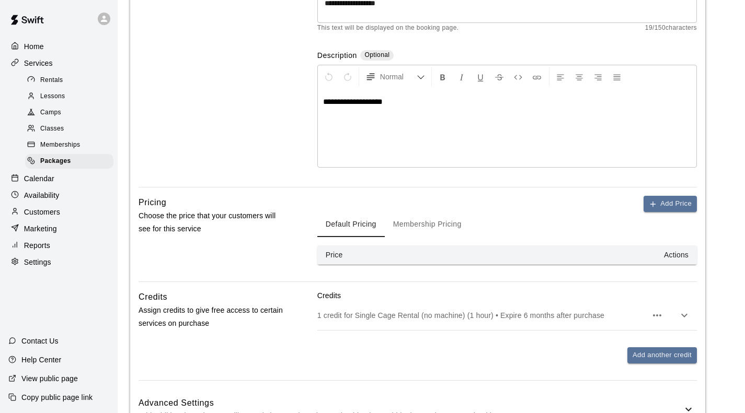
scroll to position [206, 0]
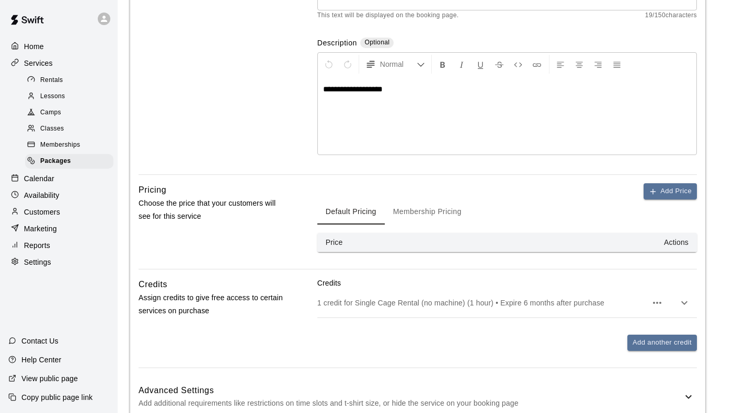
click at [569, 278] on p "Credits" at bounding box center [506, 283] width 379 height 10
click at [680, 297] on icon "button" at bounding box center [684, 303] width 13 height 13
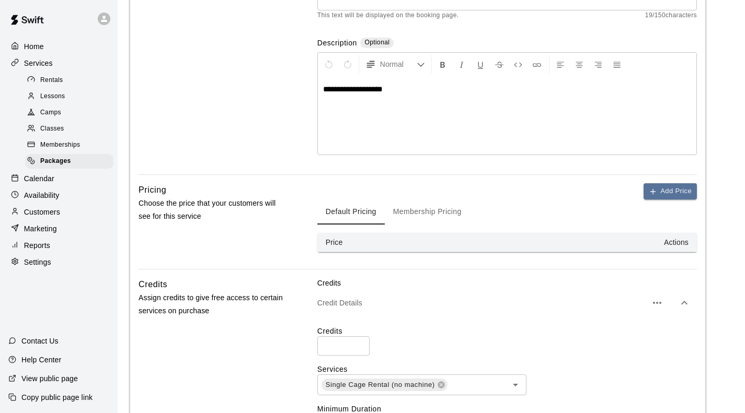
click at [355, 337] on input "*" at bounding box center [343, 346] width 52 height 19
type input "*"
click at [355, 337] on input "*" at bounding box center [343, 346] width 52 height 19
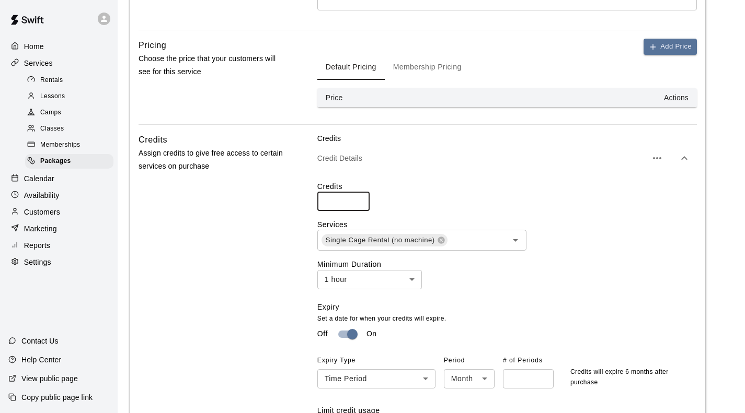
scroll to position [363, 0]
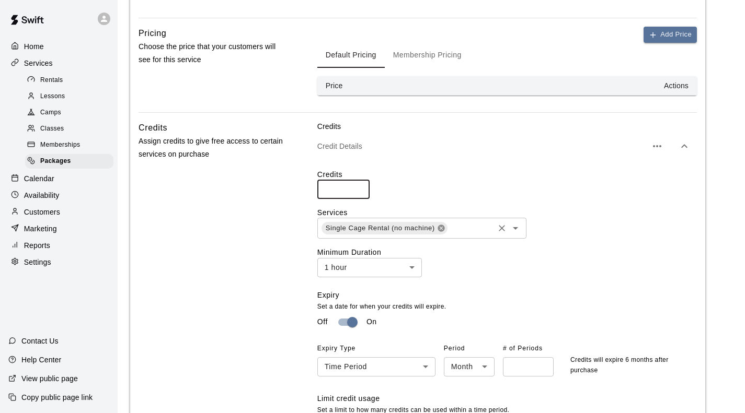
click at [437, 225] on icon at bounding box center [440, 228] width 7 height 7
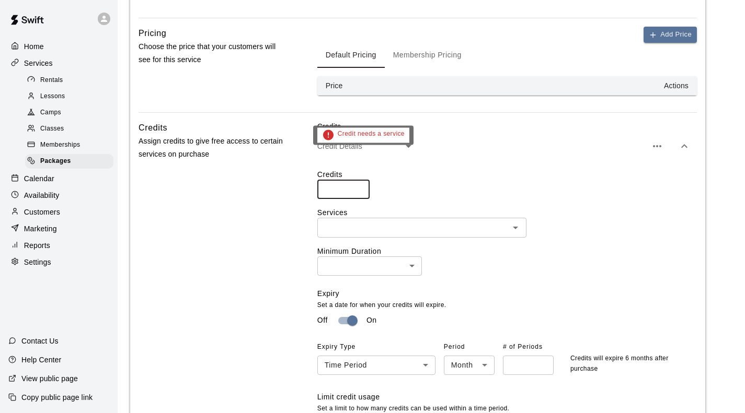
click at [418, 221] on input "text" at bounding box center [413, 227] width 186 height 13
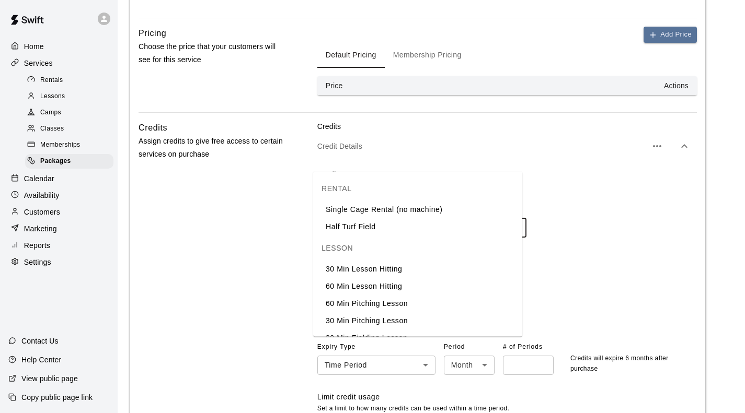
click at [359, 281] on li "60 Min Lesson Hitting" at bounding box center [417, 286] width 209 height 17
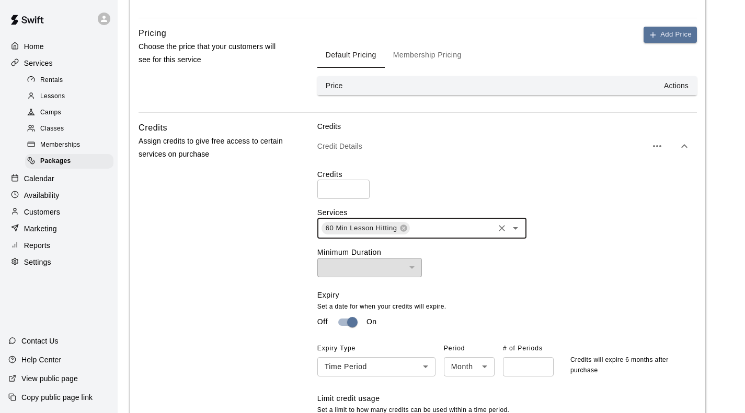
click at [432, 222] on input "text" at bounding box center [452, 228] width 82 height 13
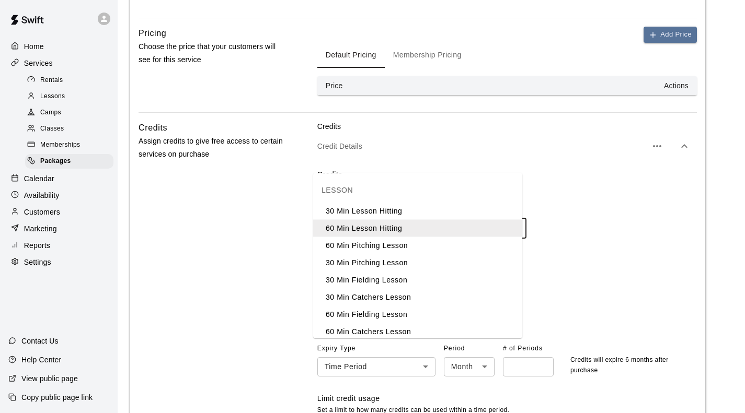
click at [369, 248] on li "60 Min Pitching Lesson" at bounding box center [417, 245] width 209 height 17
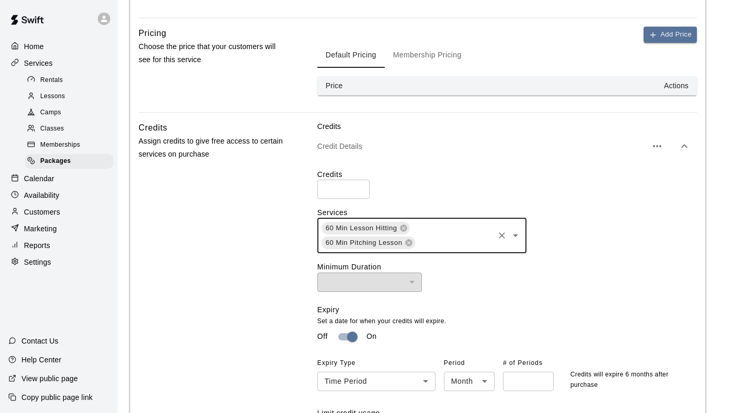
click at [446, 237] on input "text" at bounding box center [454, 243] width 76 height 13
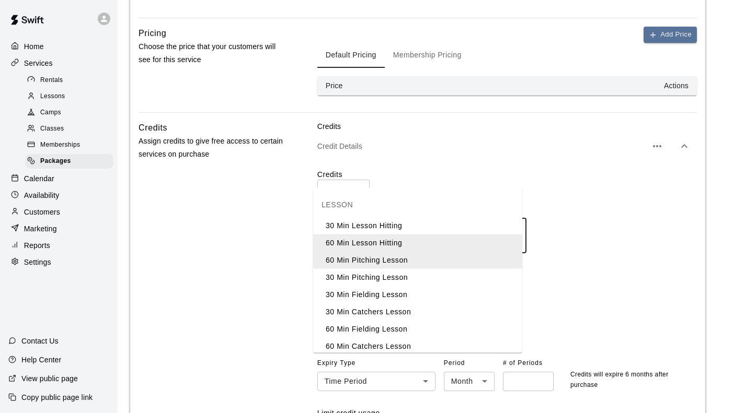
click at [353, 326] on li "60 Min Fielding Lesson" at bounding box center [417, 329] width 209 height 17
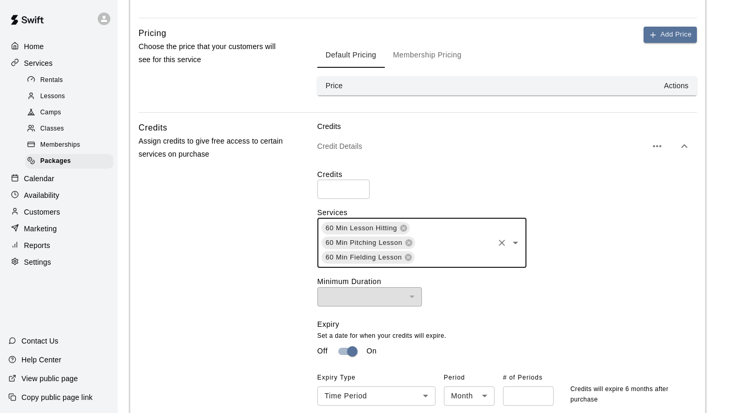
click at [444, 251] on input "text" at bounding box center [453, 257] width 77 height 13
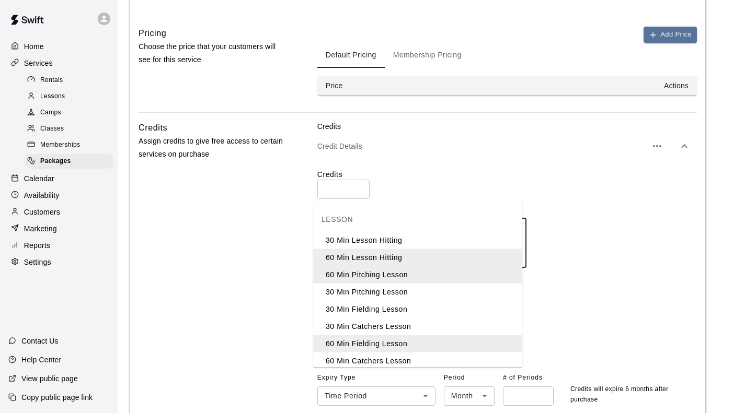
click at [368, 362] on li "60 Min Catchers Lesson" at bounding box center [417, 361] width 209 height 17
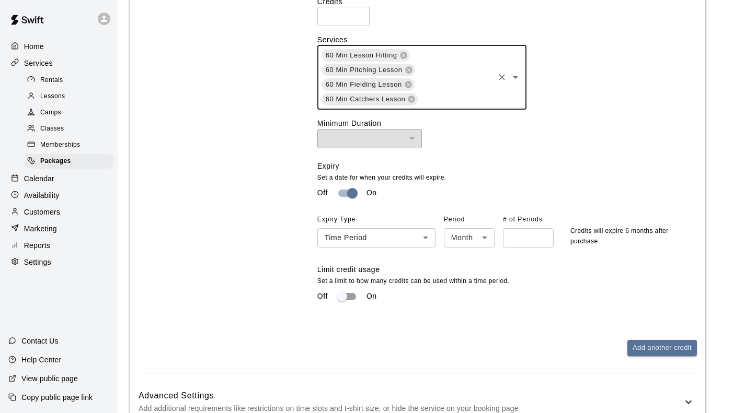
scroll to position [541, 0]
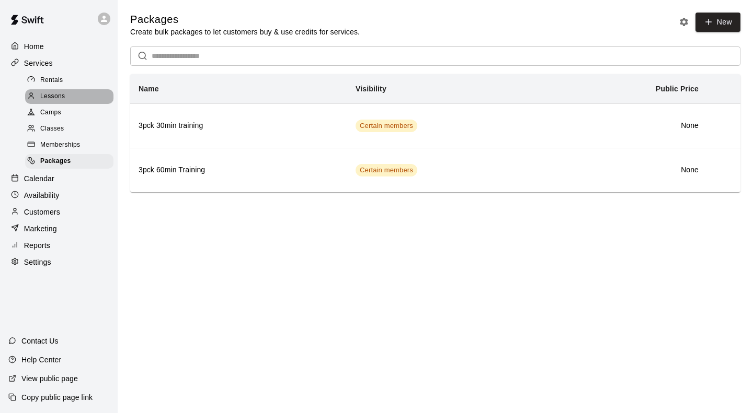
click at [51, 92] on span "Lessons" at bounding box center [52, 96] width 25 height 10
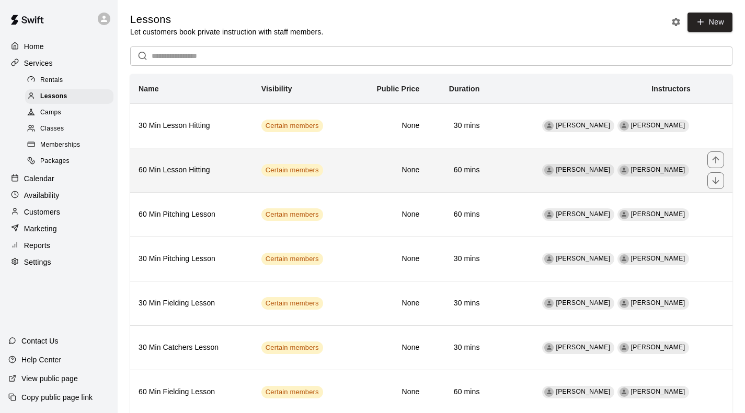
click at [214, 159] on th "60 Min Lesson Hitting" at bounding box center [191, 170] width 123 height 44
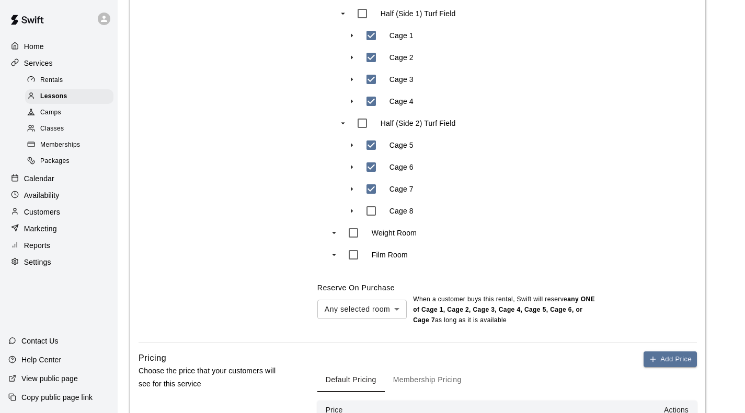
scroll to position [627, 0]
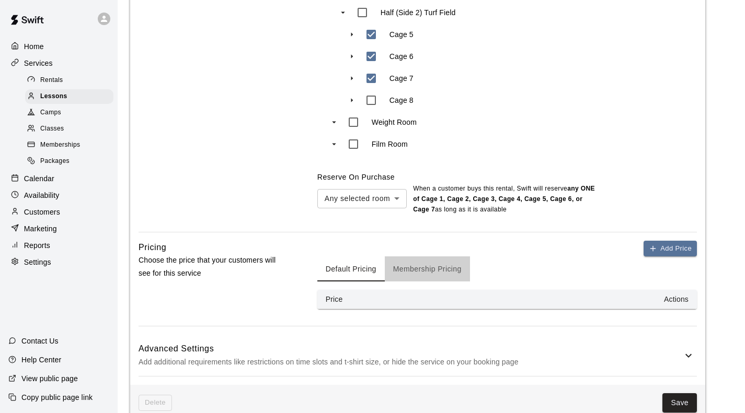
click at [437, 257] on button "Membership Pricing" at bounding box center [427, 269] width 85 height 25
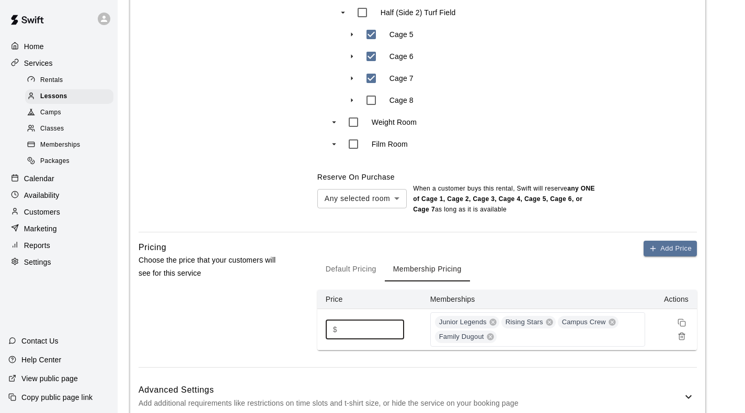
click at [341, 320] on input "**" at bounding box center [372, 329] width 63 height 19
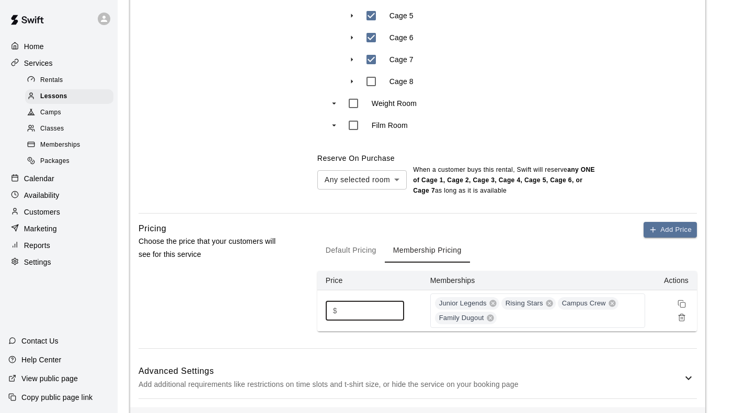
scroll to position [779, 0]
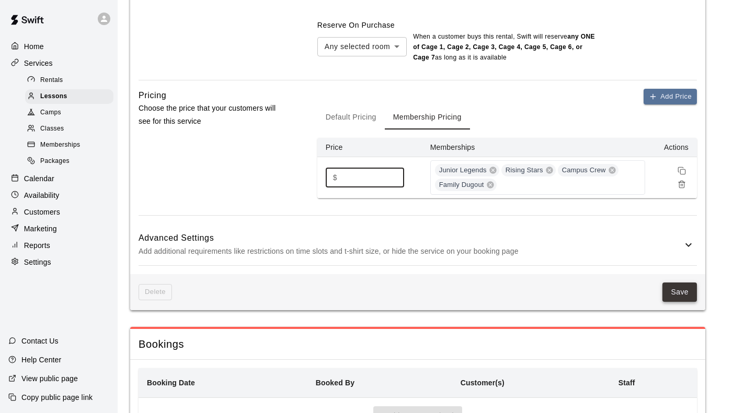
type input "**"
click at [673, 283] on button "Save" at bounding box center [679, 292] width 34 height 19
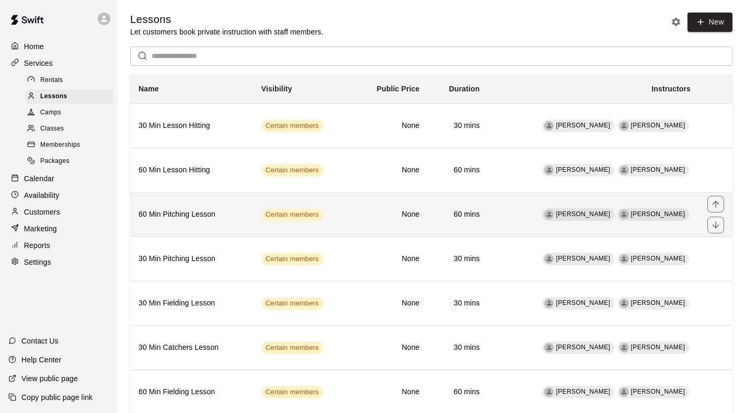
click at [226, 218] on h6 "60 Min Pitching Lesson" at bounding box center [191, 214] width 106 height 11
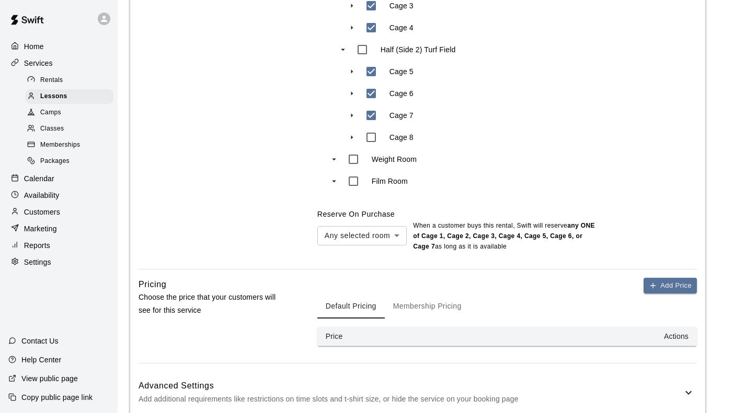
scroll to position [627, 0]
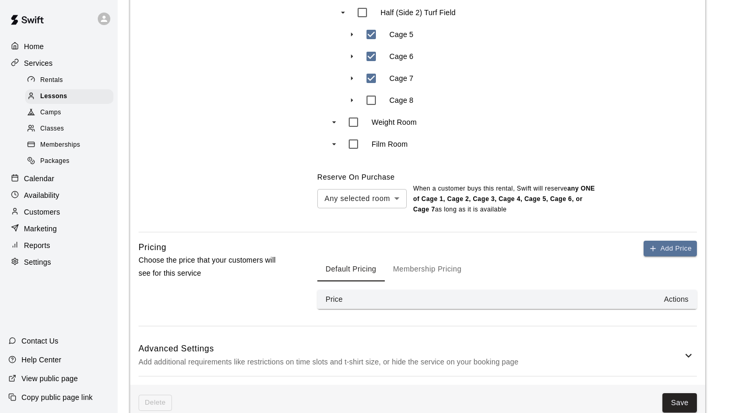
click at [414, 257] on button "Membership Pricing" at bounding box center [427, 269] width 85 height 25
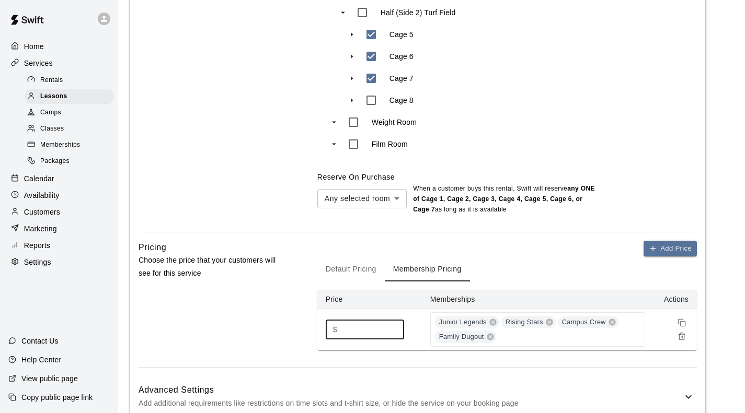
drag, startPoint x: 354, startPoint y: 261, endPoint x: 342, endPoint y: 262, distance: 12.6
click at [342, 320] on input "**" at bounding box center [372, 329] width 63 height 19
type input "**"
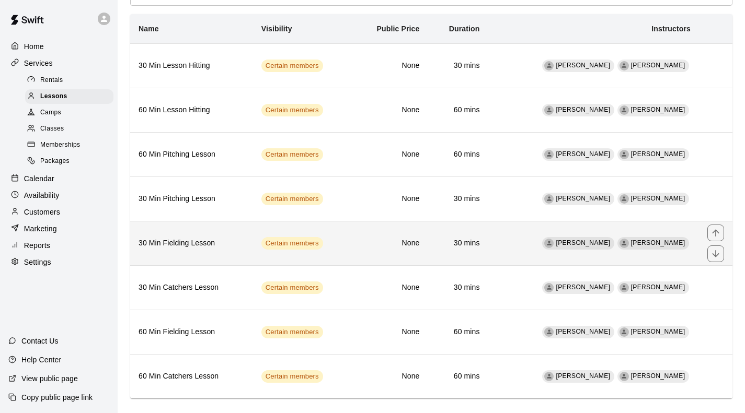
scroll to position [83, 0]
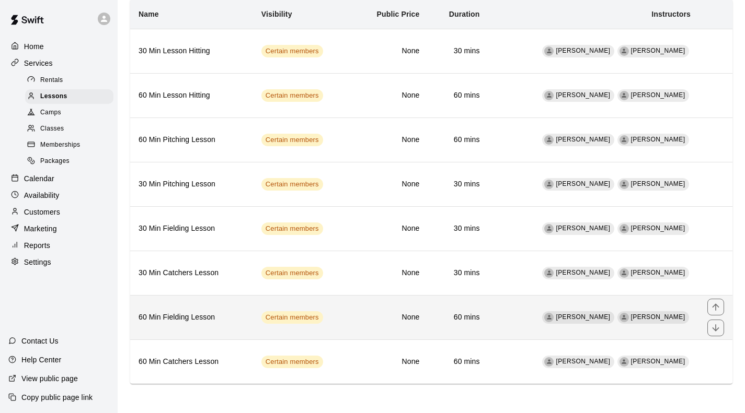
click at [226, 297] on th "60 Min Fielding Lesson" at bounding box center [191, 317] width 123 height 44
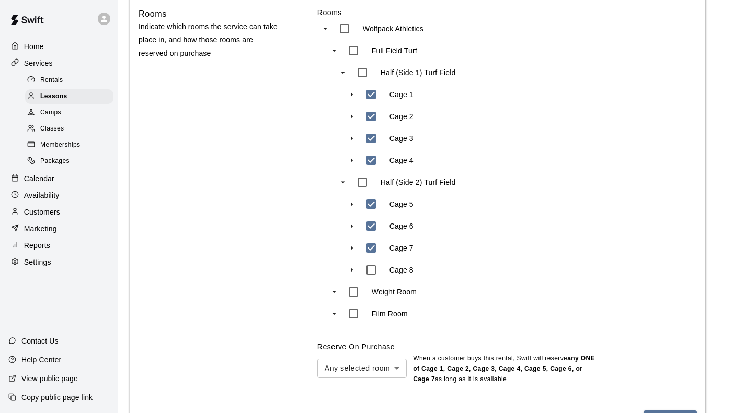
scroll to position [523, 0]
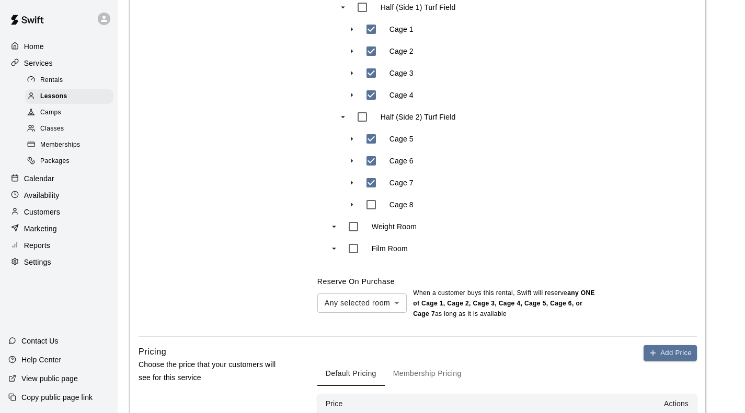
click at [412, 361] on button "Membership Pricing" at bounding box center [427, 373] width 85 height 25
drag, startPoint x: 345, startPoint y: 369, endPoint x: 340, endPoint y: 368, distance: 5.3
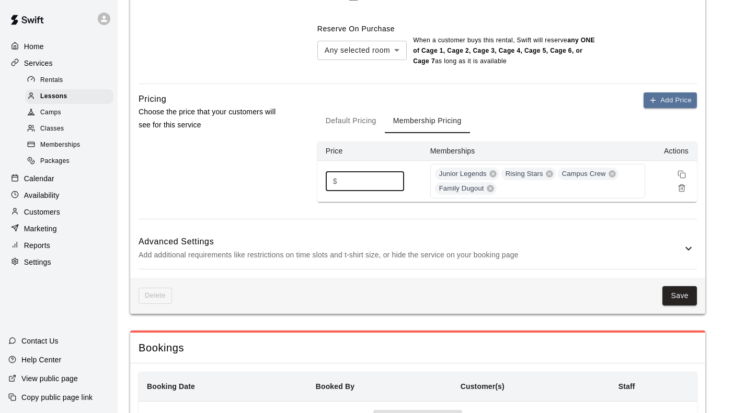
scroll to position [779, 0]
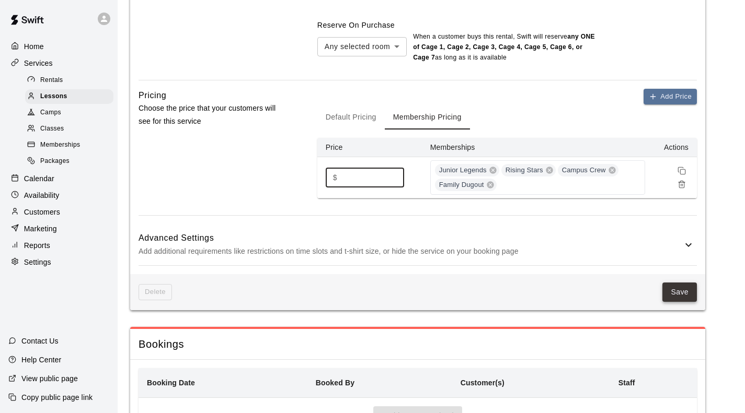
type input "**"
click at [678, 283] on button "Save" at bounding box center [679, 292] width 34 height 19
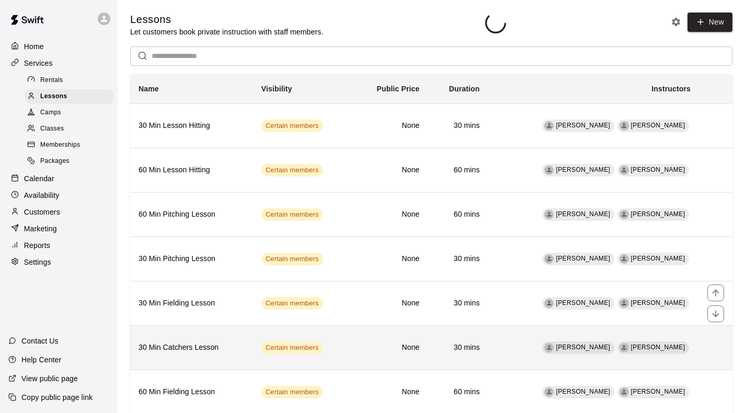
scroll to position [83, 0]
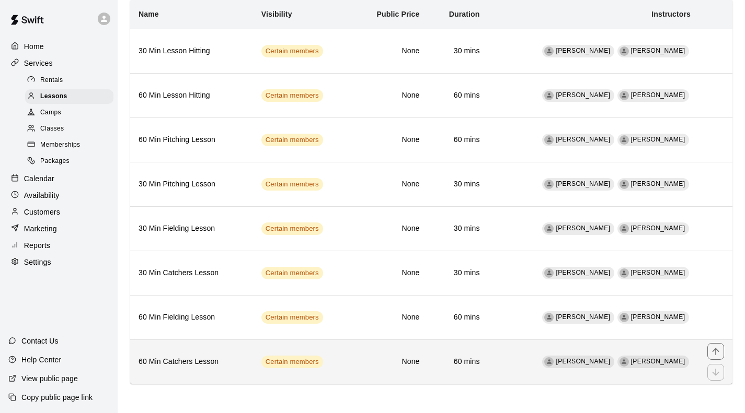
click at [182, 359] on h6 "60 Min Catchers Lesson" at bounding box center [191, 361] width 106 height 11
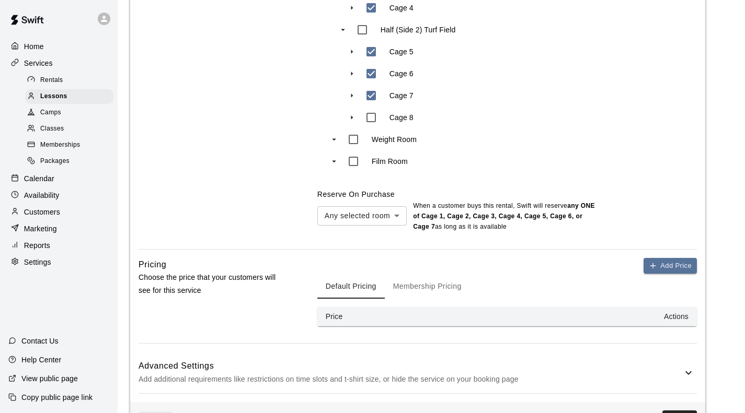
scroll to position [627, 0]
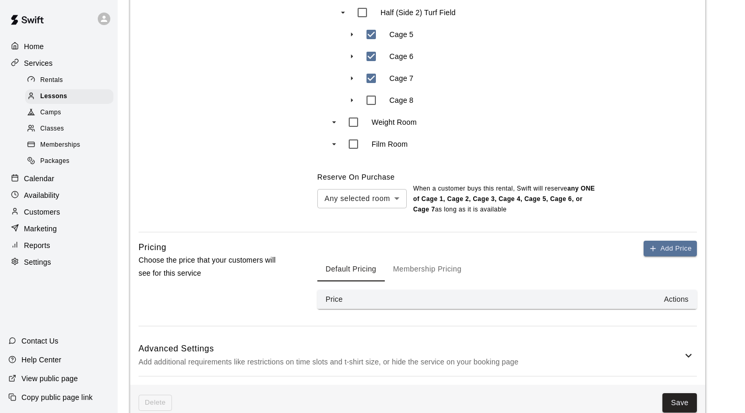
click at [401, 257] on button "Membership Pricing" at bounding box center [427, 269] width 85 height 25
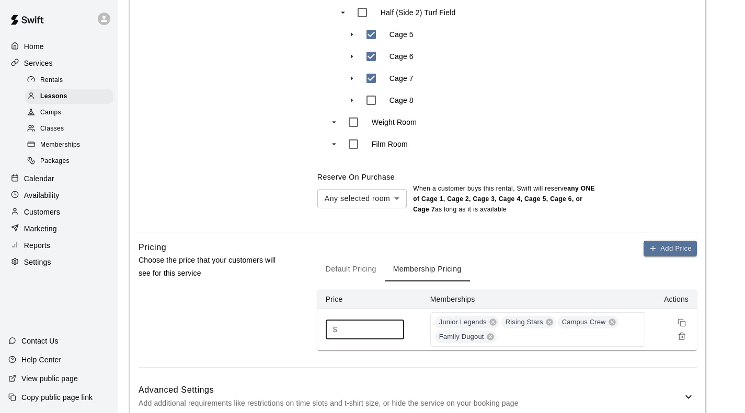
click at [341, 320] on input "**" at bounding box center [372, 329] width 63 height 19
click at [350, 320] on input "**" at bounding box center [372, 329] width 63 height 19
drag, startPoint x: 348, startPoint y: 265, endPoint x: 342, endPoint y: 264, distance: 6.4
click at [342, 320] on input "**" at bounding box center [372, 329] width 63 height 19
type input "**"
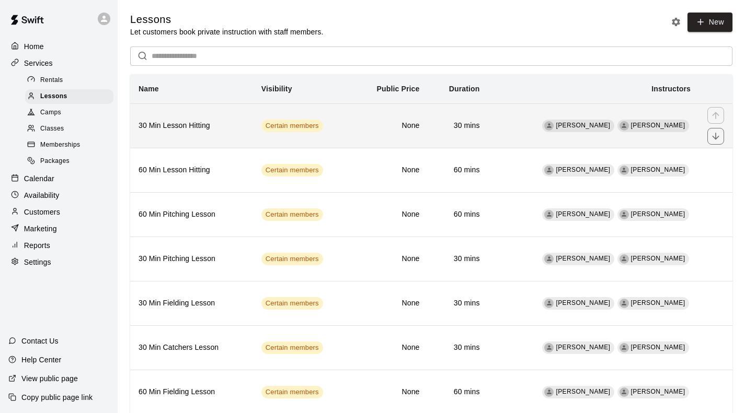
click at [206, 127] on h6 "30 Min Lesson Hitting" at bounding box center [191, 125] width 106 height 11
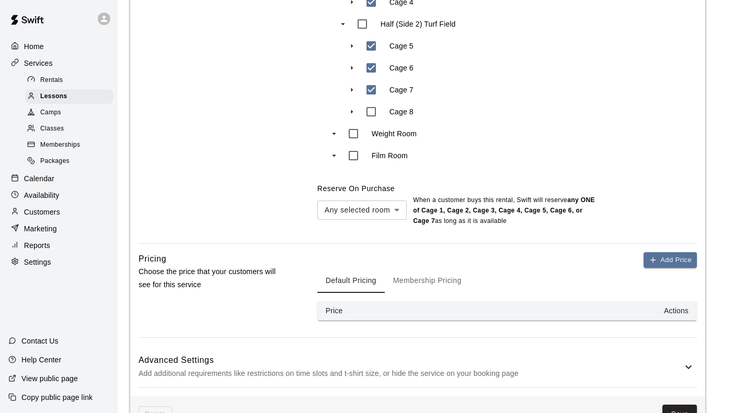
scroll to position [627, 0]
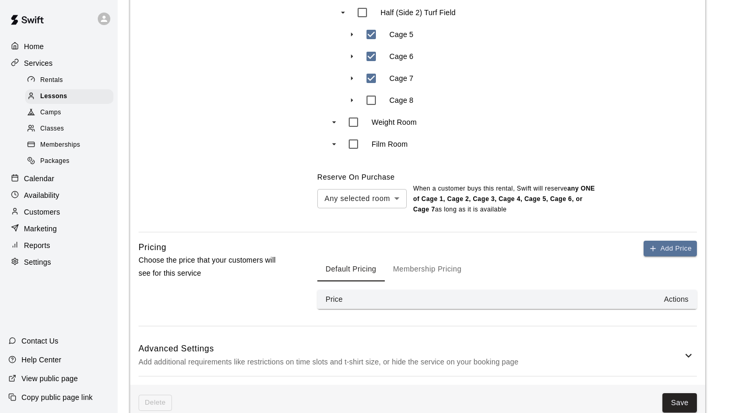
click at [441, 257] on button "Membership Pricing" at bounding box center [427, 269] width 85 height 25
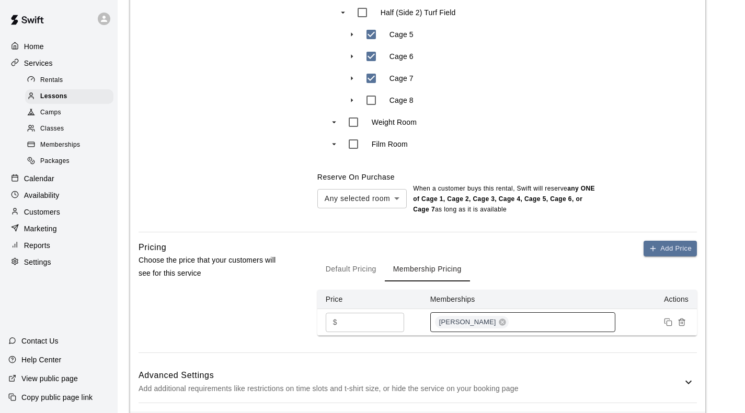
click at [550, 313] on div "[PERSON_NAME]" at bounding box center [522, 323] width 185 height 20
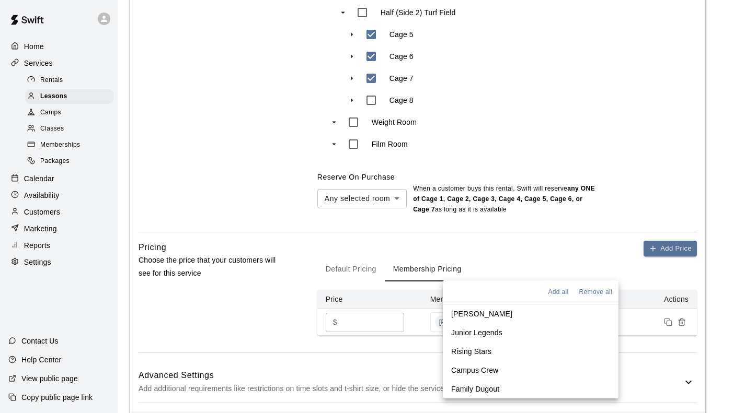
click at [495, 391] on p "Family Dugout" at bounding box center [475, 389] width 48 height 10
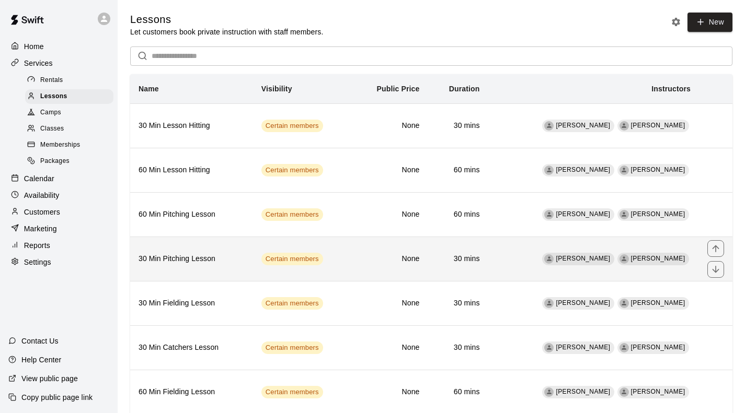
click at [191, 261] on h6 "30 Min Pitching Lesson" at bounding box center [191, 258] width 106 height 11
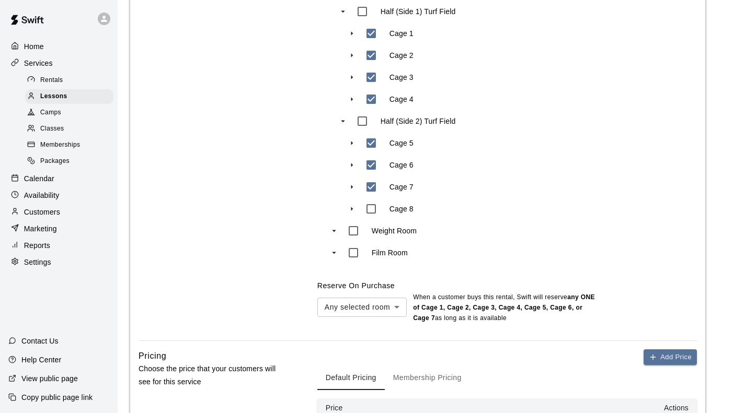
scroll to position [523, 0]
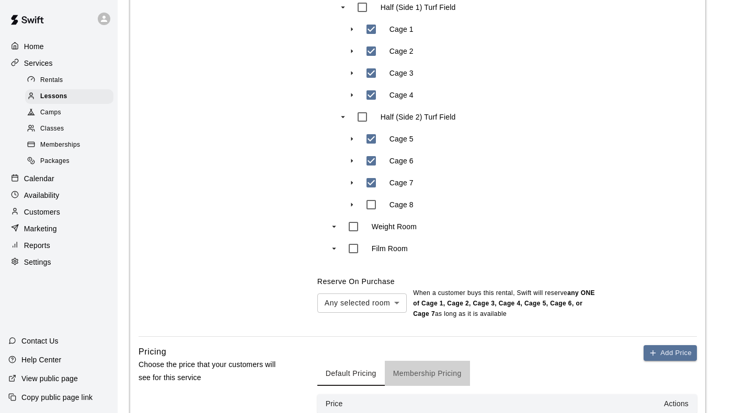
click at [443, 361] on button "Membership Pricing" at bounding box center [427, 373] width 85 height 25
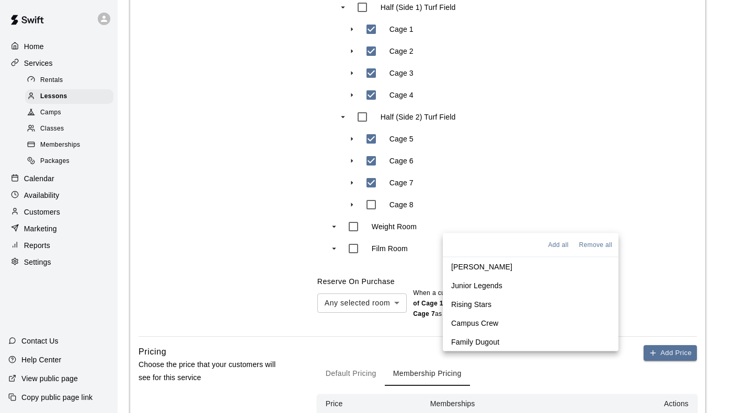
click at [497, 342] on p "Family Dugout" at bounding box center [475, 342] width 48 height 10
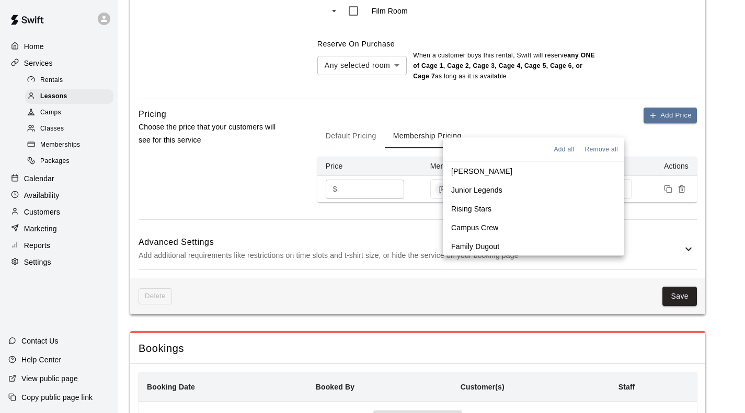
scroll to position [765, 0]
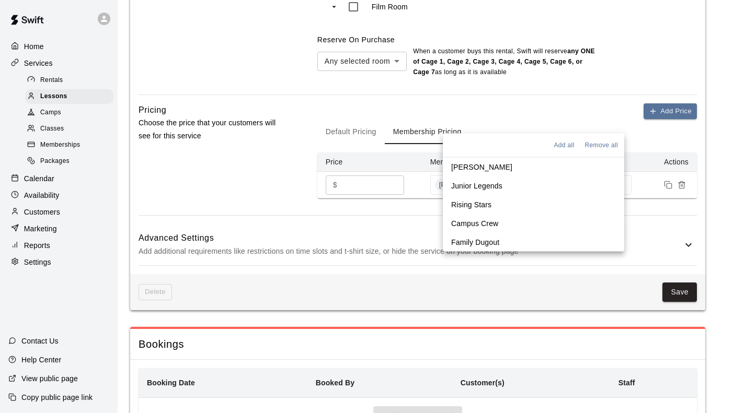
click at [676, 283] on button "Save" at bounding box center [679, 292] width 34 height 19
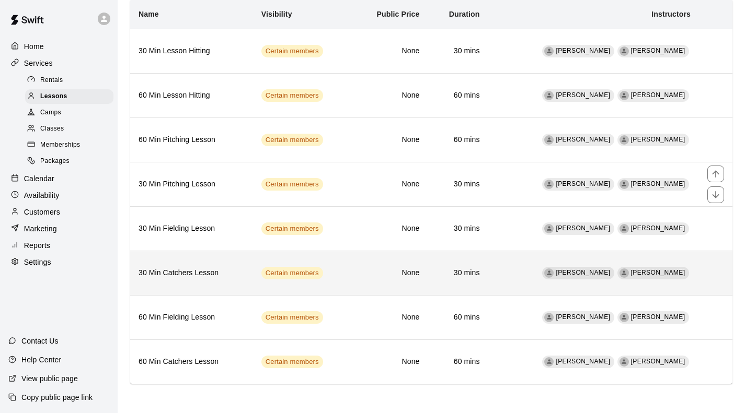
scroll to position [83, 0]
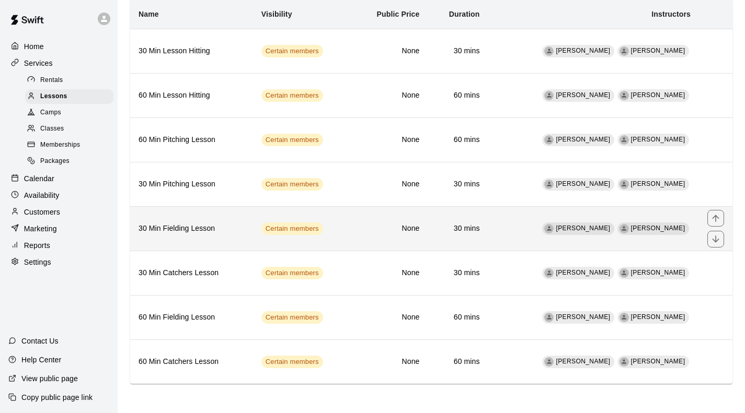
click at [226, 235] on th "30 Min Fielding Lesson" at bounding box center [191, 228] width 123 height 44
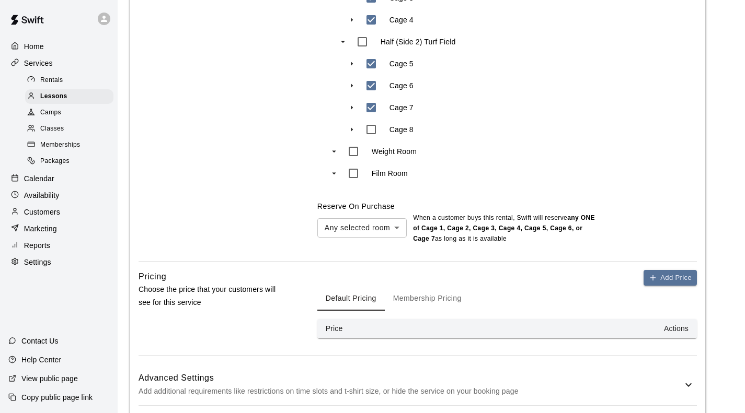
scroll to position [679, 0]
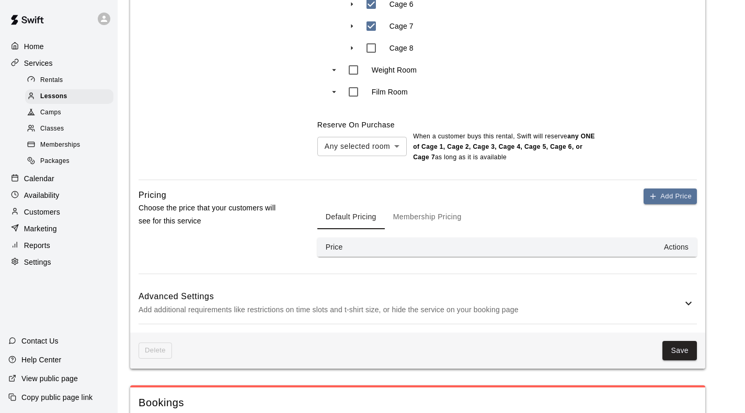
click at [424, 204] on button "Membership Pricing" at bounding box center [427, 216] width 85 height 25
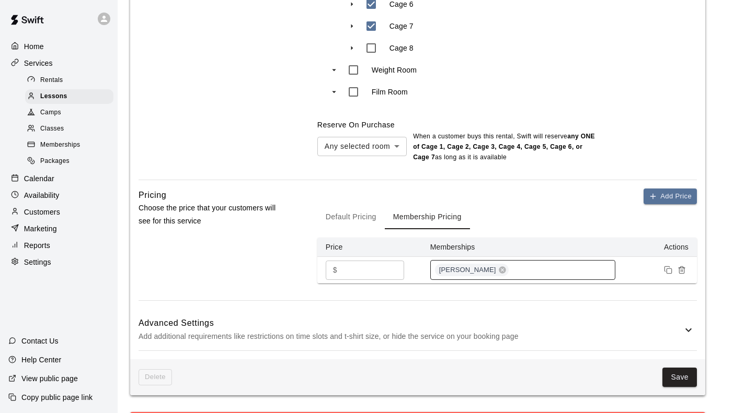
click at [531, 260] on div "[PERSON_NAME]" at bounding box center [522, 270] width 185 height 20
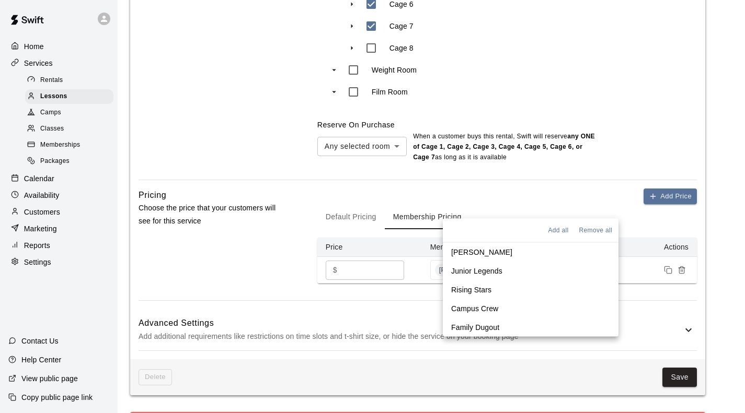
click at [501, 328] on li "Family Dugout" at bounding box center [531, 327] width 176 height 19
click at [678, 368] on button "Save" at bounding box center [679, 377] width 34 height 19
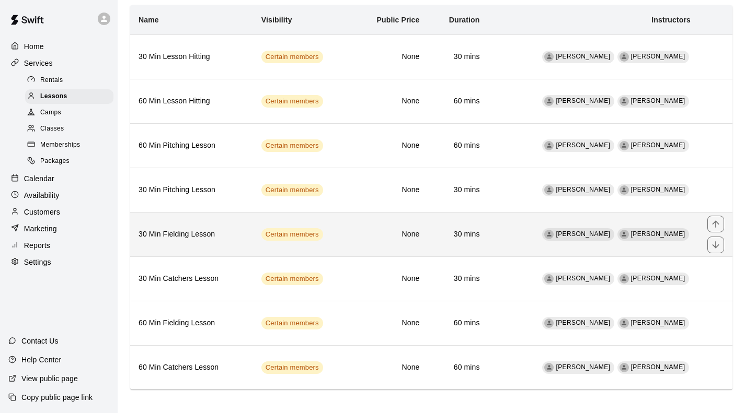
scroll to position [83, 0]
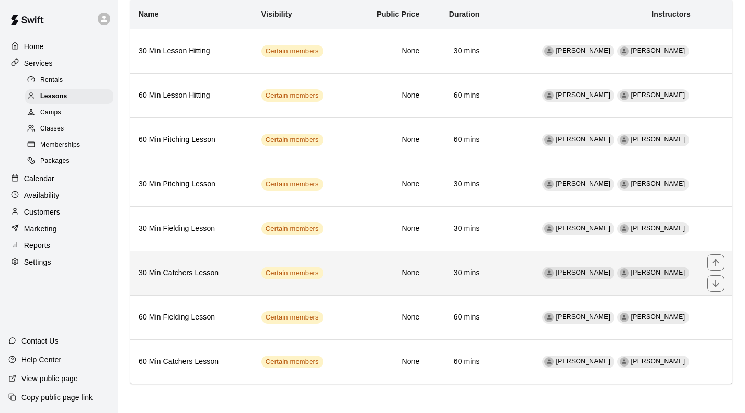
click at [170, 261] on th "30 Min Catchers Lesson" at bounding box center [191, 273] width 123 height 44
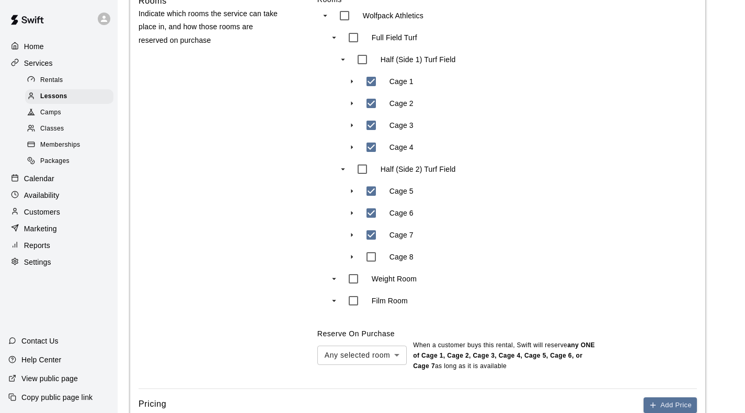
scroll to position [627, 0]
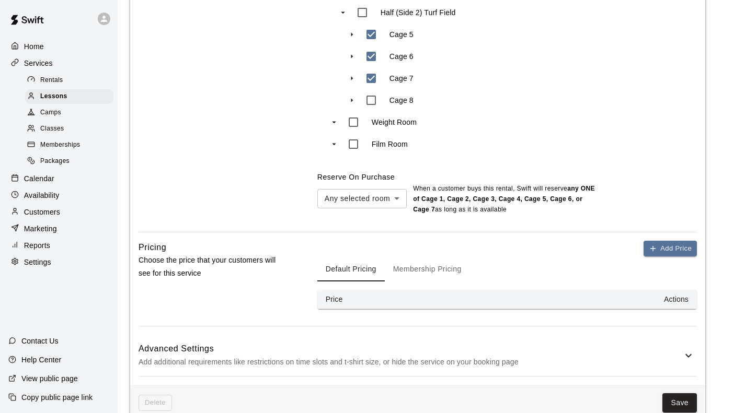
click at [414, 257] on button "Membership Pricing" at bounding box center [427, 269] width 85 height 25
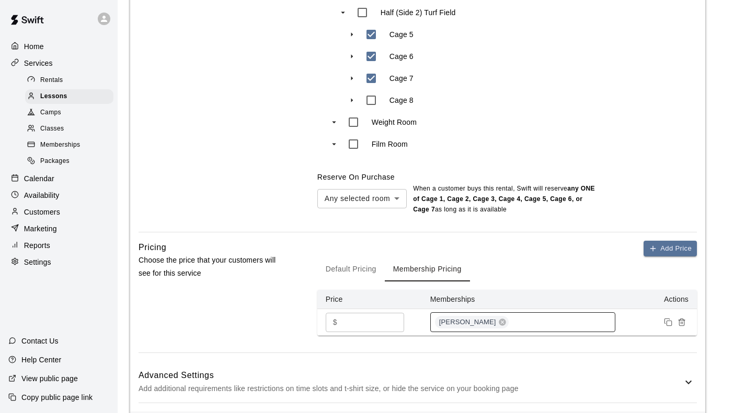
click at [588, 313] on div "[PERSON_NAME]" at bounding box center [522, 323] width 185 height 20
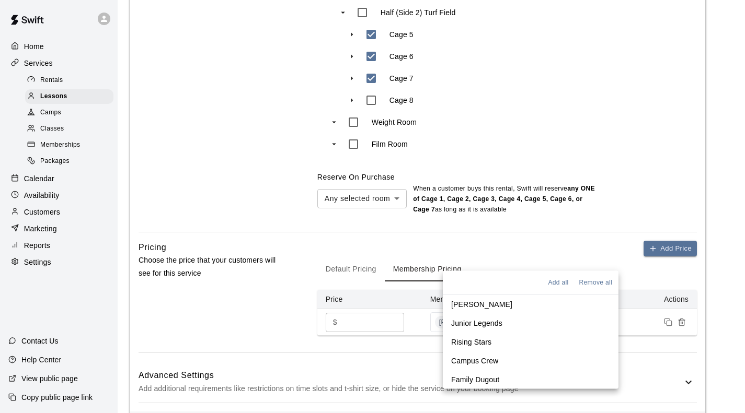
click at [484, 376] on p "Family Dugout" at bounding box center [475, 380] width 48 height 10
click at [651, 369] on h6 "Advanced Settings" at bounding box center [410, 376] width 544 height 14
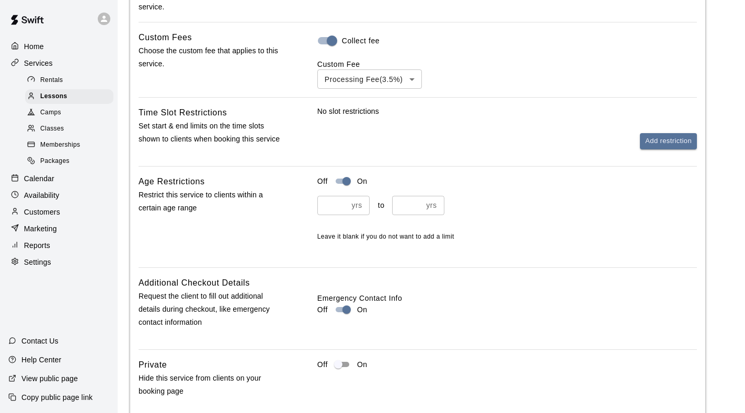
scroll to position [1222, 0]
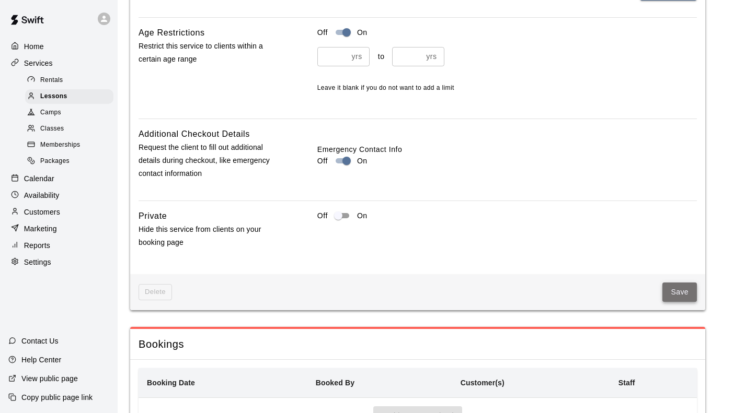
click at [666, 283] on button "Save" at bounding box center [679, 292] width 34 height 19
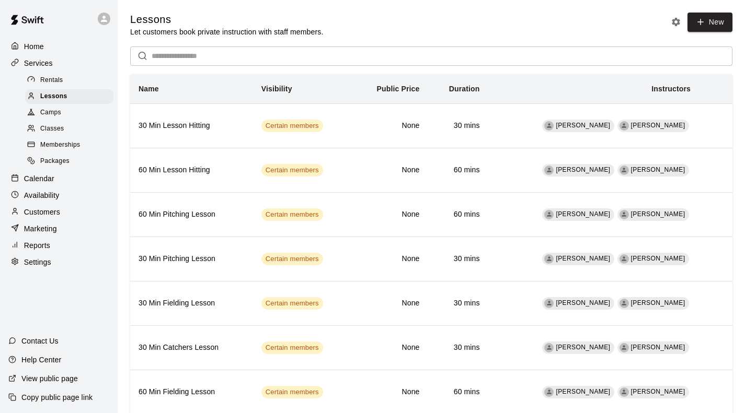
click at [49, 81] on span "Rentals" at bounding box center [51, 80] width 23 height 10
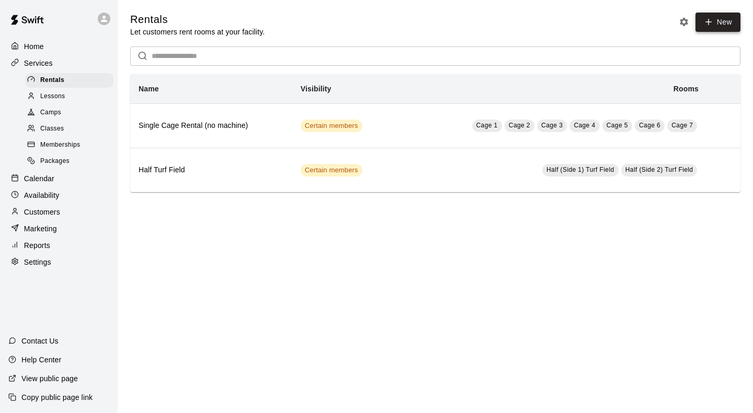
click at [724, 27] on link "New" at bounding box center [717, 22] width 45 height 19
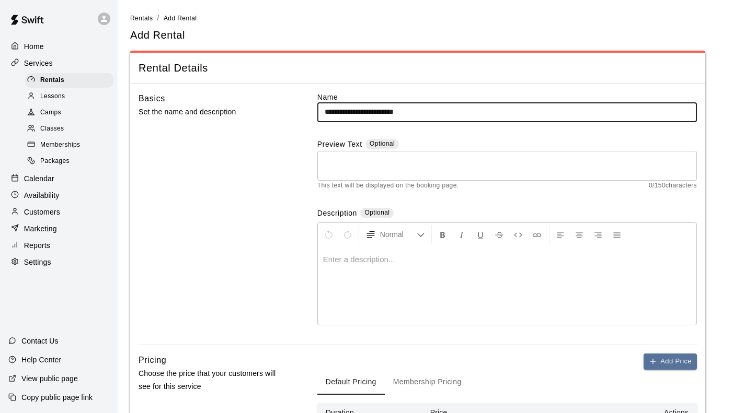
drag, startPoint x: 425, startPoint y: 118, endPoint x: 294, endPoint y: 118, distance: 130.7
click at [294, 118] on div "**********" at bounding box center [417, 218] width 558 height 253
type input "**********"
click at [348, 163] on textarea at bounding box center [507, 165] width 365 height 21
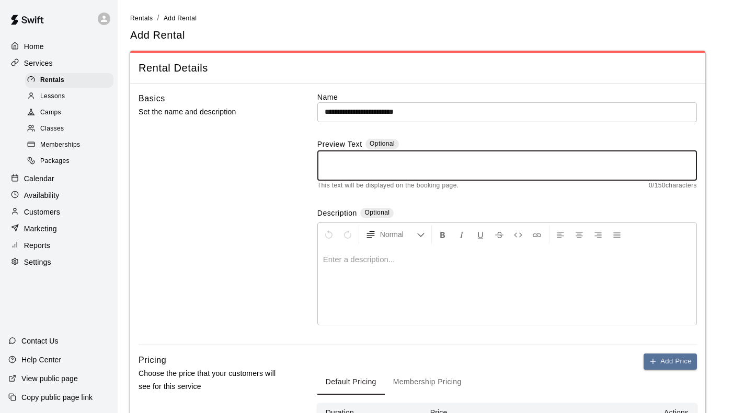
paste textarea "**********"
type textarea "**********"
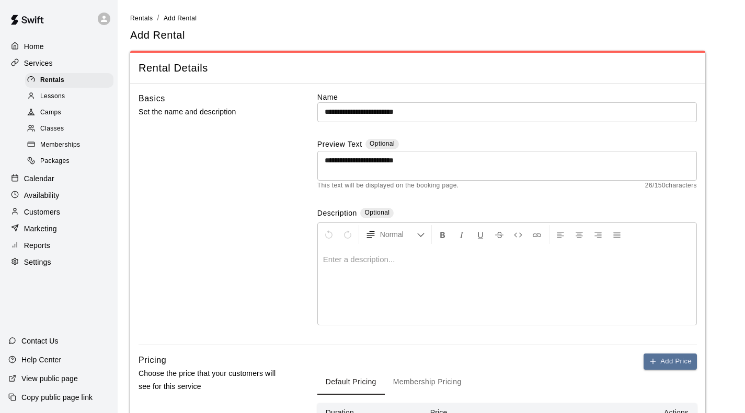
click at [332, 255] on p at bounding box center [507, 260] width 368 height 10
click at [331, 255] on p at bounding box center [507, 260] width 368 height 10
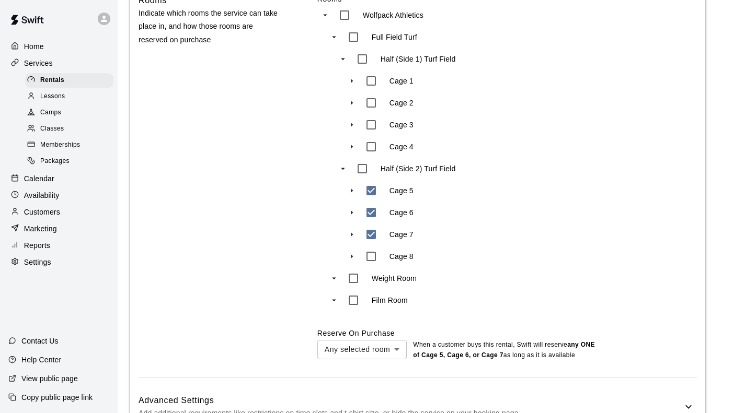
scroll to position [465, 0]
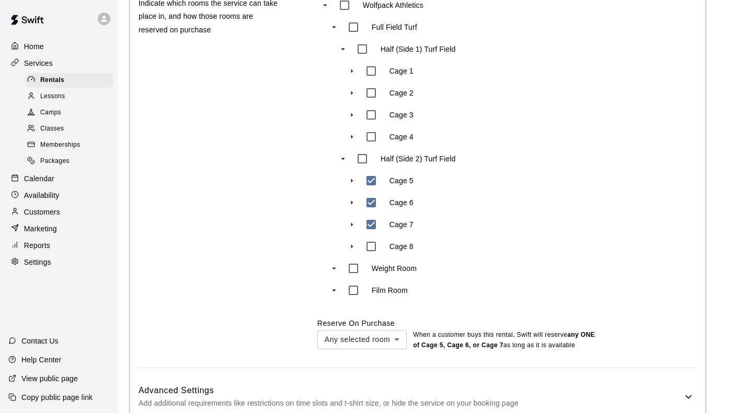
click at [547, 397] on p "Add additional requirements like restrictions on time slots and t-shirt size, o…" at bounding box center [410, 403] width 544 height 13
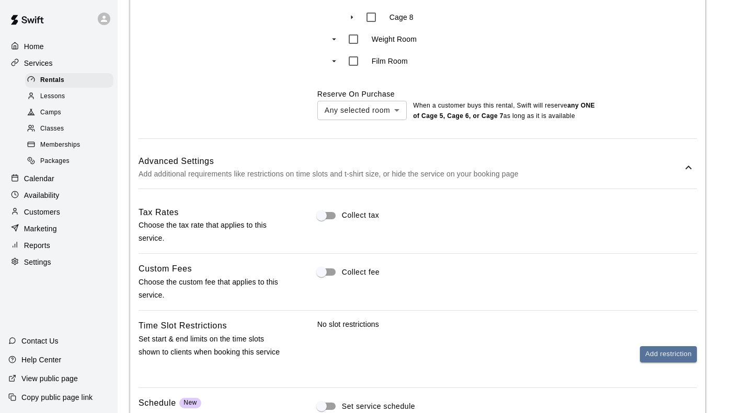
scroll to position [726, 0]
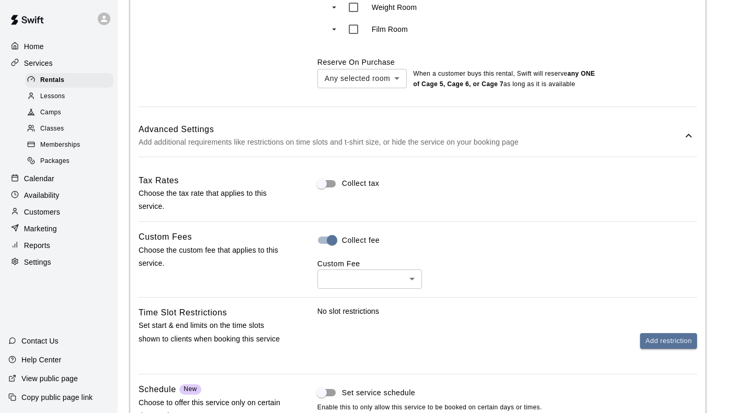
click at [362, 251] on li "Processing Fee ( 3.5% )" at bounding box center [365, 253] width 105 height 17
type input "***"
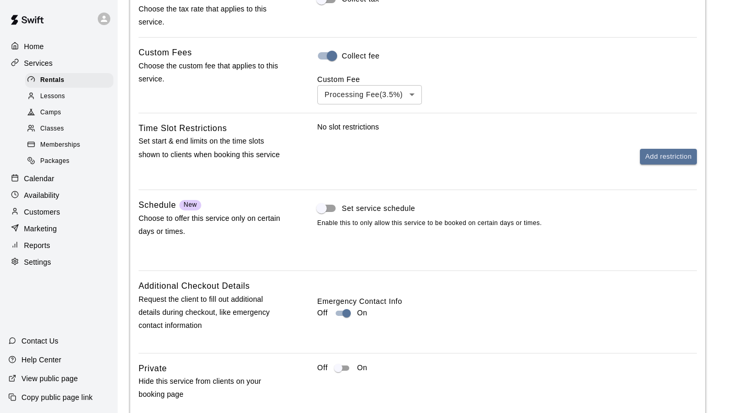
scroll to position [754, 0]
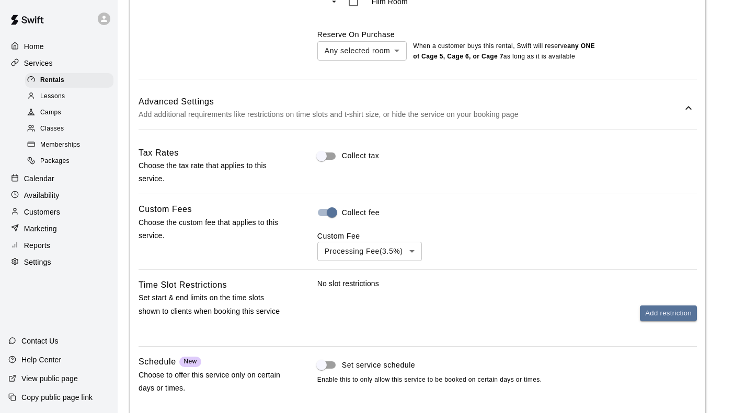
click at [422, 279] on div "No slot restrictions Add restriction" at bounding box center [506, 300] width 379 height 43
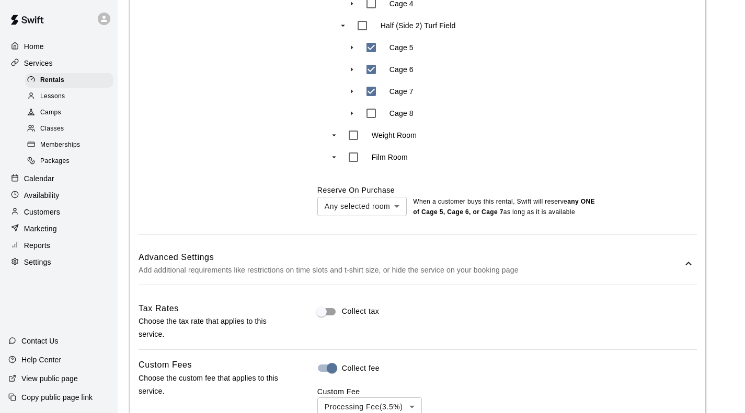
scroll to position [597, 0]
click at [483, 252] on h6 "Advanced Settings" at bounding box center [410, 259] width 544 height 14
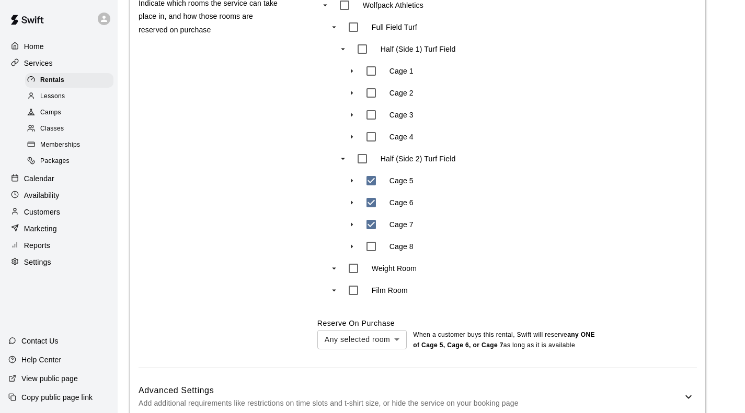
scroll to position [465, 0]
click at [556, 384] on h6 "Advanced Settings" at bounding box center [410, 391] width 544 height 14
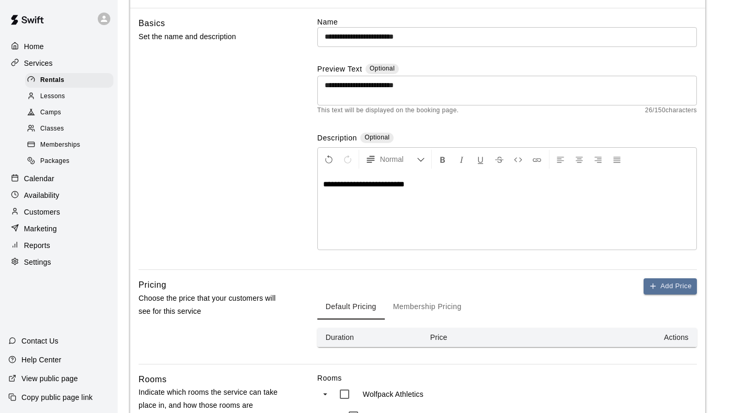
scroll to position [74, 0]
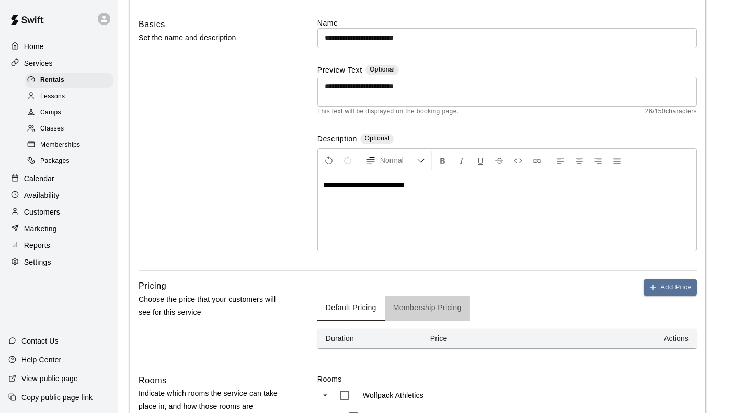
click at [428, 296] on button "Membership Pricing" at bounding box center [427, 308] width 85 height 25
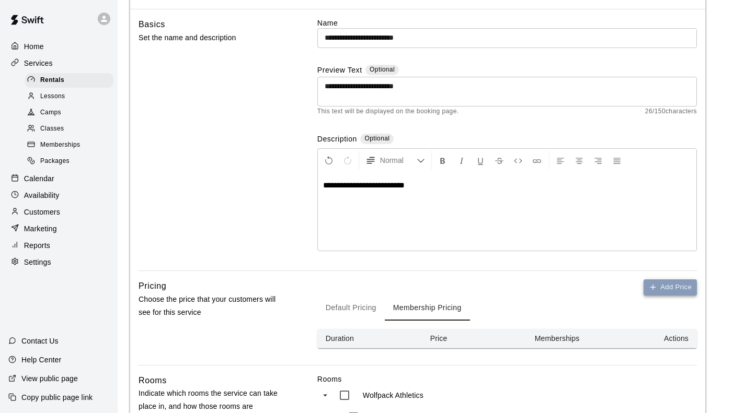
click at [659, 280] on button "Add Price" at bounding box center [669, 288] width 53 height 16
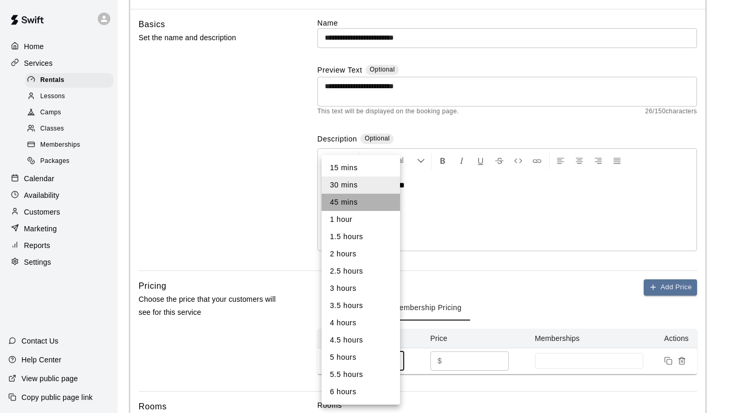
click at [350, 200] on li "45 mins" at bounding box center [360, 202] width 78 height 17
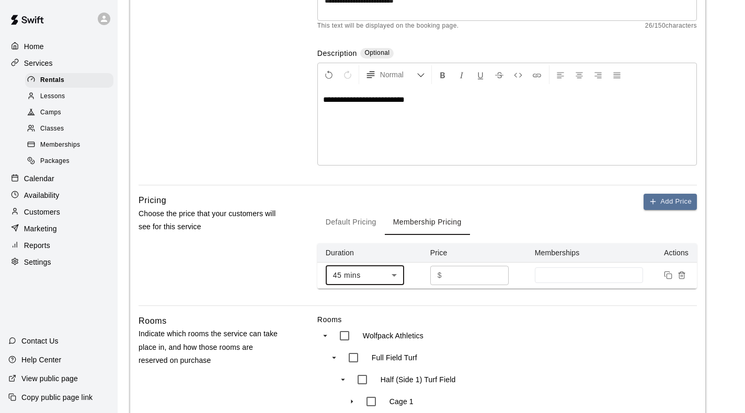
scroll to position [209, 0]
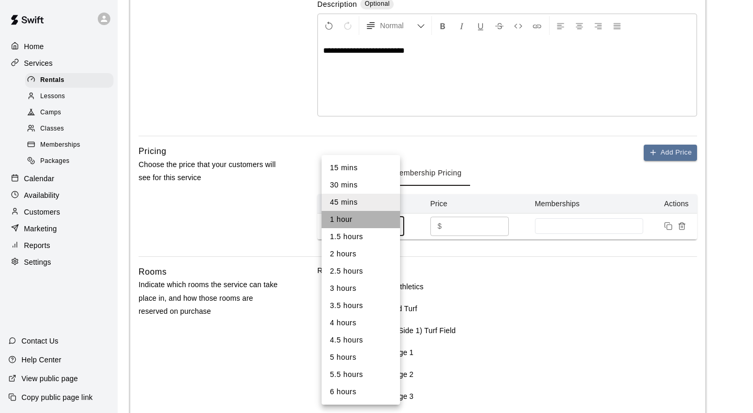
click at [350, 220] on li "1 hour" at bounding box center [360, 219] width 78 height 17
type input "**"
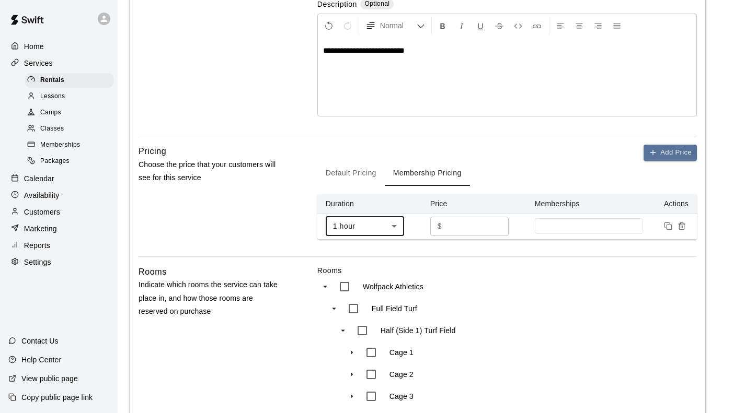
click at [551, 198] on div "Add Price Default Pricing Membership Pricing Duration Price Memberships Actions…" at bounding box center [506, 201] width 379 height 112
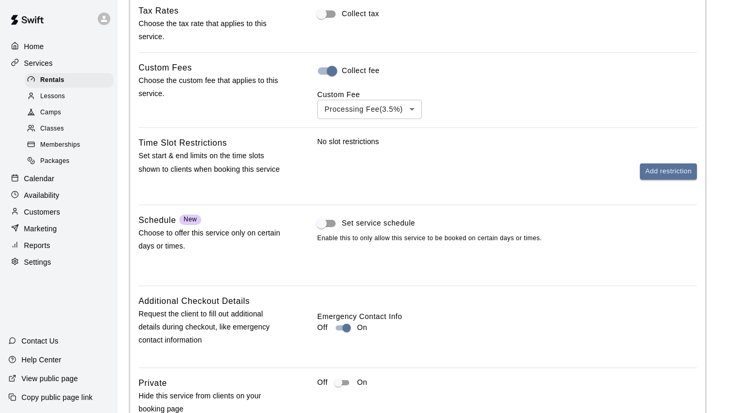
scroll to position [944, 0]
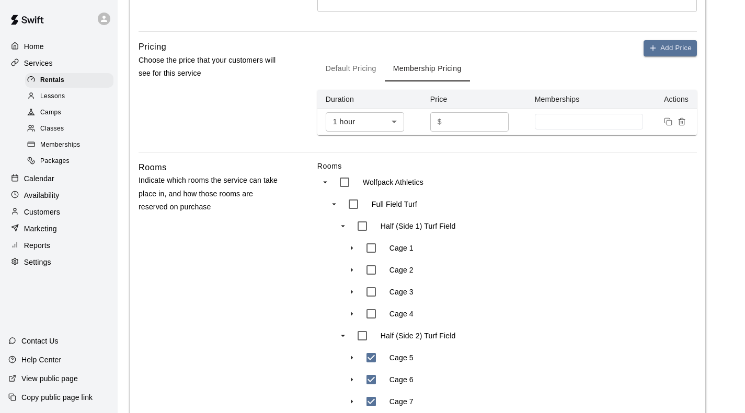
scroll to position [213, 0]
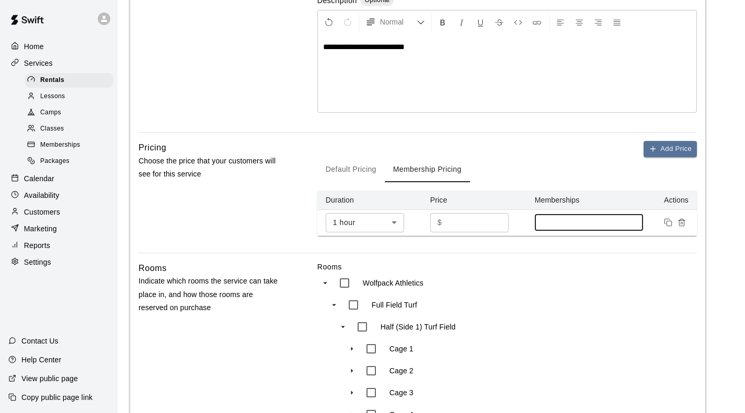
click at [546, 218] on input at bounding box center [589, 222] width 98 height 8
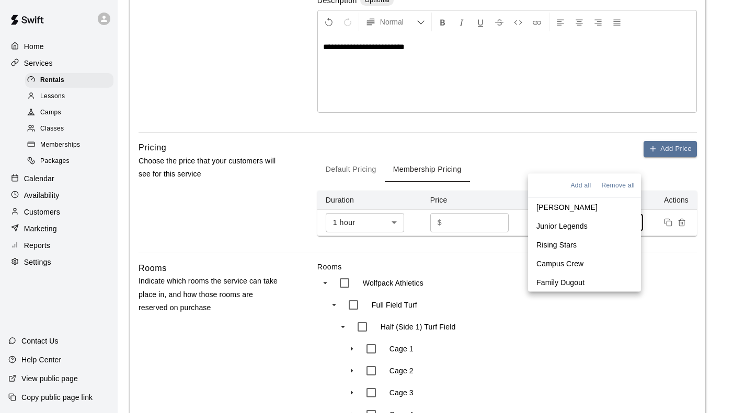
click at [551, 210] on p "[PERSON_NAME]" at bounding box center [566, 207] width 61 height 10
click at [554, 227] on p "Junior Legends" at bounding box center [561, 228] width 51 height 10
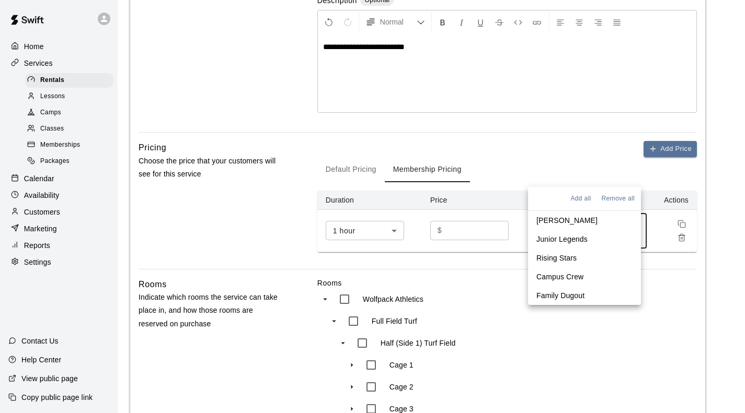
click at [558, 260] on p "Rising Stars" at bounding box center [556, 258] width 40 height 10
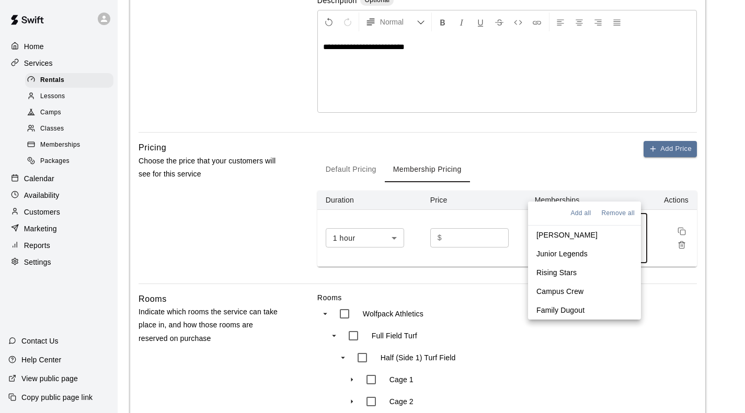
click at [558, 289] on p "Campus Crew" at bounding box center [559, 291] width 47 height 10
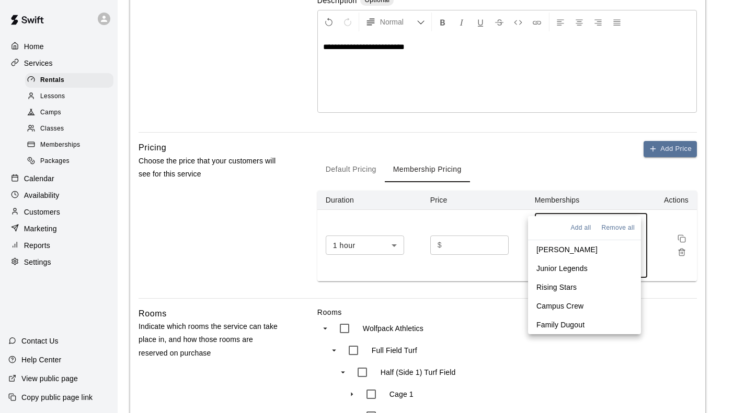
click at [560, 324] on p "Family Dugout" at bounding box center [560, 325] width 48 height 10
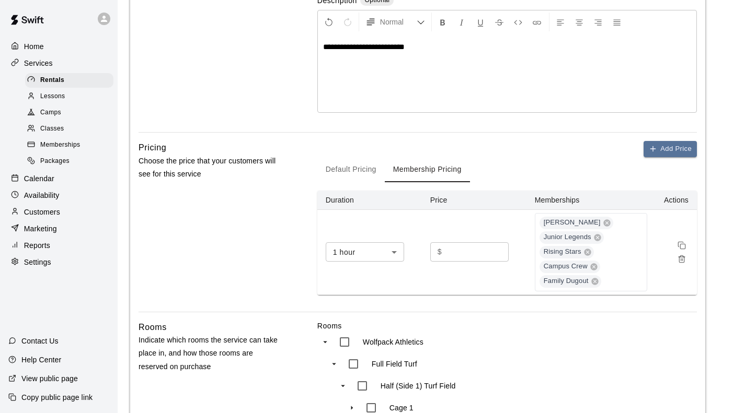
click at [463, 331] on div "Wolfpack Athletics" at bounding box center [427, 342] width 189 height 22
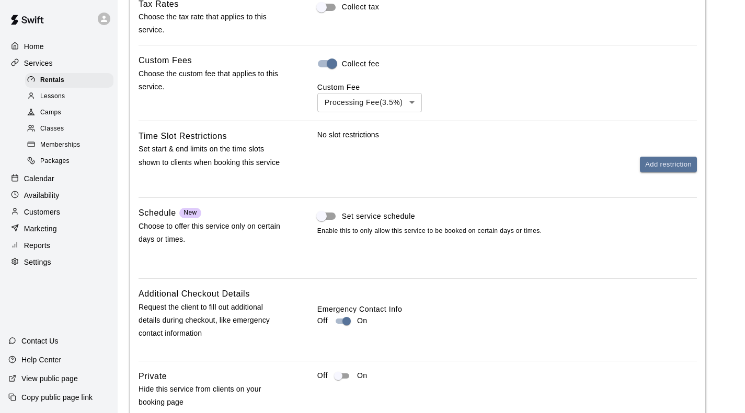
scroll to position [710, 0]
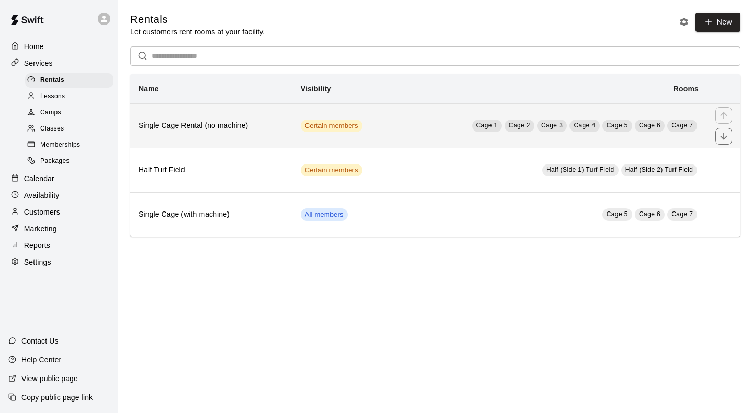
click at [246, 132] on h6 "Single Cage Rental (no machine)" at bounding box center [210, 125] width 145 height 11
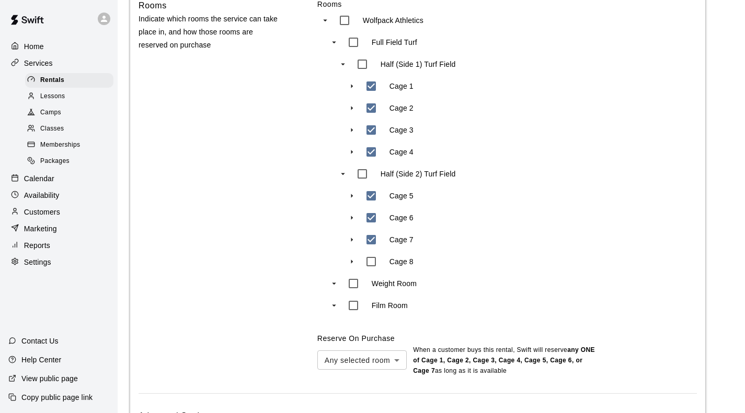
scroll to position [488, 0]
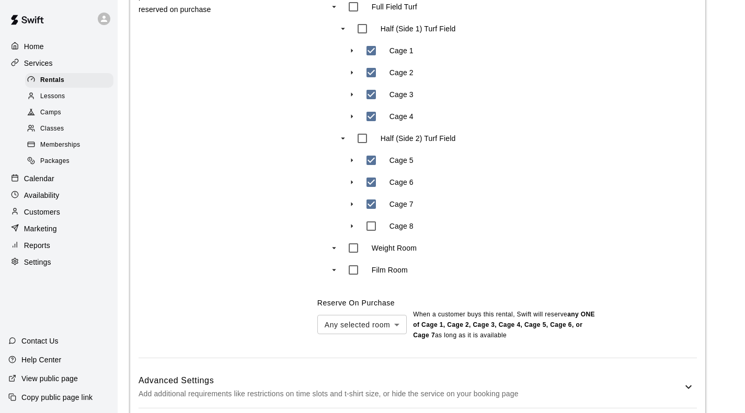
click at [475, 374] on h6 "Advanced Settings" at bounding box center [410, 381] width 544 height 14
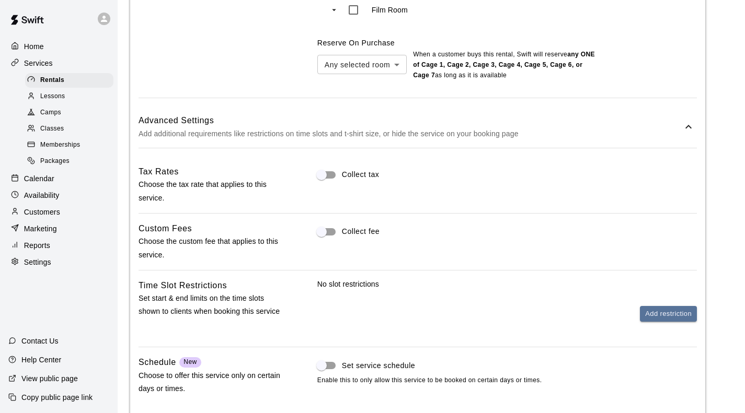
scroll to position [749, 0]
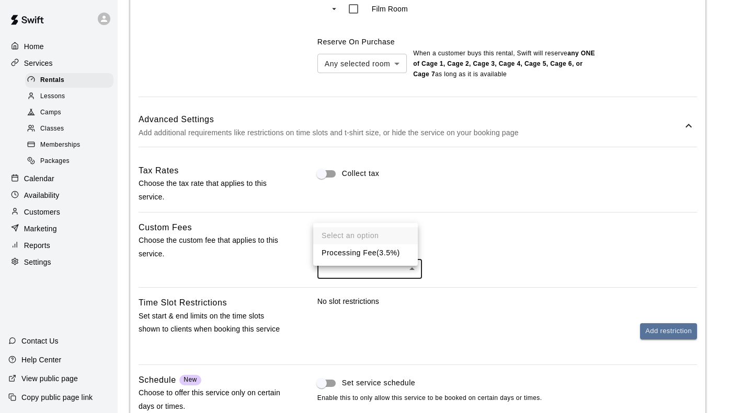
click at [353, 256] on li "Processing Fee ( 3.5% )" at bounding box center [365, 253] width 105 height 17
type input "***"
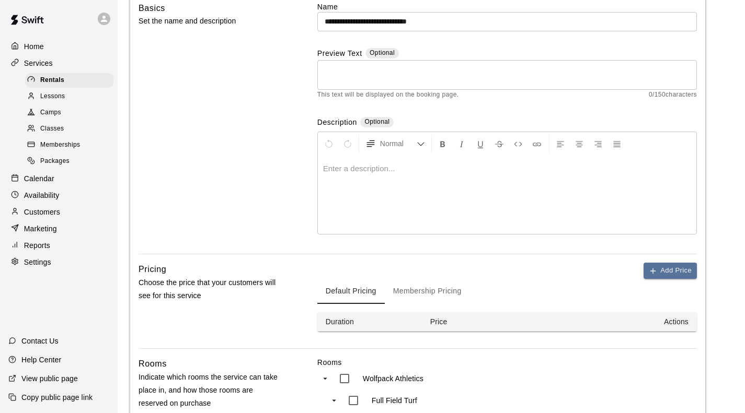
scroll to position [45, 0]
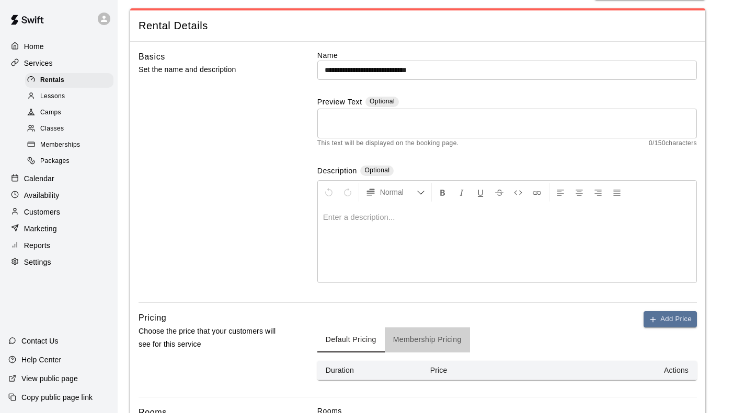
click at [423, 328] on button "Membership Pricing" at bounding box center [427, 340] width 85 height 25
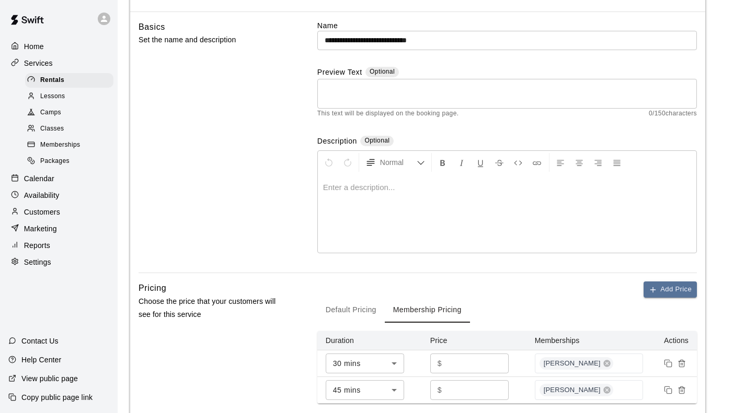
scroll to position [209, 0]
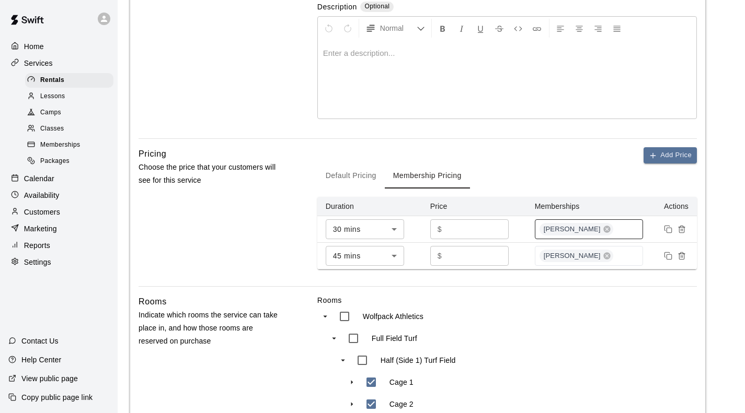
click at [604, 219] on div "[PERSON_NAME]" at bounding box center [589, 229] width 109 height 20
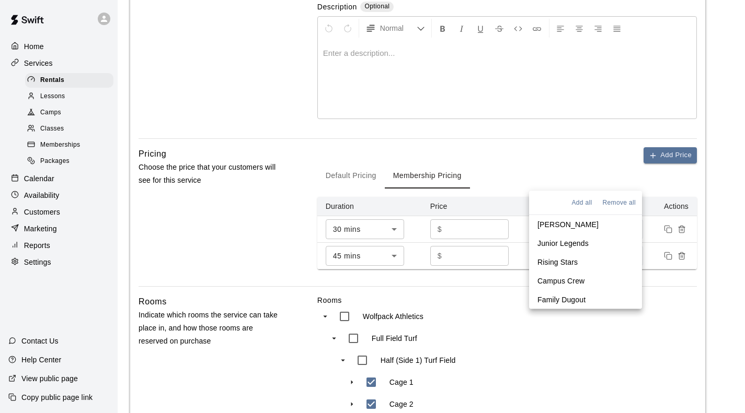
click at [568, 296] on p "Family Dugout" at bounding box center [561, 300] width 48 height 10
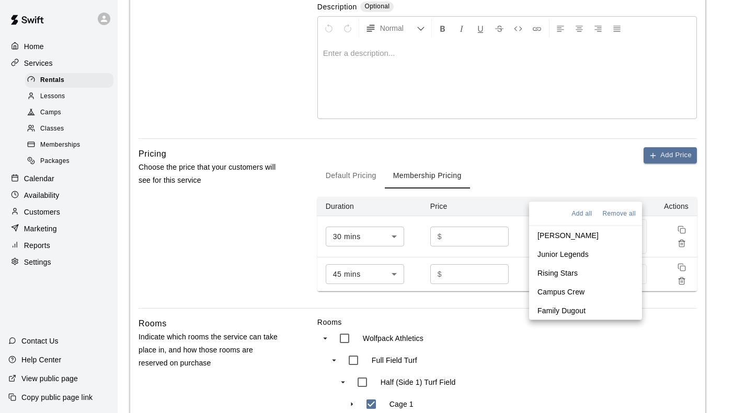
click at [563, 253] on p "Junior Legends" at bounding box center [562, 254] width 51 height 10
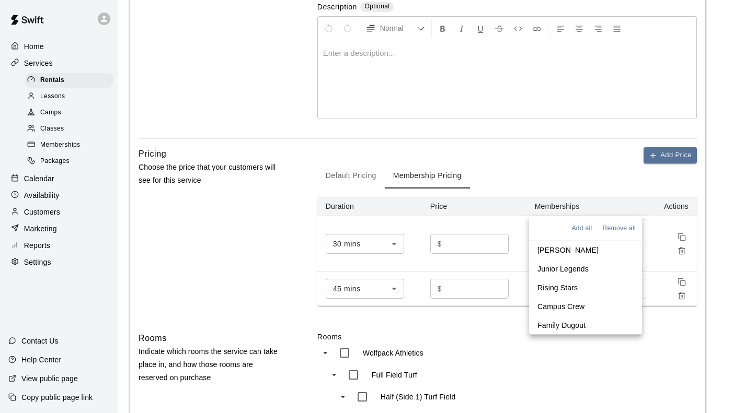
click at [556, 288] on p "Rising Stars" at bounding box center [557, 288] width 40 height 10
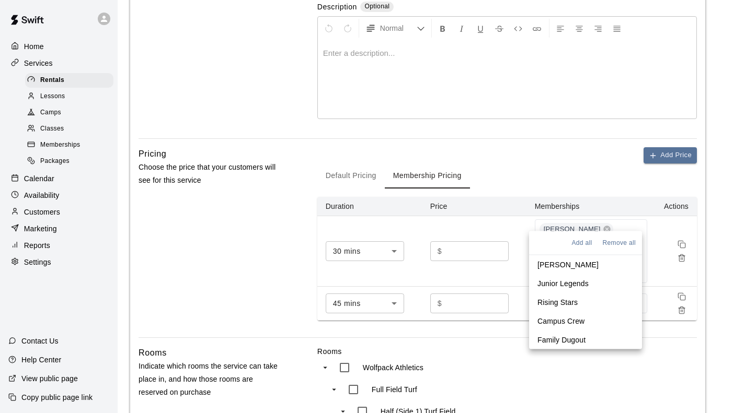
click at [560, 318] on p "Campus Crew" at bounding box center [560, 321] width 47 height 10
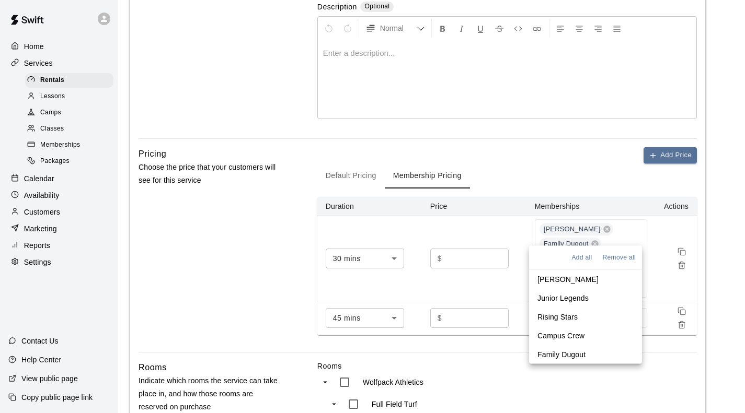
click at [580, 164] on div "Default Pricing Membership Pricing" at bounding box center [506, 176] width 379 height 25
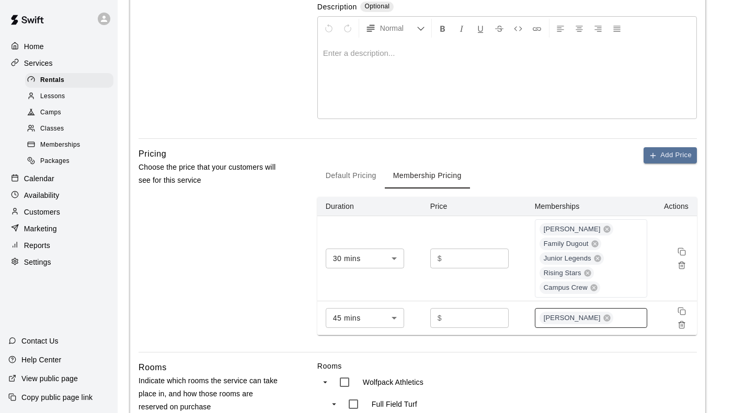
click at [612, 308] on div "[PERSON_NAME]" at bounding box center [591, 318] width 112 height 20
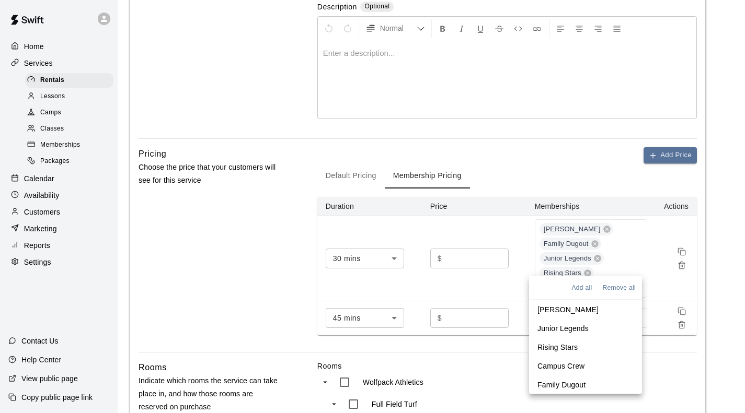
click at [564, 325] on p "Junior Legends" at bounding box center [562, 328] width 51 height 10
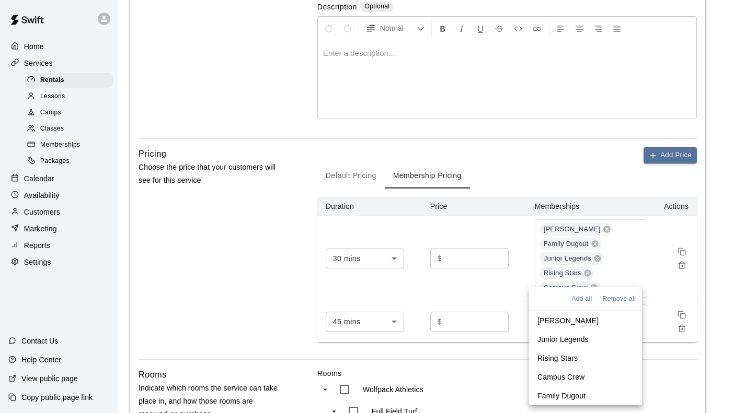
click at [564, 355] on p "Rising Stars" at bounding box center [557, 358] width 40 height 10
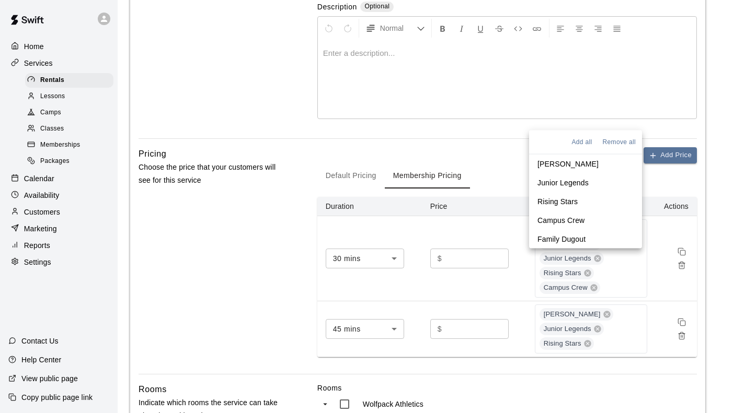
click at [563, 217] on p "Campus Crew" at bounding box center [560, 220] width 47 height 10
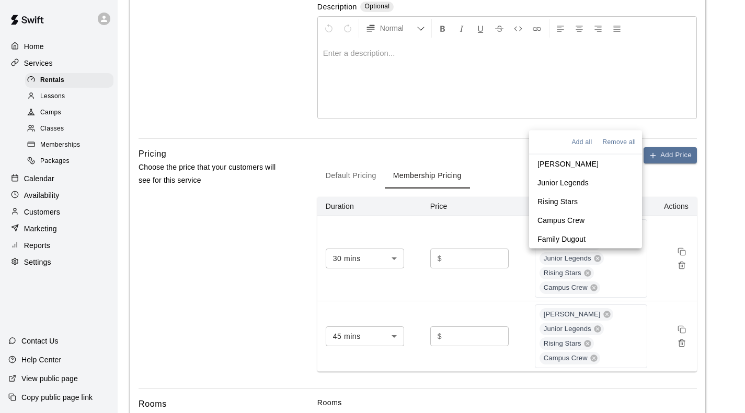
click at [555, 238] on p "Family Dugout" at bounding box center [561, 239] width 48 height 10
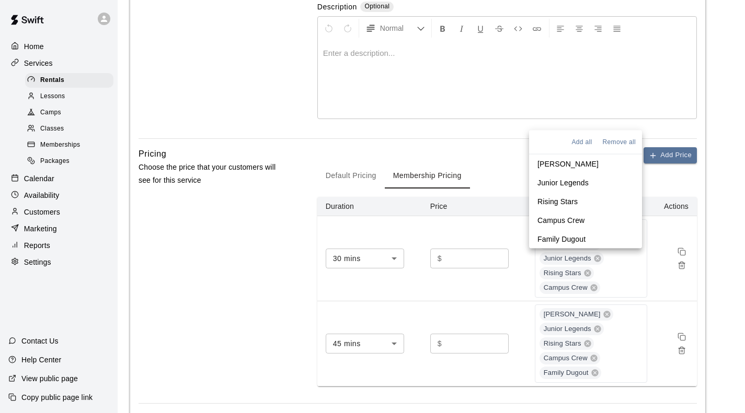
click at [251, 251] on div "Pricing Choose the price that your customers will see for this service" at bounding box center [210, 275] width 145 height 256
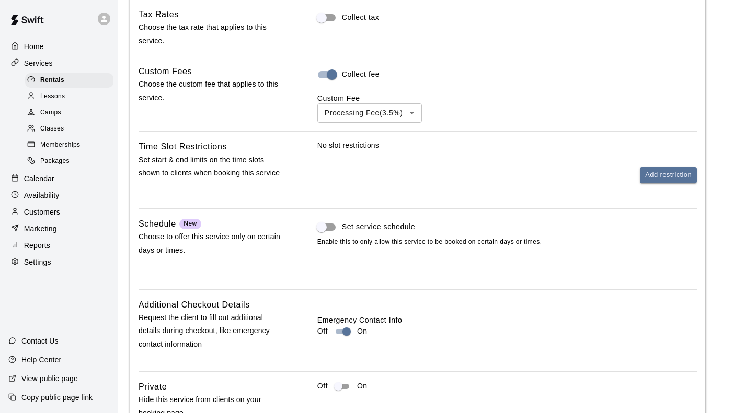
scroll to position [1104, 0]
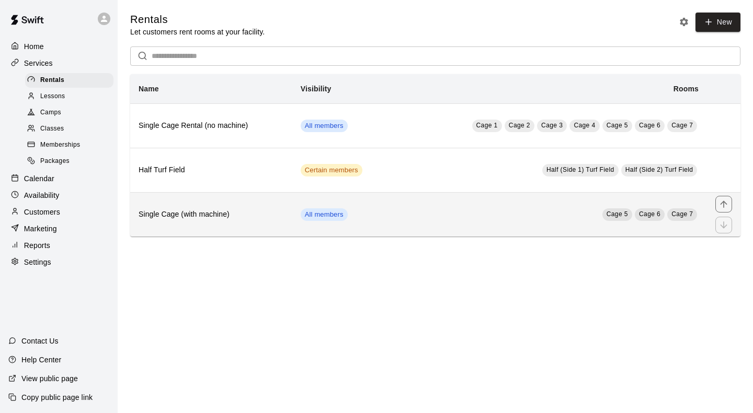
click at [251, 209] on th "Single Cage (with machine)" at bounding box center [211, 214] width 162 height 44
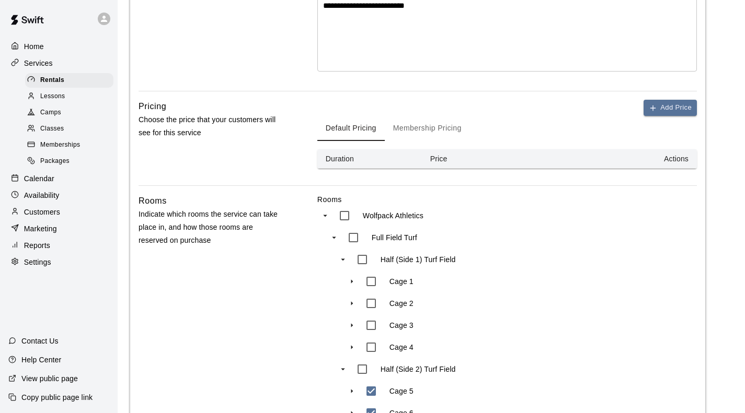
scroll to position [261, 0]
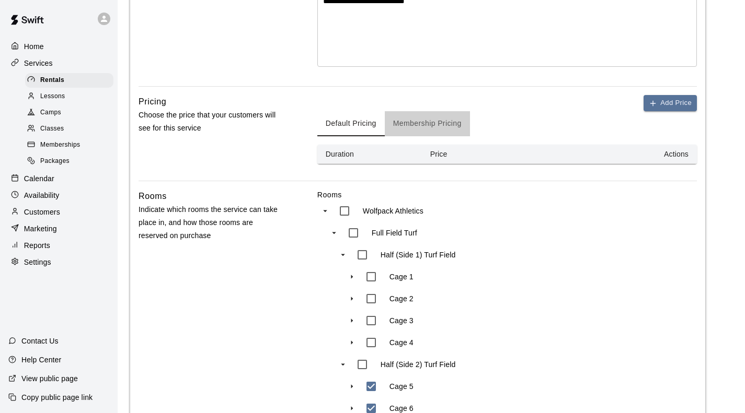
click at [408, 111] on button "Membership Pricing" at bounding box center [427, 123] width 85 height 25
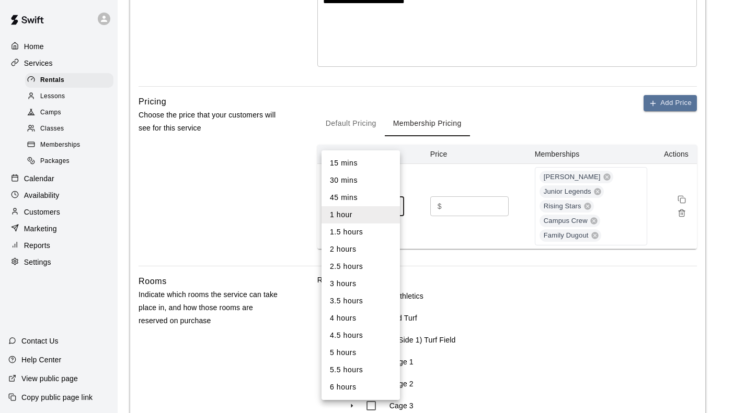
click at [360, 133] on body "**********" at bounding box center [372, 252] width 745 height 1027
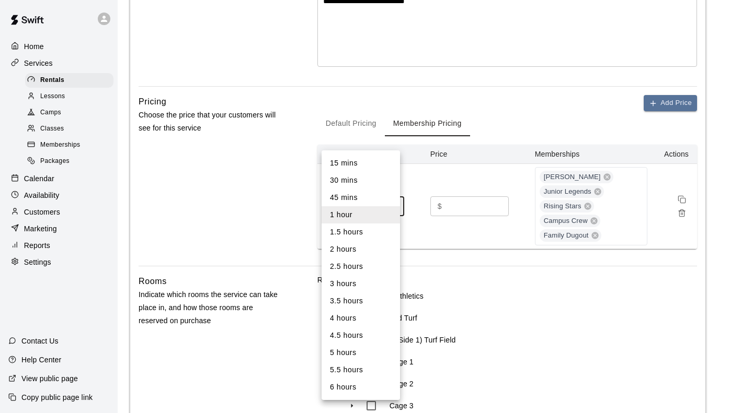
click at [350, 196] on li "45 mins" at bounding box center [360, 197] width 78 height 17
type input "**"
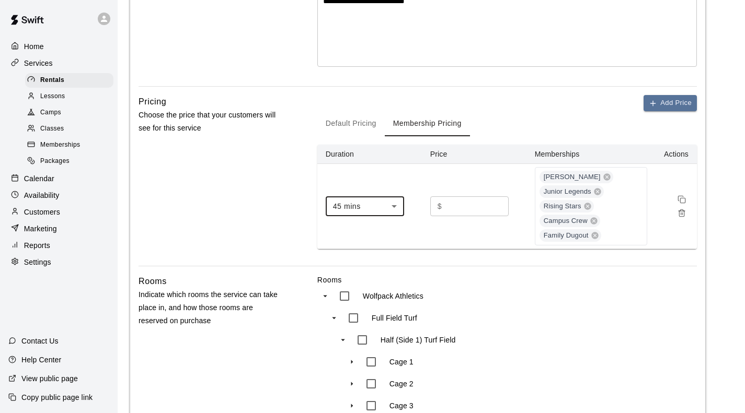
click at [247, 136] on div "Pricing Choose the price that your customers will see for this service" at bounding box center [210, 180] width 145 height 171
click at [665, 95] on button "Add Price" at bounding box center [669, 103] width 53 height 16
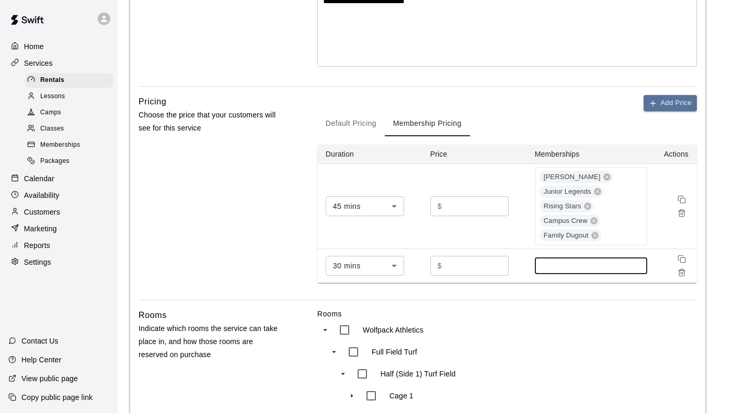
click at [540, 262] on input at bounding box center [591, 266] width 102 height 8
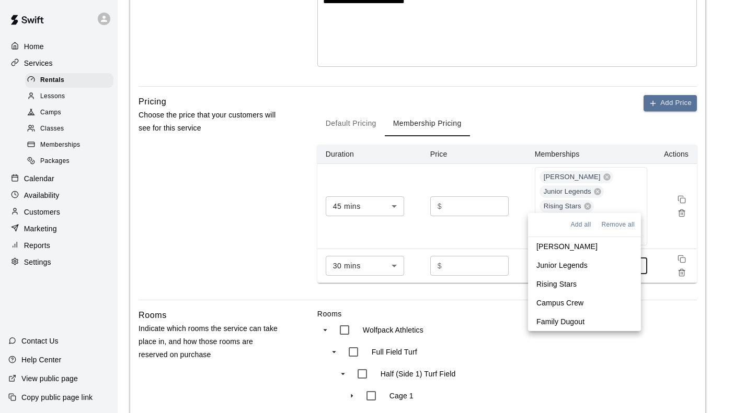
click at [552, 244] on p "[PERSON_NAME]" at bounding box center [566, 246] width 61 height 10
click at [554, 269] on p "Junior Legends" at bounding box center [561, 267] width 51 height 10
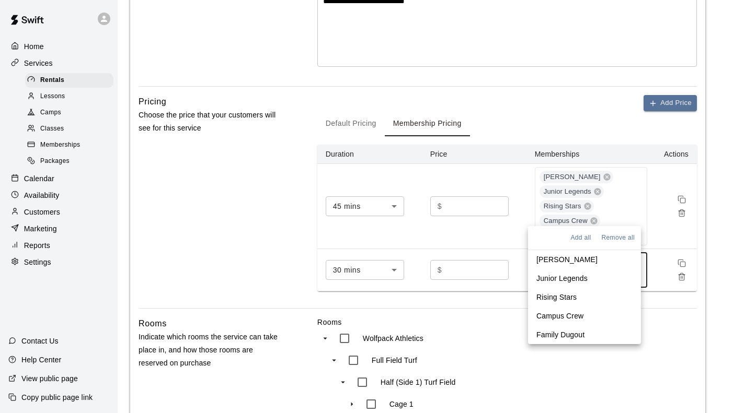
click at [555, 298] on p "Rising Stars" at bounding box center [556, 297] width 40 height 10
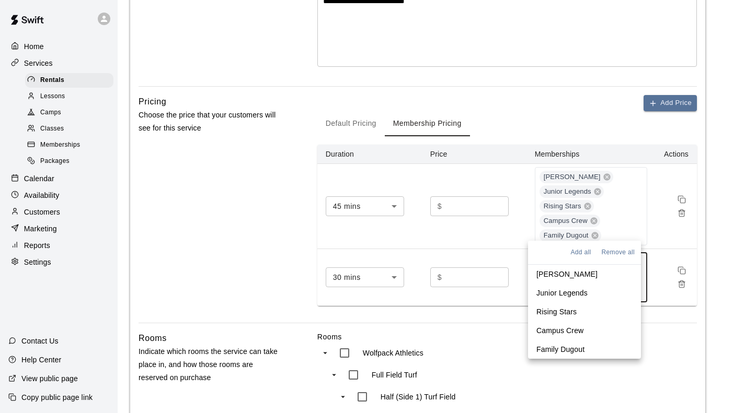
click at [558, 325] on li "Campus Crew" at bounding box center [584, 330] width 113 height 19
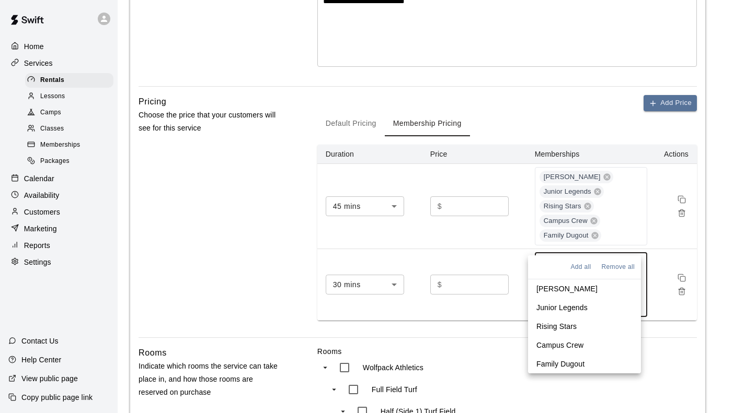
click at [563, 359] on li "Family Dugout" at bounding box center [584, 364] width 113 height 19
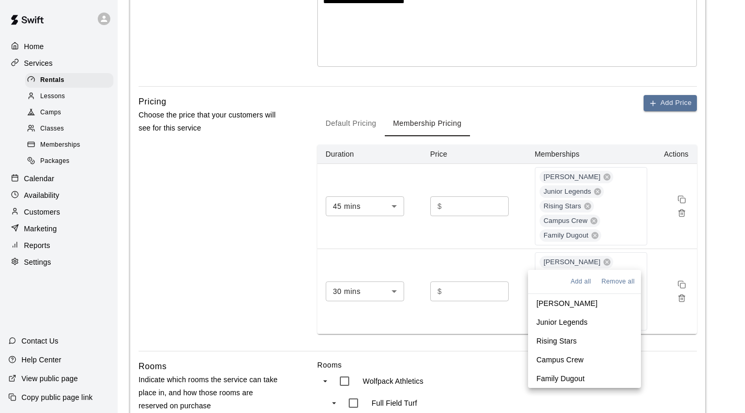
click at [234, 209] on div "Pricing Choose the price that your customers will see for this service" at bounding box center [210, 223] width 145 height 256
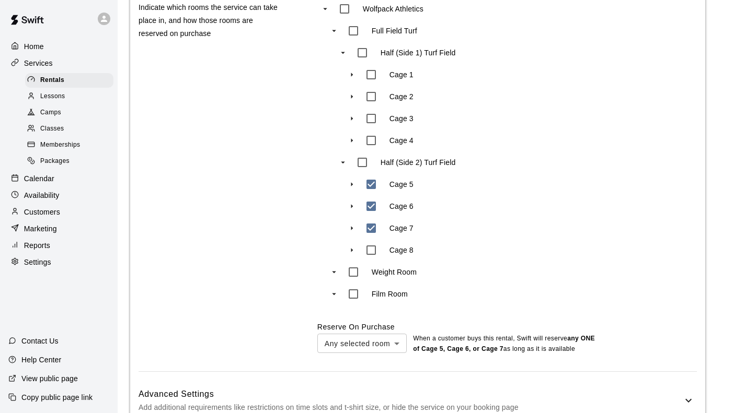
scroll to position [638, 0]
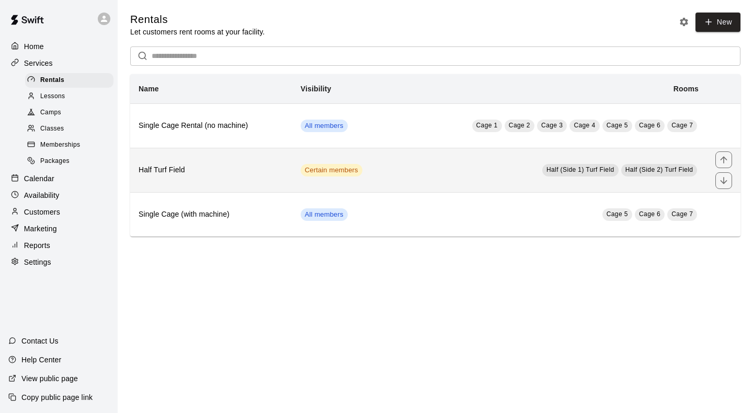
click at [404, 171] on td "Half (Side 1) Turf Field Half (Side 2) [GEOGRAPHIC_DATA]" at bounding box center [549, 170] width 314 height 44
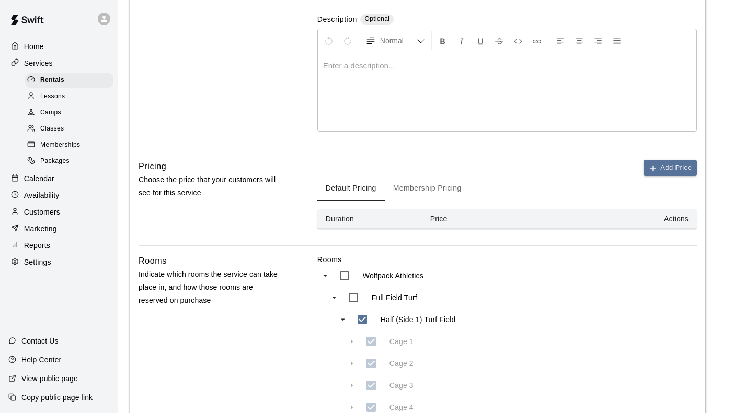
scroll to position [314, 0]
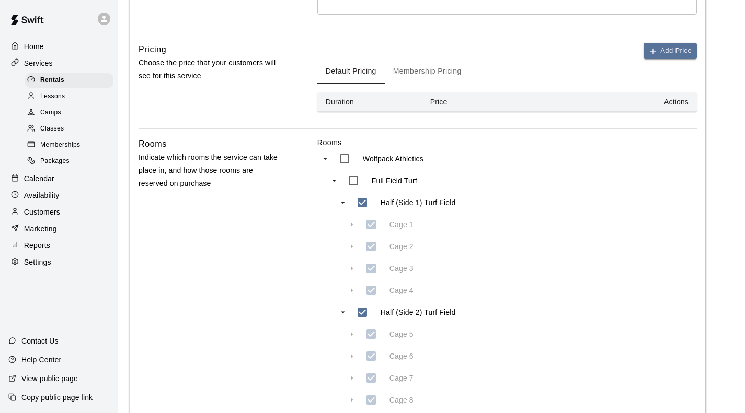
click at [409, 59] on button "Membership Pricing" at bounding box center [427, 71] width 85 height 25
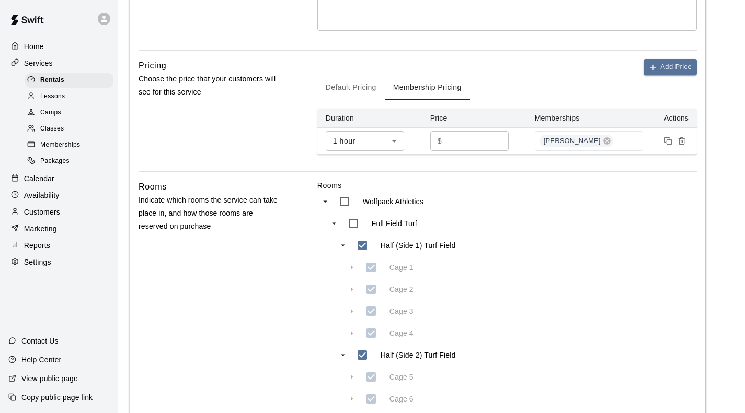
scroll to position [209, 0]
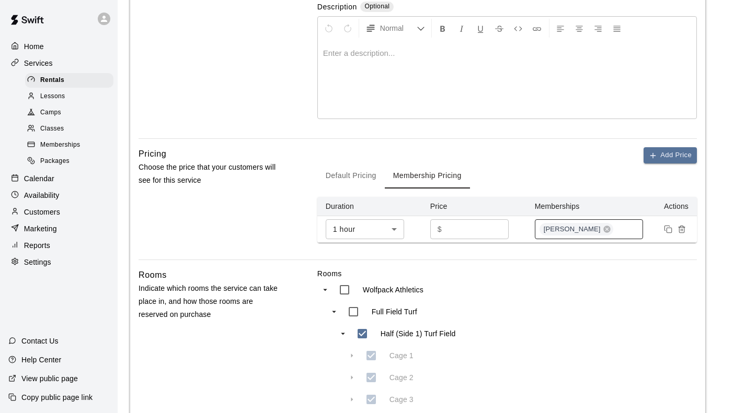
click at [603, 219] on div "[PERSON_NAME]" at bounding box center [589, 229] width 109 height 20
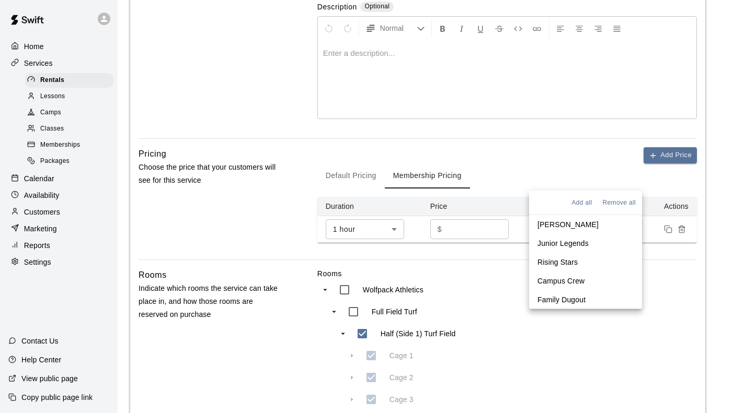
click at [570, 241] on p "Junior Legends" at bounding box center [562, 243] width 51 height 10
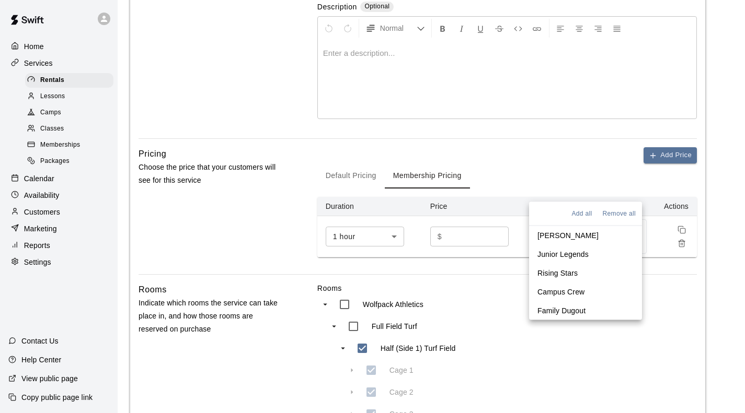
click at [558, 273] on p "Rising Stars" at bounding box center [557, 273] width 40 height 10
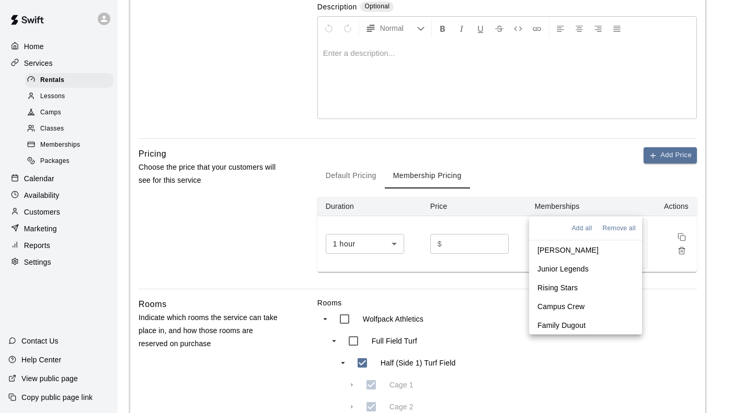
click at [558, 309] on p "Campus Crew" at bounding box center [560, 307] width 47 height 10
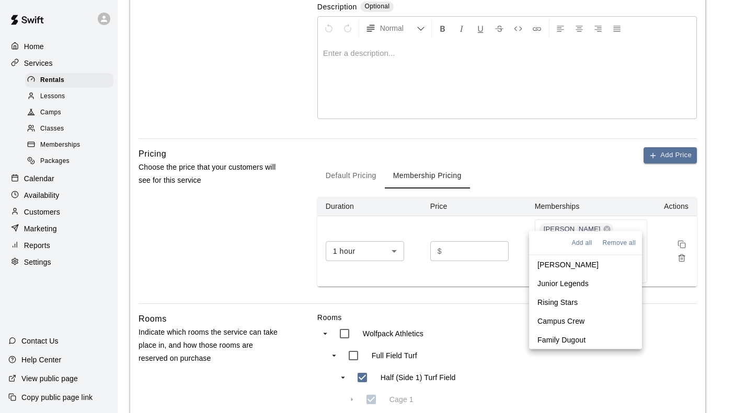
click at [560, 342] on p "Family Dugout" at bounding box center [561, 340] width 48 height 10
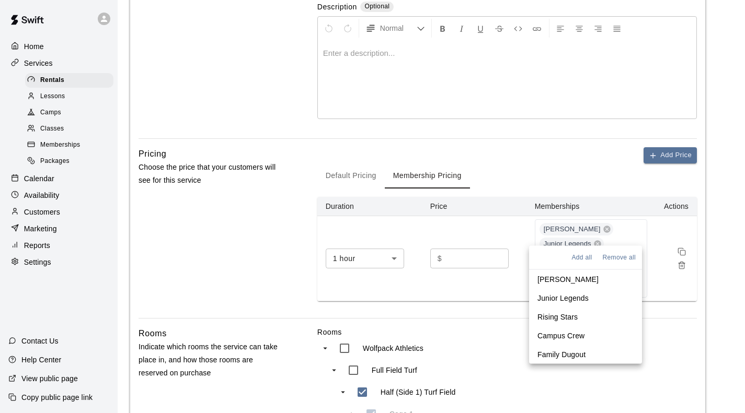
click at [552, 164] on div "Default Pricing Membership Pricing" at bounding box center [506, 176] width 379 height 25
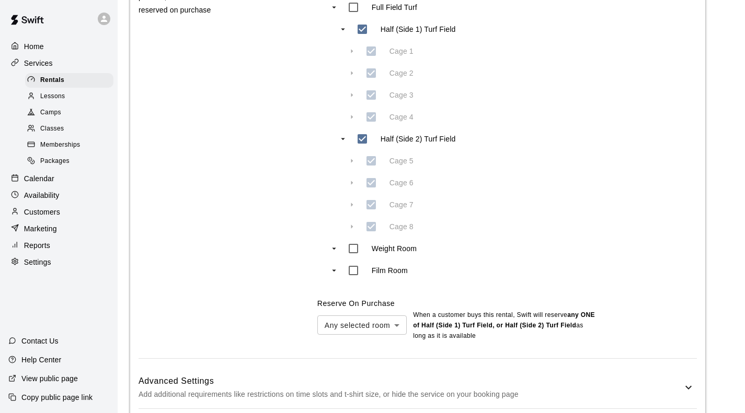
scroll to position [573, 0]
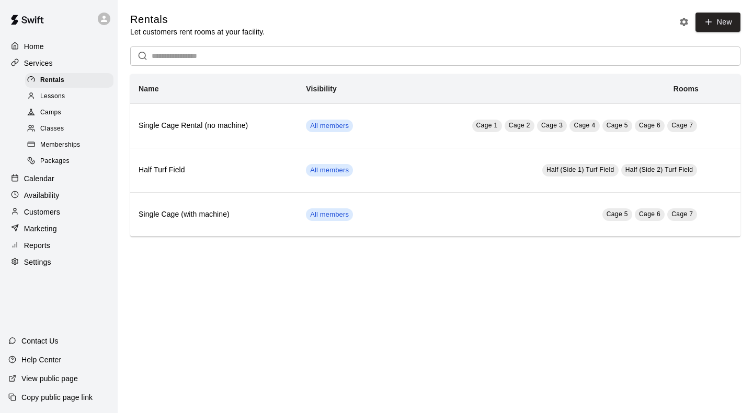
click at [56, 146] on span "Memberships" at bounding box center [60, 145] width 40 height 10
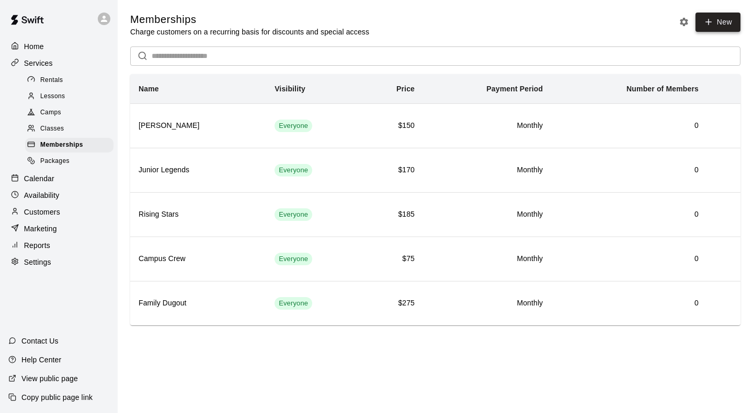
click at [724, 29] on link "New" at bounding box center [717, 22] width 45 height 19
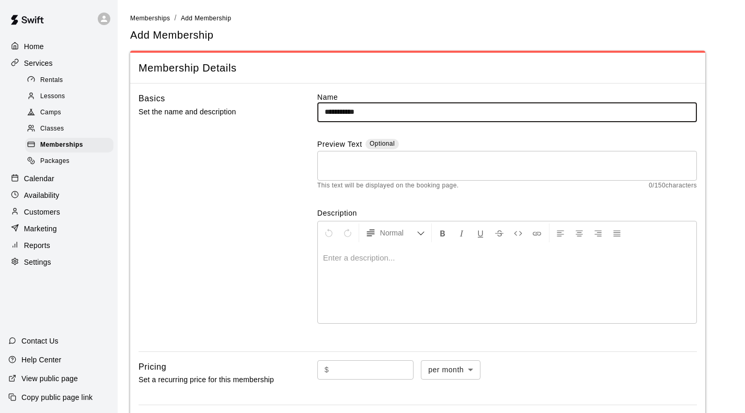
drag, startPoint x: 300, startPoint y: 119, endPoint x: 276, endPoint y: 120, distance: 24.1
click at [276, 120] on div "**********" at bounding box center [417, 217] width 558 height 251
type input "**********"
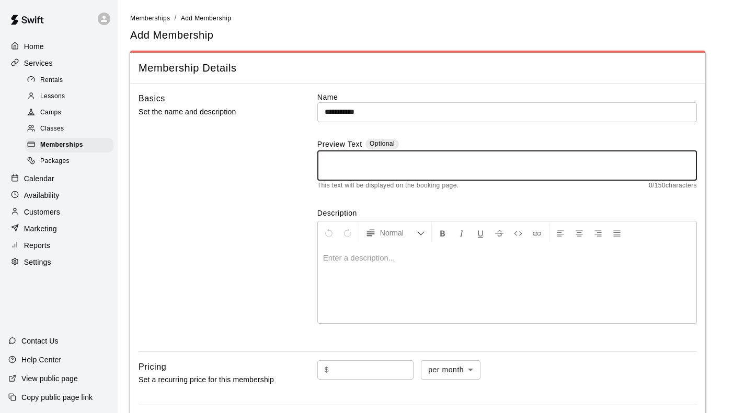
click at [355, 169] on textarea at bounding box center [507, 165] width 365 height 21
paste textarea "**********"
type textarea "**********"
click at [349, 253] on p at bounding box center [507, 258] width 368 height 10
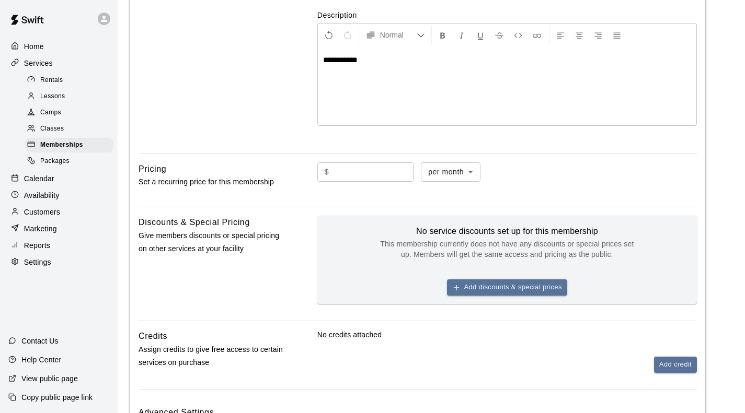
scroll to position [209, 0]
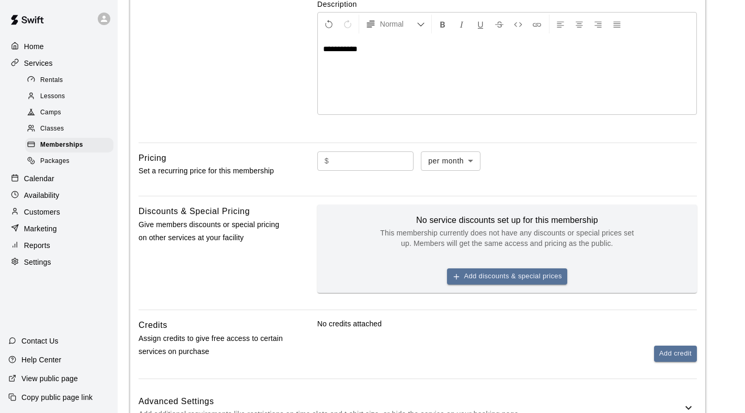
click at [357, 152] on input "text" at bounding box center [373, 161] width 80 height 19
click at [456, 91] on body "**********" at bounding box center [372, 142] width 745 height 703
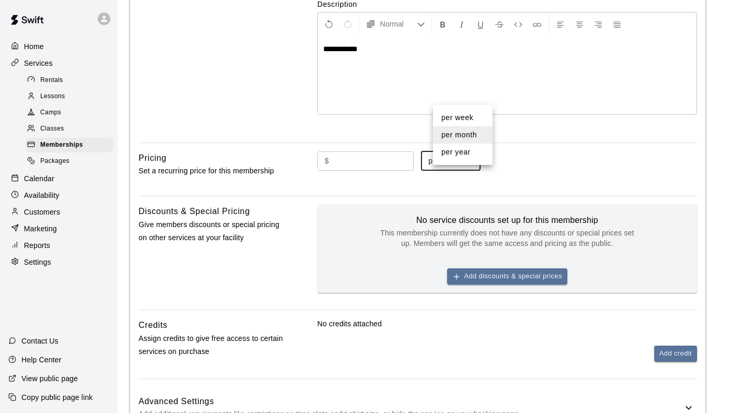
click at [535, 90] on div at bounding box center [376, 206] width 753 height 413
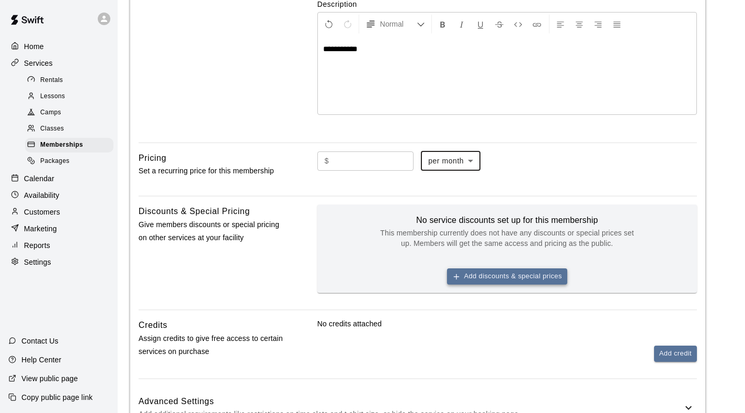
click at [468, 269] on button "Add discounts & special prices" at bounding box center [507, 277] width 120 height 16
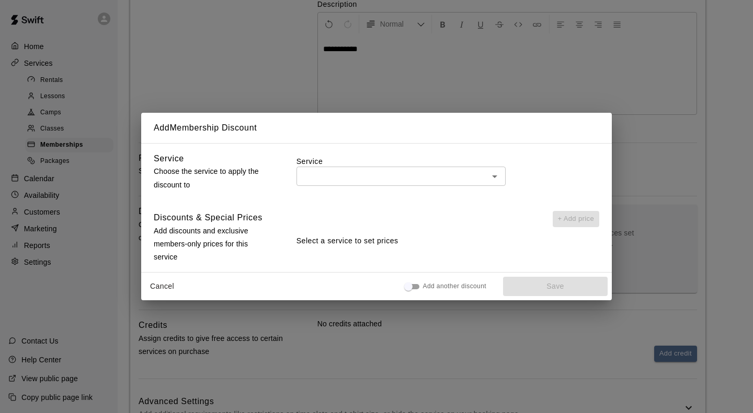
click at [333, 180] on input "text" at bounding box center [392, 176] width 186 height 13
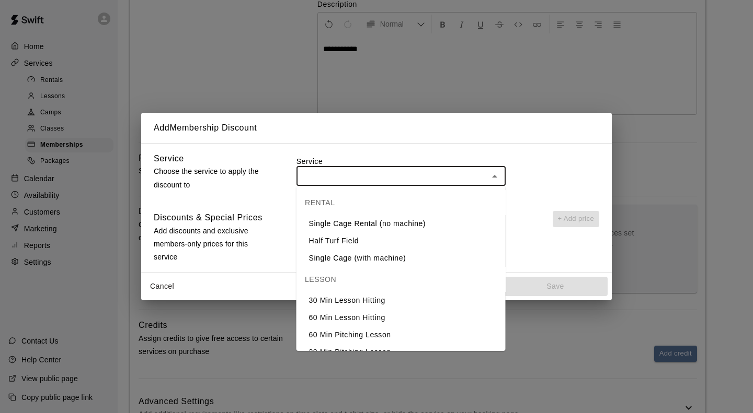
click at [235, 64] on div "Add Membership Discount Service Choose the service to apply the discount to Ser…" at bounding box center [376, 206] width 753 height 413
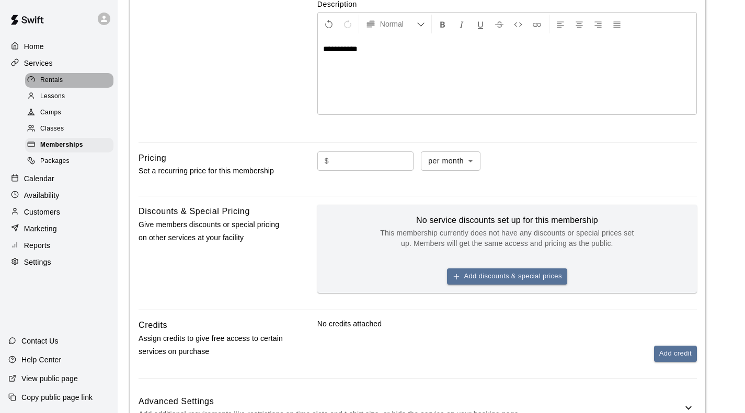
click at [49, 75] on div "Rentals" at bounding box center [69, 80] width 88 height 15
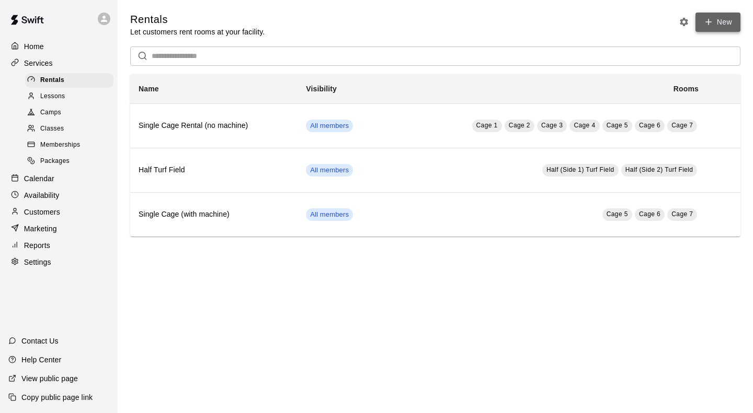
click at [721, 29] on link "New" at bounding box center [717, 22] width 45 height 19
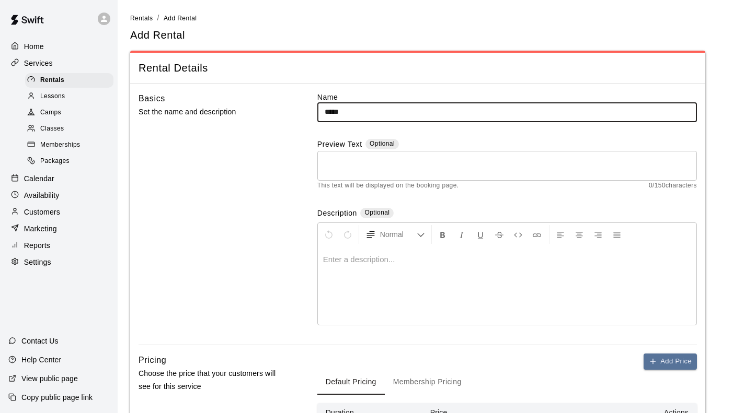
type input "**********"
click at [354, 167] on textarea at bounding box center [507, 165] width 365 height 21
drag, startPoint x: 306, startPoint y: 113, endPoint x: 272, endPoint y: 112, distance: 33.5
click at [272, 112] on div "**********" at bounding box center [417, 218] width 558 height 253
click at [353, 161] on textarea at bounding box center [507, 165] width 365 height 21
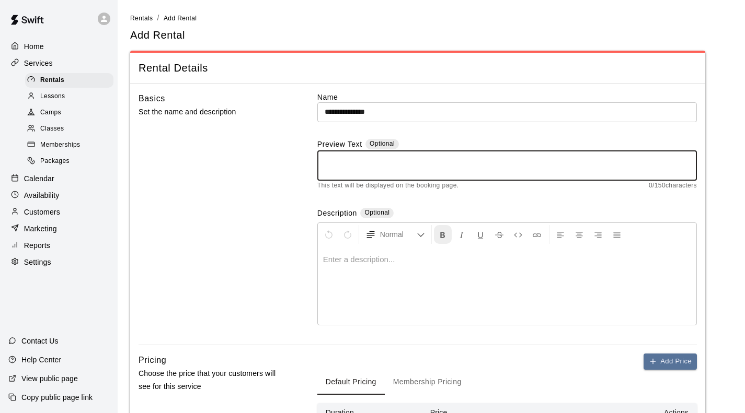
paste textarea "**********"
type textarea "**********"
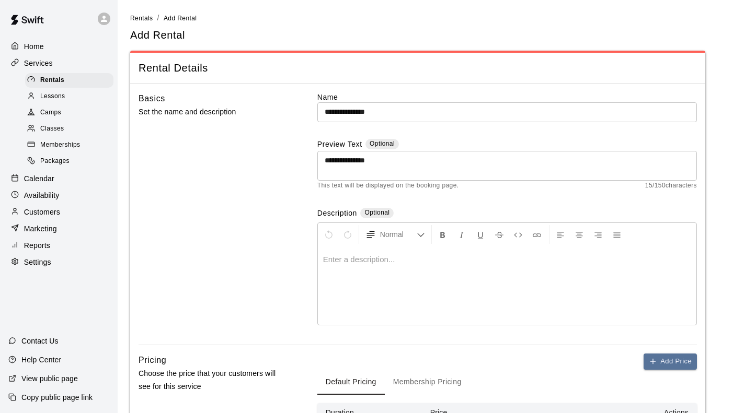
click at [334, 253] on div "Enter a description..." at bounding box center [507, 286] width 378 height 78
click at [324, 255] on p at bounding box center [507, 260] width 368 height 10
click at [323, 255] on p at bounding box center [507, 260] width 368 height 10
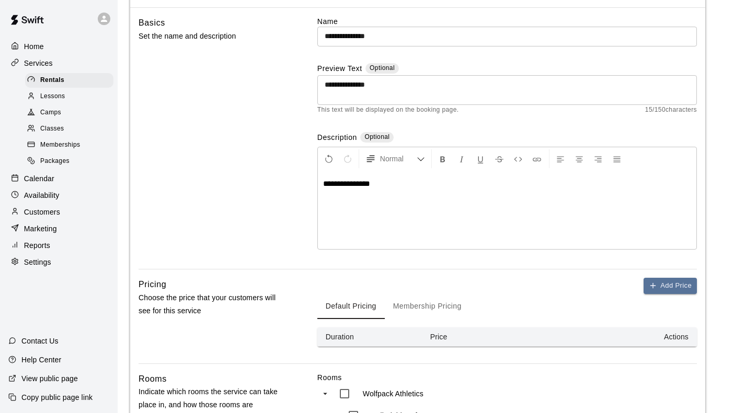
scroll to position [157, 0]
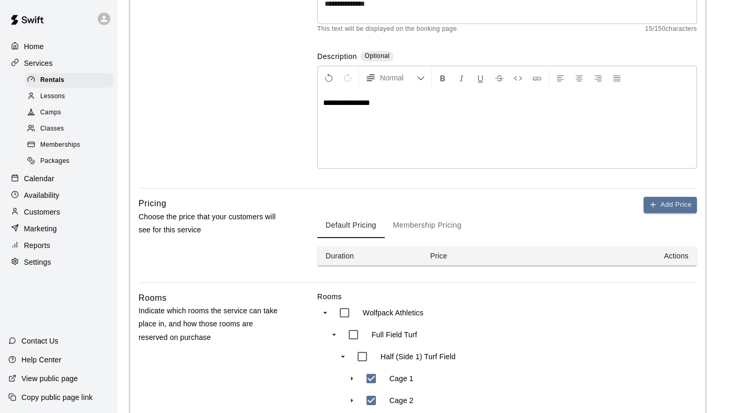
click at [405, 213] on button "Membership Pricing" at bounding box center [427, 225] width 85 height 25
click at [660, 197] on button "Add Price" at bounding box center [669, 205] width 53 height 16
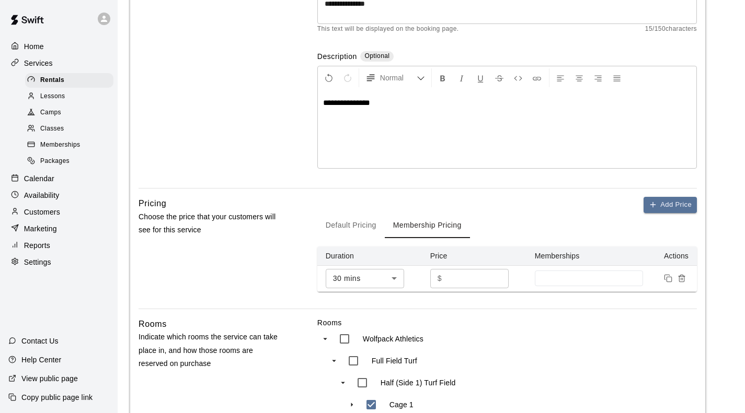
click at [388, 223] on body "**********" at bounding box center [372, 336] width 745 height 987
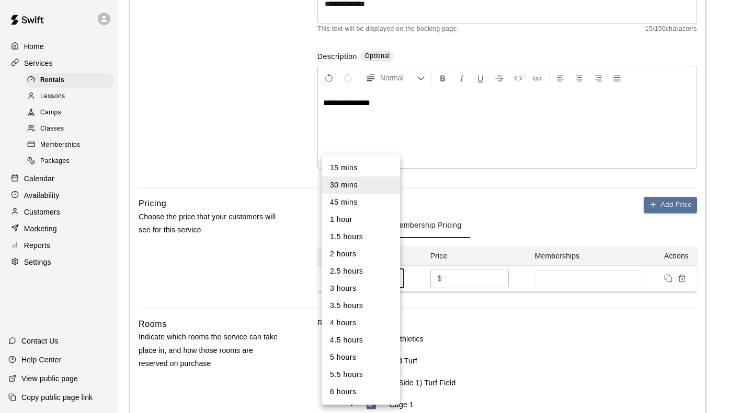
click at [354, 216] on li "1 hour" at bounding box center [360, 219] width 78 height 17
type input "**"
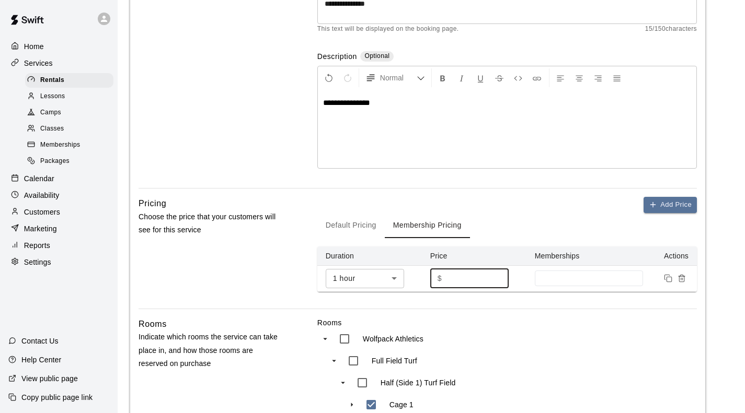
click at [430, 269] on div "$ * ​" at bounding box center [469, 278] width 78 height 19
type input "***"
click at [564, 274] on input at bounding box center [589, 278] width 98 height 8
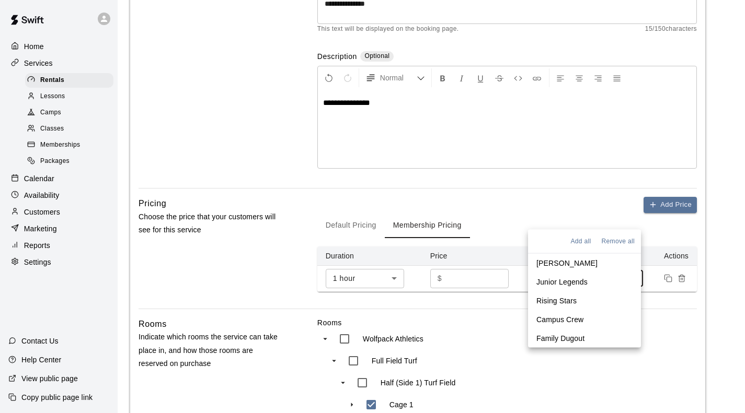
drag, startPoint x: 565, startPoint y: 262, endPoint x: 565, endPoint y: 276, distance: 14.6
click at [565, 262] on p "[PERSON_NAME]" at bounding box center [566, 263] width 61 height 10
click at [565, 287] on p "Junior Legends" at bounding box center [561, 284] width 51 height 10
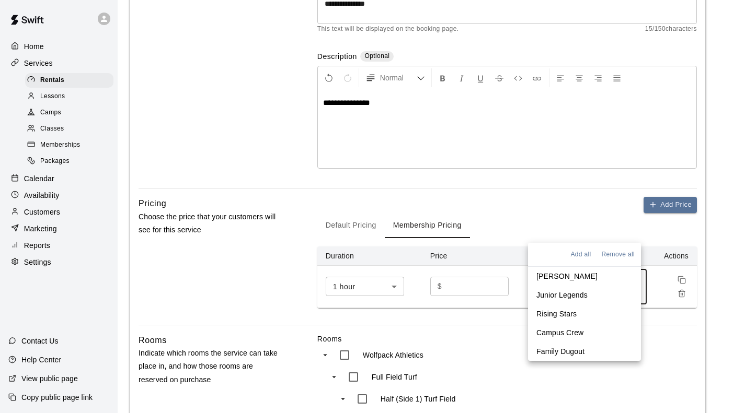
click at [564, 311] on p "Rising Stars" at bounding box center [556, 314] width 40 height 10
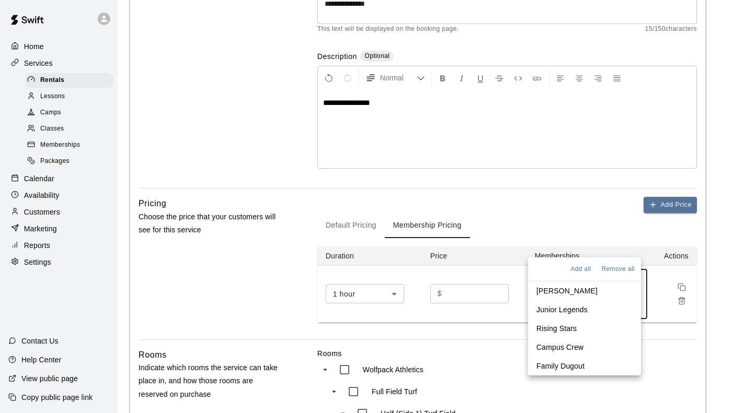
click at [565, 346] on p "Campus Crew" at bounding box center [559, 347] width 47 height 10
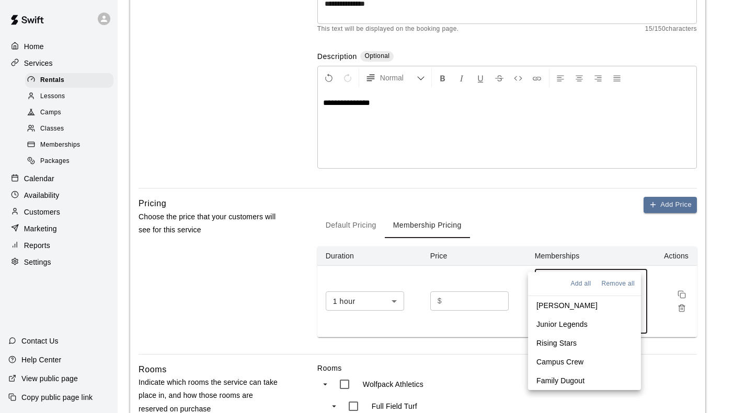
click at [564, 377] on p "Family Dugout" at bounding box center [560, 381] width 48 height 10
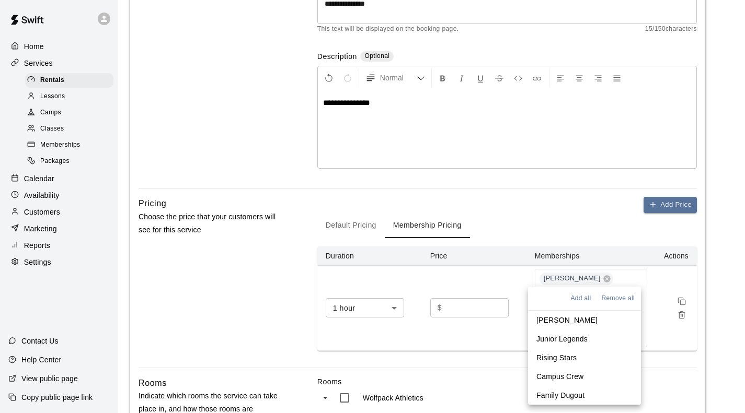
click at [244, 262] on div "Pricing Choose the price that your customers will see for this service" at bounding box center [210, 282] width 145 height 171
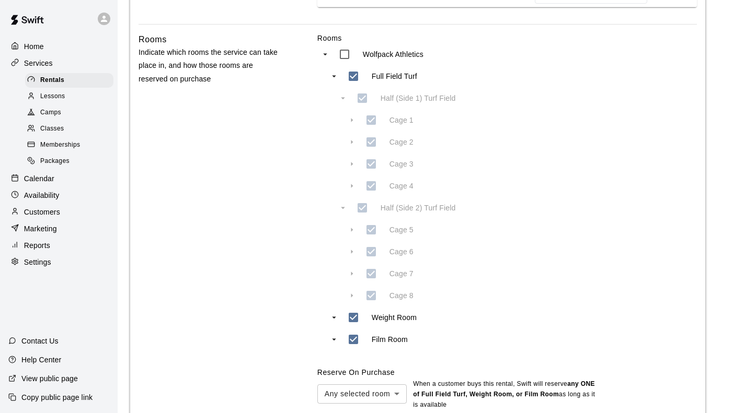
scroll to position [523, 0]
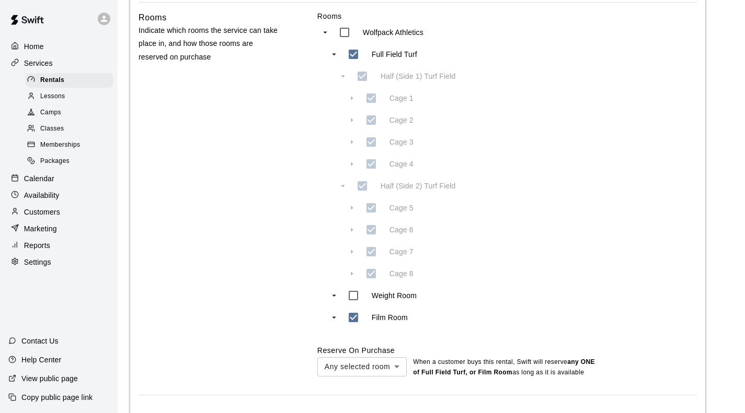
type input "***"
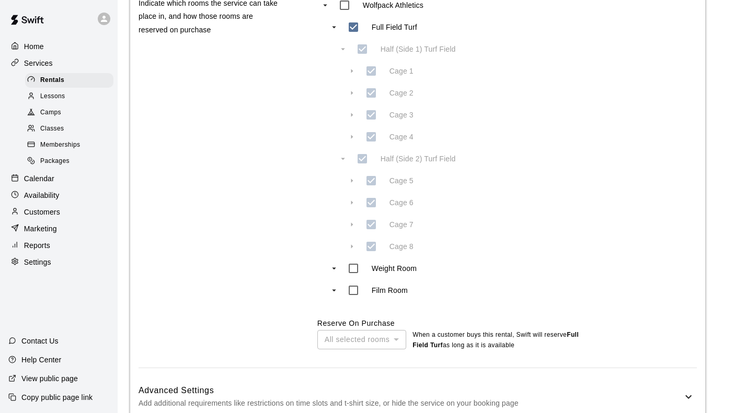
click at [430, 384] on h6 "Advanced Settings" at bounding box center [410, 391] width 544 height 14
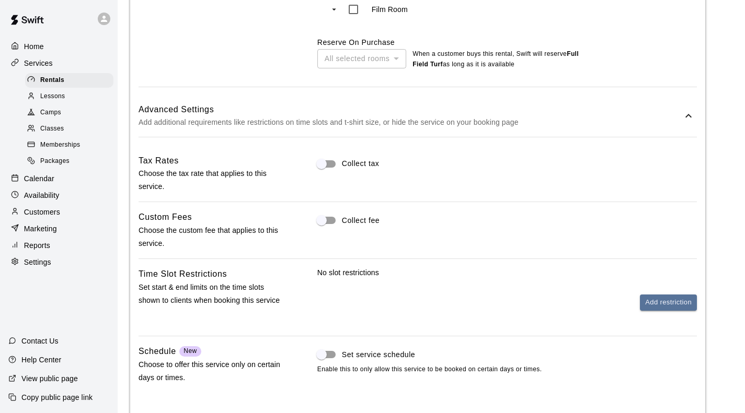
scroll to position [863, 0]
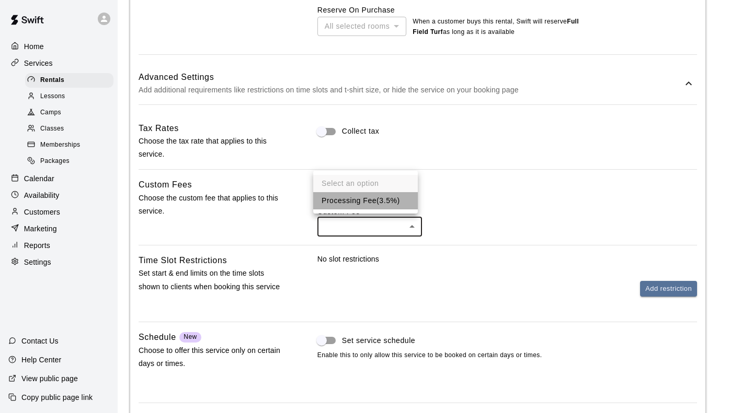
click at [348, 202] on li "Processing Fee ( 3.5% )" at bounding box center [365, 200] width 105 height 17
type input "***"
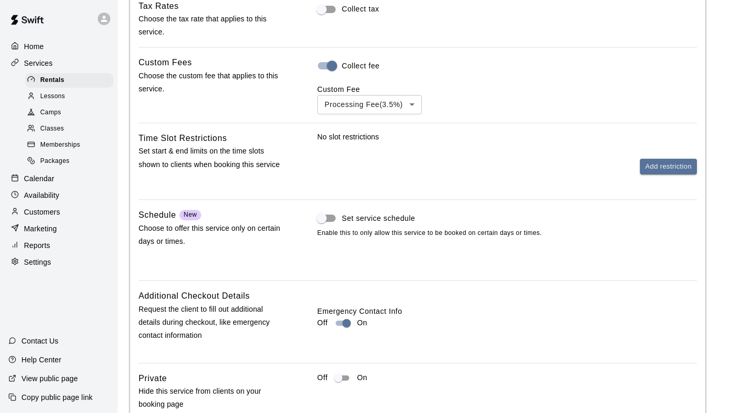
scroll to position [996, 0]
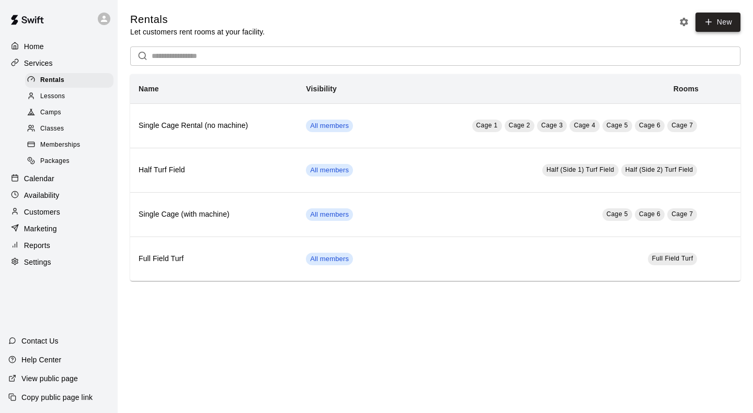
click at [722, 27] on link "New" at bounding box center [717, 22] width 45 height 19
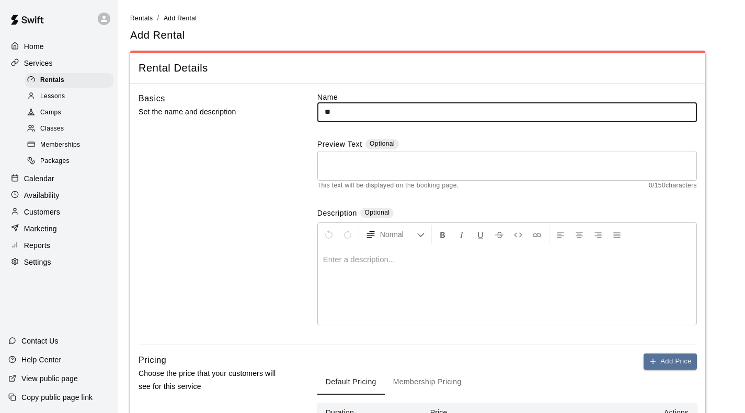
type input "*"
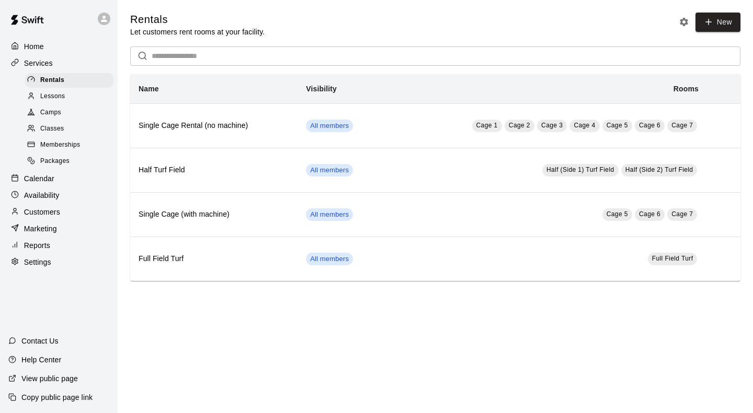
click at [54, 145] on span "Memberships" at bounding box center [60, 145] width 40 height 10
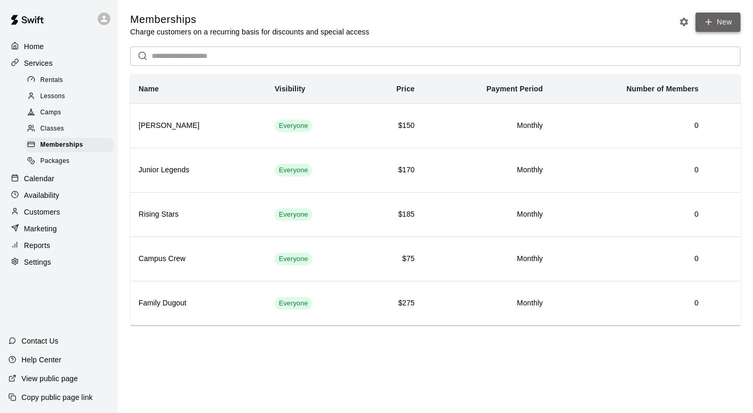
click at [727, 25] on link "New" at bounding box center [717, 22] width 45 height 19
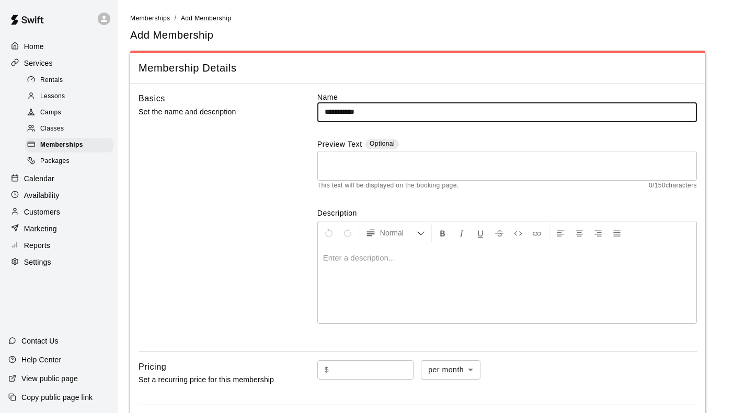
drag, startPoint x: 373, startPoint y: 115, endPoint x: 242, endPoint y: 110, distance: 131.3
click at [242, 110] on div "**********" at bounding box center [417, 217] width 558 height 251
type input "**********"
click at [340, 168] on textarea at bounding box center [507, 165] width 365 height 21
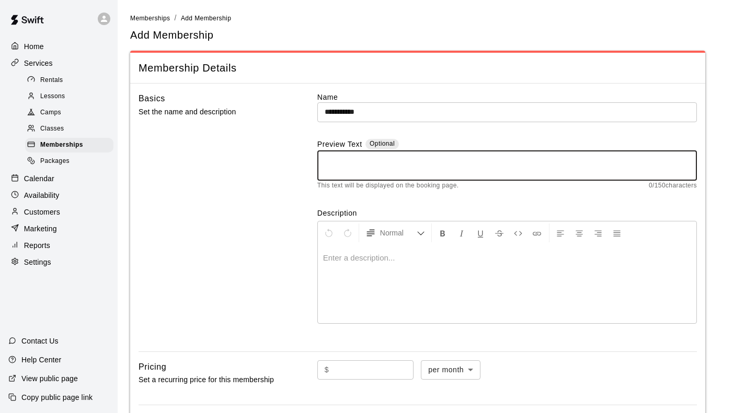
paste textarea "**********"
type textarea "**********"
click at [343, 242] on div "Normal Enter a description..." at bounding box center [506, 272] width 379 height 103
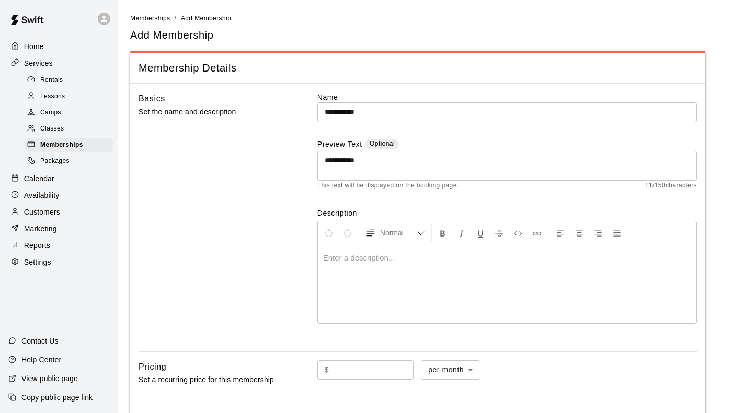
click at [343, 253] on p at bounding box center [507, 258] width 368 height 10
click at [341, 253] on p at bounding box center [507, 258] width 368 height 10
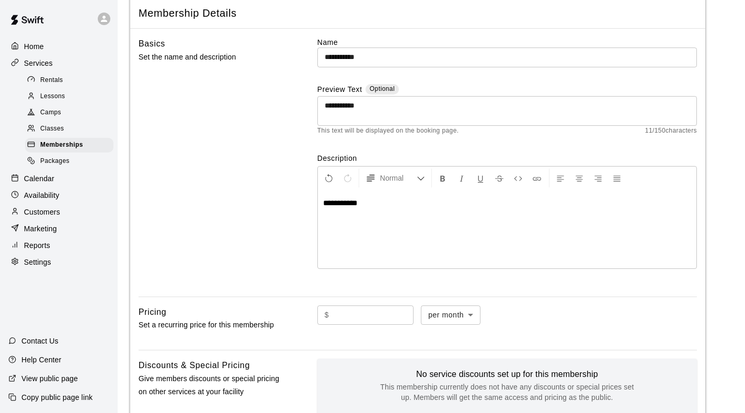
scroll to position [157, 0]
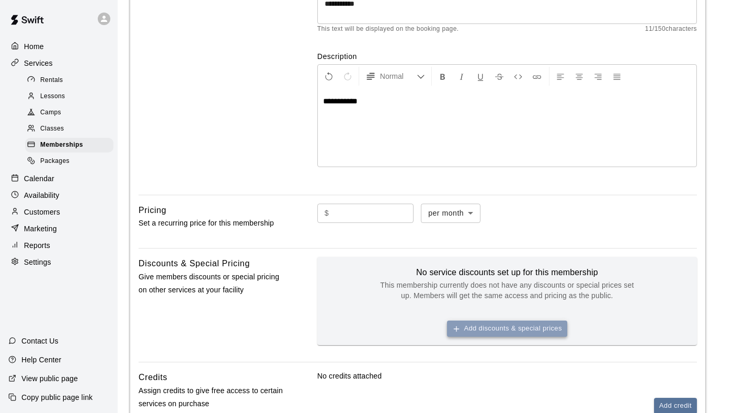
click at [487, 321] on button "Add discounts & special prices" at bounding box center [507, 329] width 120 height 16
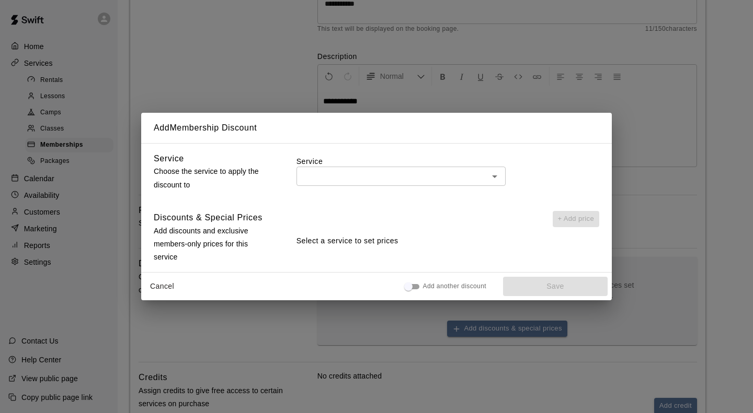
click at [340, 180] on input "text" at bounding box center [392, 176] width 186 height 13
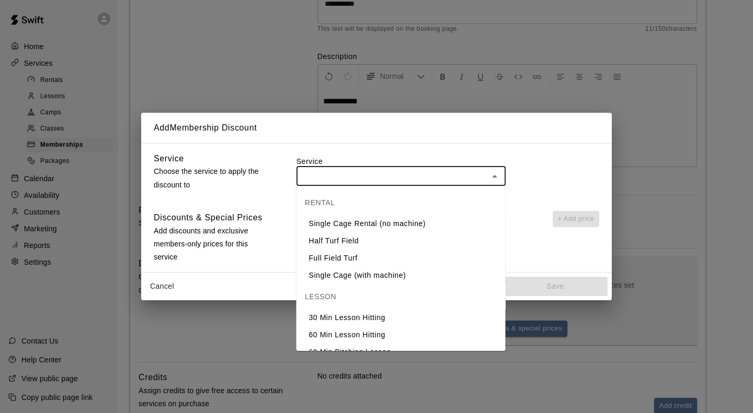
click at [344, 225] on li "Single Cage Rental (no machine)" at bounding box center [400, 223] width 209 height 17
type input "**********"
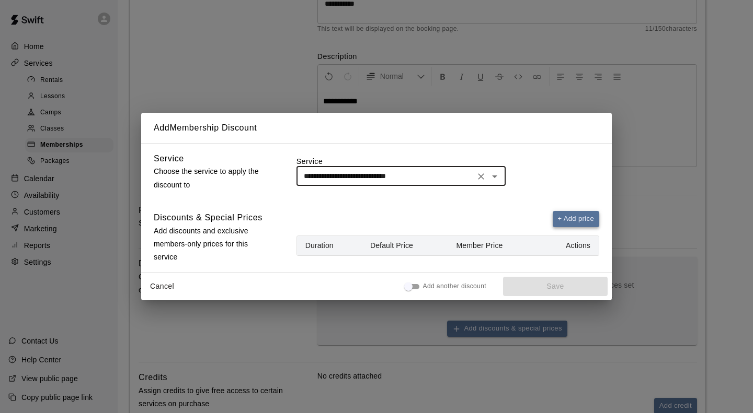
click at [567, 219] on button "+ Add price" at bounding box center [575, 219] width 47 height 16
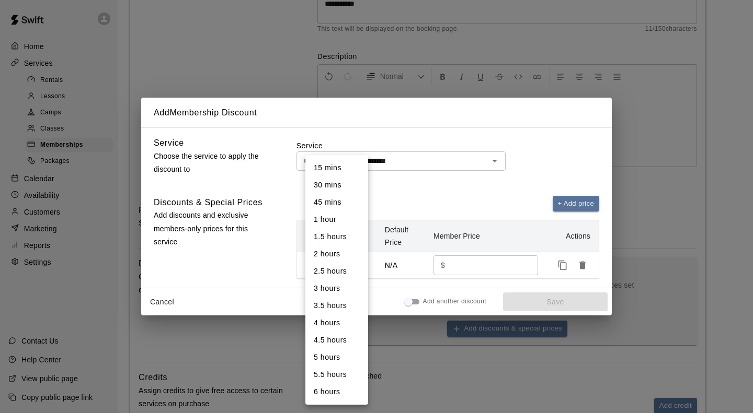
click at [341, 261] on body "**********" at bounding box center [376, 194] width 753 height 703
click at [332, 220] on li "1 hour" at bounding box center [336, 219] width 63 height 17
type input "**"
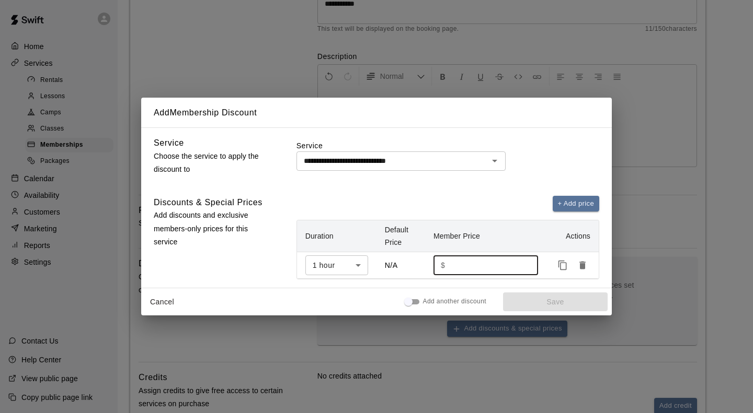
click at [462, 261] on input "number" at bounding box center [487, 265] width 77 height 19
click at [463, 270] on input "number" at bounding box center [487, 265] width 77 height 19
type input "**"
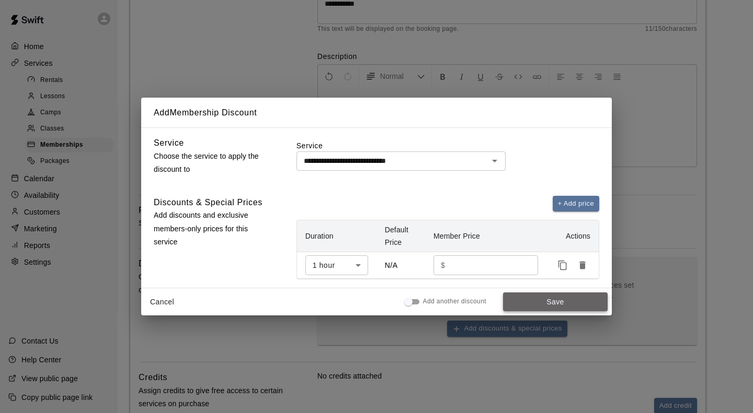
click at [521, 307] on button "Save" at bounding box center [555, 302] width 105 height 19
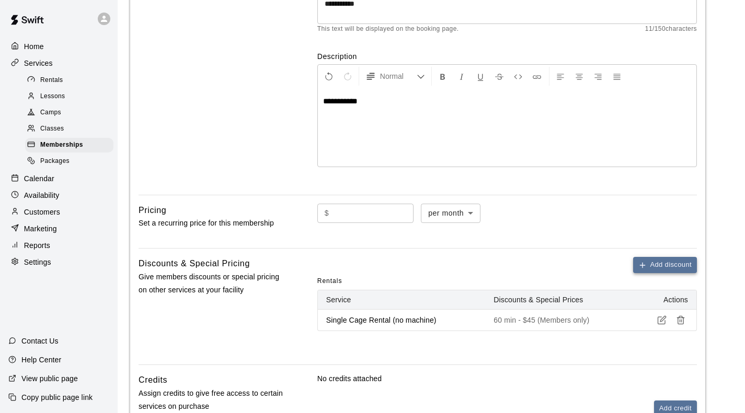
click at [651, 257] on button "Add discount" at bounding box center [665, 265] width 64 height 16
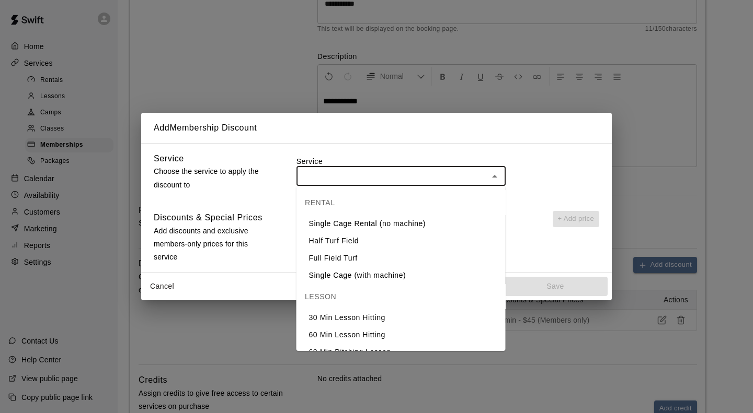
click at [320, 177] on input "text" at bounding box center [392, 176] width 186 height 13
click at [344, 273] on li "Single Cage (with machine)" at bounding box center [400, 275] width 209 height 17
type input "**********"
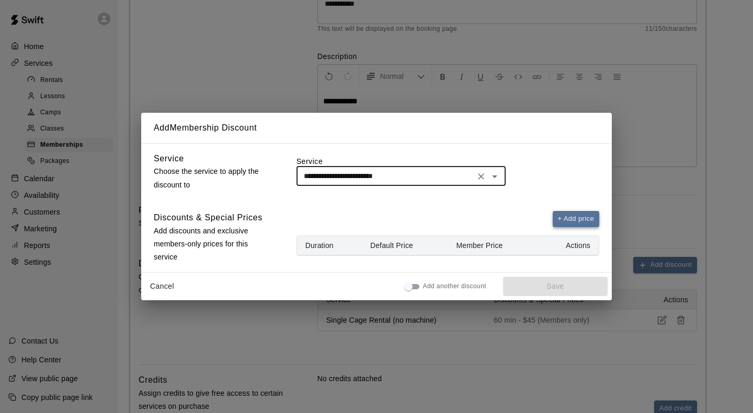
click at [580, 215] on button "+ Add price" at bounding box center [575, 219] width 47 height 16
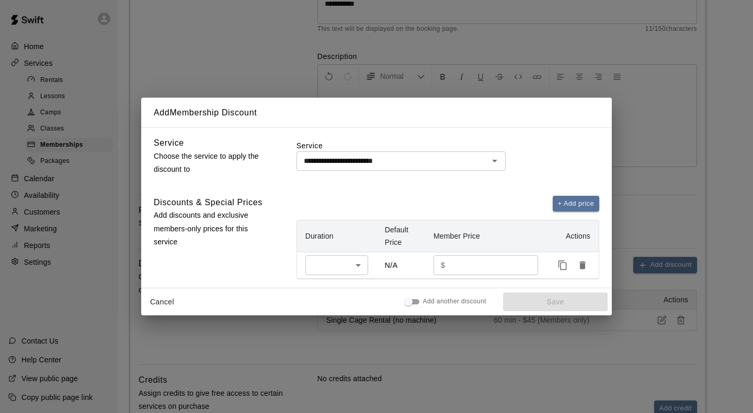
click at [329, 262] on body "**********" at bounding box center [376, 196] width 753 height 706
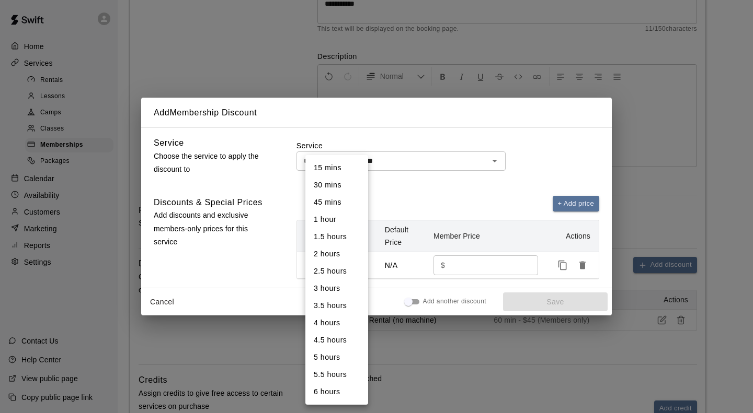
click at [325, 215] on li "1 hour" at bounding box center [336, 219] width 63 height 17
type input "**"
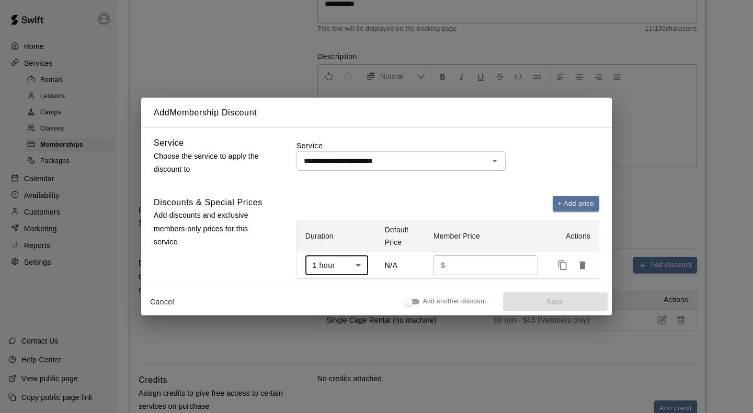
click at [480, 265] on input "number" at bounding box center [487, 265] width 77 height 19
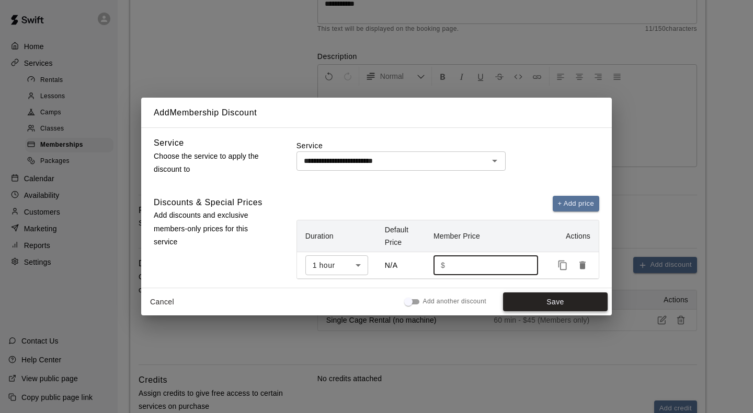
type input "**"
click at [525, 295] on button "Save" at bounding box center [555, 302] width 105 height 19
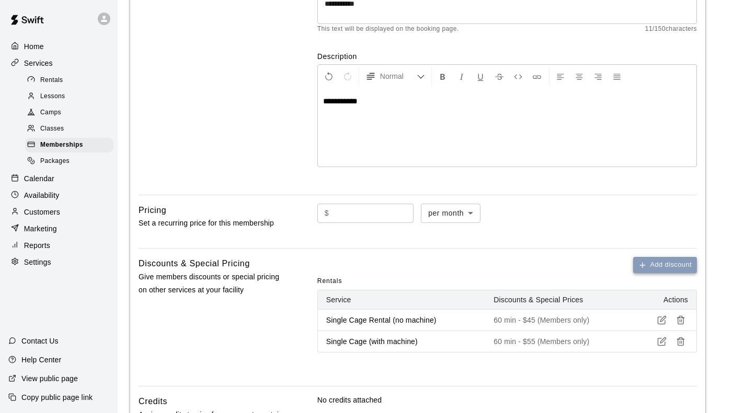
click at [649, 257] on button "Add discount" at bounding box center [665, 265] width 64 height 16
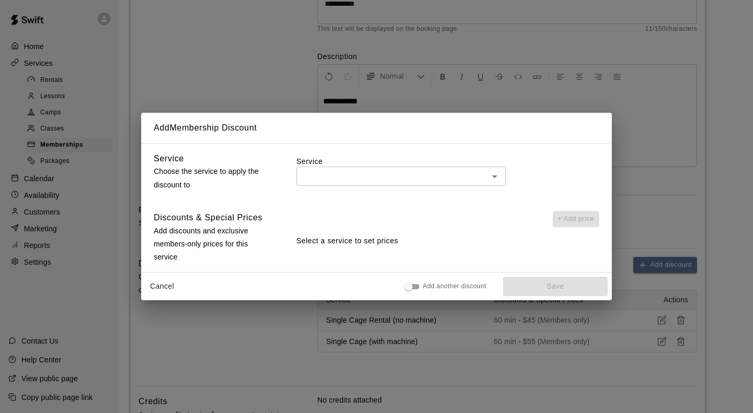
click at [335, 180] on input "text" at bounding box center [392, 176] width 186 height 13
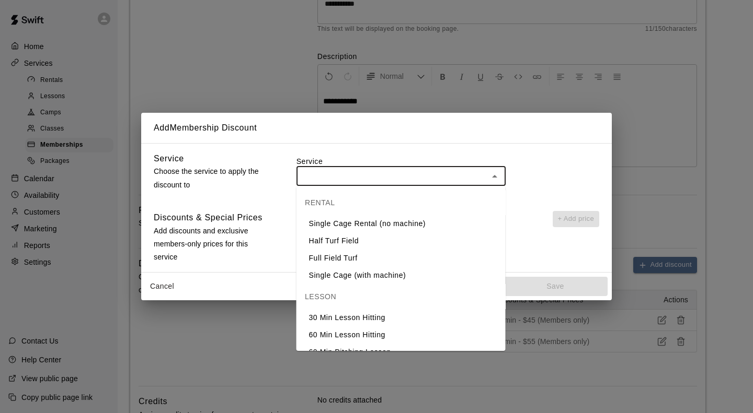
click at [331, 239] on li "Half Turf Field" at bounding box center [400, 241] width 209 height 17
type input "**********"
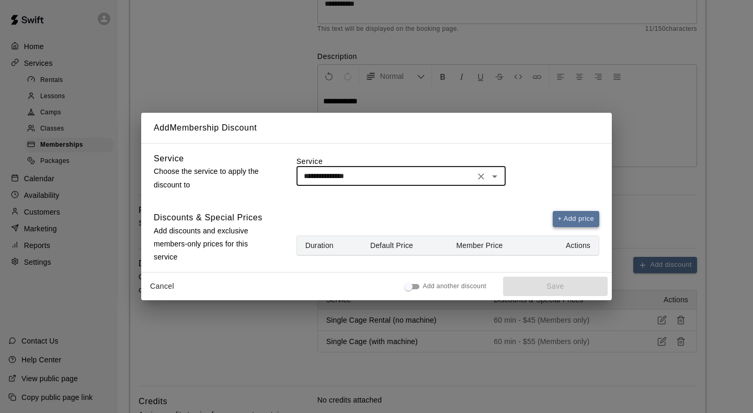
click at [588, 217] on button "+ Add price" at bounding box center [575, 219] width 47 height 16
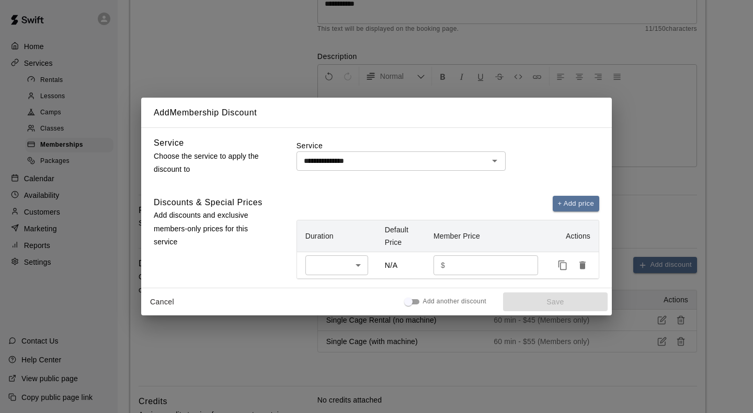
click at [329, 265] on body "**********" at bounding box center [376, 206] width 753 height 727
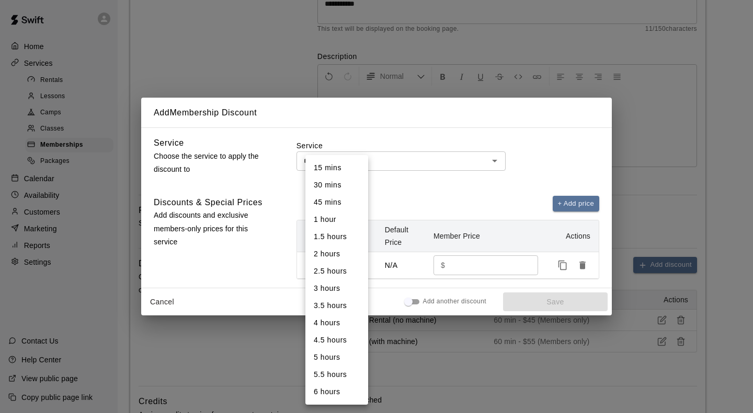
click at [331, 222] on li "1 hour" at bounding box center [336, 219] width 63 height 17
type input "**"
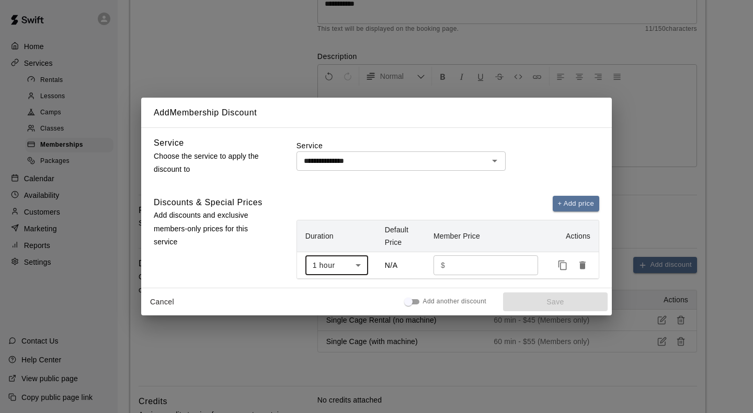
click at [481, 264] on input "number" at bounding box center [487, 265] width 77 height 19
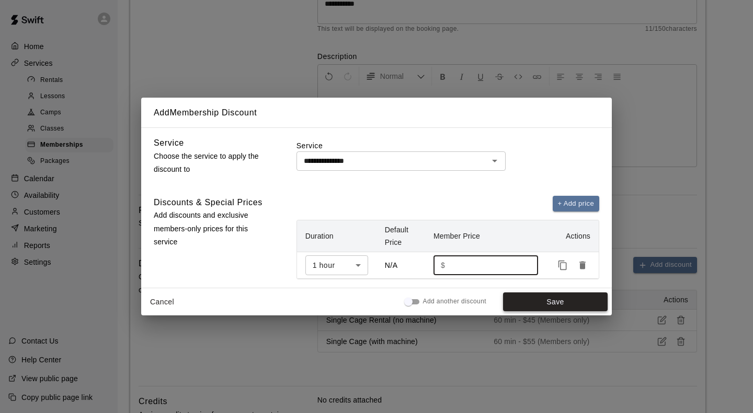
type input "**"
click at [561, 303] on button "Save" at bounding box center [555, 302] width 105 height 19
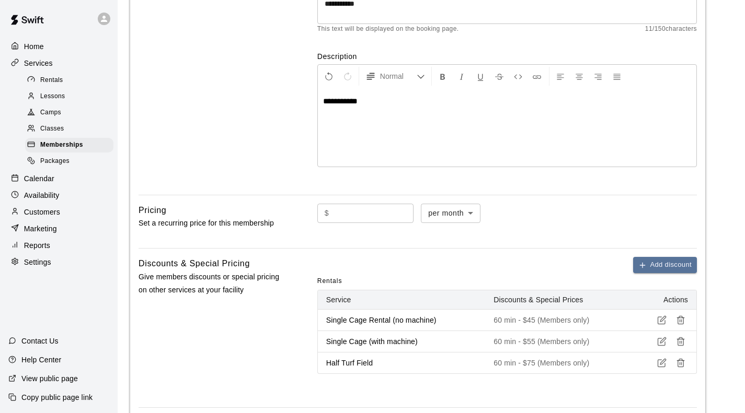
click at [658, 359] on icon "button" at bounding box center [661, 363] width 9 height 9
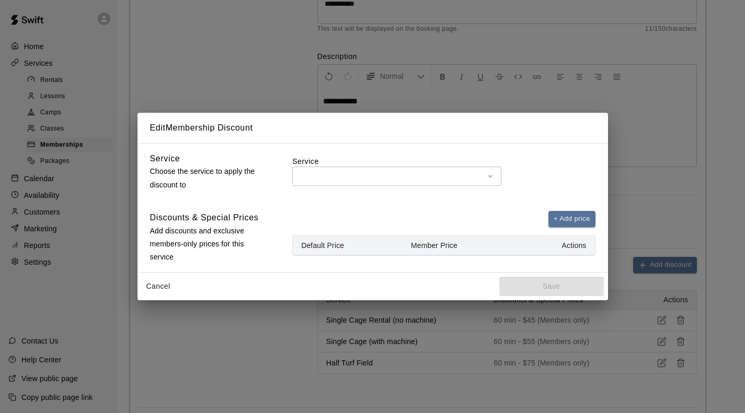
type input "**********"
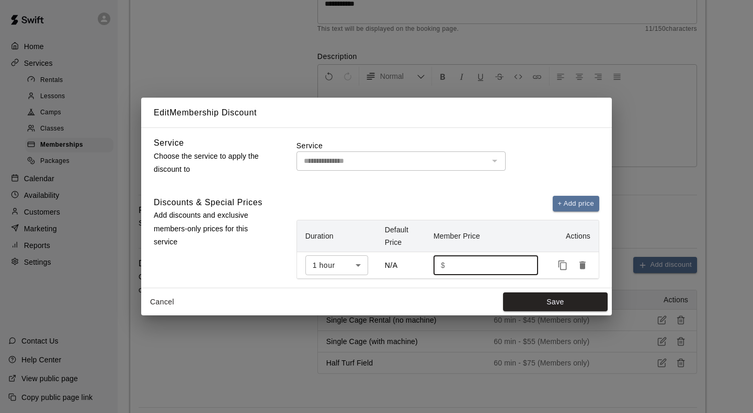
drag, startPoint x: 462, startPoint y: 262, endPoint x: 451, endPoint y: 263, distance: 11.0
click at [451, 263] on input "**" at bounding box center [487, 265] width 77 height 19
type input "**"
click at [535, 302] on button "Save" at bounding box center [555, 302] width 105 height 19
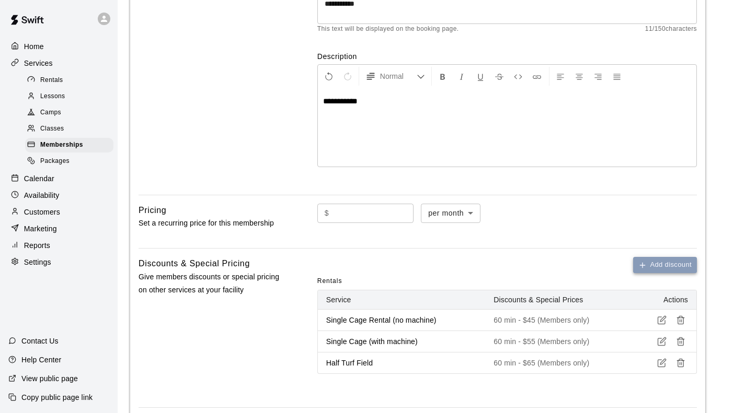
click at [656, 257] on button "Add discount" at bounding box center [665, 265] width 64 height 16
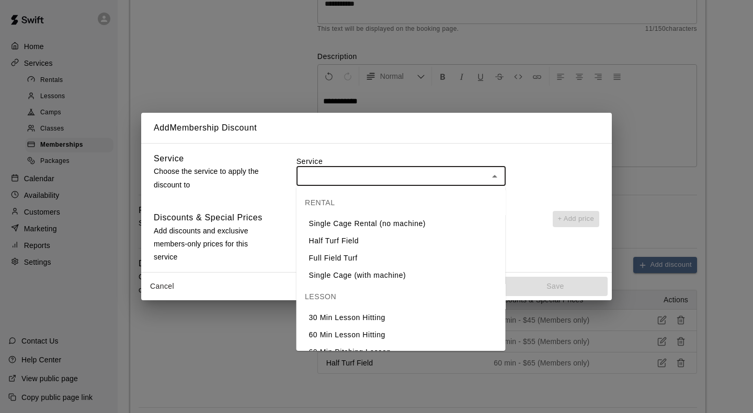
click at [379, 171] on input "text" at bounding box center [392, 176] width 186 height 13
click at [337, 253] on li "Full Field Turf" at bounding box center [400, 258] width 209 height 17
type input "**********"
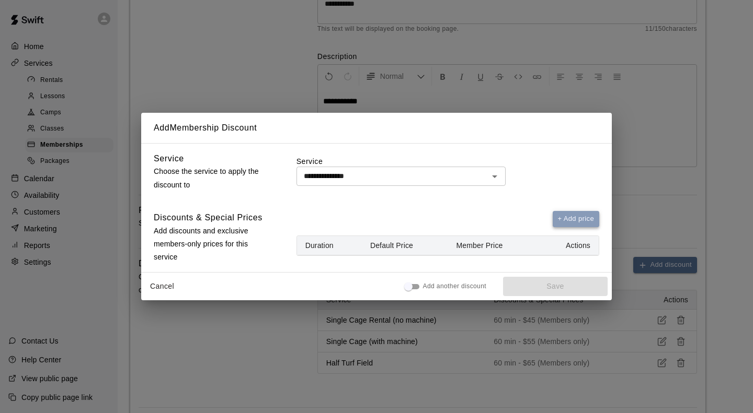
click at [565, 222] on button "+ Add price" at bounding box center [575, 219] width 47 height 16
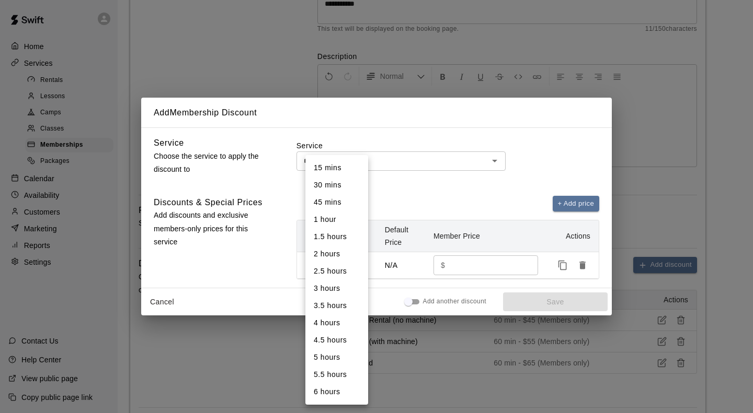
click at [340, 260] on body "**********" at bounding box center [376, 217] width 753 height 749
click at [322, 221] on li "1 hour" at bounding box center [336, 219] width 63 height 17
type input "**"
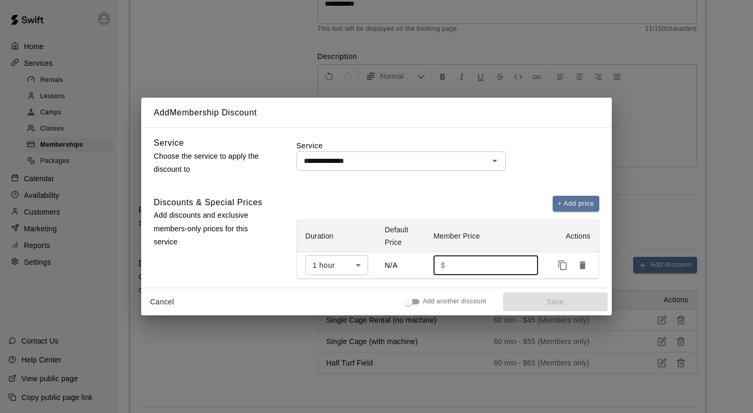
click at [478, 271] on input "number" at bounding box center [487, 265] width 77 height 19
type input "***"
click at [549, 297] on button "Save" at bounding box center [555, 302] width 105 height 19
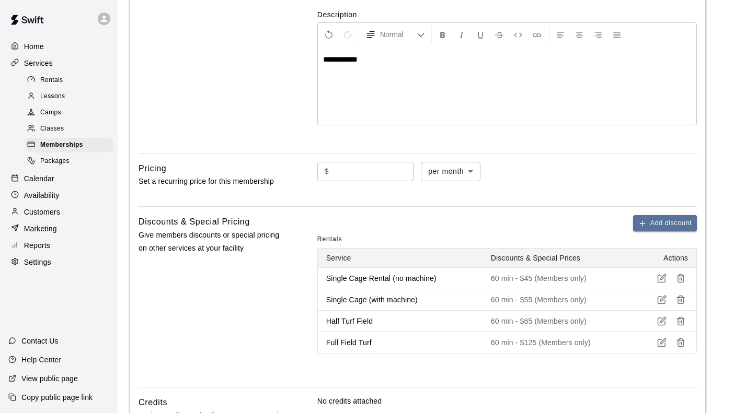
scroll to position [295, 0]
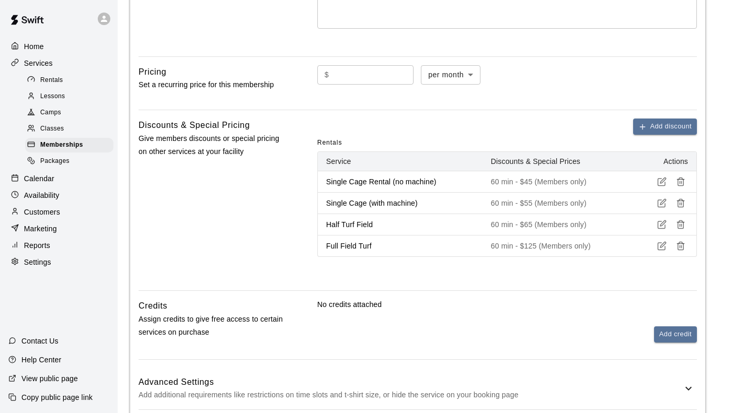
click at [275, 376] on h6 "Advanced Settings" at bounding box center [410, 383] width 544 height 14
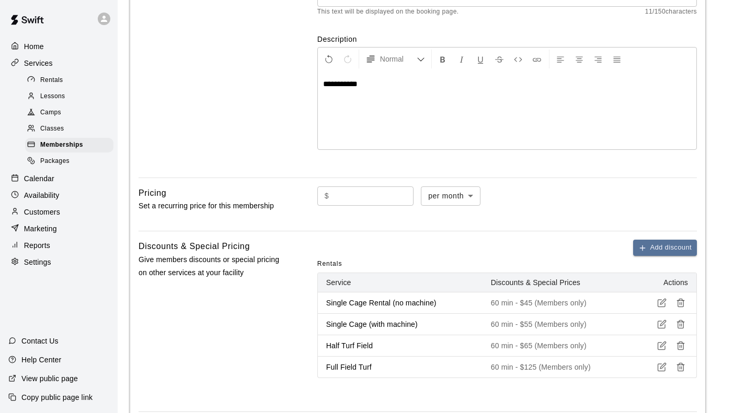
scroll to position [186, 0]
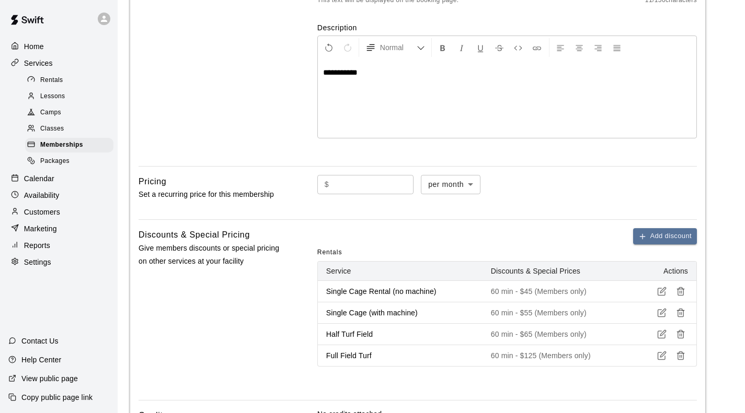
click at [657, 287] on icon "button" at bounding box center [661, 291] width 9 height 9
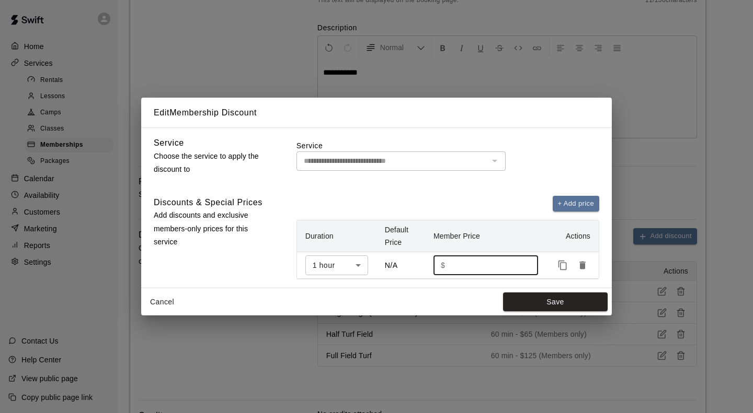
click at [453, 266] on input "**" at bounding box center [487, 265] width 77 height 19
type input "**"
click at [524, 296] on button "Save" at bounding box center [555, 302] width 105 height 19
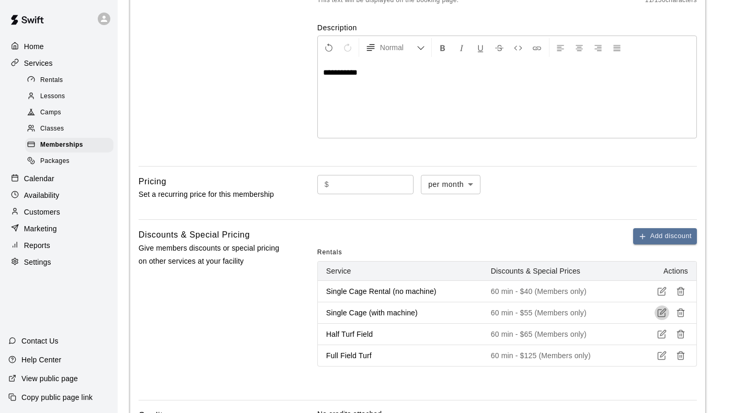
click at [658, 308] on icon "button" at bounding box center [661, 312] width 9 height 9
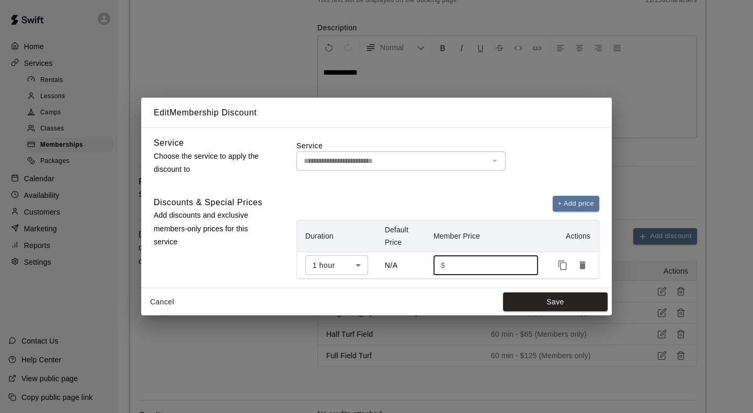
drag, startPoint x: 464, startPoint y: 266, endPoint x: 455, endPoint y: 266, distance: 8.9
click at [455, 266] on input "**" at bounding box center [487, 265] width 77 height 19
type input "**"
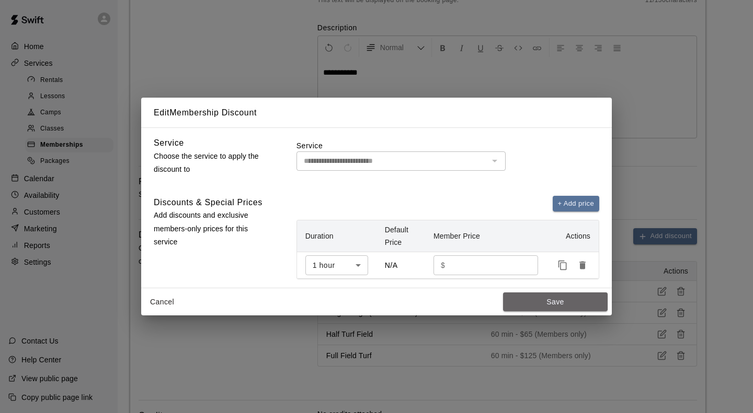
click at [549, 295] on button "Save" at bounding box center [555, 302] width 105 height 19
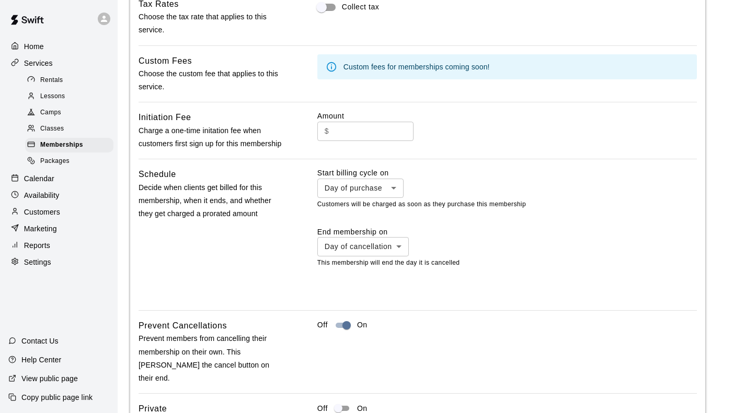
scroll to position [760, 0]
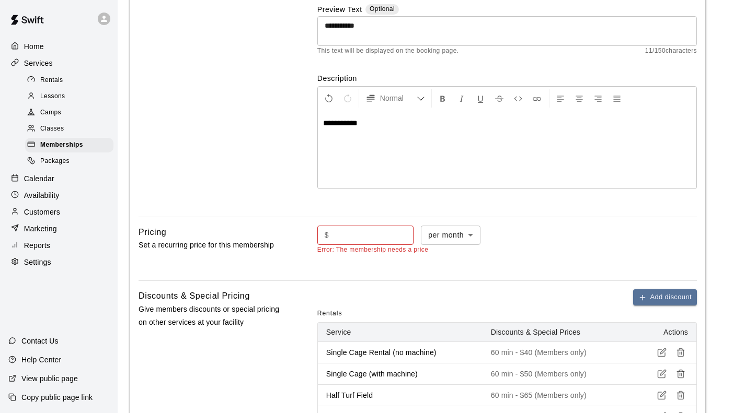
scroll to position [133, 0]
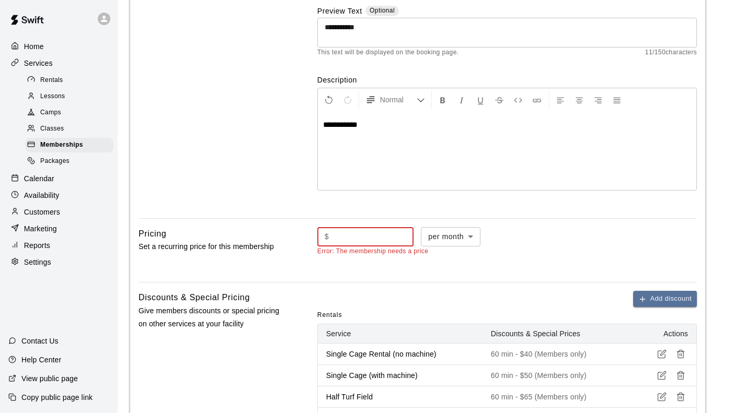
click at [344, 227] on input "text" at bounding box center [373, 236] width 80 height 19
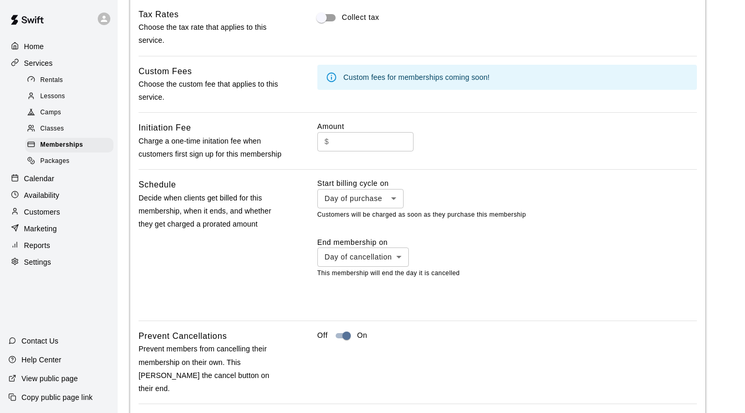
scroll to position [760, 0]
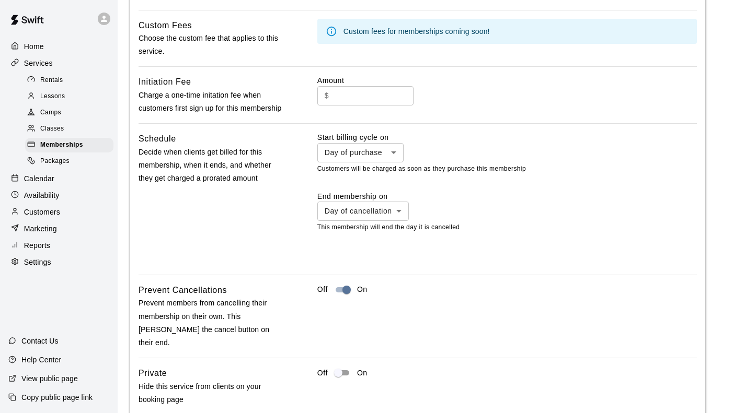
type input "*"
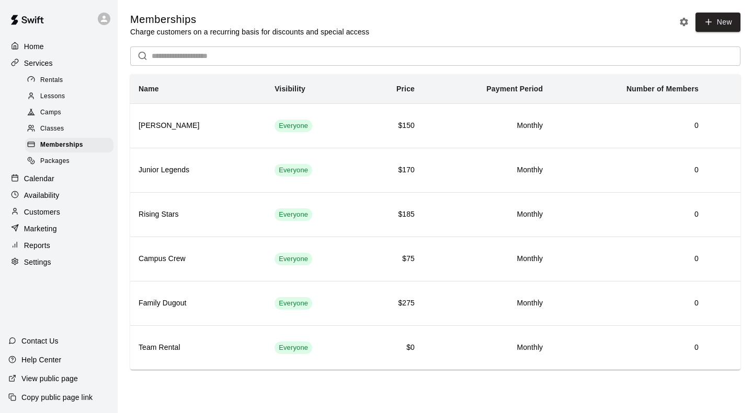
click at [53, 77] on span "Rentals" at bounding box center [51, 80] width 23 height 10
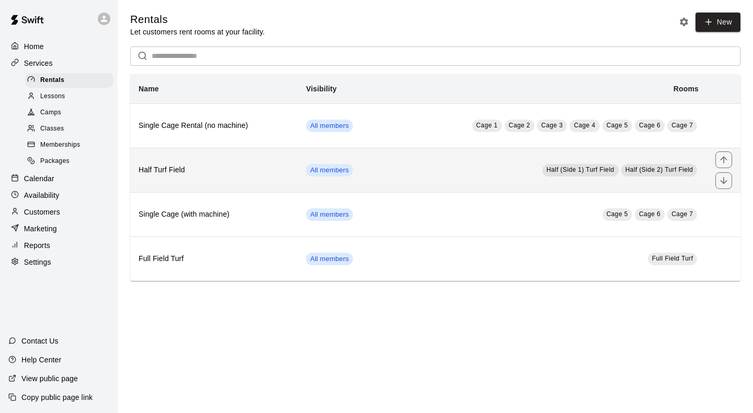
click at [266, 176] on h6 "Half Turf Field" at bounding box center [213, 170] width 151 height 11
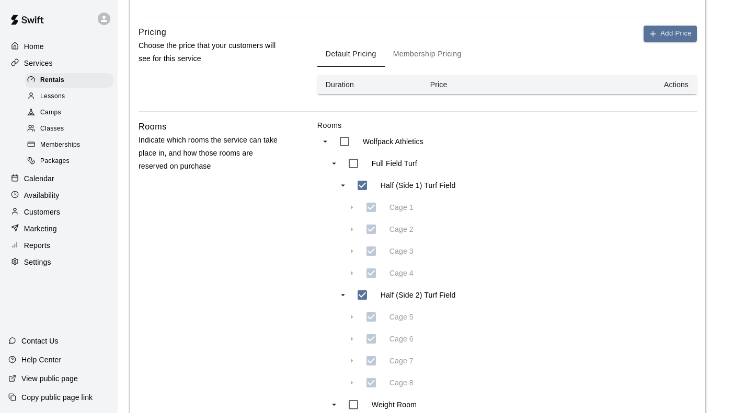
scroll to position [226, 0]
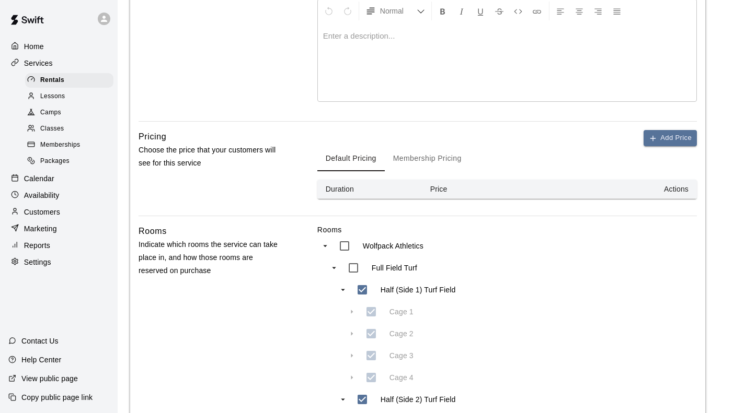
click at [437, 146] on button "Membership Pricing" at bounding box center [427, 158] width 85 height 25
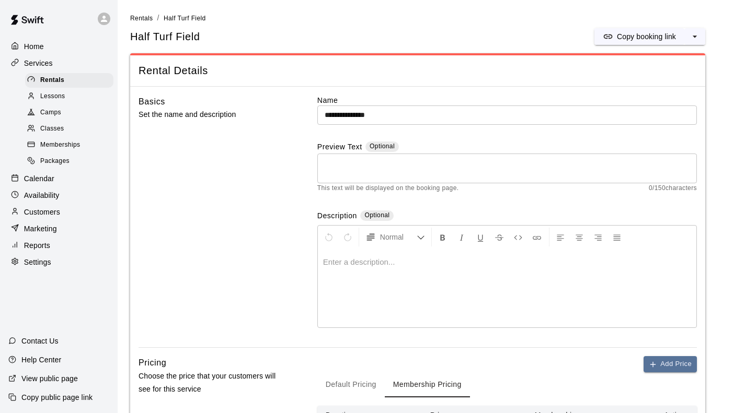
scroll to position [157, 0]
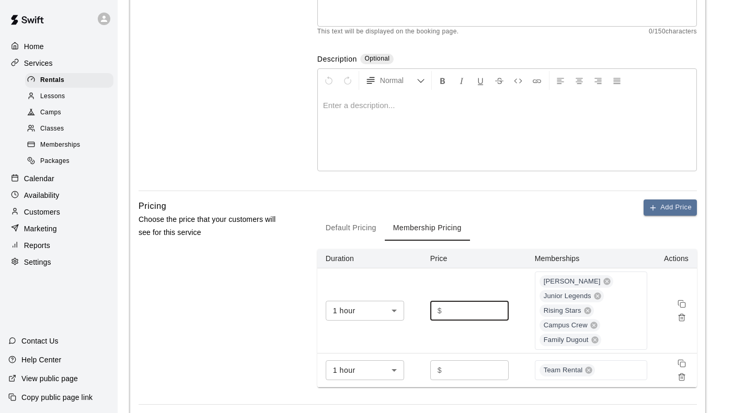
click at [446, 301] on input "**" at bounding box center [477, 310] width 63 height 19
type input "**"
drag, startPoint x: 259, startPoint y: 261, endPoint x: 264, endPoint y: 257, distance: 6.0
click at [259, 260] on div "Pricing Choose the price that your customers will see for this service" at bounding box center [210, 302] width 145 height 205
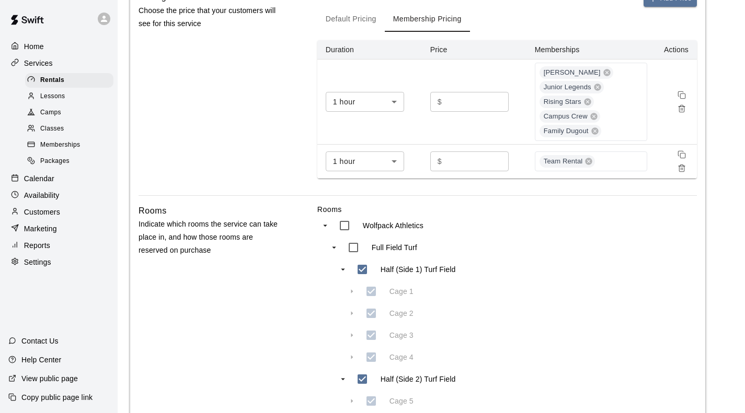
scroll to position [607, 0]
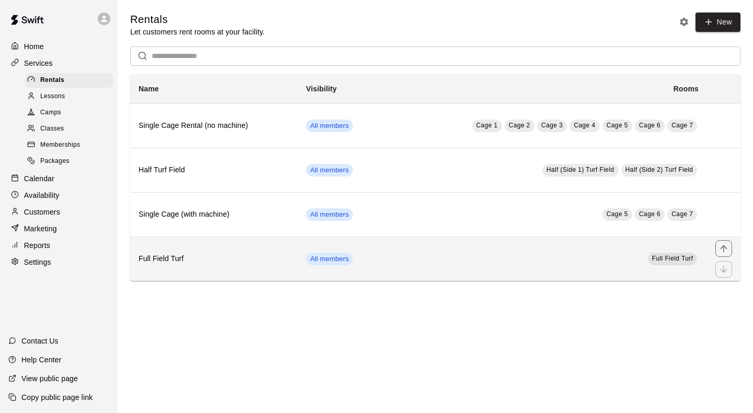
click at [221, 254] on th "Full Field Turf" at bounding box center [213, 259] width 167 height 44
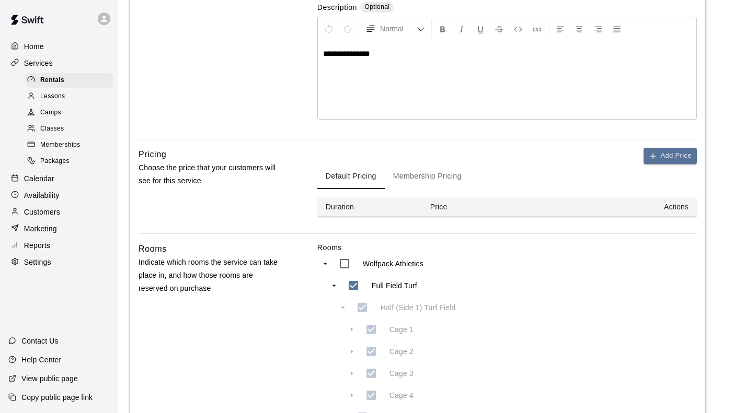
scroll to position [209, 0]
click at [414, 164] on button "Membership Pricing" at bounding box center [427, 176] width 85 height 25
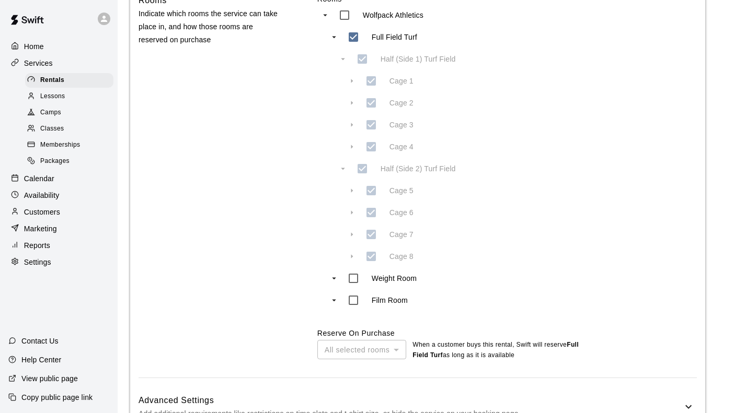
scroll to position [586, 0]
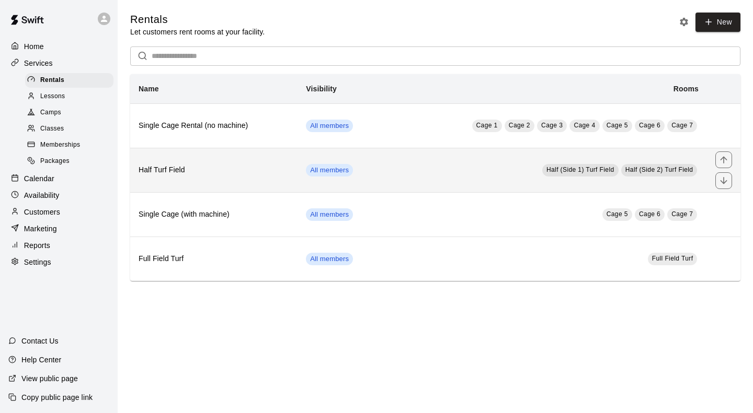
click at [229, 166] on th "Half Turf Field" at bounding box center [213, 170] width 167 height 44
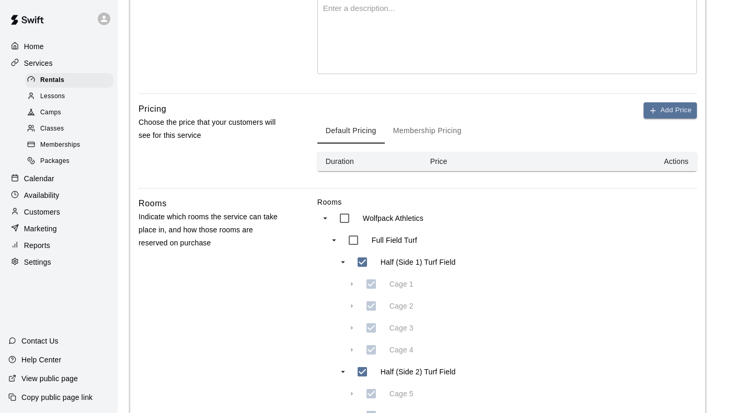
scroll to position [209, 0]
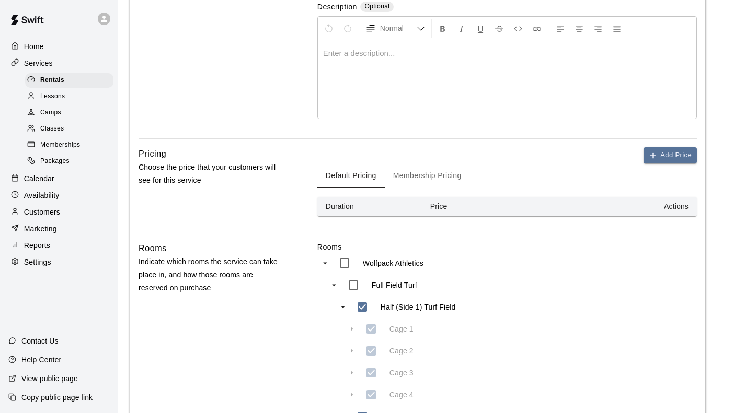
click at [411, 164] on button "Membership Pricing" at bounding box center [427, 176] width 85 height 25
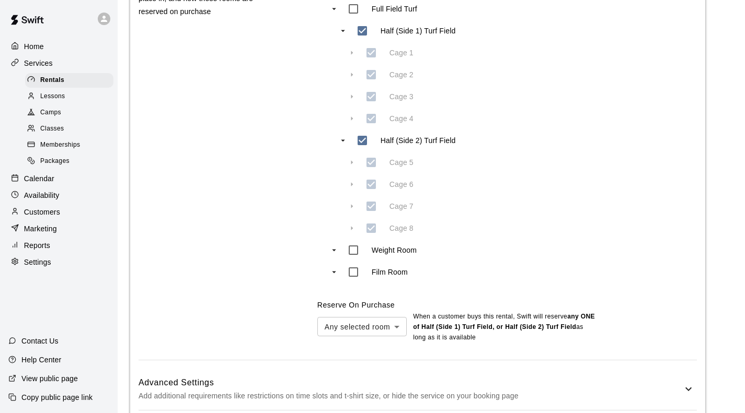
scroll to position [587, 0]
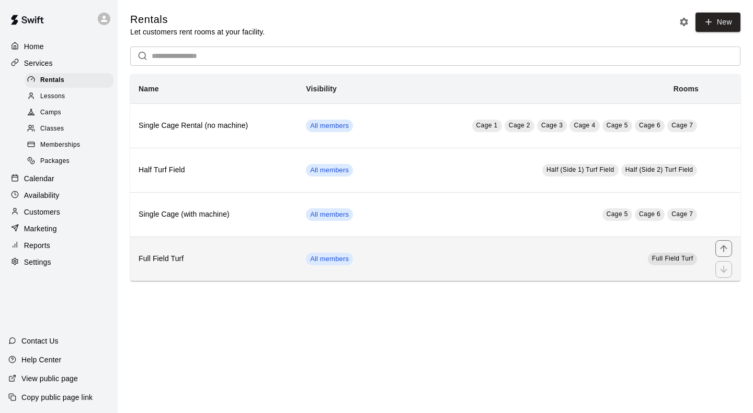
click at [218, 265] on h6 "Full Field Turf" at bounding box center [213, 258] width 151 height 11
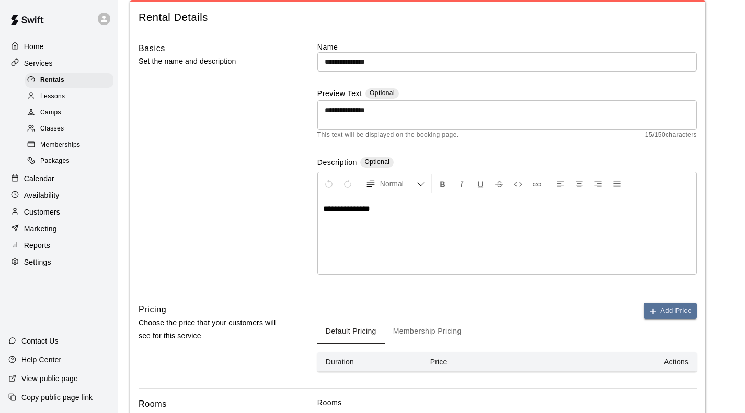
scroll to position [261, 0]
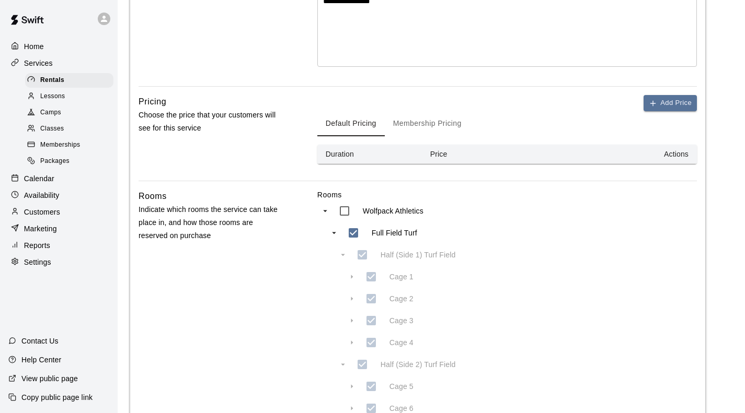
click at [412, 111] on button "Membership Pricing" at bounding box center [427, 123] width 85 height 25
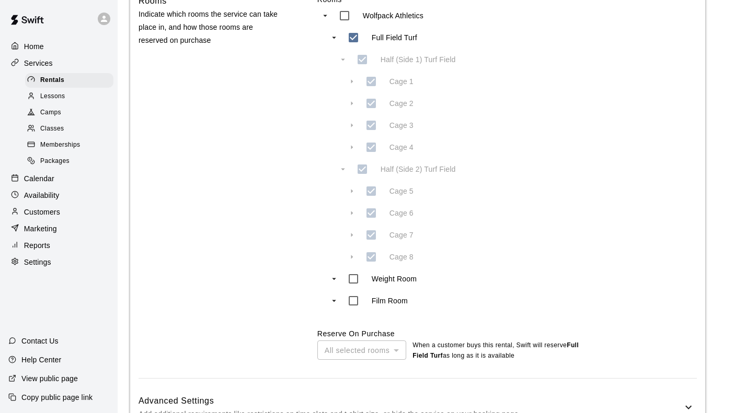
scroll to position [567, 0]
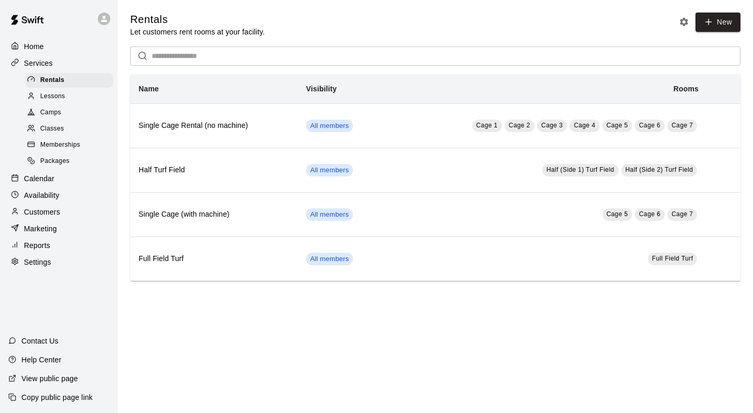
click at [61, 159] on span "Packages" at bounding box center [54, 161] width 29 height 10
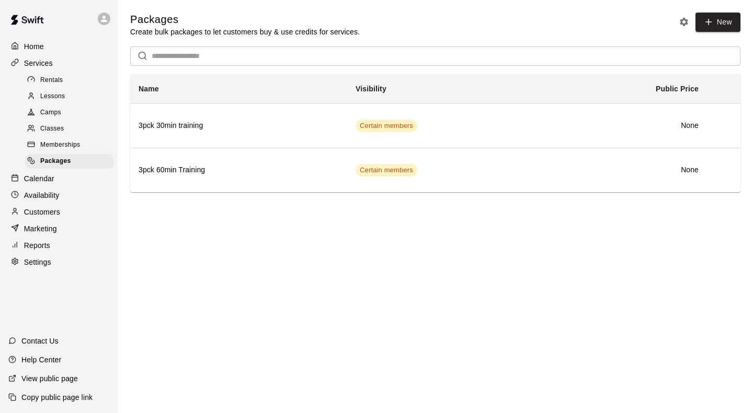
click at [449, 30] on div "Packages Create bulk packages to let customers buy & use credits for services. …" at bounding box center [435, 25] width 610 height 25
